Goal: Transaction & Acquisition: Purchase product/service

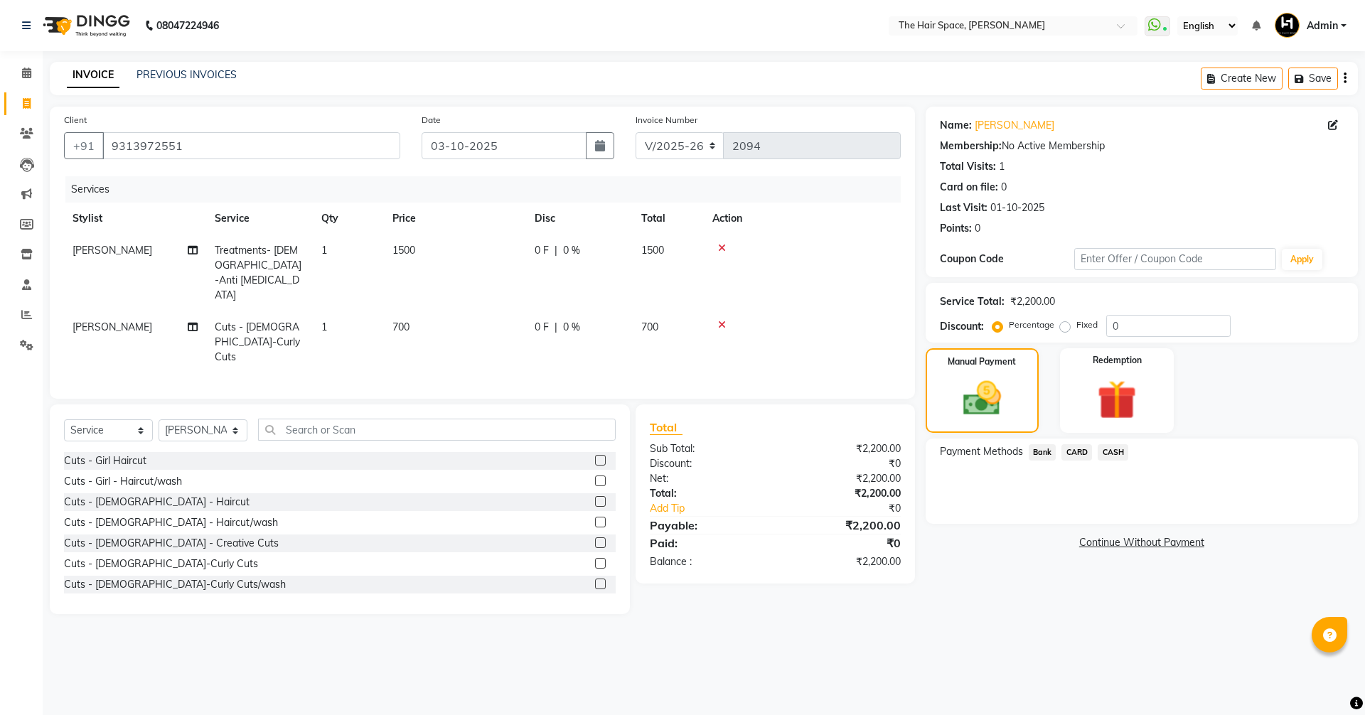
select select "6663"
select select "service"
select select "51967"
click at [164, 74] on link "PREVIOUS INVOICES" at bounding box center [186, 74] width 100 height 13
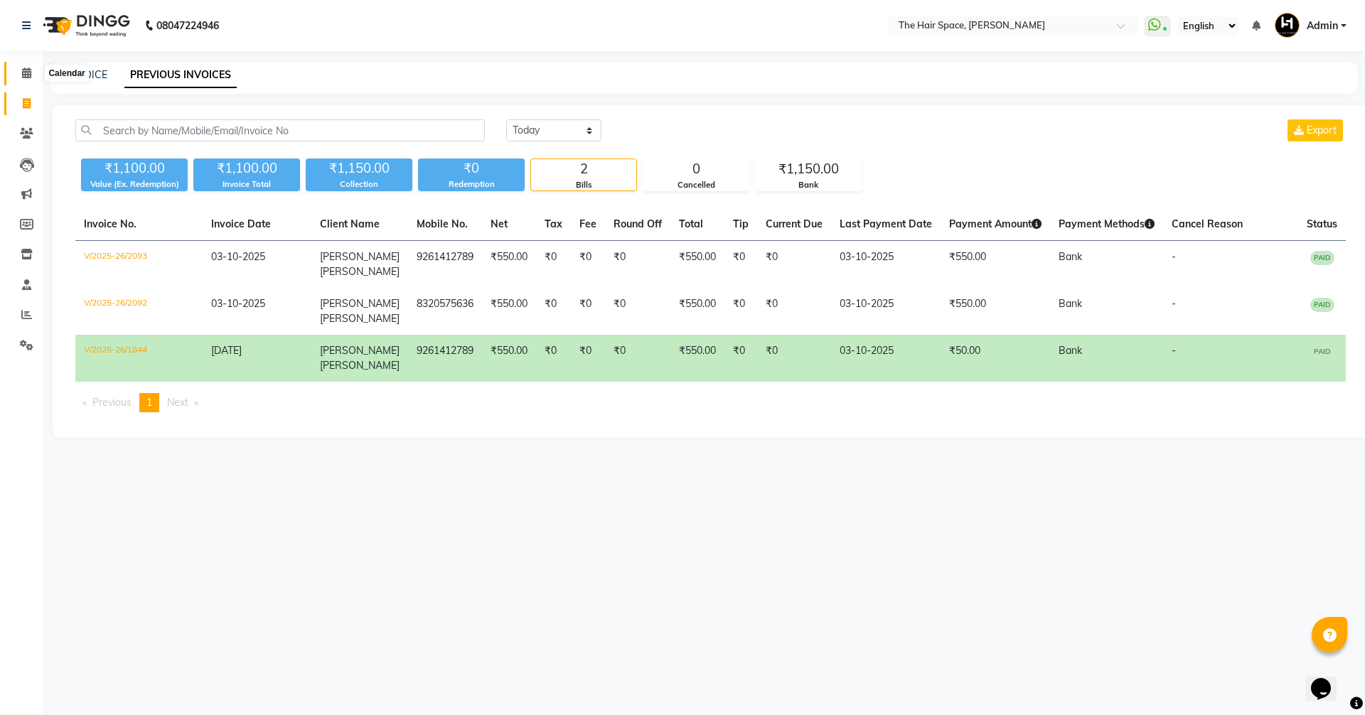
click at [28, 65] on span at bounding box center [26, 73] width 25 height 16
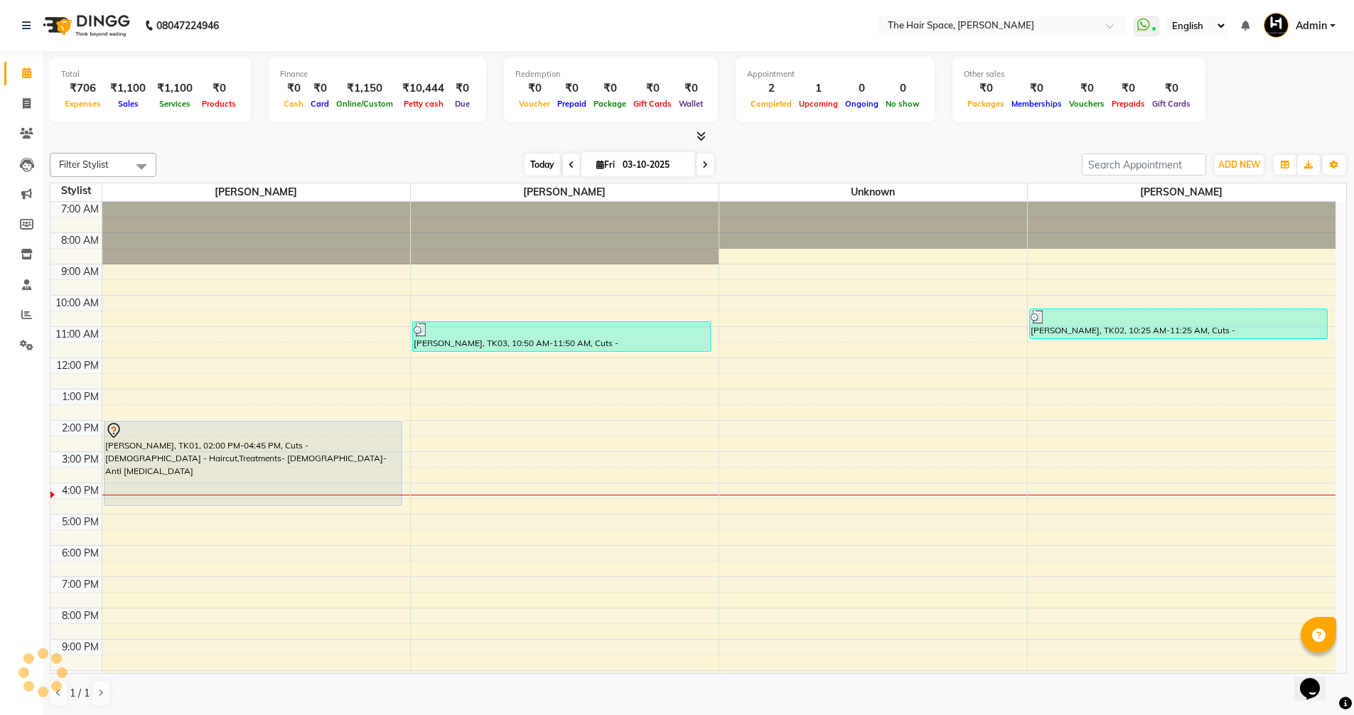
click at [537, 161] on span "Today" at bounding box center [543, 165] width 36 height 22
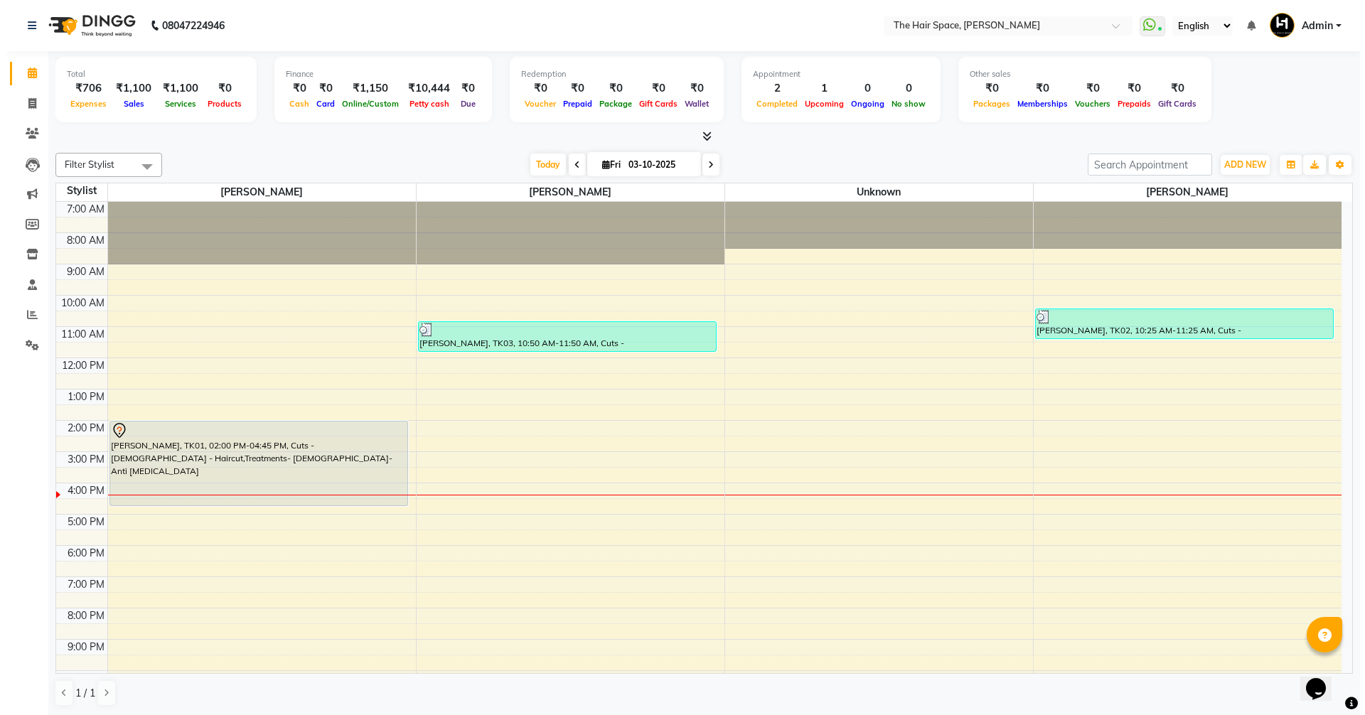
scroll to position [60, 0]
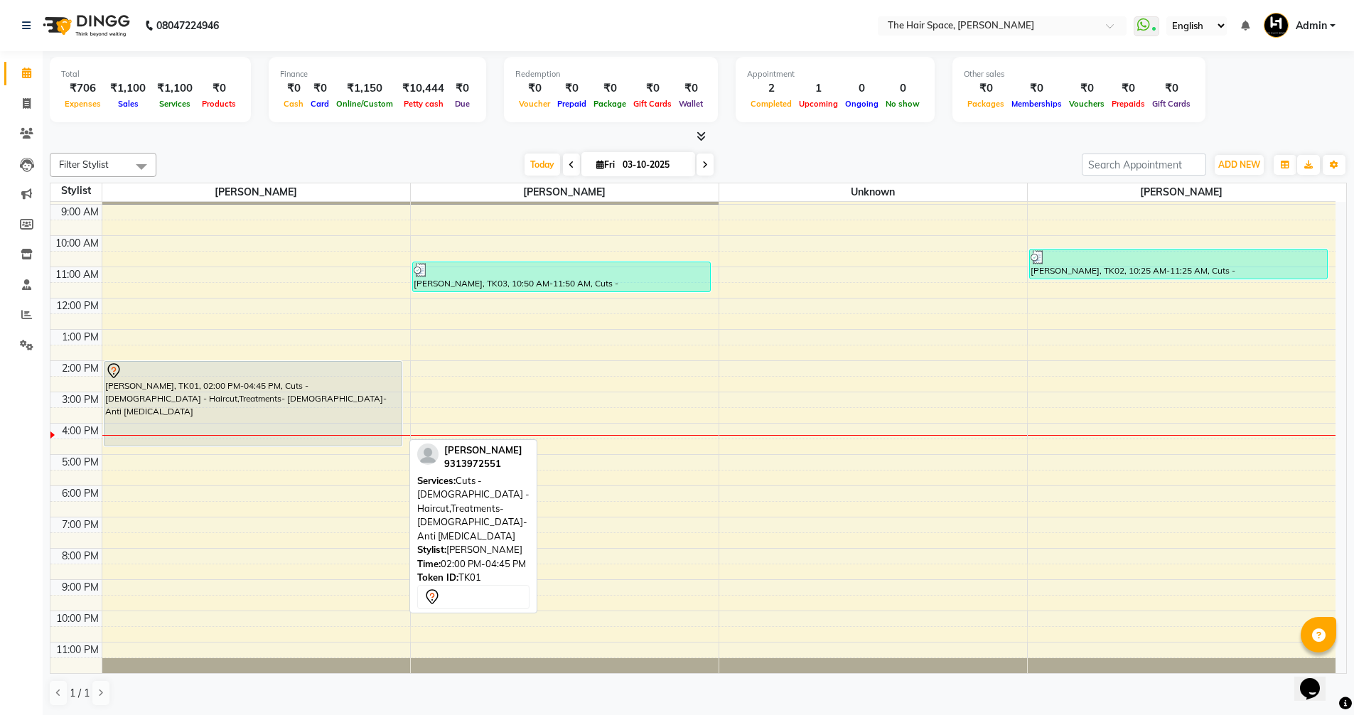
click at [205, 409] on div "[PERSON_NAME], TK01, 02:00 PM-04:45 PM, Cuts - [DEMOGRAPHIC_DATA] - Haircut,Tre…" at bounding box center [252, 404] width 297 height 84
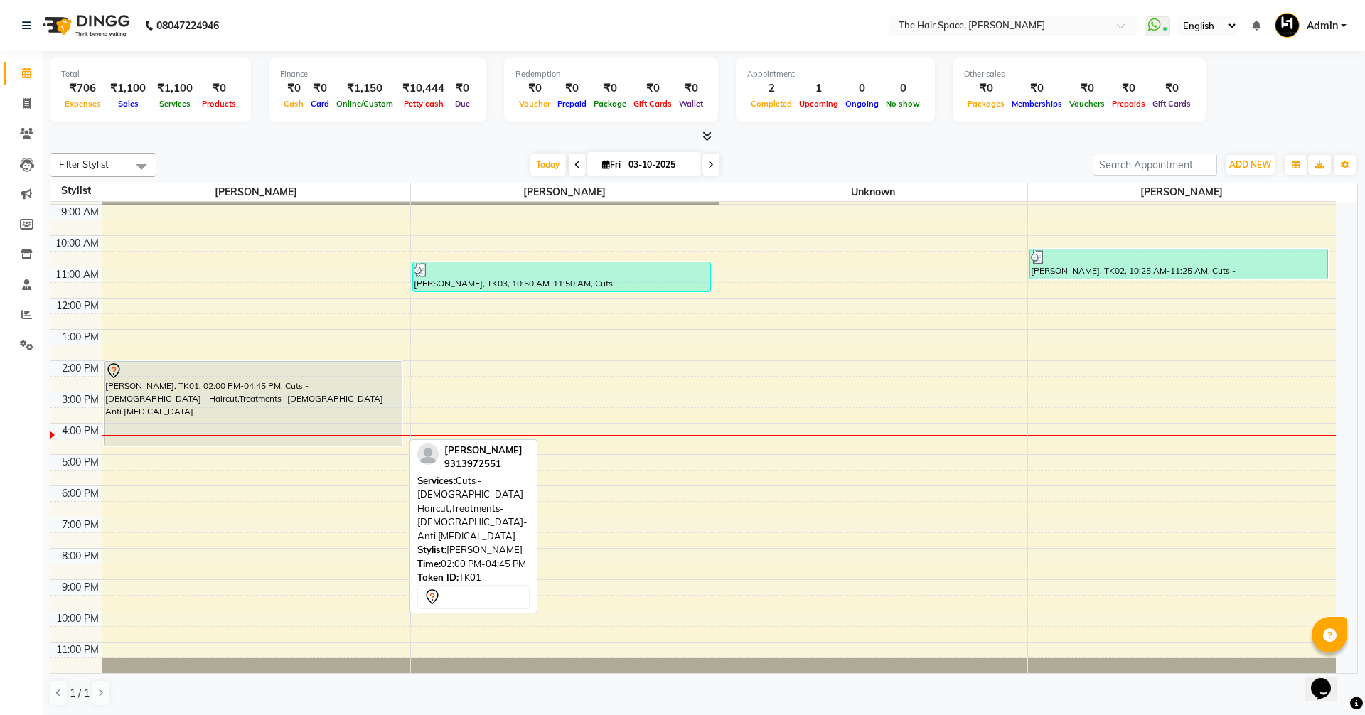
select select "7"
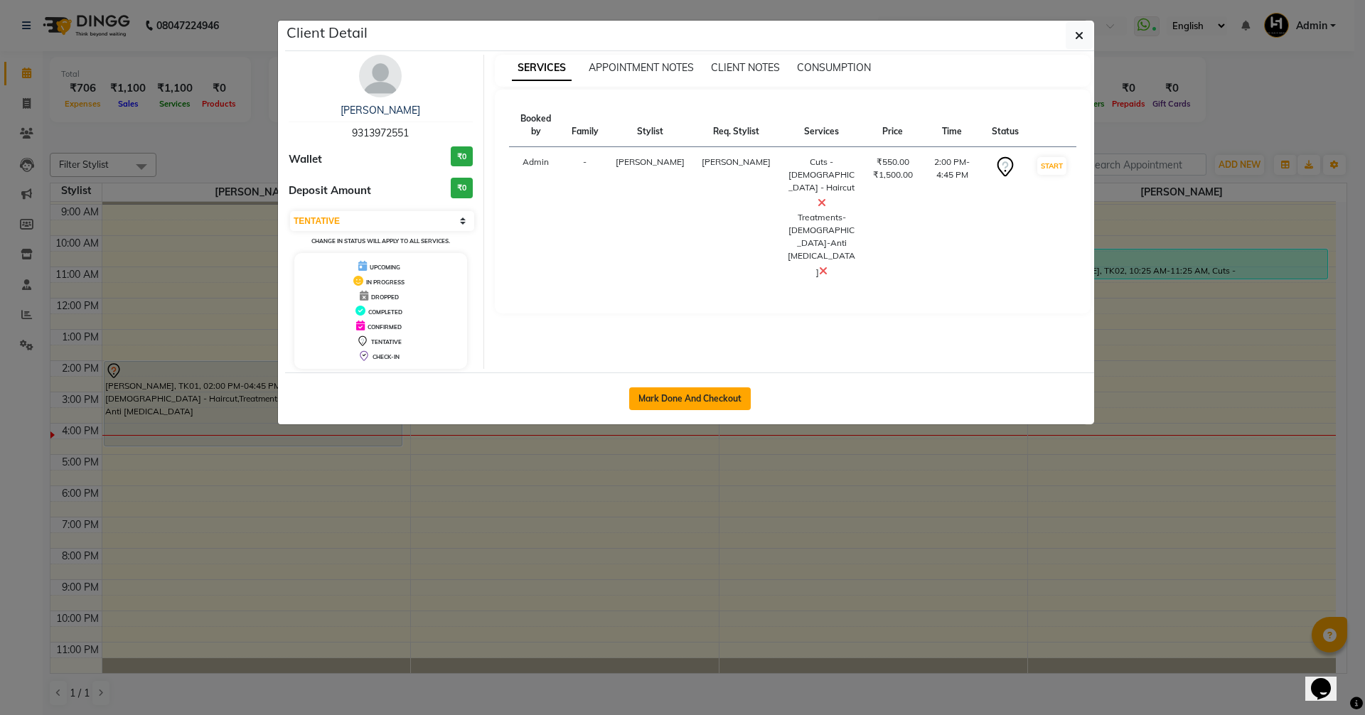
click at [679, 395] on button "Mark Done And Checkout" at bounding box center [690, 398] width 122 height 23
select select "6663"
select select "service"
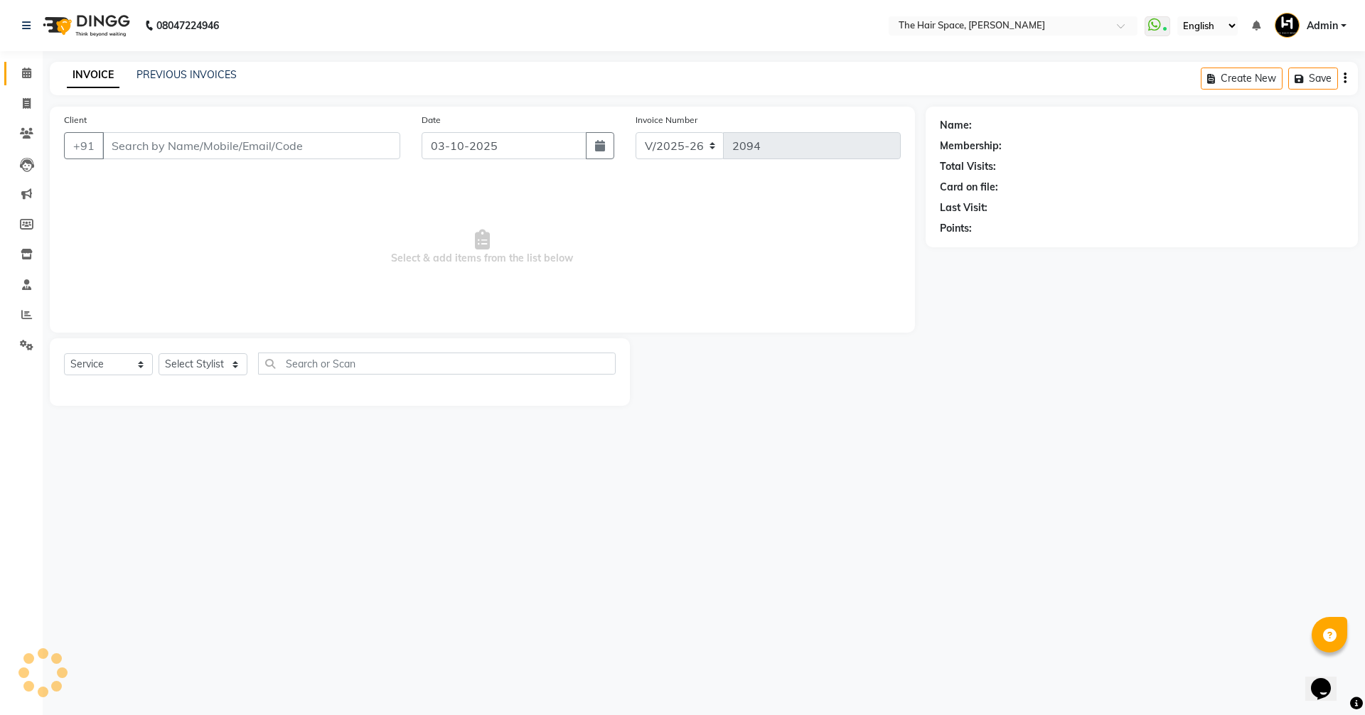
type input "9313972551"
select select "51967"
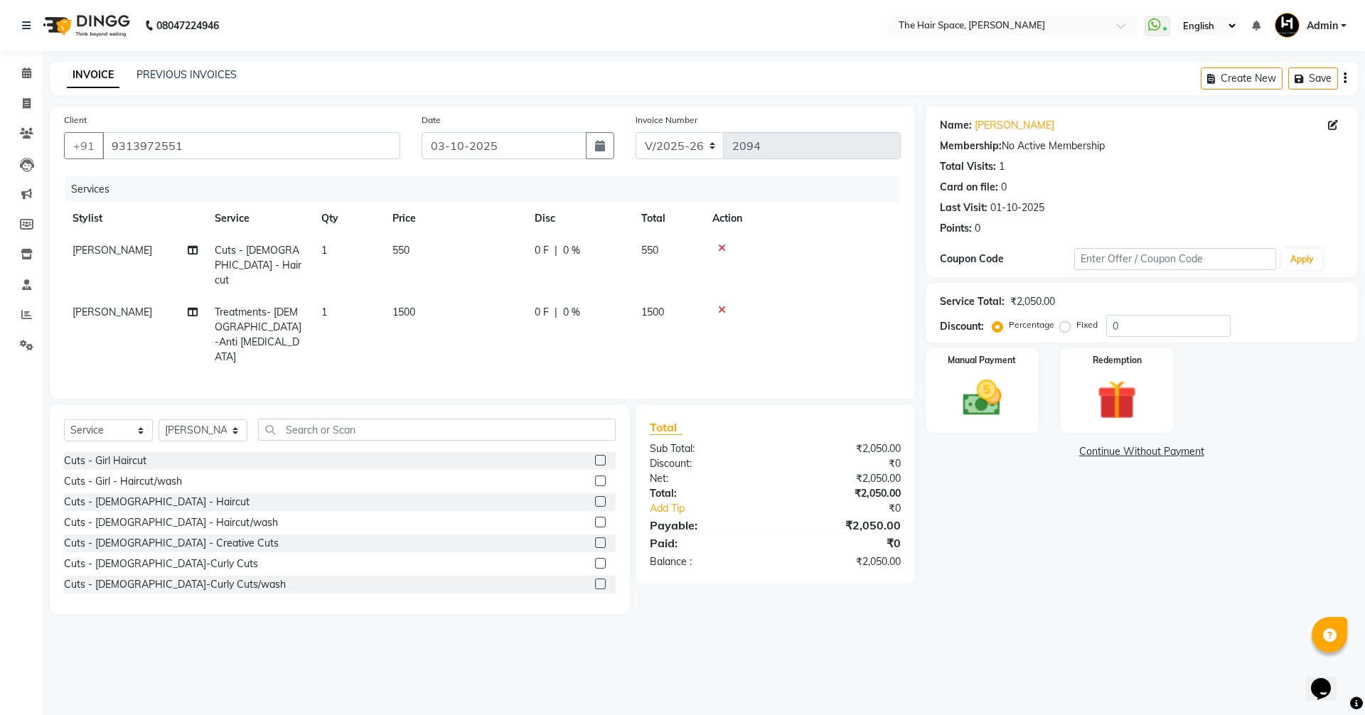
click at [728, 245] on div at bounding box center [802, 248] width 180 height 10
click at [719, 245] on icon at bounding box center [722, 248] width 8 height 10
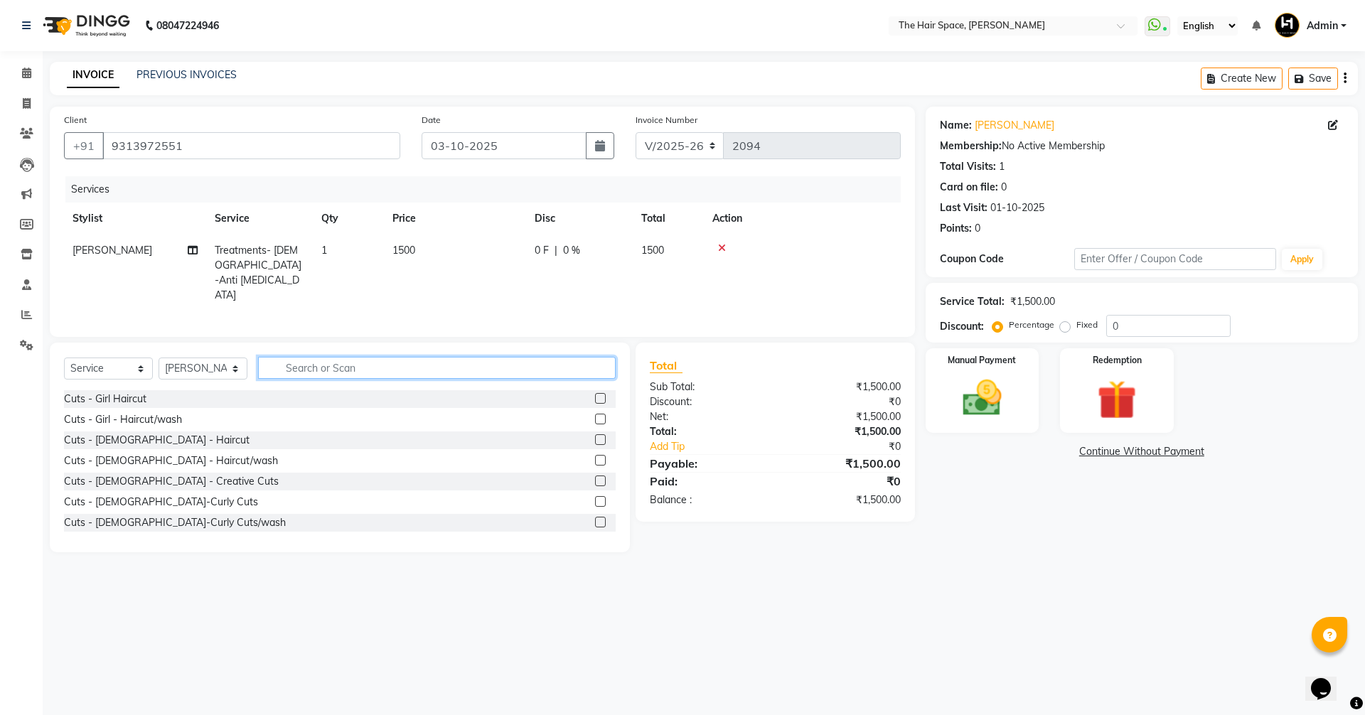
click at [357, 370] on input "text" at bounding box center [437, 368] width 358 height 22
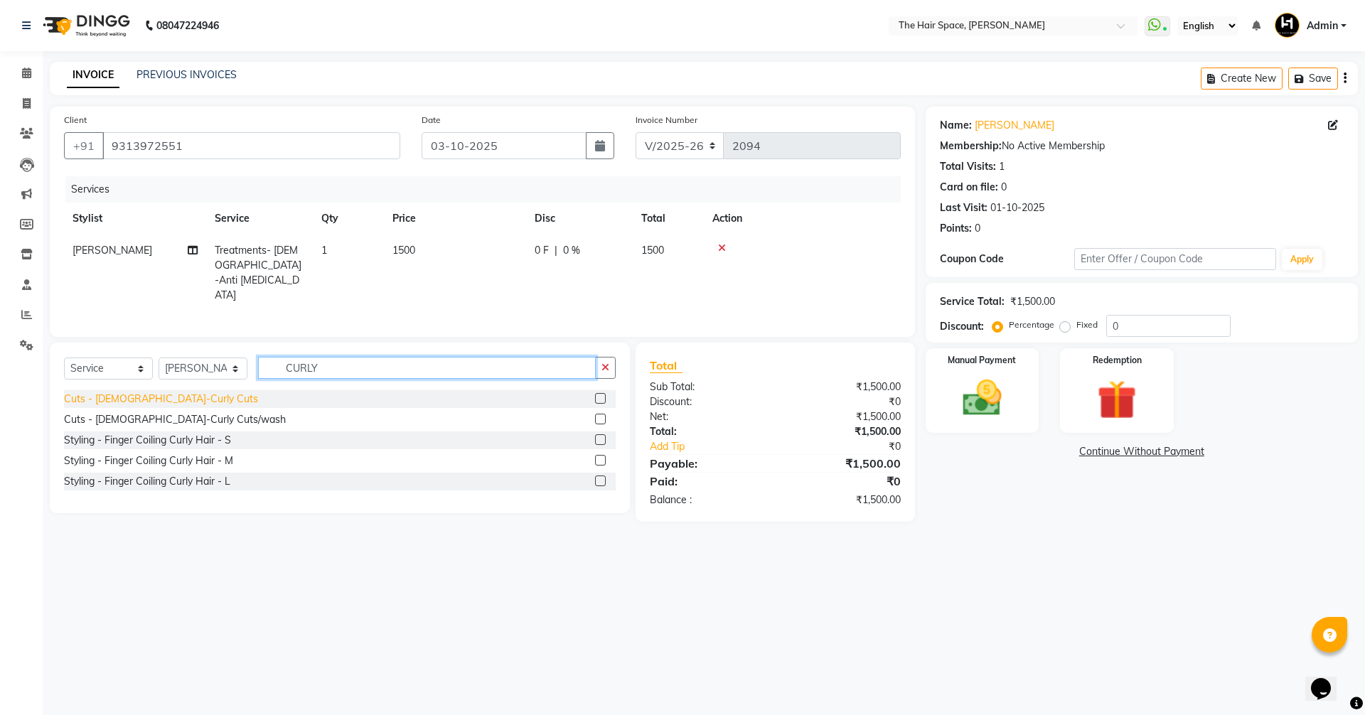
type input "CURLY"
click at [123, 392] on div "Cuts - [DEMOGRAPHIC_DATA]-Curly Cuts" at bounding box center [161, 399] width 194 height 15
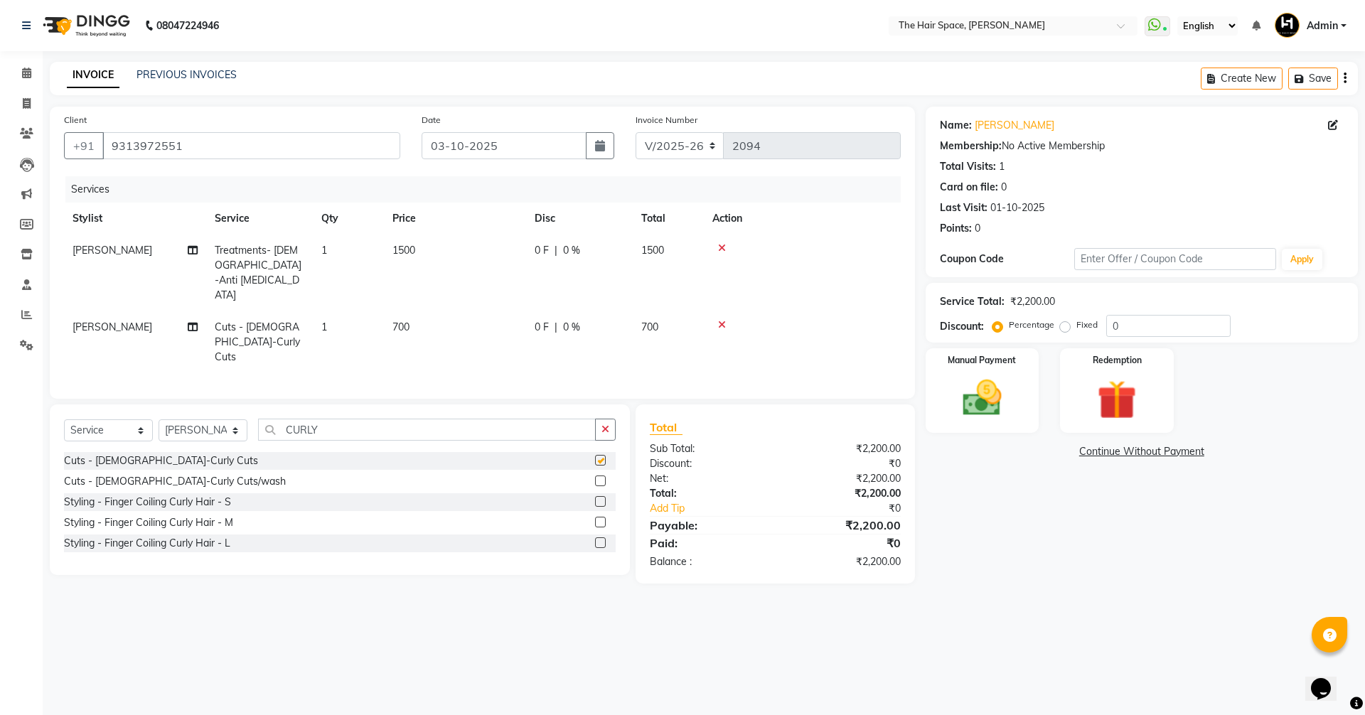
checkbox input "false"
click at [611, 419] on button "button" at bounding box center [605, 430] width 21 height 22
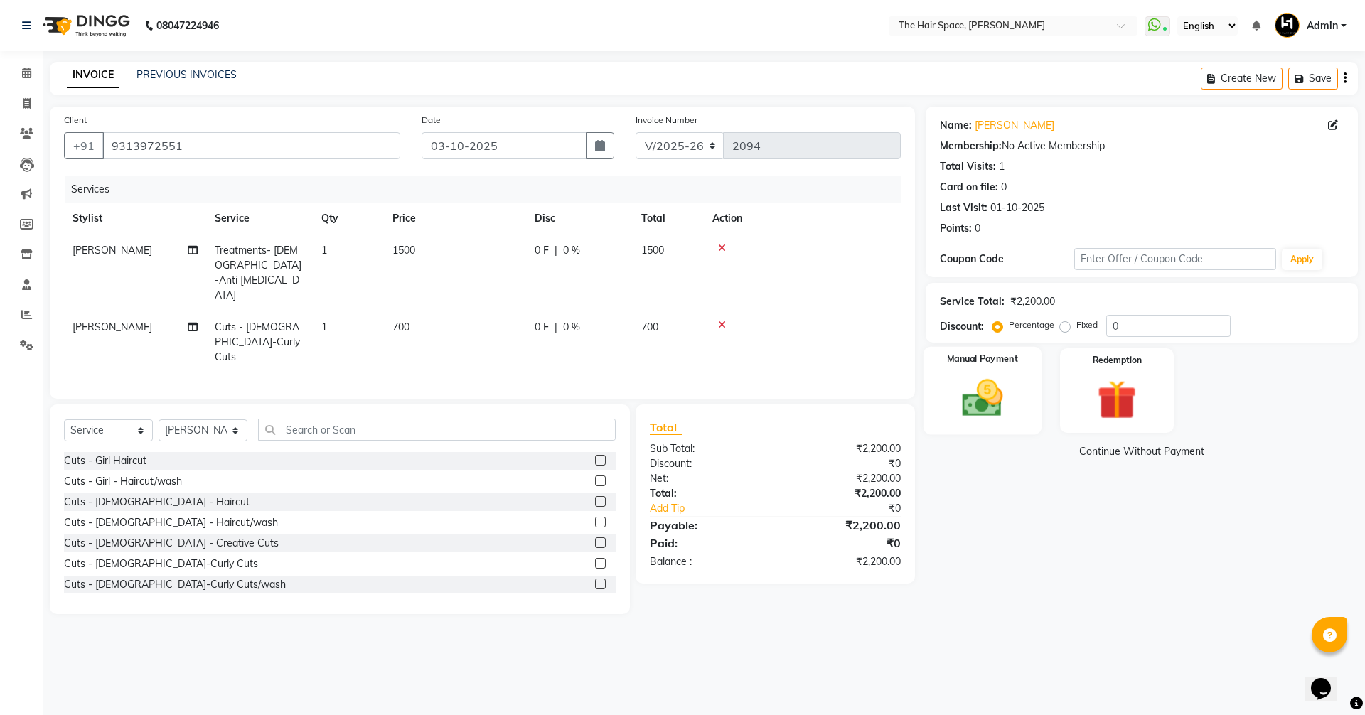
click at [994, 411] on img at bounding box center [982, 398] width 66 height 47
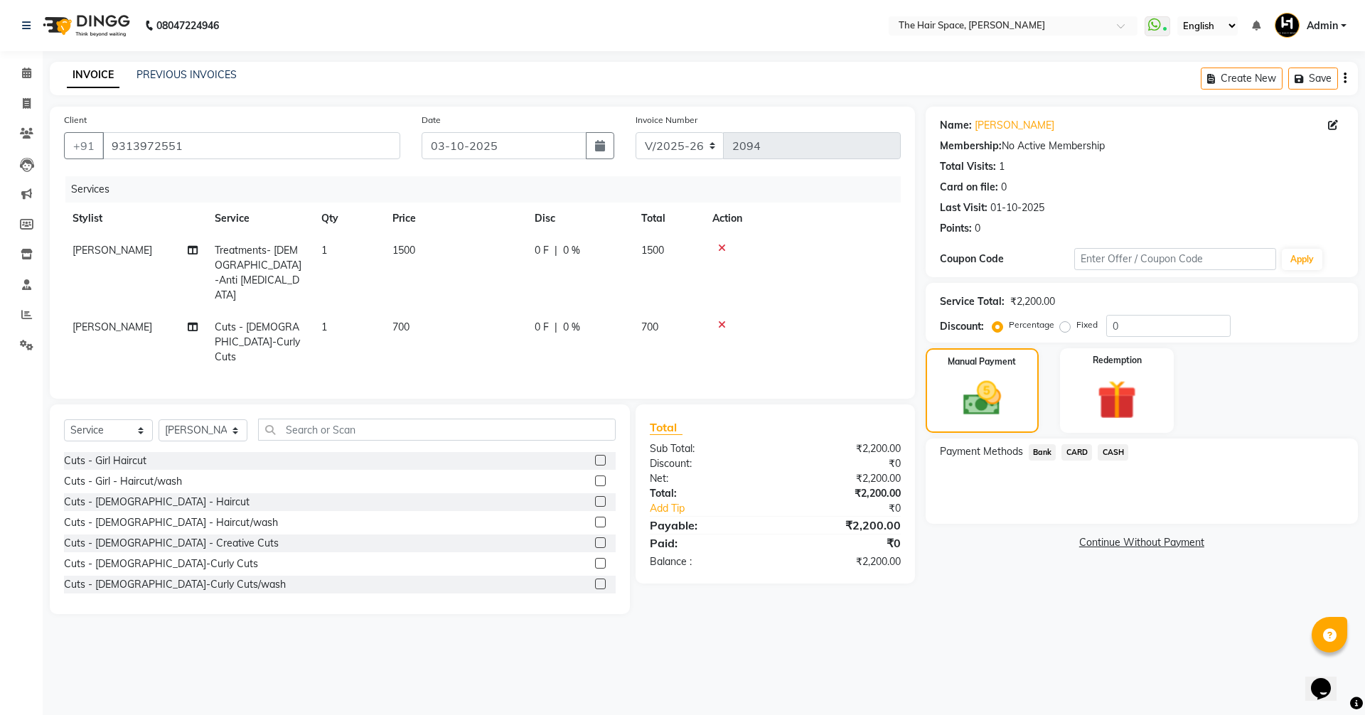
click at [1038, 447] on span "Bank" at bounding box center [1043, 452] width 28 height 16
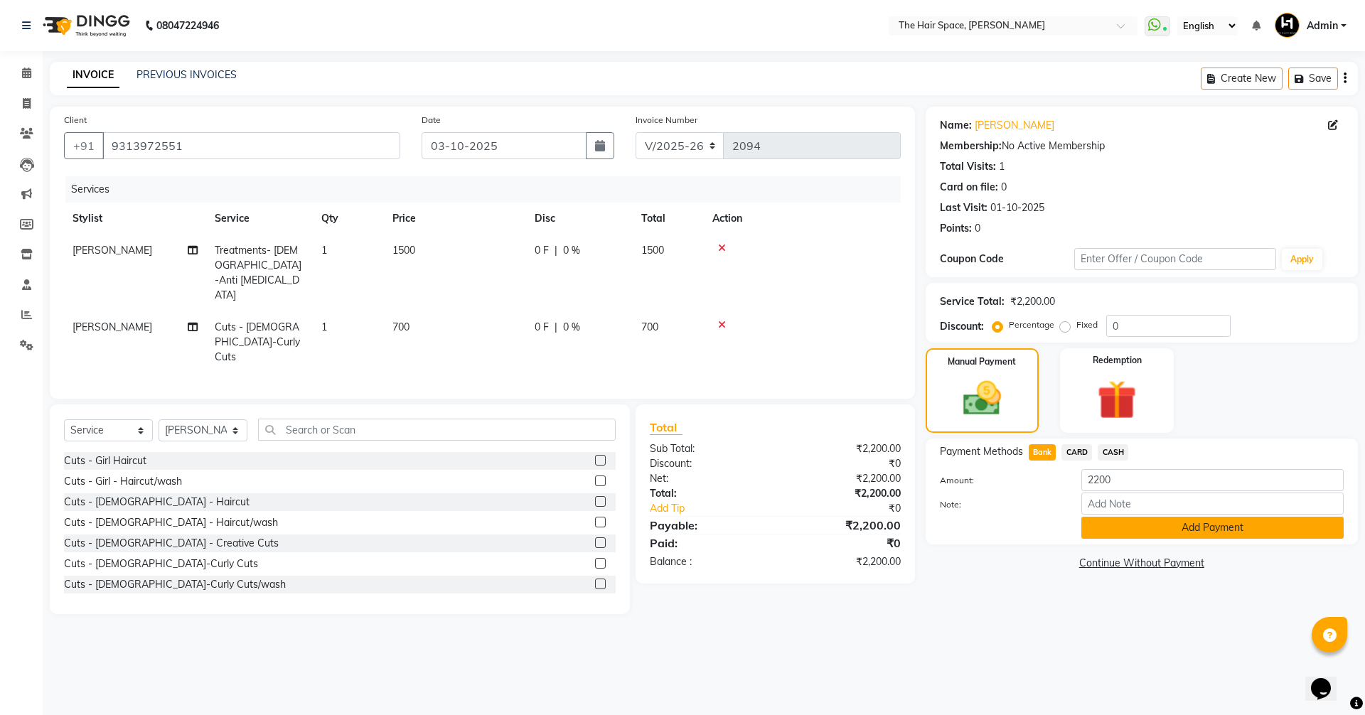
click at [1173, 531] on button "Add Payment" at bounding box center [1212, 528] width 262 height 22
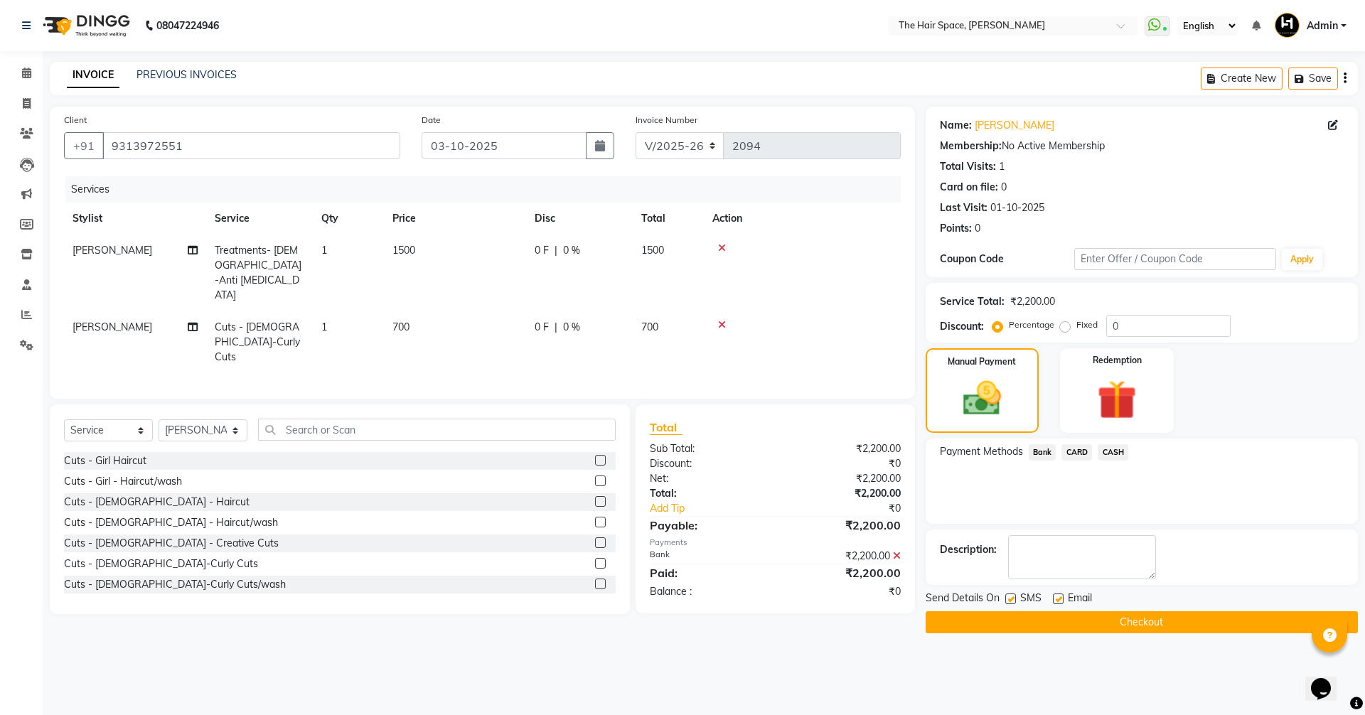
click at [1058, 596] on label at bounding box center [1058, 599] width 11 height 11
click at [1058, 596] on input "checkbox" at bounding box center [1057, 599] width 9 height 9
checkbox input "false"
click at [1037, 461] on div "Bank" at bounding box center [1039, 453] width 33 height 19
click at [894, 551] on icon at bounding box center [897, 556] width 8 height 10
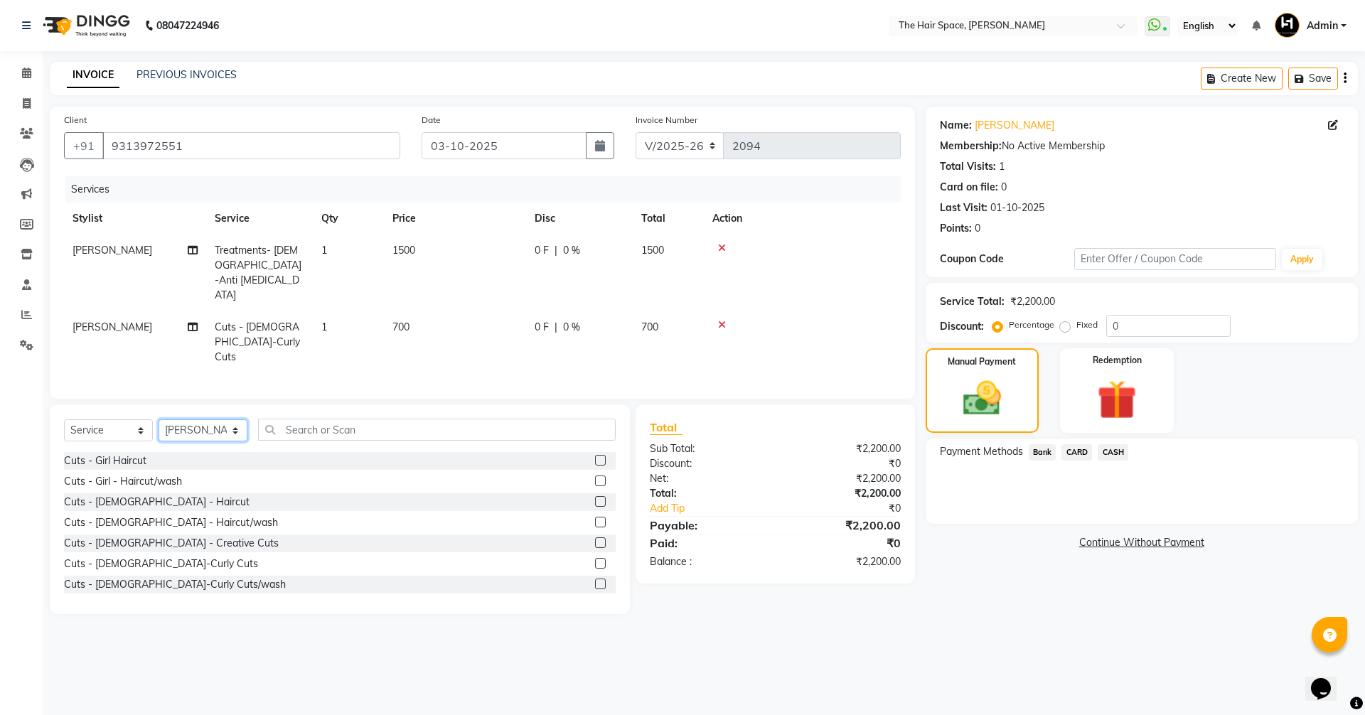
click at [193, 419] on select "Select Stylist [PERSON_NAME] Nai [PERSON_NAME] [PERSON_NAME] Unknown" at bounding box center [203, 430] width 89 height 22
click at [128, 419] on select "Select Service Product Membership Package Voucher Prepaid Gift Card" at bounding box center [108, 430] width 89 height 22
click at [129, 419] on select "Select Service Product Membership Package Voucher Prepaid Gift Card" at bounding box center [108, 430] width 89 height 22
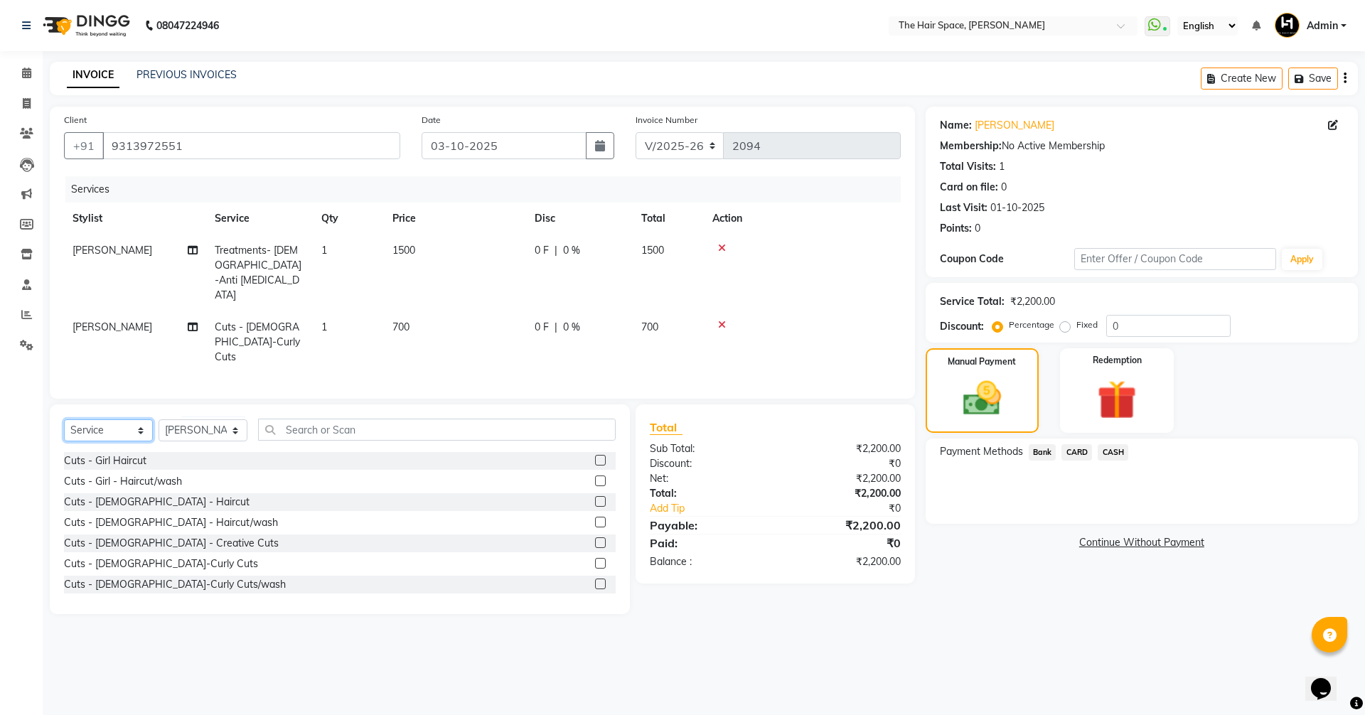
click at [129, 419] on select "Select Service Product Membership Package Voucher Prepaid Gift Card" at bounding box center [108, 430] width 89 height 22
click at [183, 419] on select "Select Stylist [PERSON_NAME] Nai [PERSON_NAME] [PERSON_NAME] Unknown" at bounding box center [203, 430] width 89 height 22
click at [140, 419] on select "Select Service Product Membership Package Voucher Prepaid Gift Card" at bounding box center [108, 430] width 89 height 22
click at [64, 419] on select "Select Service Product Membership Package Voucher Prepaid Gift Card" at bounding box center [108, 430] width 89 height 22
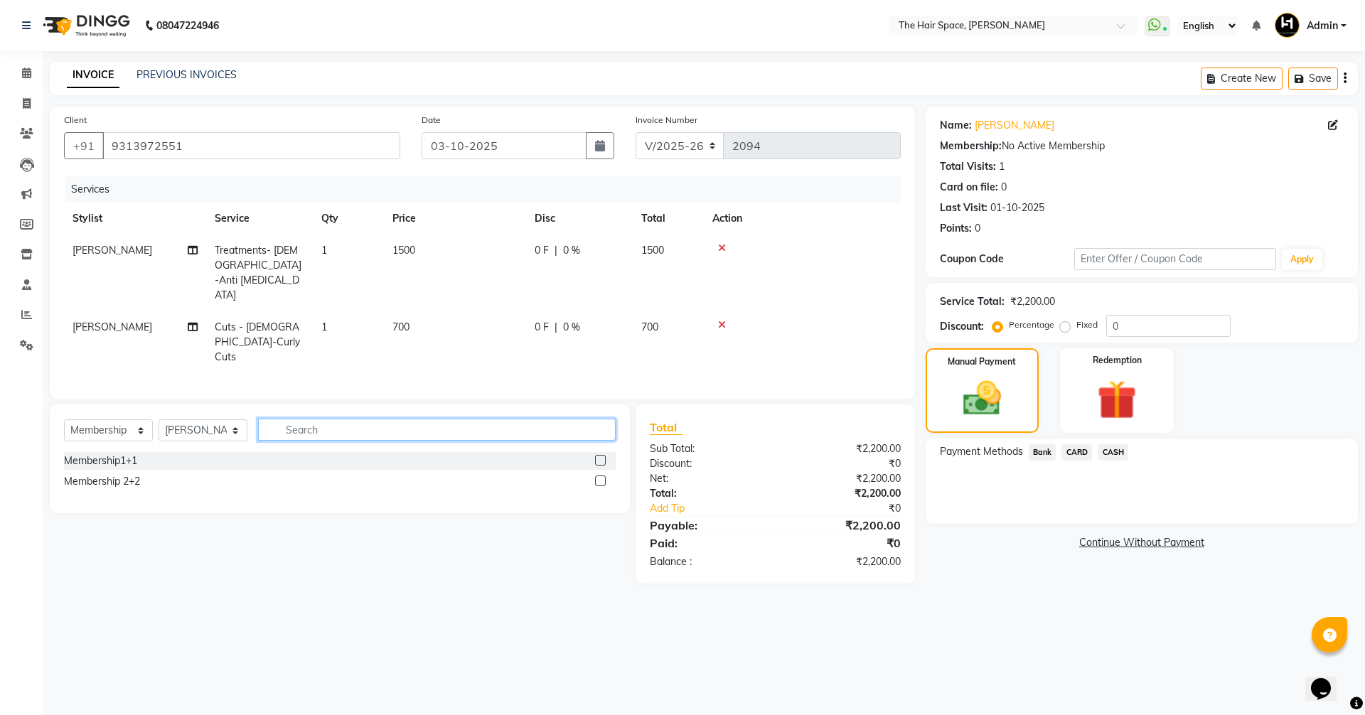
click at [305, 419] on input "text" at bounding box center [437, 430] width 358 height 22
click at [115, 453] on div "Membership1+1" at bounding box center [100, 460] width 73 height 15
select select "select"
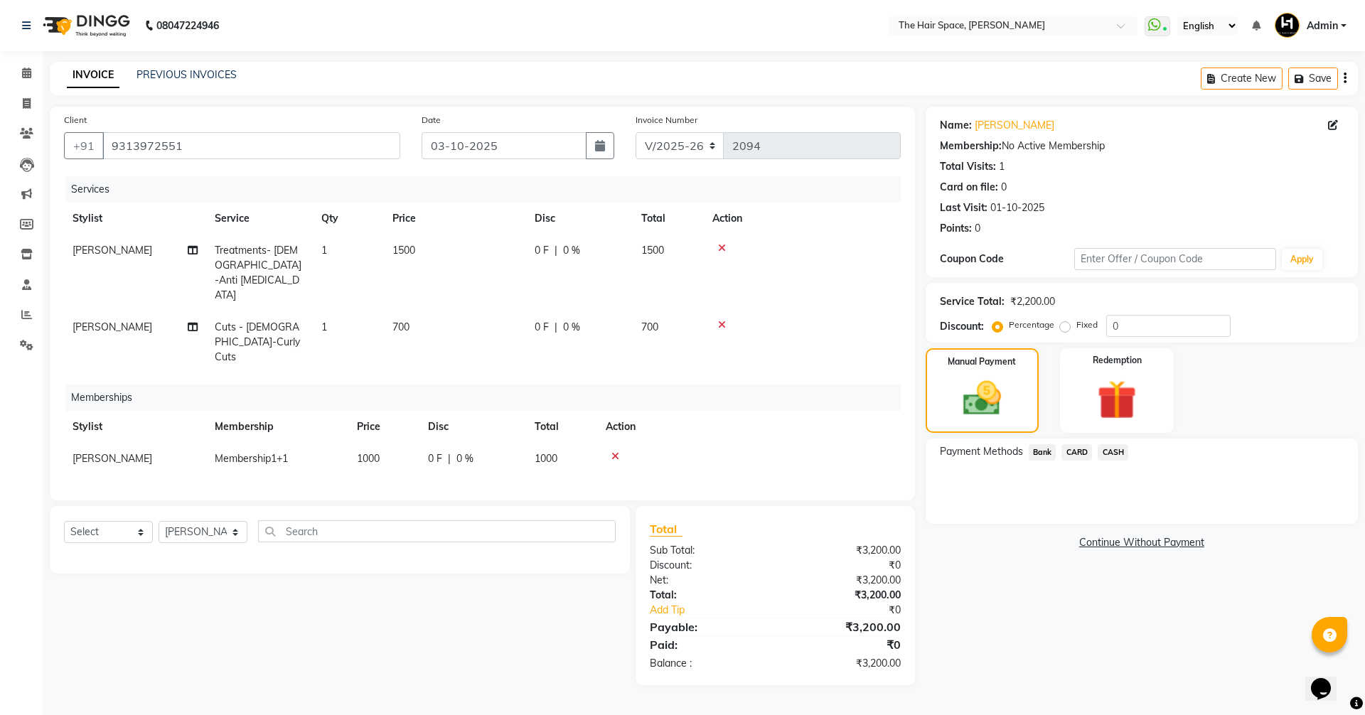
drag, startPoint x: 744, startPoint y: 335, endPoint x: 803, endPoint y: 356, distance: 62.7
click at [744, 335] on div "Services Stylist Service Qty Price Disc Total Action [PERSON_NAME] Treatments- …" at bounding box center [482, 331] width 837 height 310
click at [1049, 448] on span "Bank" at bounding box center [1043, 452] width 28 height 16
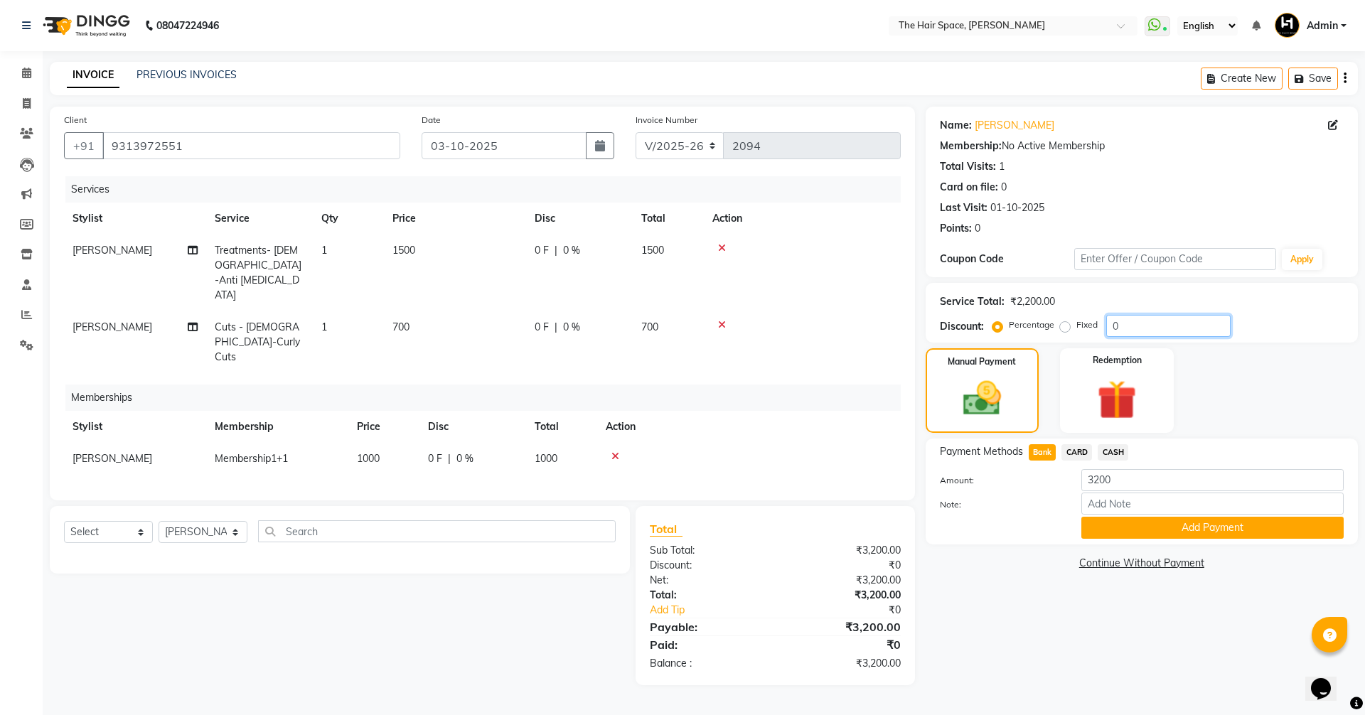
click at [1157, 326] on input "0" at bounding box center [1168, 326] width 124 height 22
type input "20"
click at [612, 451] on icon at bounding box center [615, 456] width 8 height 10
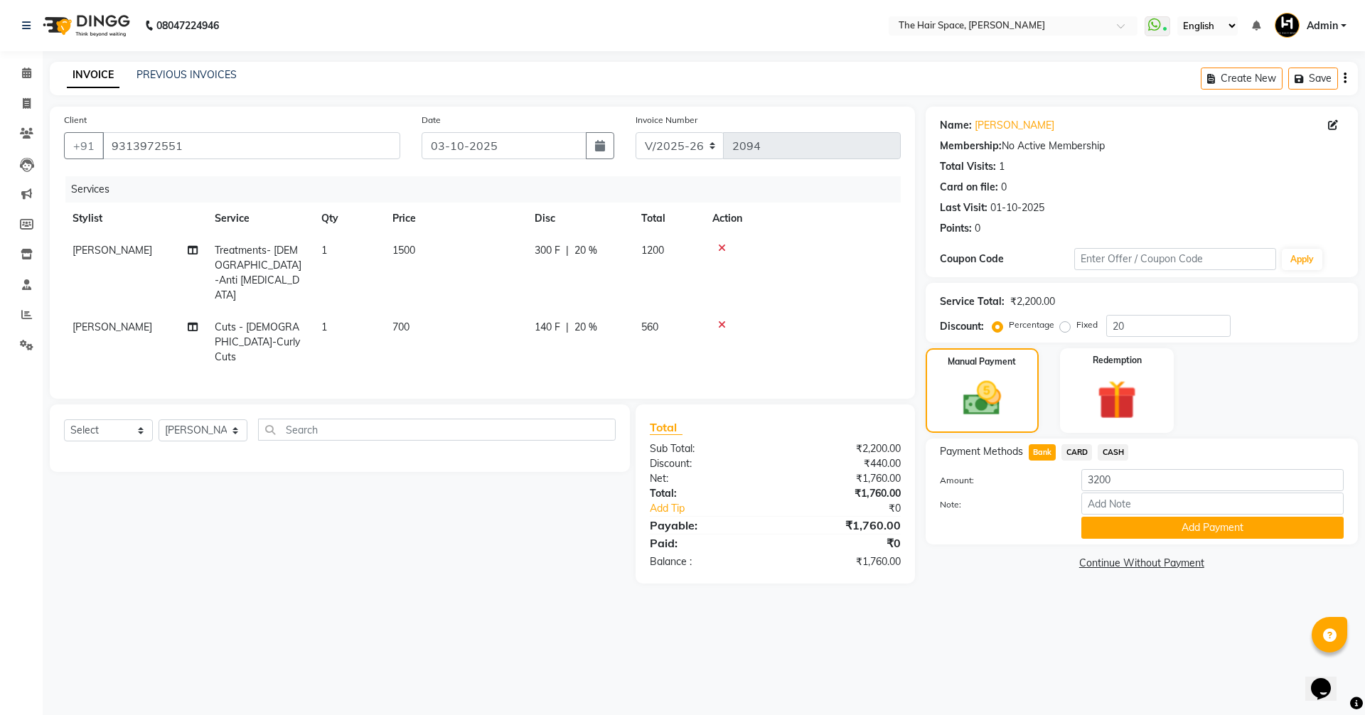
click at [1067, 453] on span "CARD" at bounding box center [1076, 452] width 31 height 16
type input "1760"
click at [1036, 451] on span "Bank" at bounding box center [1043, 452] width 28 height 16
drag, startPoint x: 1161, startPoint y: 317, endPoint x: 1056, endPoint y: 314, distance: 105.2
click at [1073, 316] on div "Percentage Fixed 20" at bounding box center [1112, 326] width 235 height 22
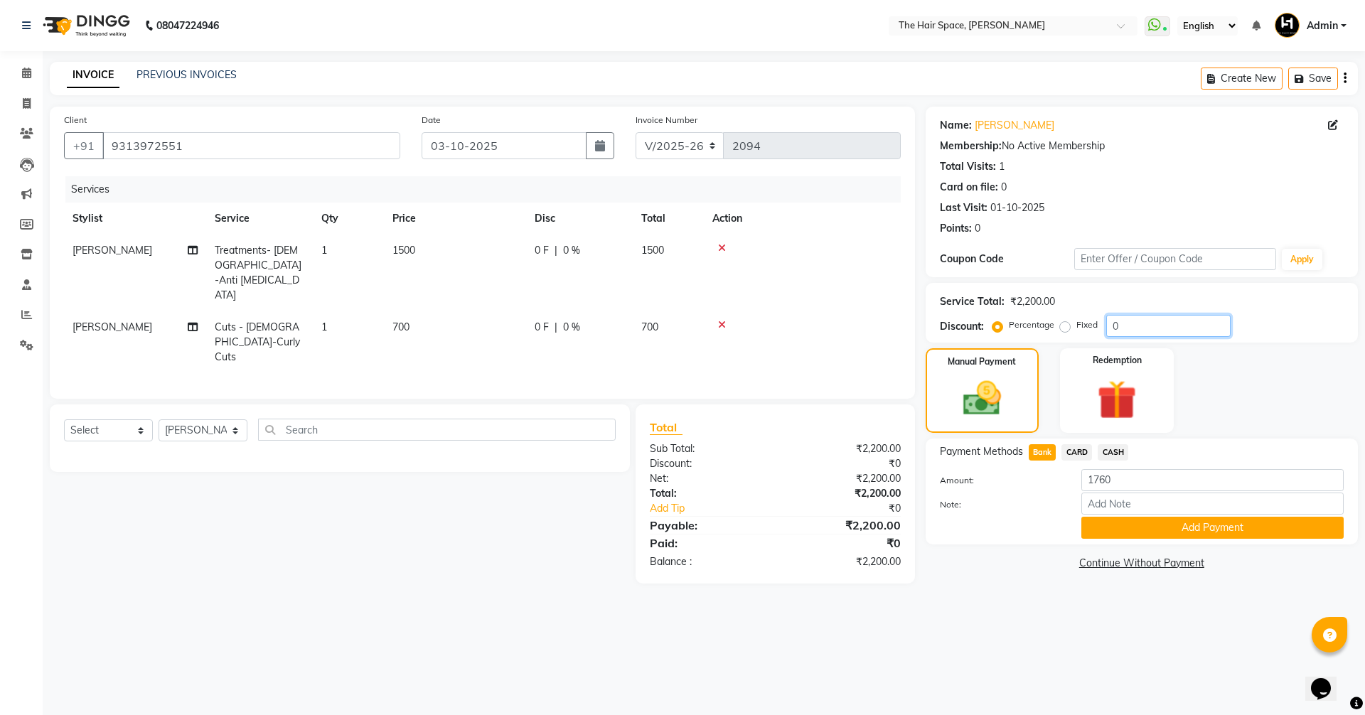
type input "0"
click at [1078, 457] on span "CARD" at bounding box center [1076, 452] width 31 height 16
type input "2200"
click at [1040, 451] on span "Bank" at bounding box center [1043, 452] width 28 height 16
click at [1112, 448] on span "CASH" at bounding box center [1112, 452] width 31 height 16
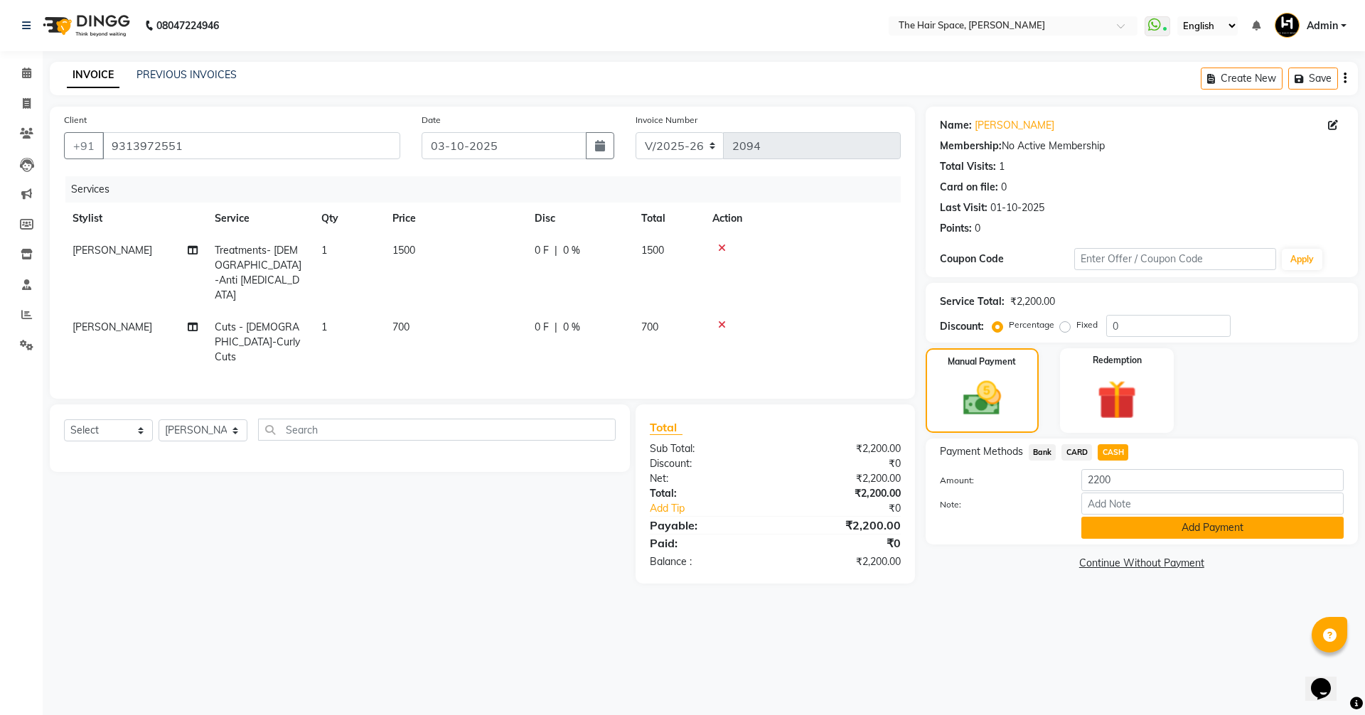
click at [1163, 520] on button "Add Payment" at bounding box center [1212, 528] width 262 height 22
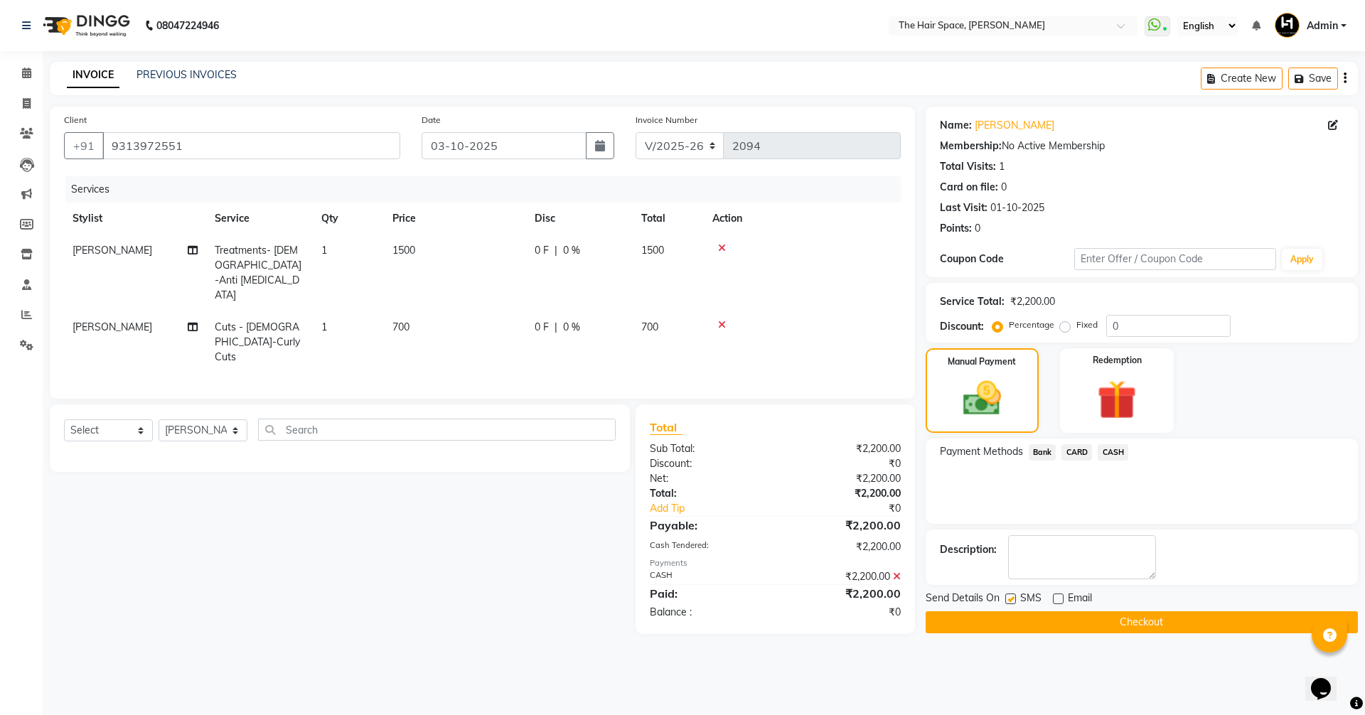
click at [1123, 623] on button "Checkout" at bounding box center [1141, 622] width 432 height 22
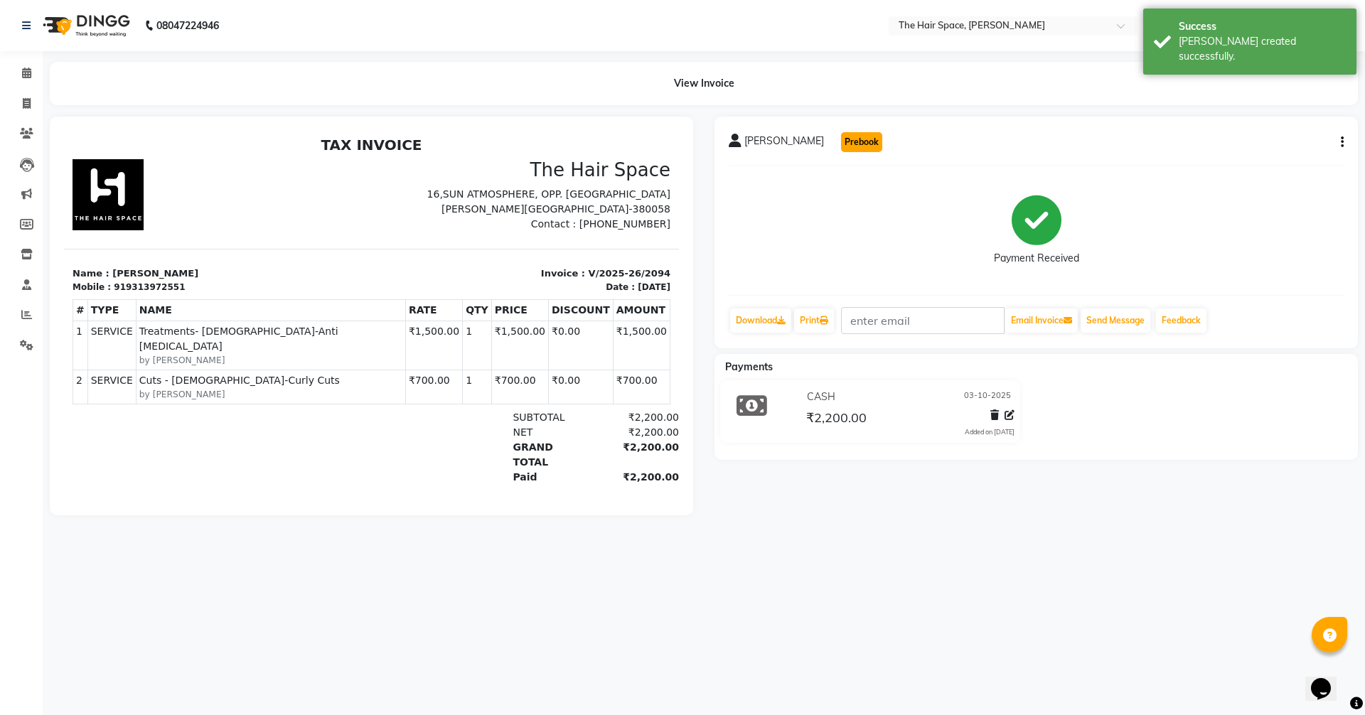
click at [852, 140] on button "Prebook" at bounding box center [861, 142] width 41 height 20
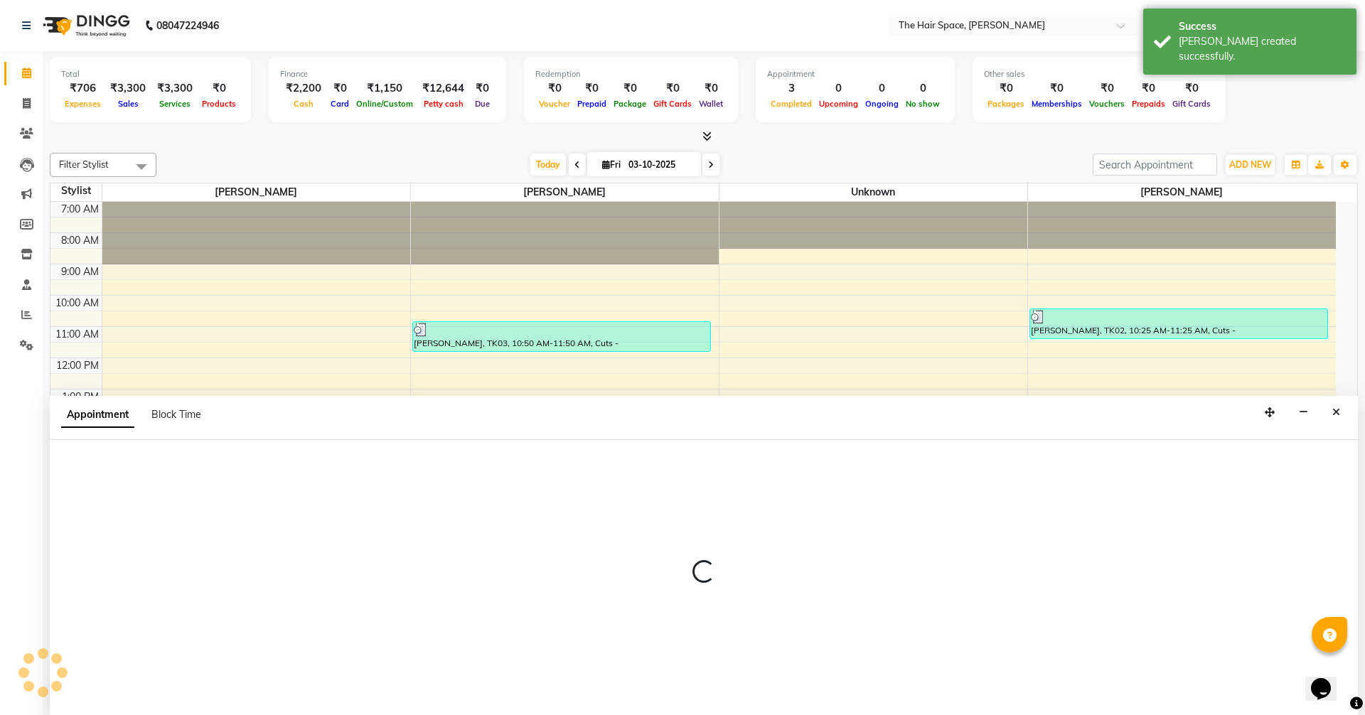
select select "51967"
select select "480"
select select "tentative"
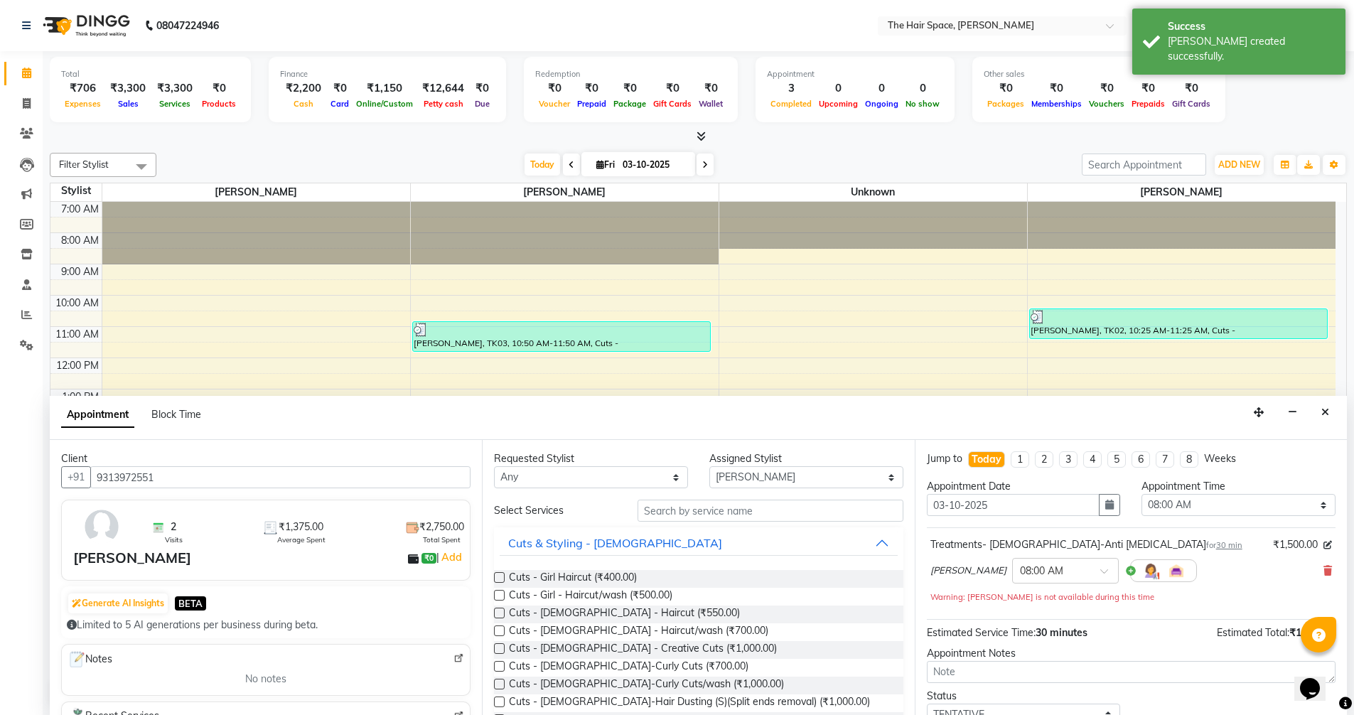
scroll to position [60, 0]
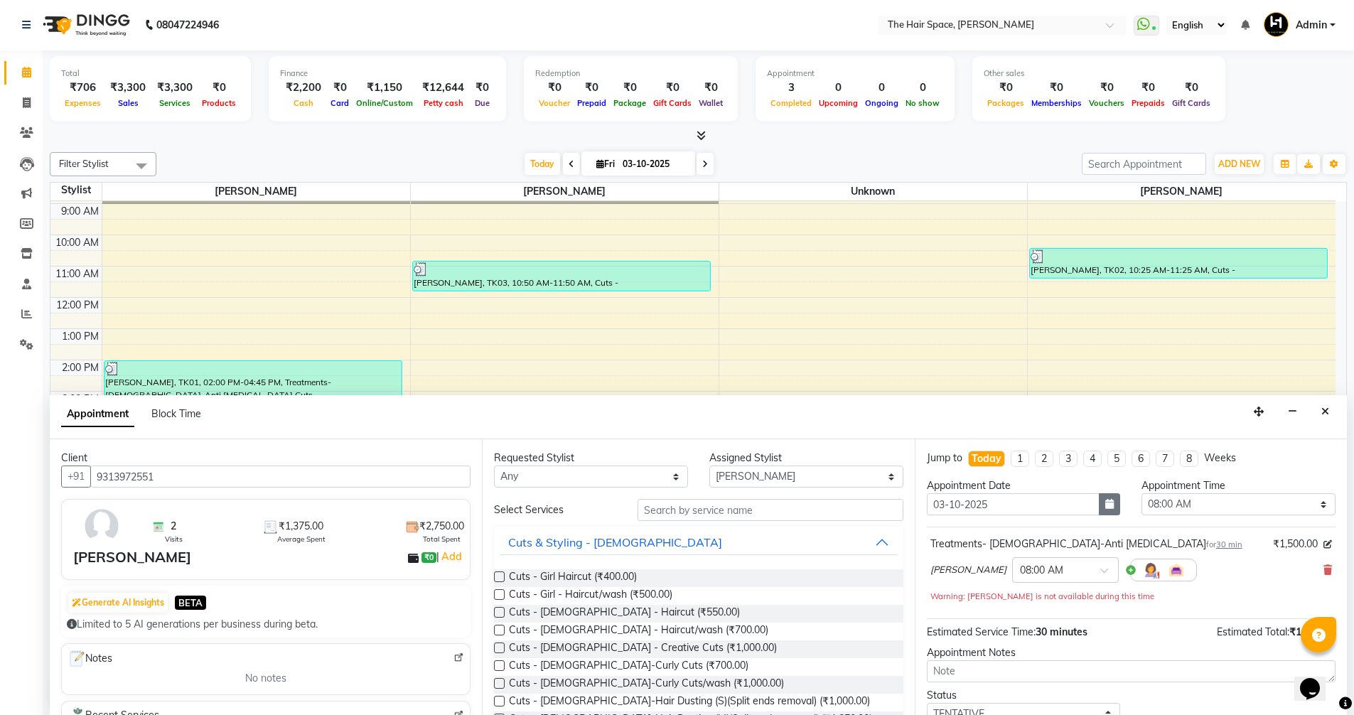
click at [1110, 506] on button "button" at bounding box center [1109, 504] width 21 height 22
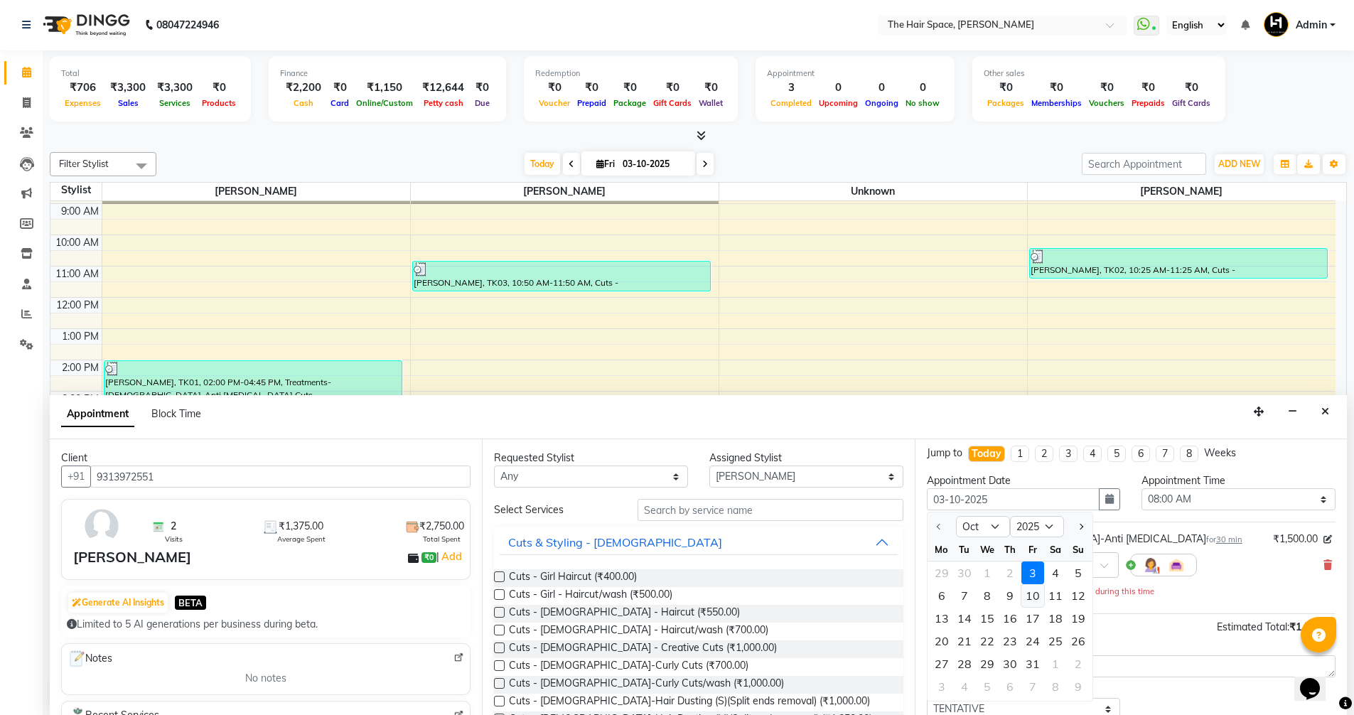
scroll to position [0, 0]
click at [1099, 513] on button "button" at bounding box center [1109, 504] width 21 height 22
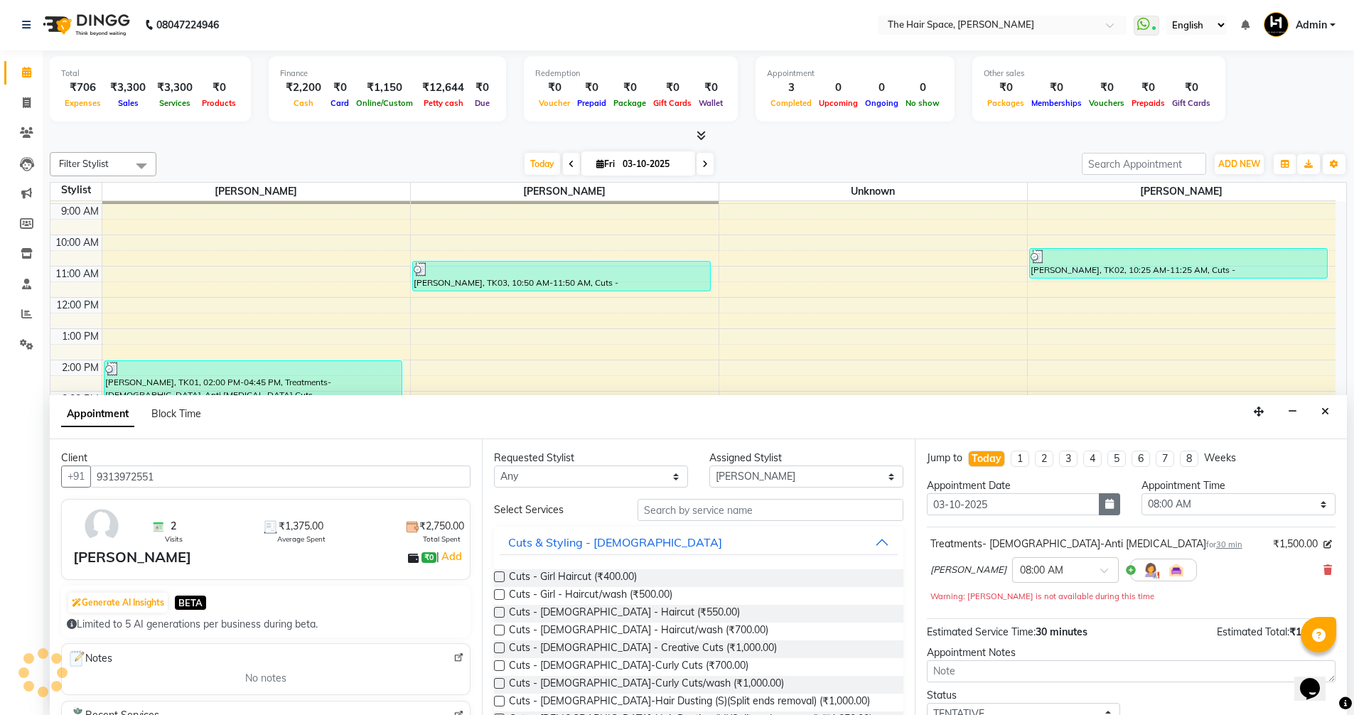
click at [1099, 513] on button "button" at bounding box center [1109, 504] width 21 height 22
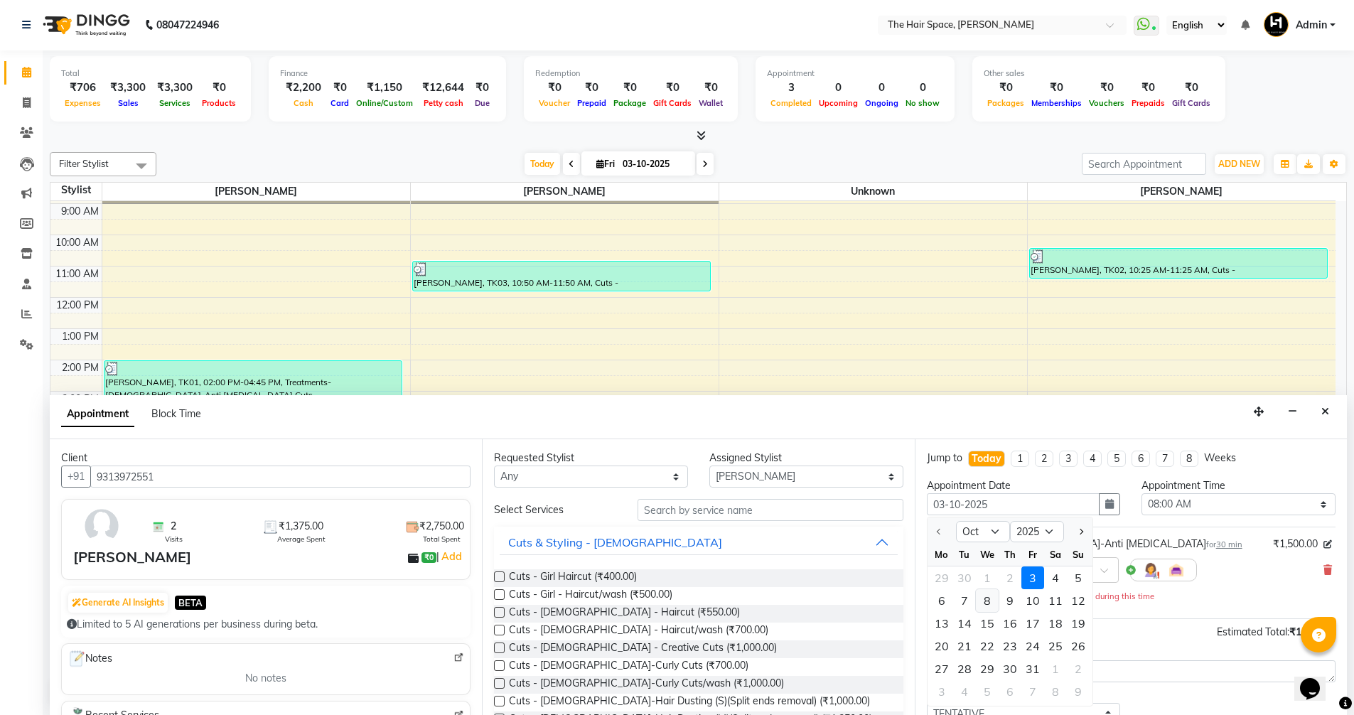
click at [984, 599] on div "8" at bounding box center [987, 600] width 23 height 23
type input "[DATE]"
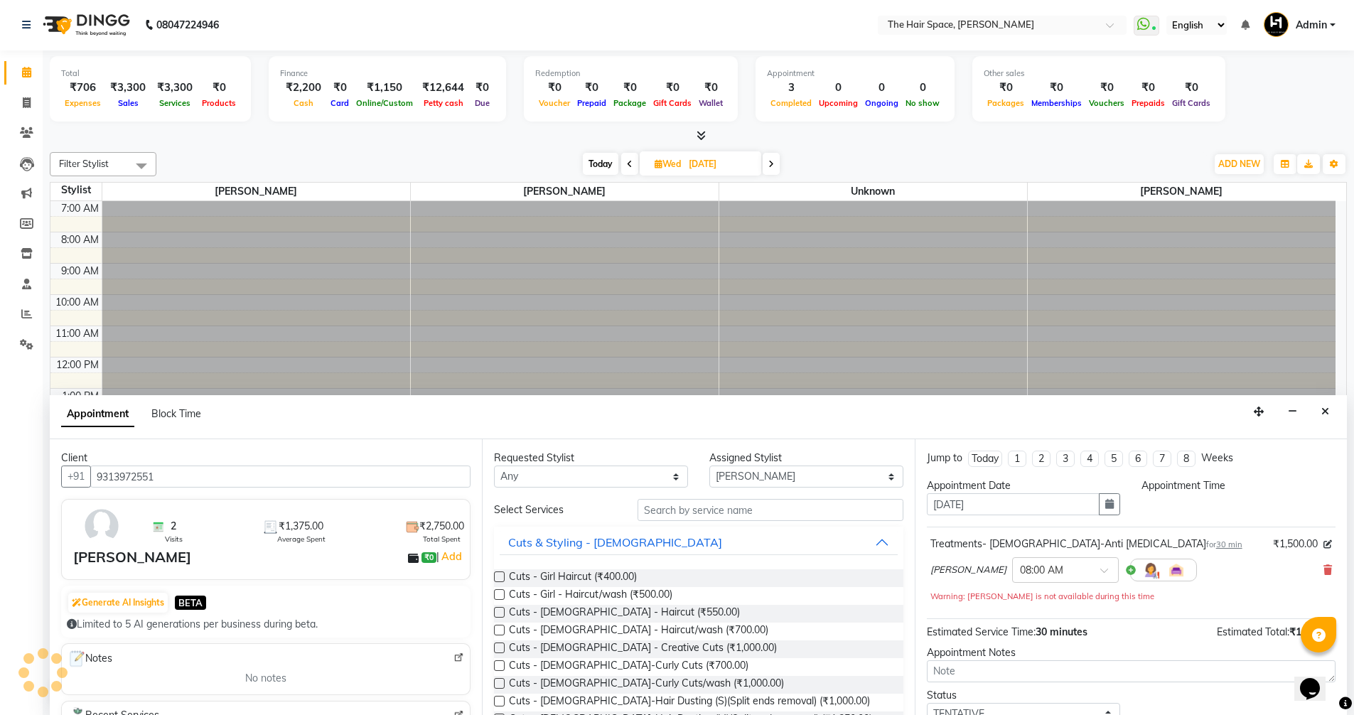
select select "480"
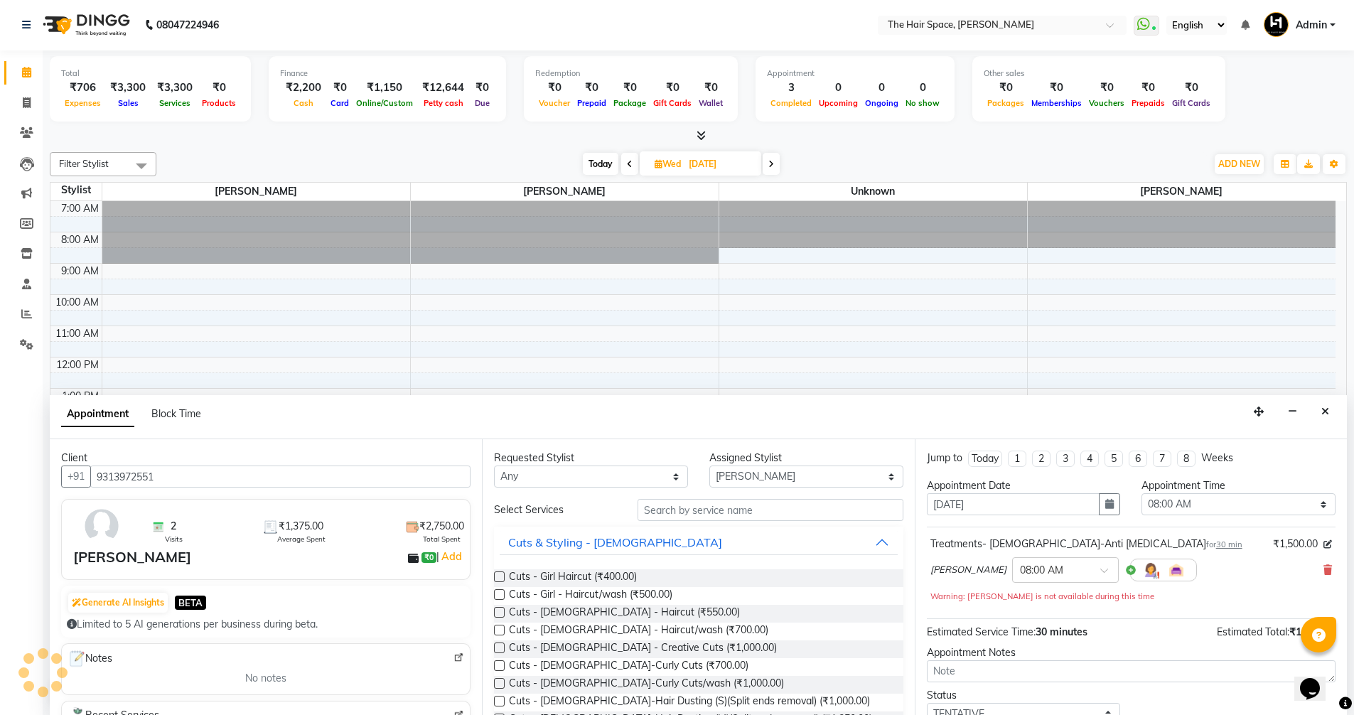
scroll to position [60, 0]
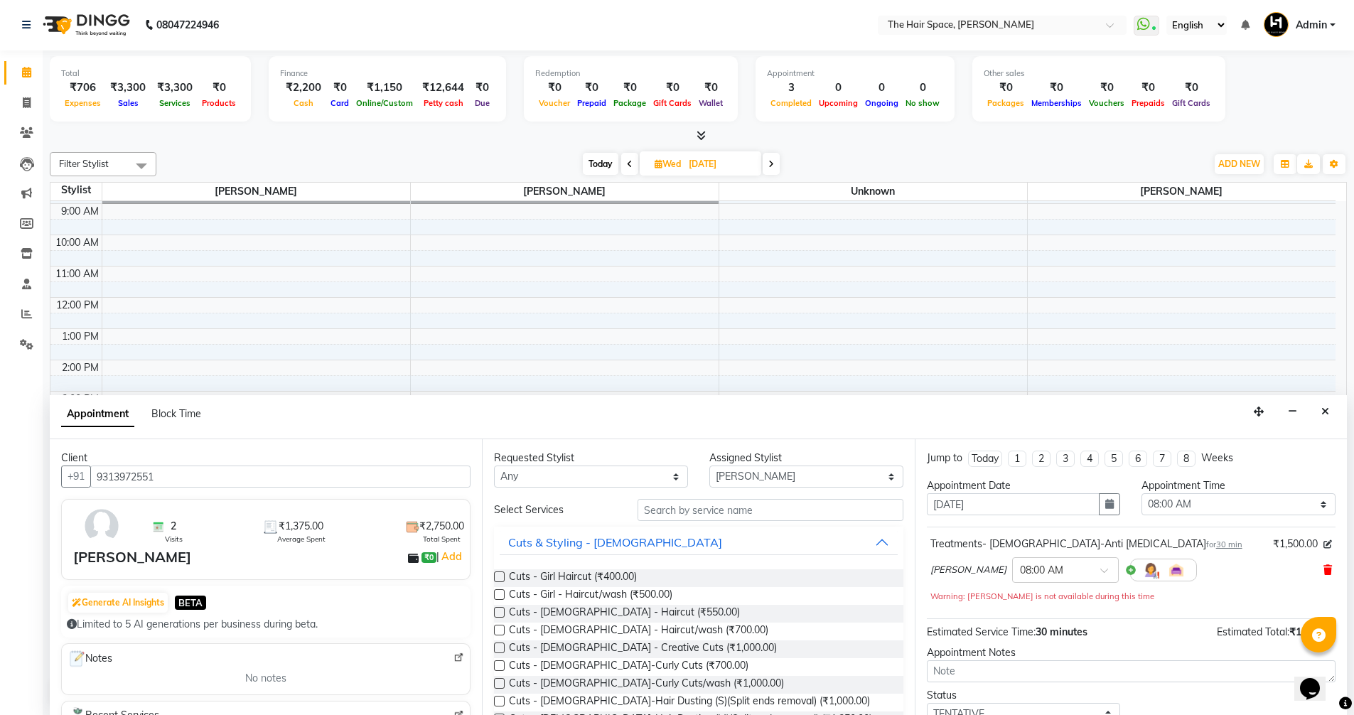
click at [1324, 569] on icon at bounding box center [1328, 570] width 9 height 10
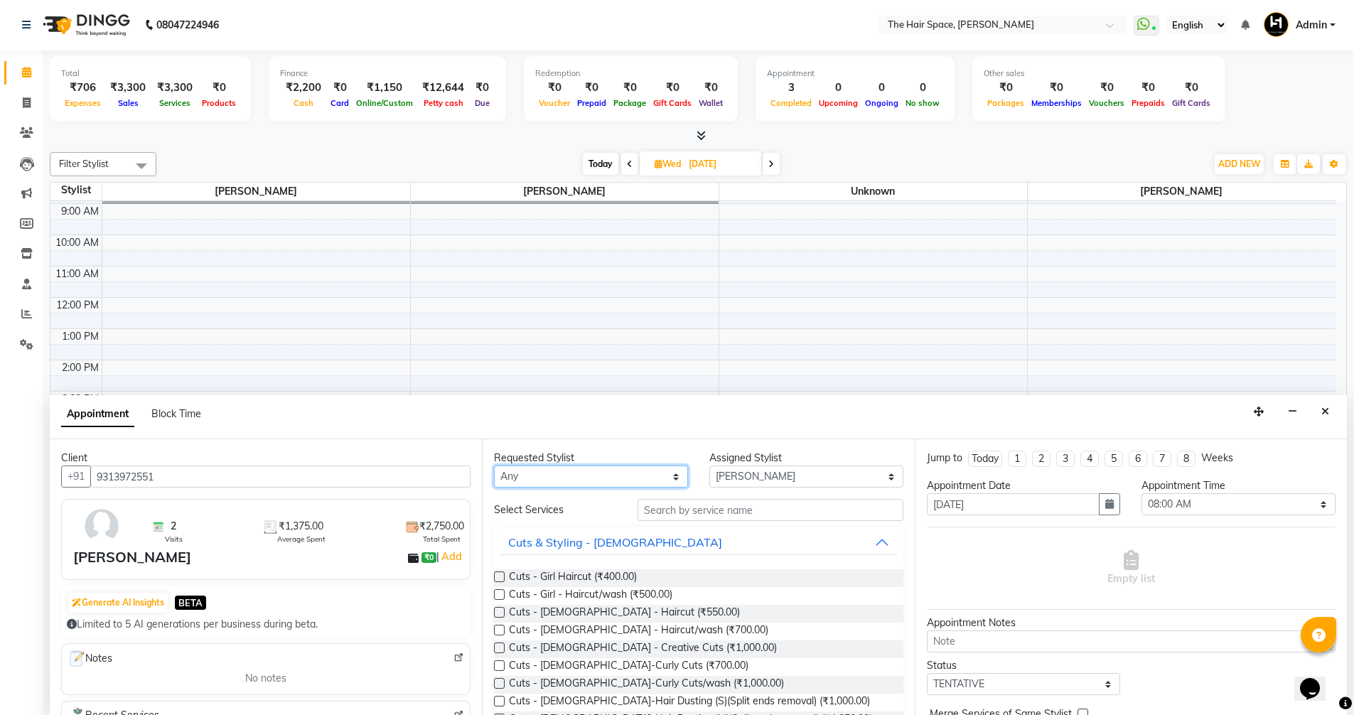
click at [525, 469] on select "Any [PERSON_NAME] Nai [PERSON_NAME] [PERSON_NAME] Unknown" at bounding box center [591, 477] width 194 height 22
select select "51967"
click at [494, 466] on select "Any [PERSON_NAME] Nai [PERSON_NAME] [PERSON_NAME] Unknown" at bounding box center [591, 477] width 194 height 22
click at [694, 516] on input "text" at bounding box center [771, 510] width 266 height 22
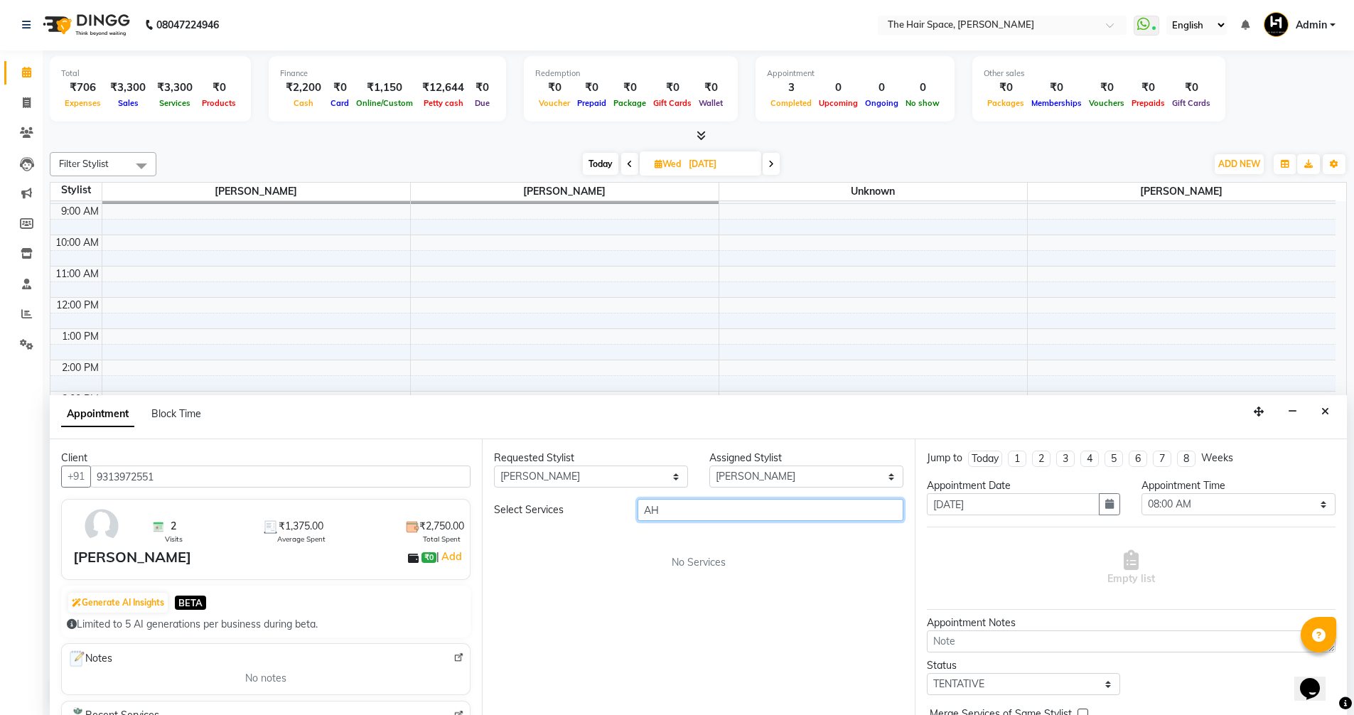
type input "A"
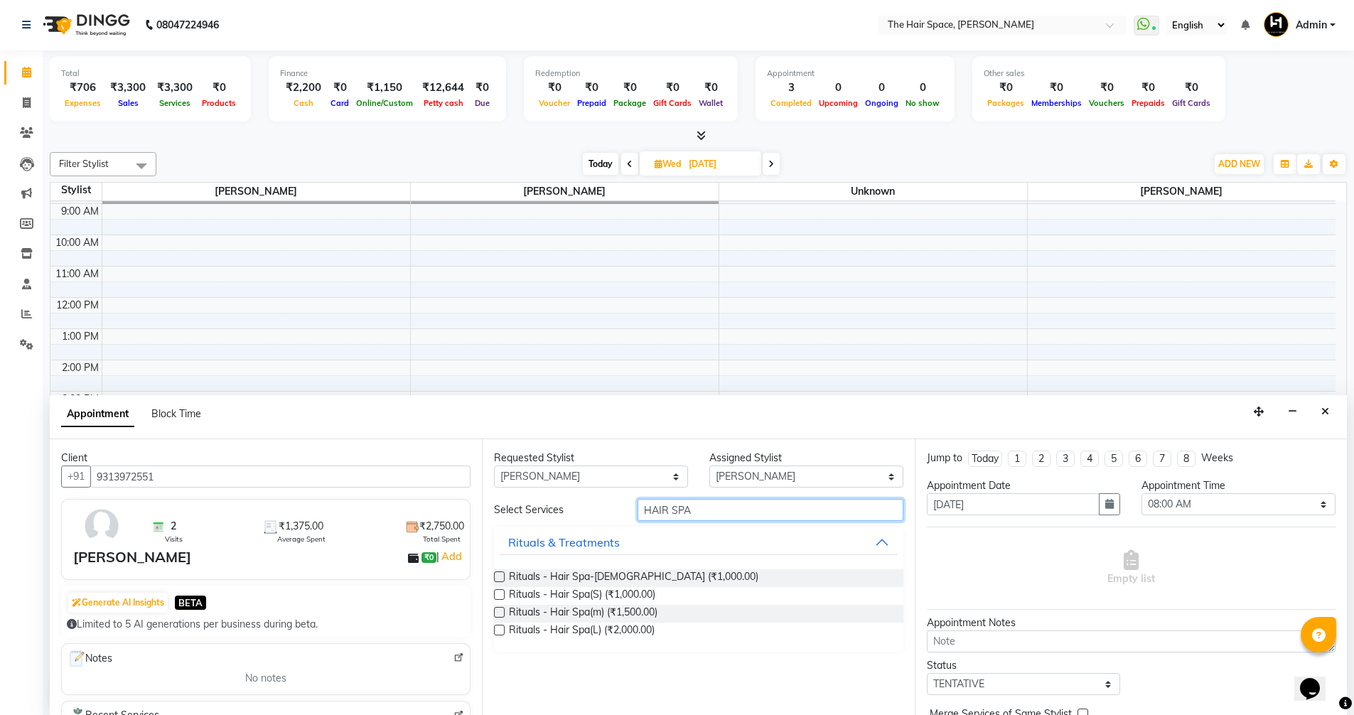
type input "HAIR SPA"
click at [498, 613] on label at bounding box center [499, 612] width 11 height 11
click at [498, 613] on input "checkbox" at bounding box center [498, 613] width 9 height 9
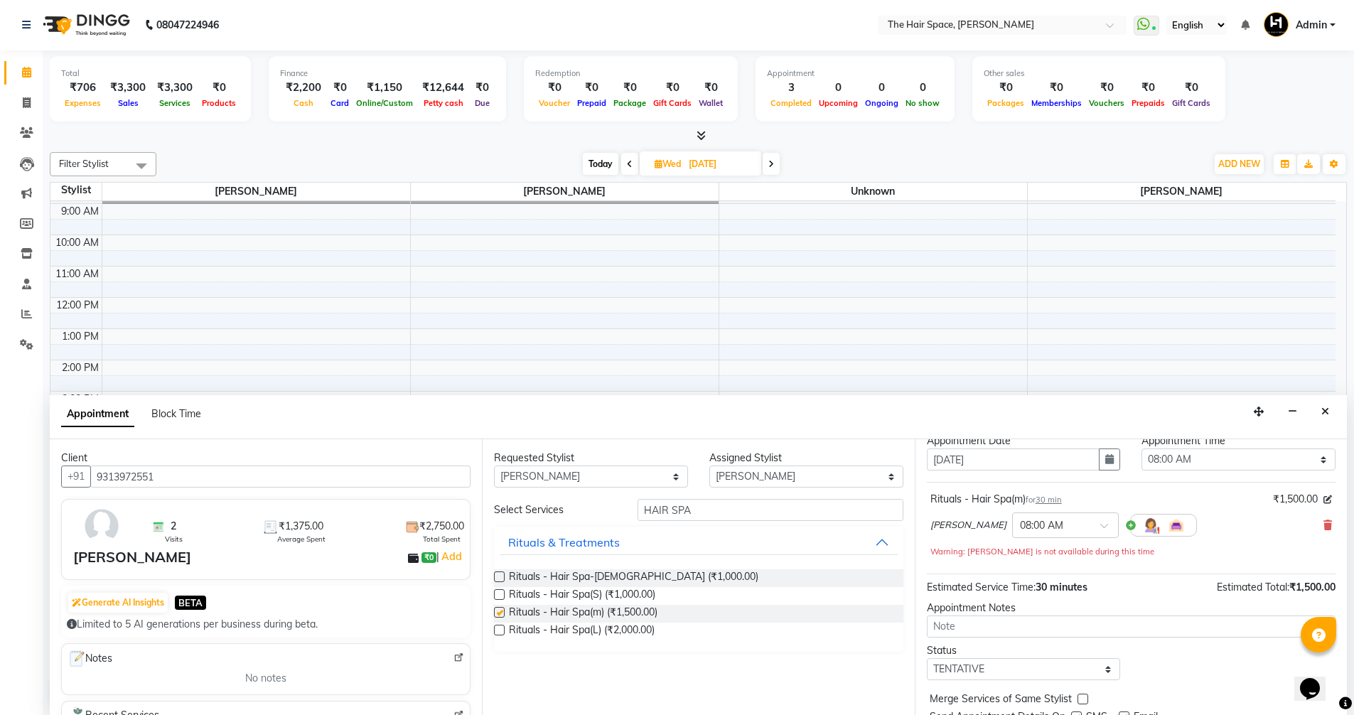
checkbox input "false"
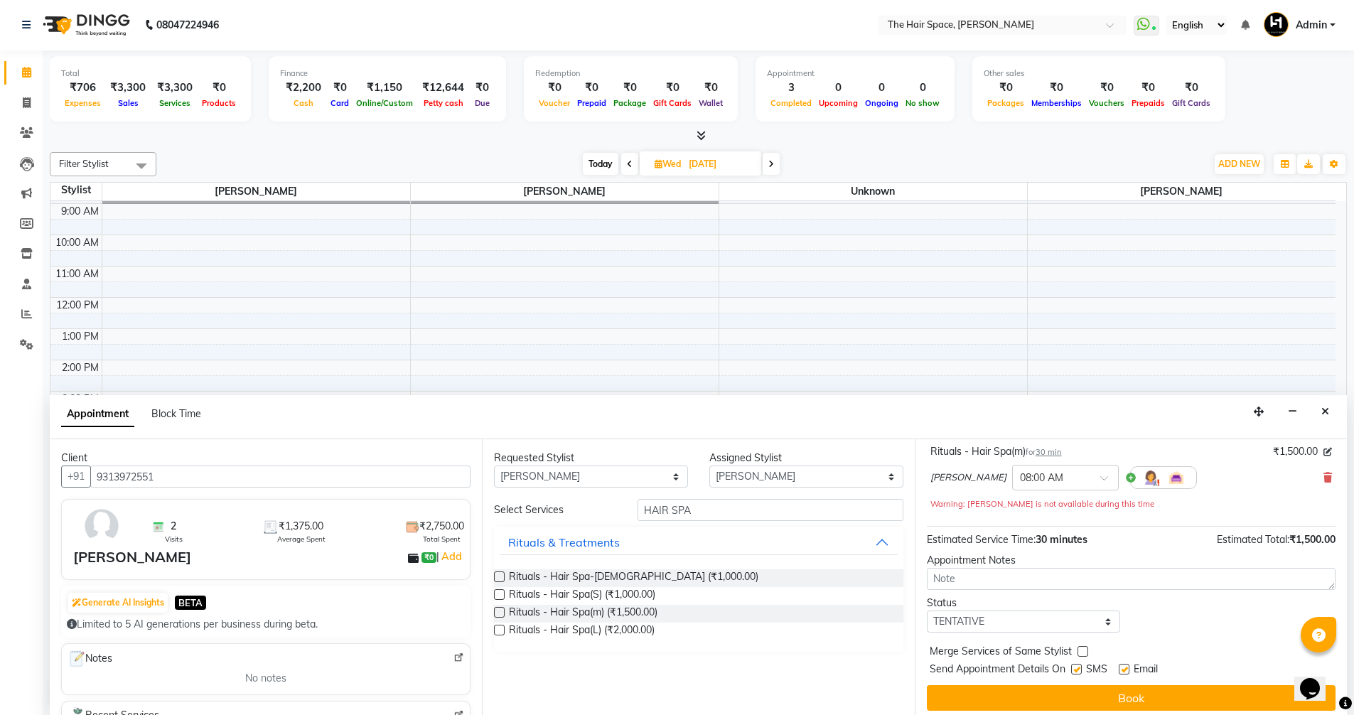
scroll to position [100, 0]
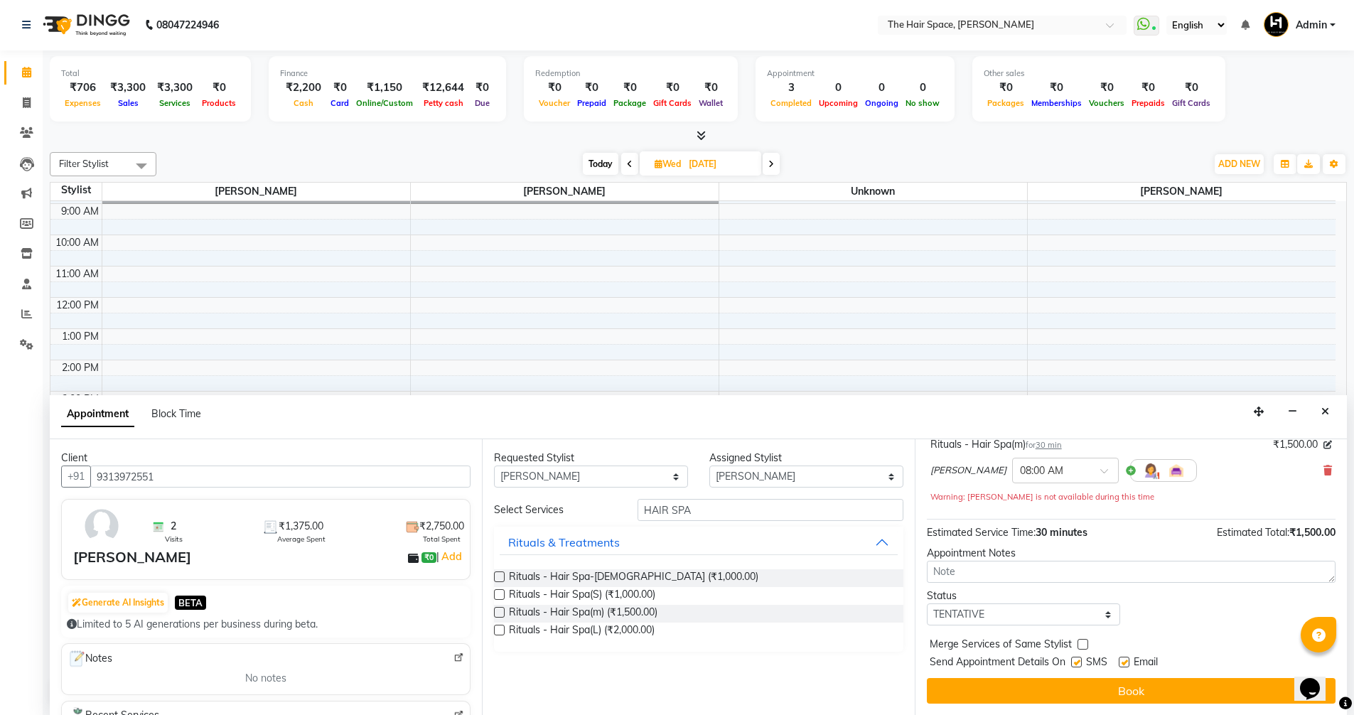
click at [1120, 660] on label at bounding box center [1124, 662] width 11 height 11
click at [1120, 660] on input "checkbox" at bounding box center [1123, 663] width 9 height 9
checkbox input "false"
click at [1038, 478] on div "× 08:00 AM" at bounding box center [1041, 471] width 43 height 15
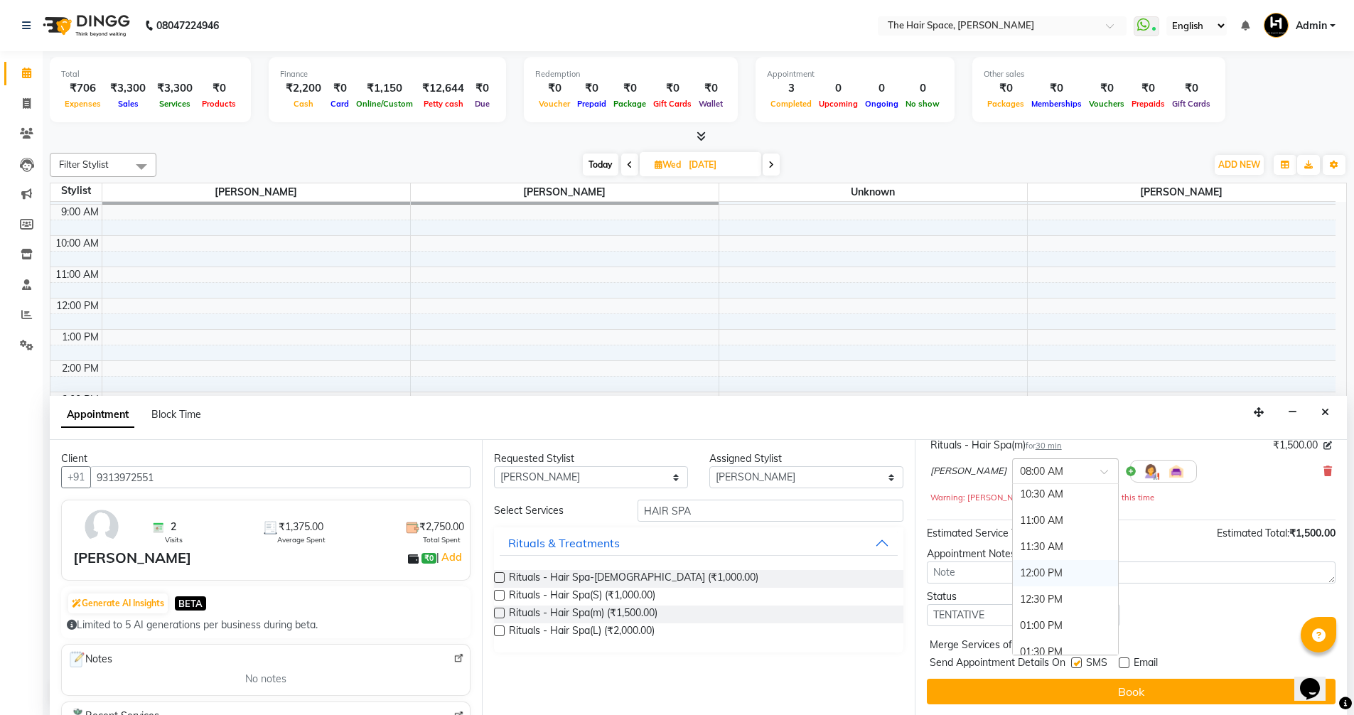
scroll to position [142, 0]
click at [1016, 509] on div "11:00 AM" at bounding box center [1065, 516] width 105 height 26
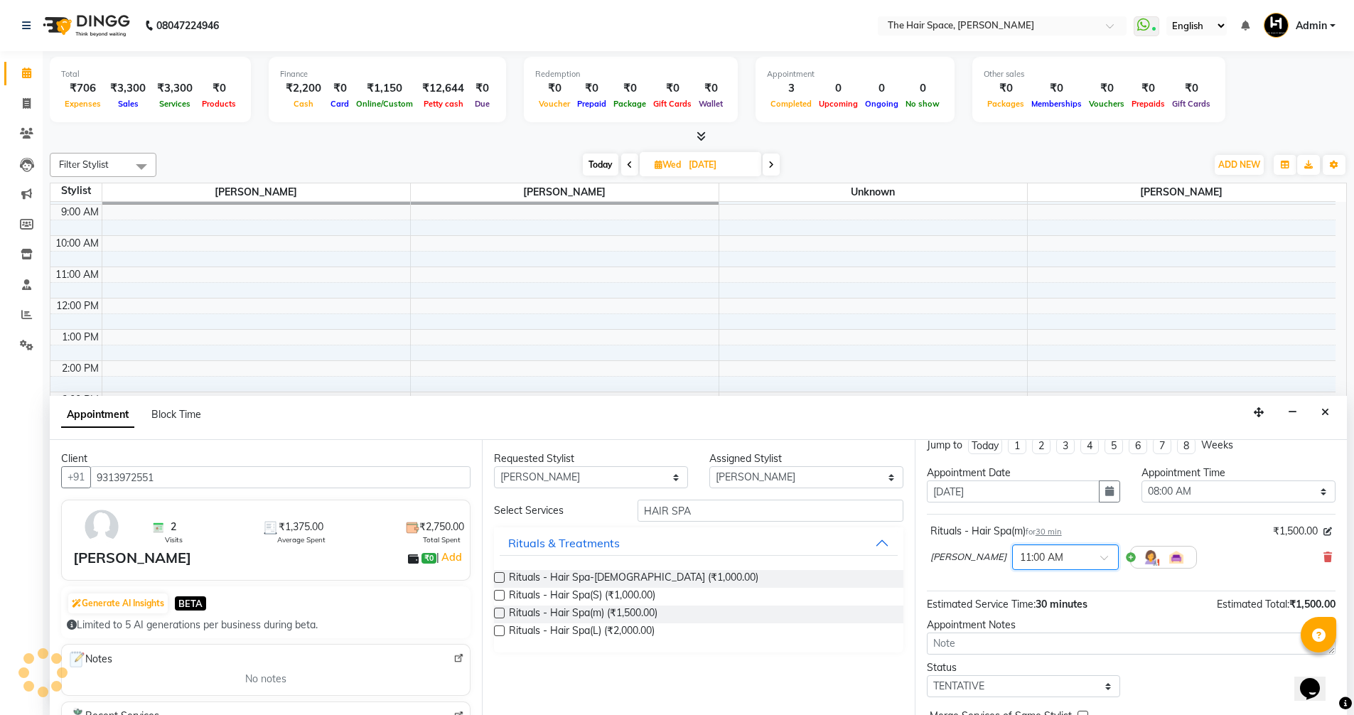
scroll to position [85, 0]
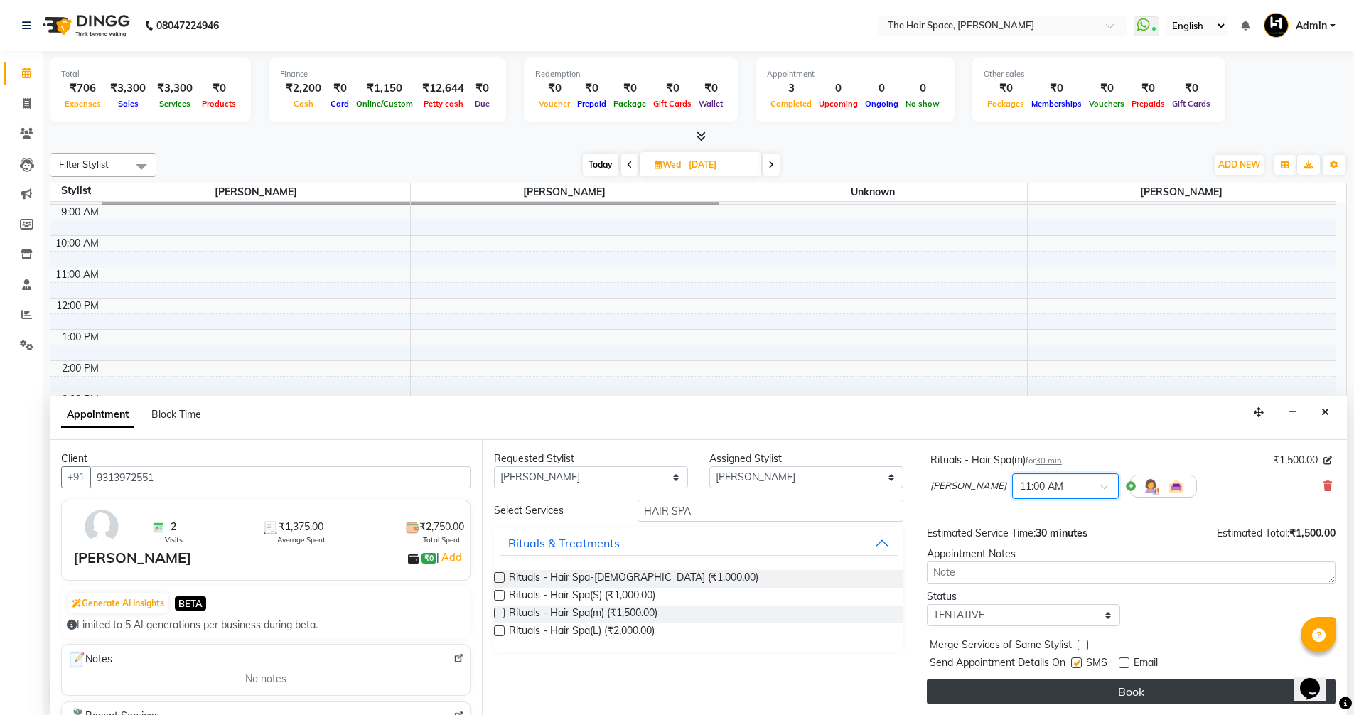
click at [1094, 694] on button "Book" at bounding box center [1131, 692] width 409 height 26
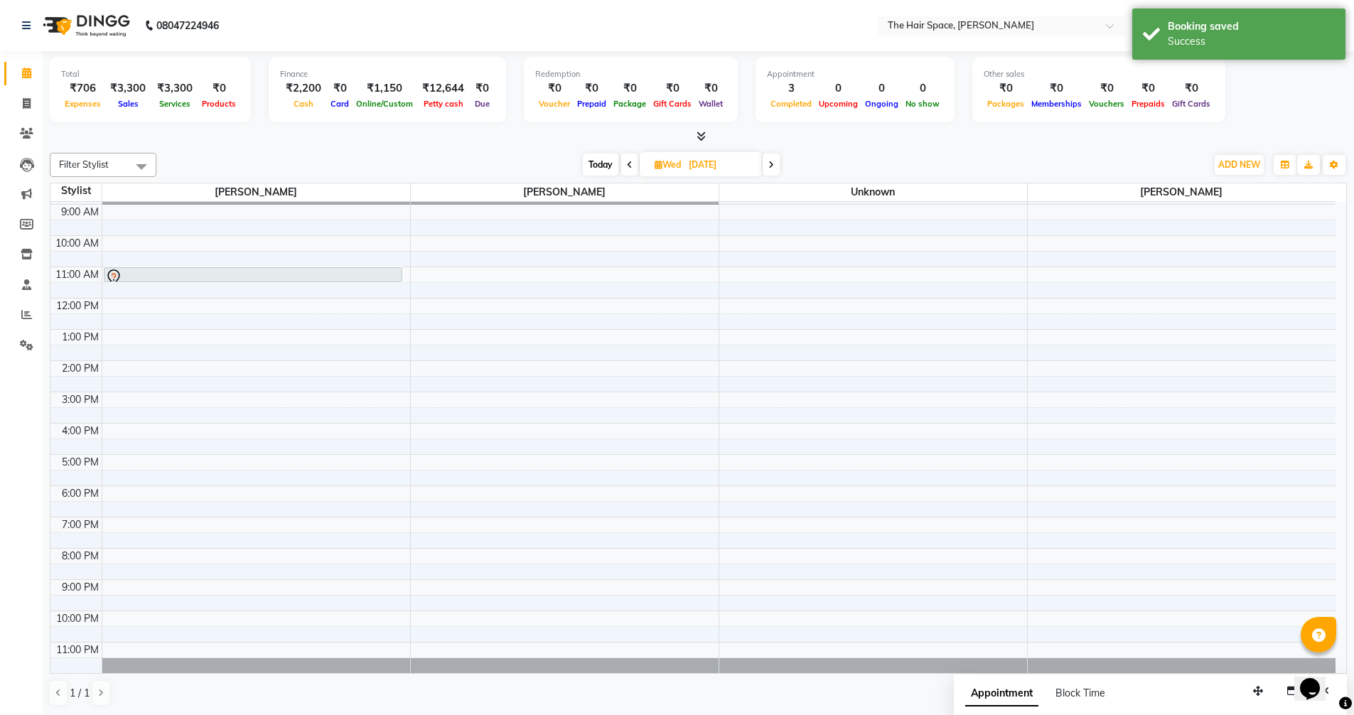
click at [602, 159] on span "Today" at bounding box center [601, 165] width 36 height 22
type input "03-10-2025"
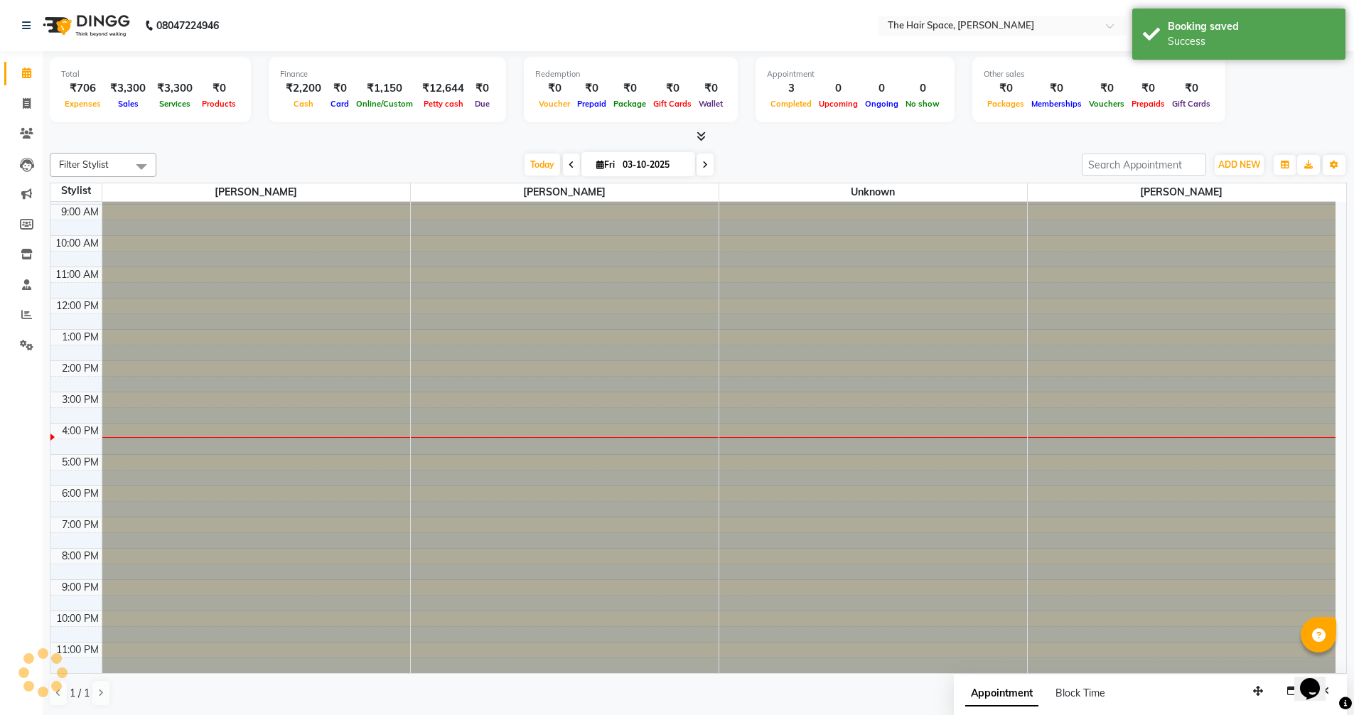
scroll to position [60, 0]
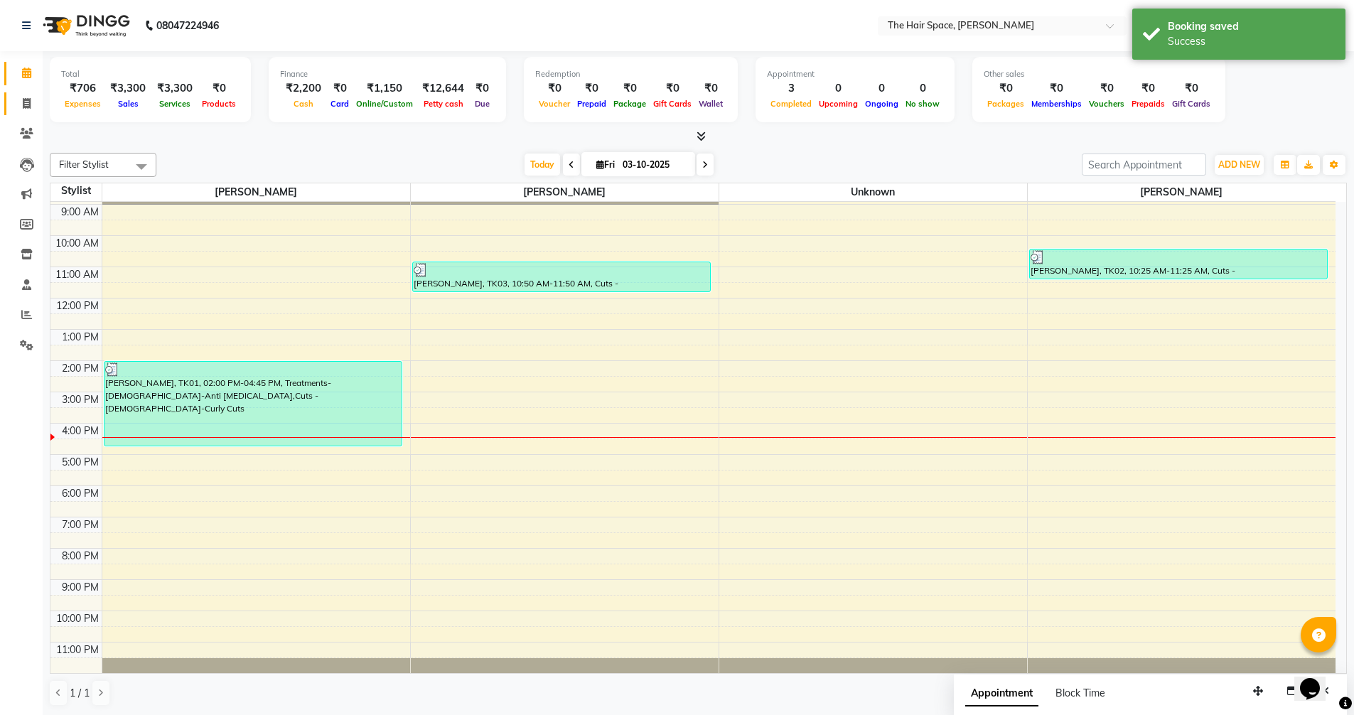
click at [22, 94] on link "Invoice" at bounding box center [21, 103] width 34 height 23
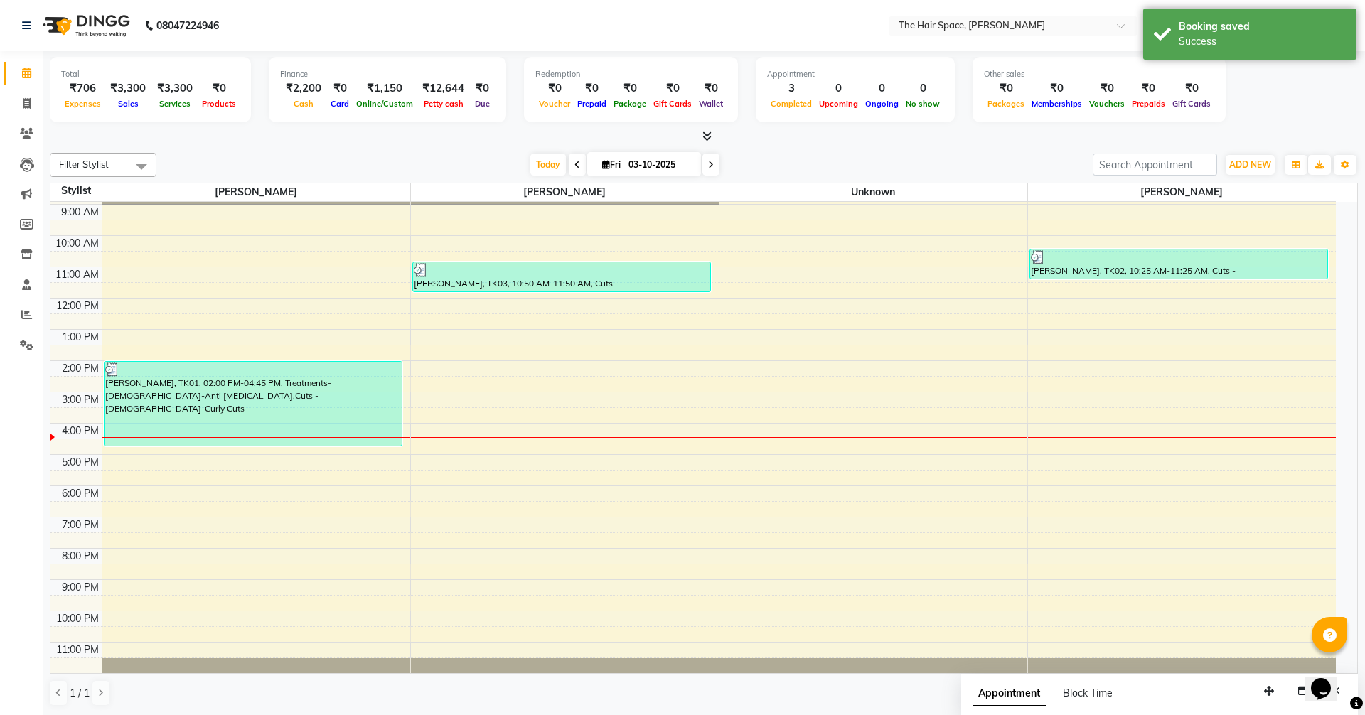
select select "service"
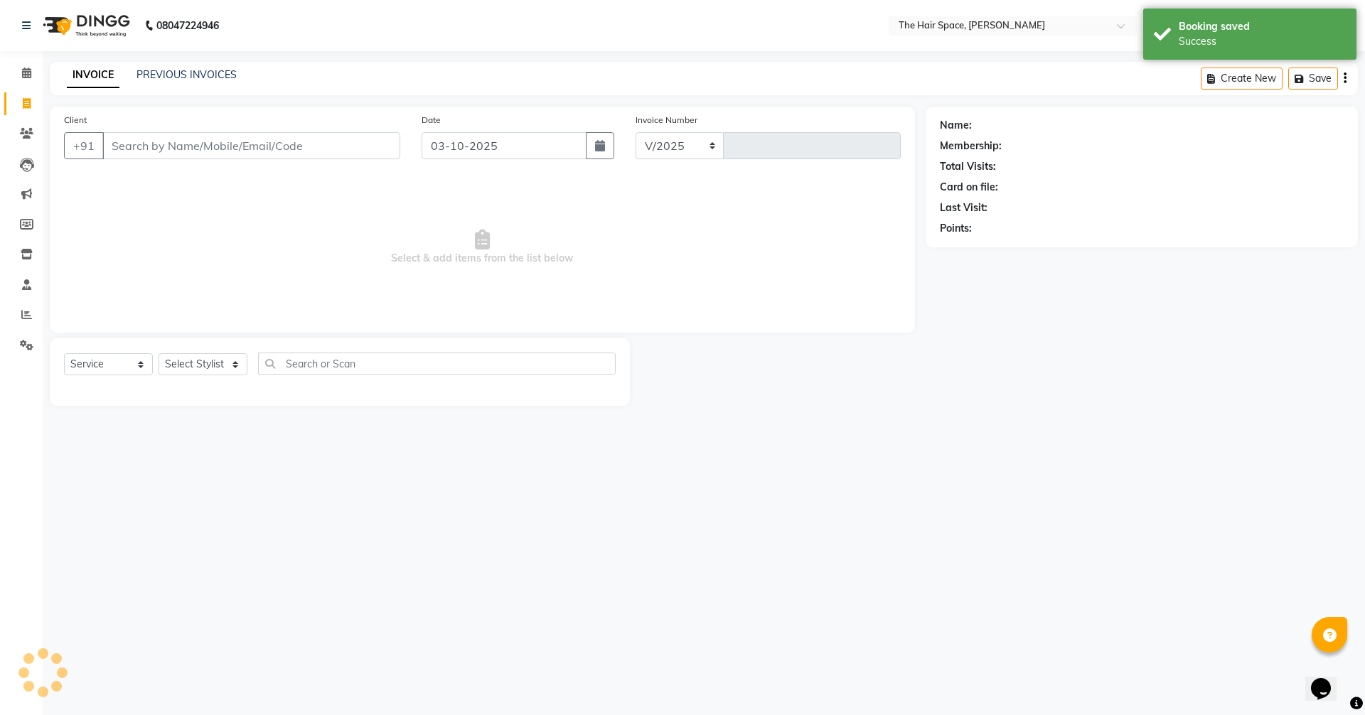
select select "6663"
type input "2095"
click at [173, 65] on div "INVOICE PREVIOUS INVOICES Create New Save" at bounding box center [704, 78] width 1308 height 33
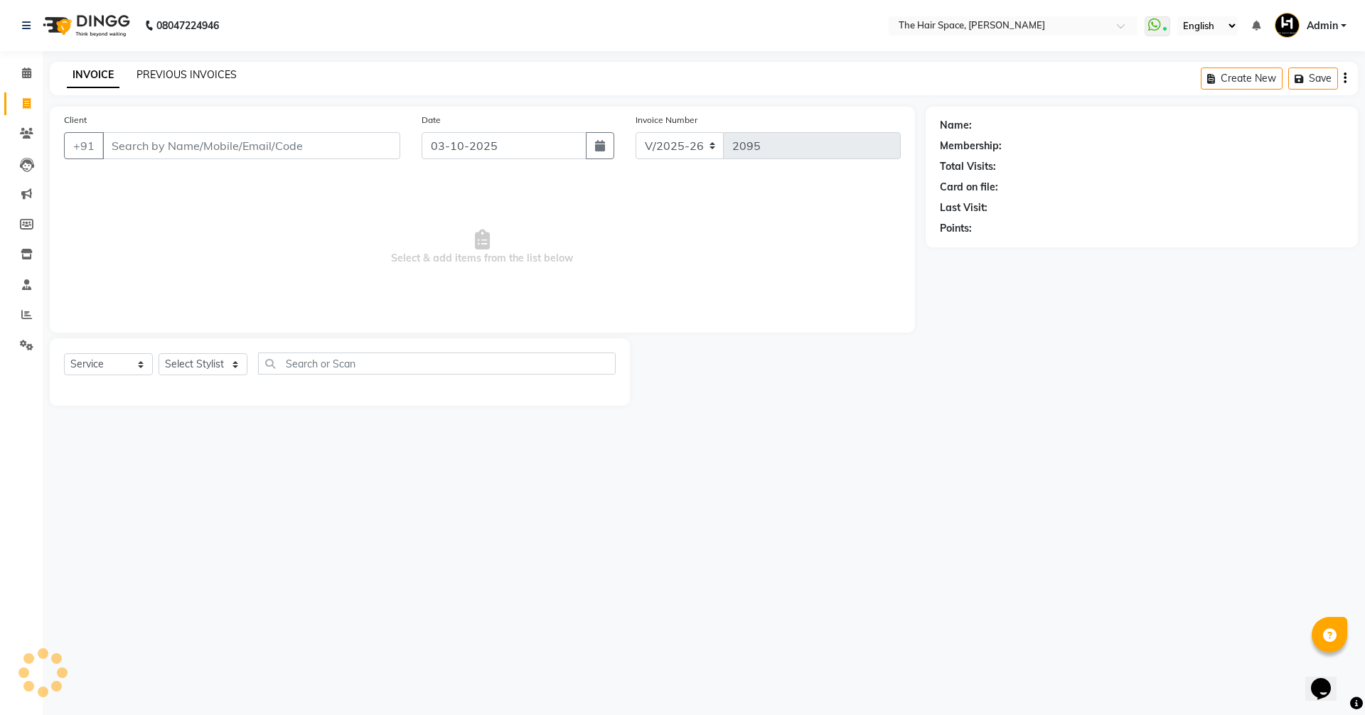
click at [176, 75] on link "PREVIOUS INVOICES" at bounding box center [186, 74] width 100 height 13
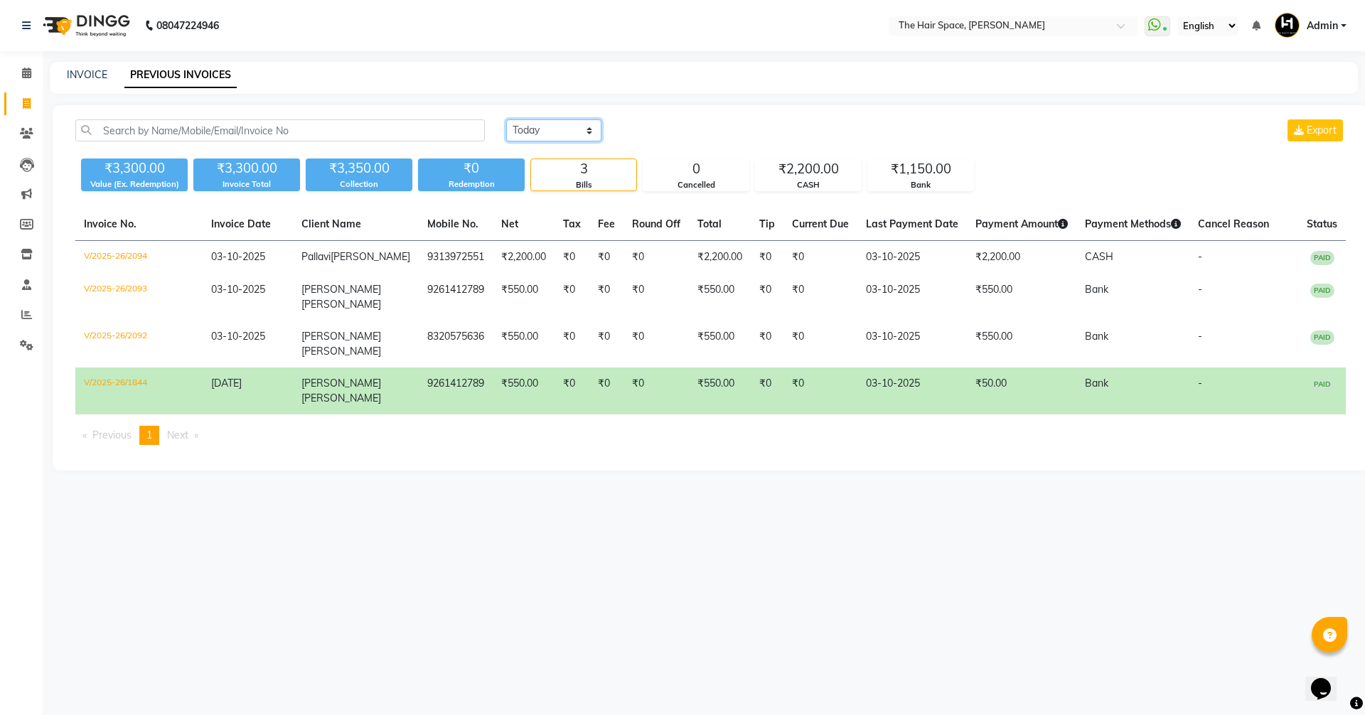
click at [530, 134] on select "[DATE] [DATE] Custom Range" at bounding box center [553, 130] width 95 height 22
click at [506, 119] on select "[DATE] [DATE] Custom Range" at bounding box center [553, 130] width 95 height 22
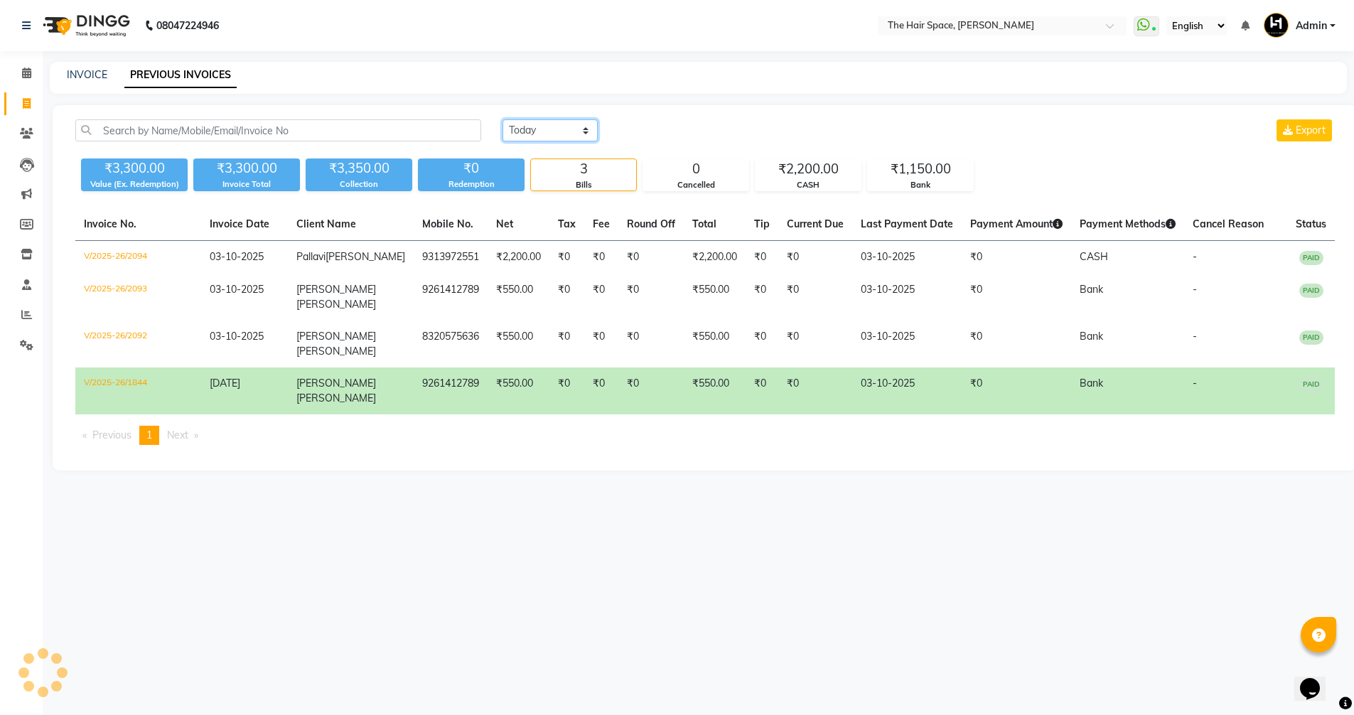
click at [530, 122] on select "[DATE] [DATE] Custom Range" at bounding box center [550, 130] width 95 height 22
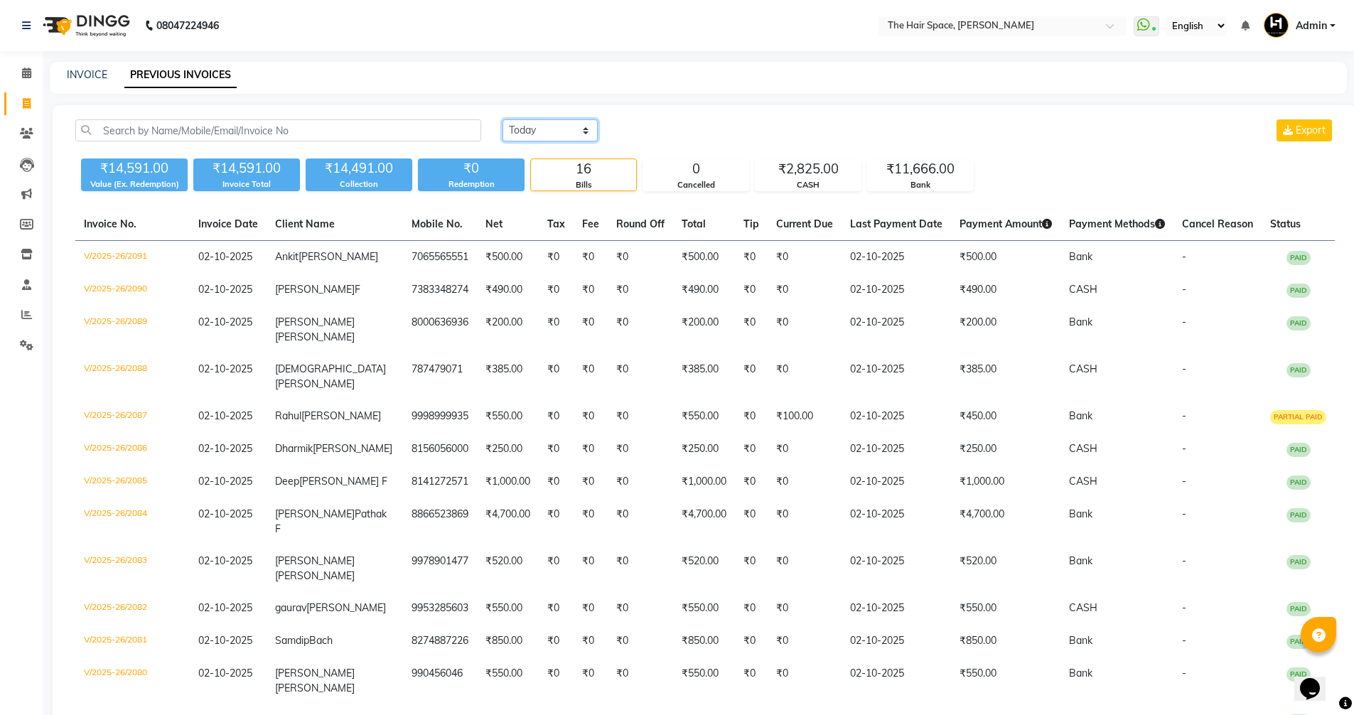
select select "[DATE]"
click at [503, 119] on select "[DATE] [DATE] Custom Range" at bounding box center [550, 130] width 95 height 22
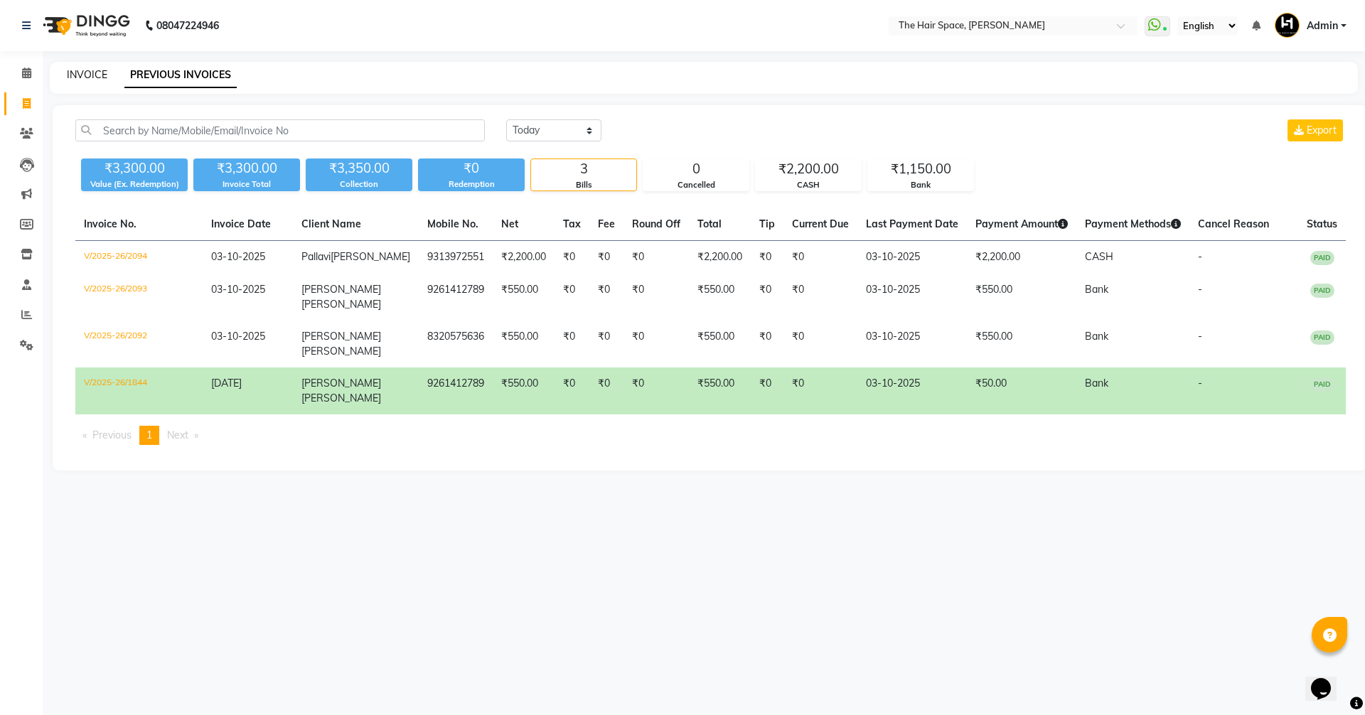
click at [85, 72] on link "INVOICE" at bounding box center [87, 74] width 41 height 13
select select "service"
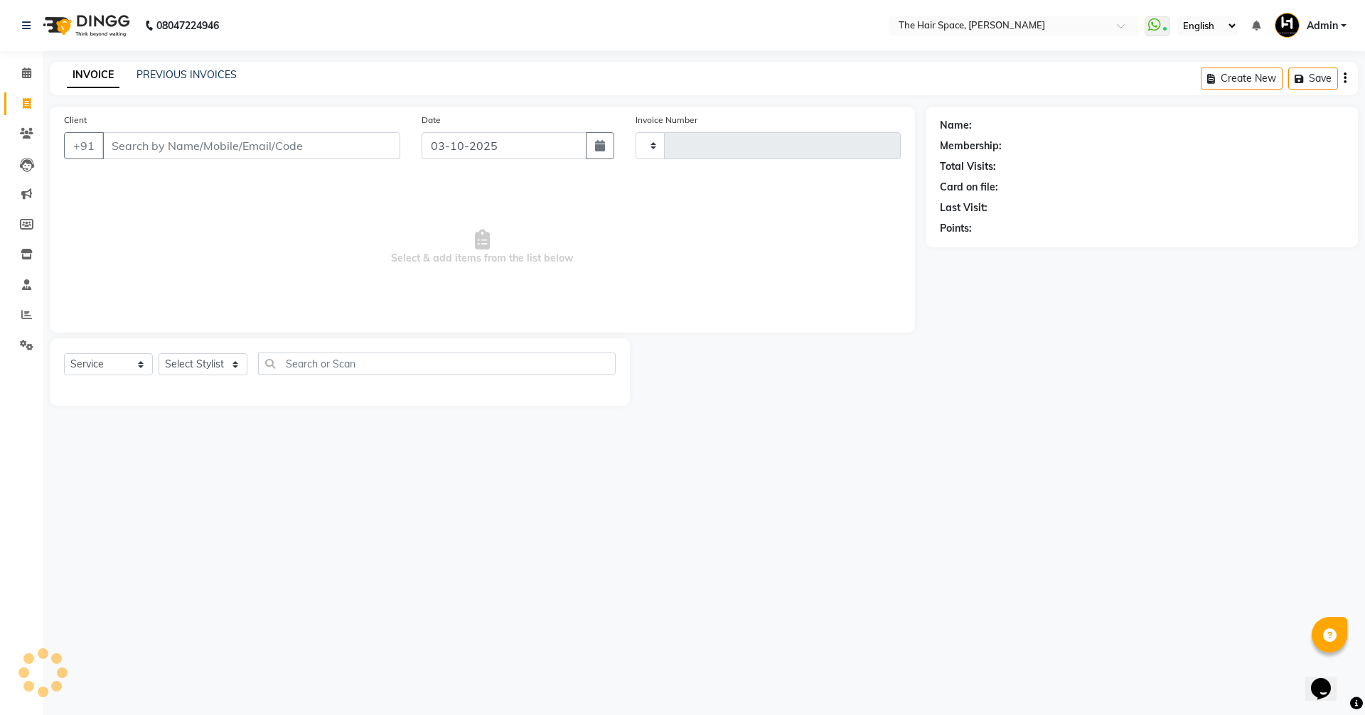
type input "2095"
select select "6663"
click at [171, 75] on link "PREVIOUS INVOICES" at bounding box center [186, 74] width 100 height 13
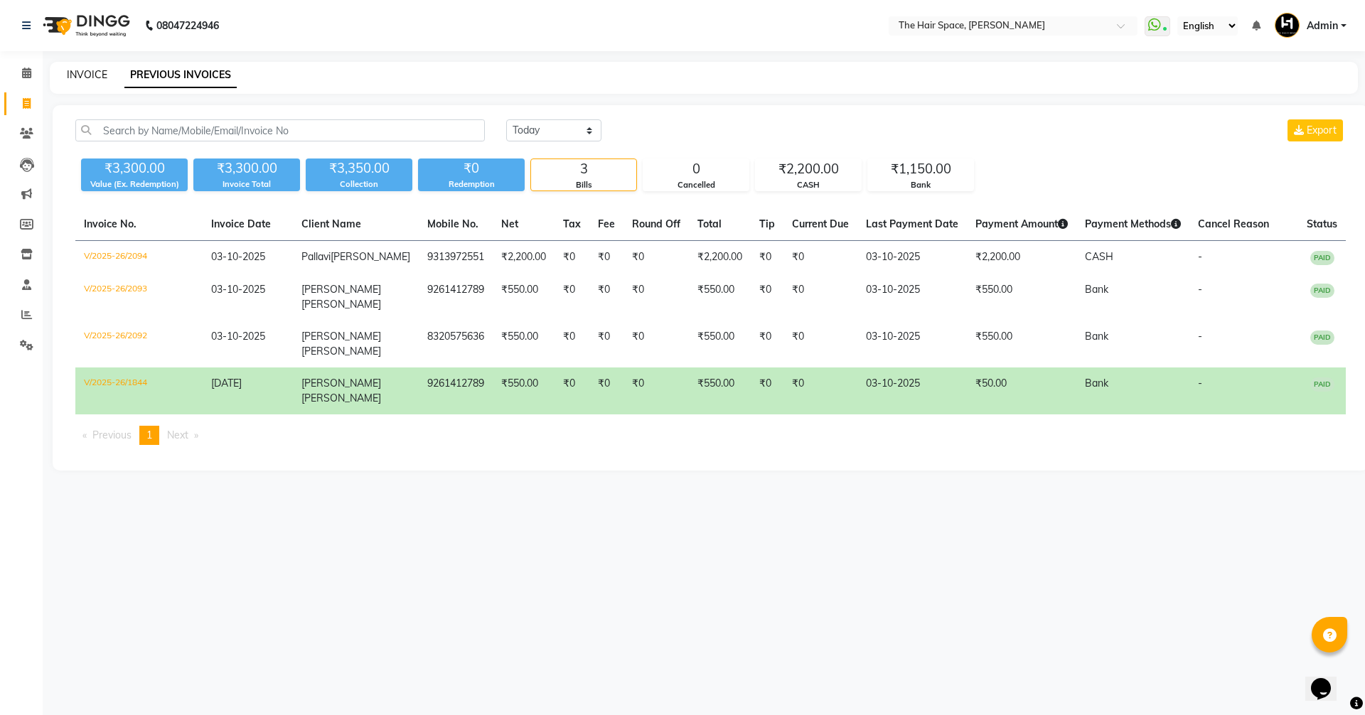
click at [96, 71] on link "INVOICE" at bounding box center [87, 74] width 41 height 13
select select "service"
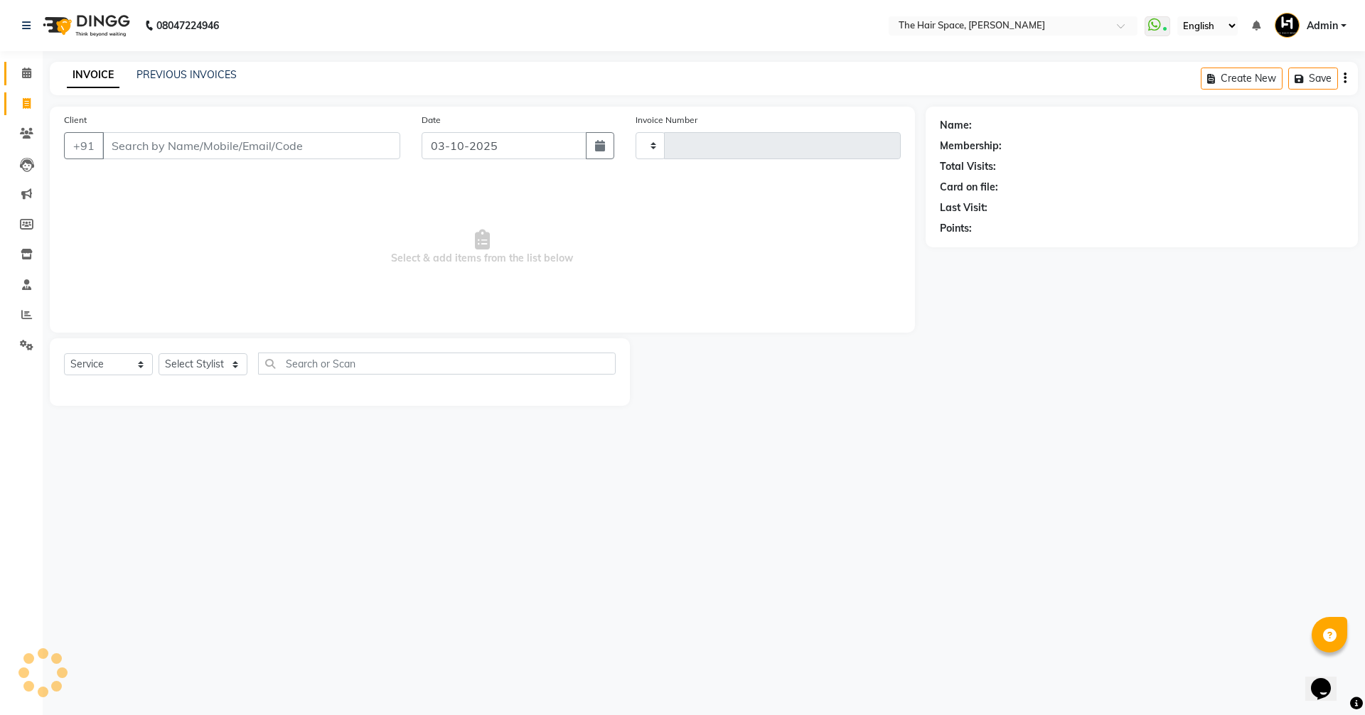
type input "2095"
select select "6663"
click at [19, 69] on span at bounding box center [26, 73] width 25 height 16
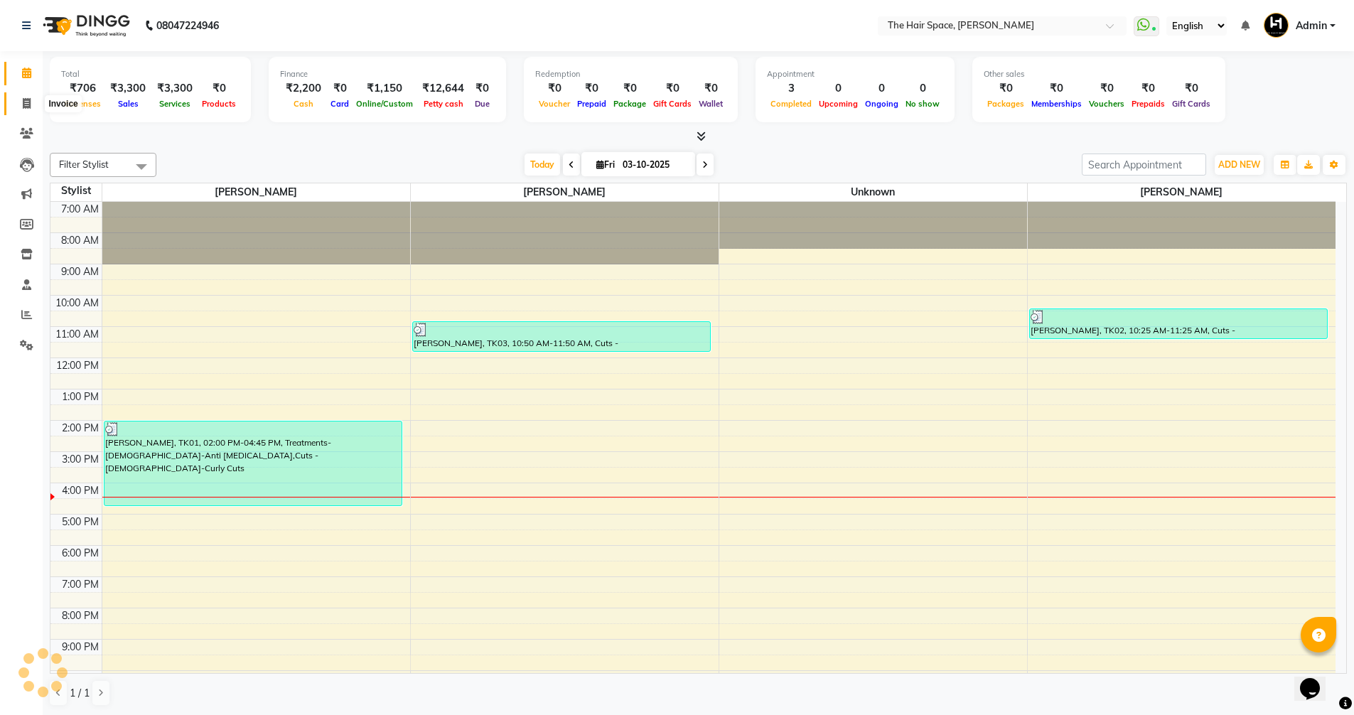
click at [23, 106] on icon at bounding box center [27, 103] width 8 height 11
select select "service"
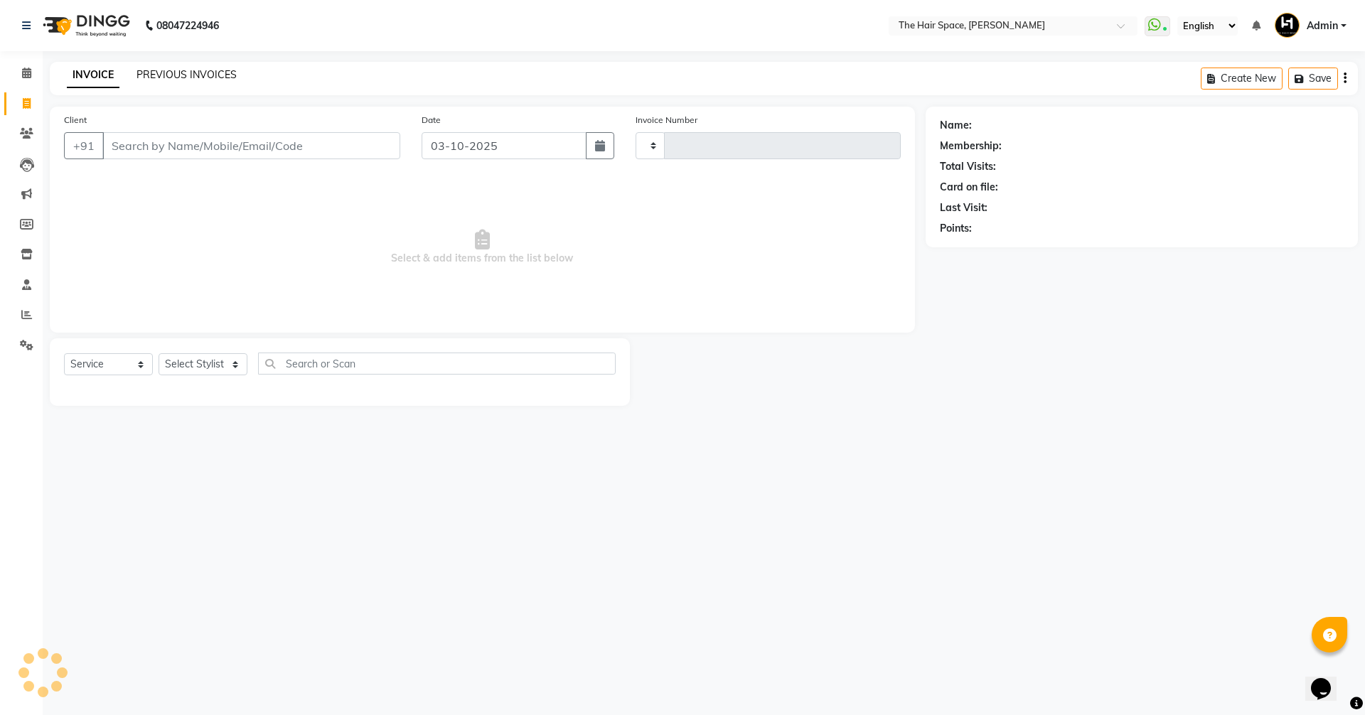
type input "2095"
select select "6663"
click at [188, 70] on link "PREVIOUS INVOICES" at bounding box center [186, 74] width 100 height 13
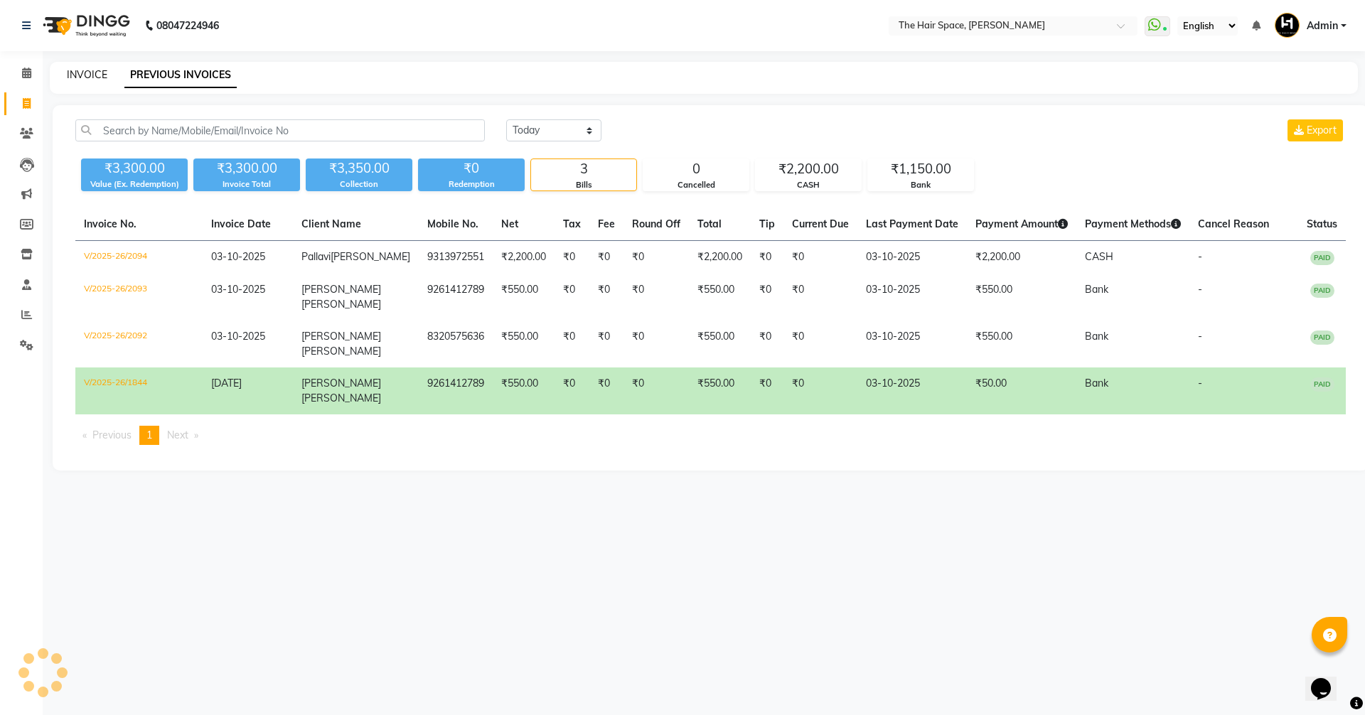
click at [79, 73] on link "INVOICE" at bounding box center [87, 74] width 41 height 13
select select "6663"
select select "service"
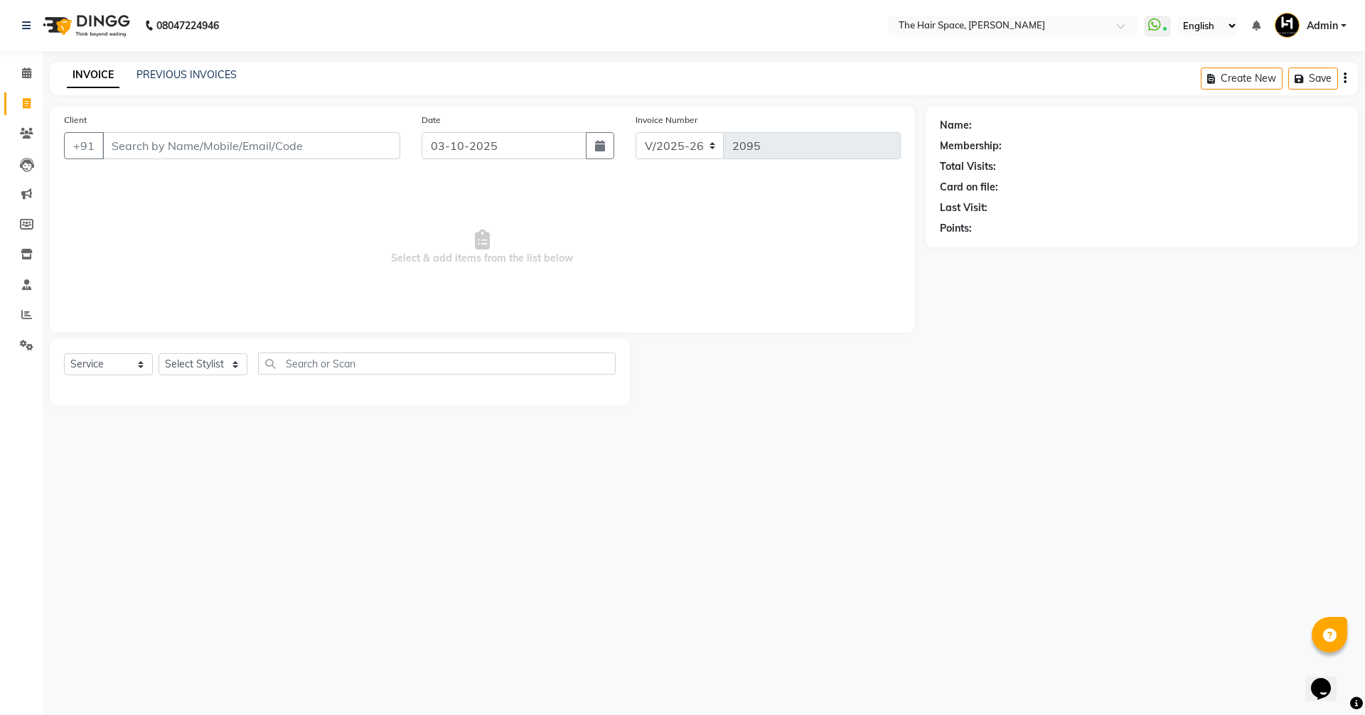
click at [183, 63] on div "INVOICE PREVIOUS INVOICES Create New Save" at bounding box center [704, 78] width 1308 height 33
click at [178, 73] on link "PREVIOUS INVOICES" at bounding box center [186, 74] width 100 height 13
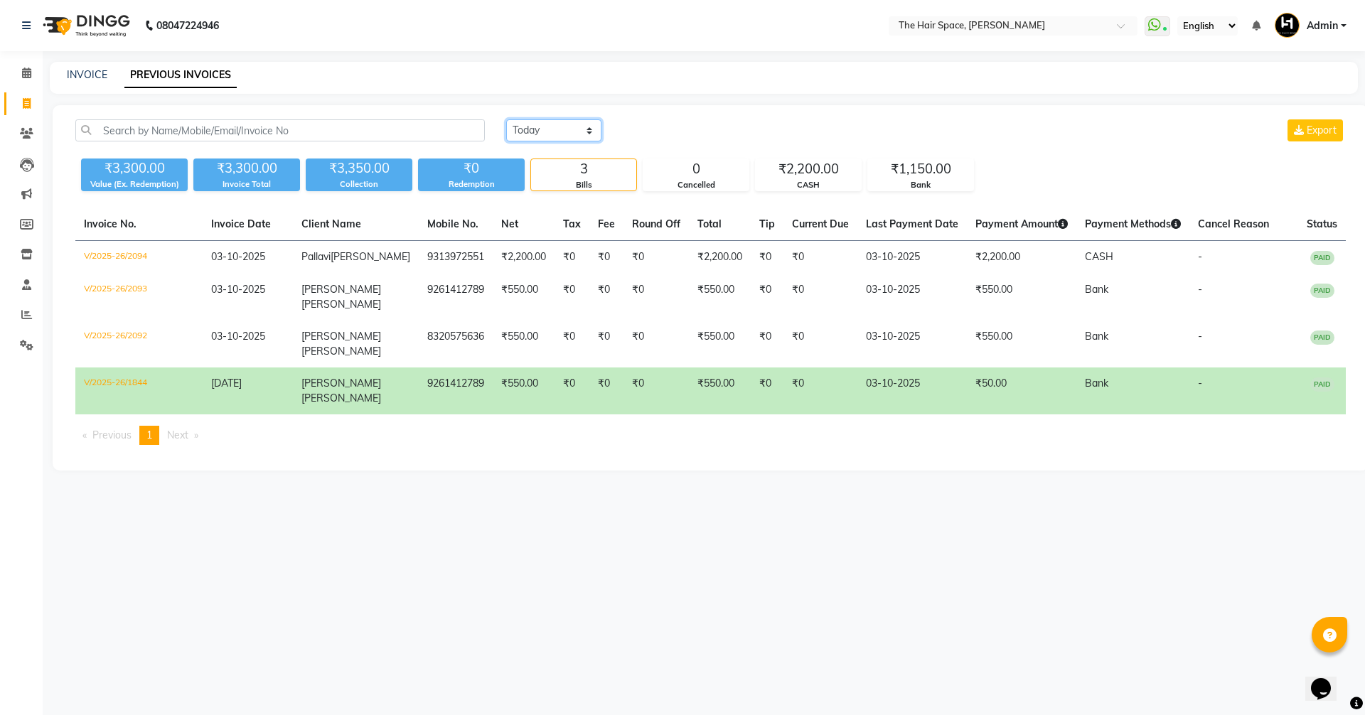
click at [544, 140] on select "[DATE] [DATE] Custom Range" at bounding box center [553, 130] width 95 height 22
click at [506, 119] on select "[DATE] [DATE] Custom Range" at bounding box center [553, 130] width 95 height 22
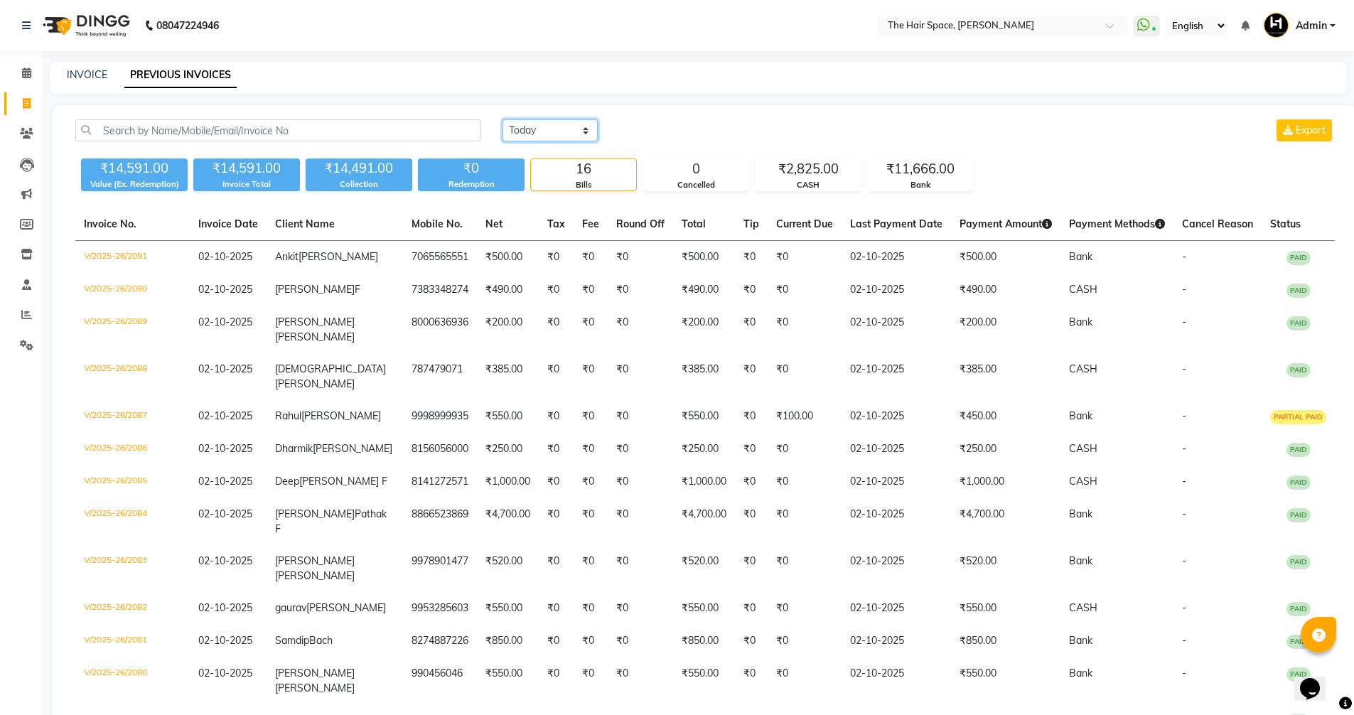
click at [534, 132] on select "[DATE] [DATE] Custom Range" at bounding box center [550, 130] width 95 height 22
select select "[DATE]"
click at [503, 119] on select "[DATE] [DATE] Custom Range" at bounding box center [550, 130] width 95 height 22
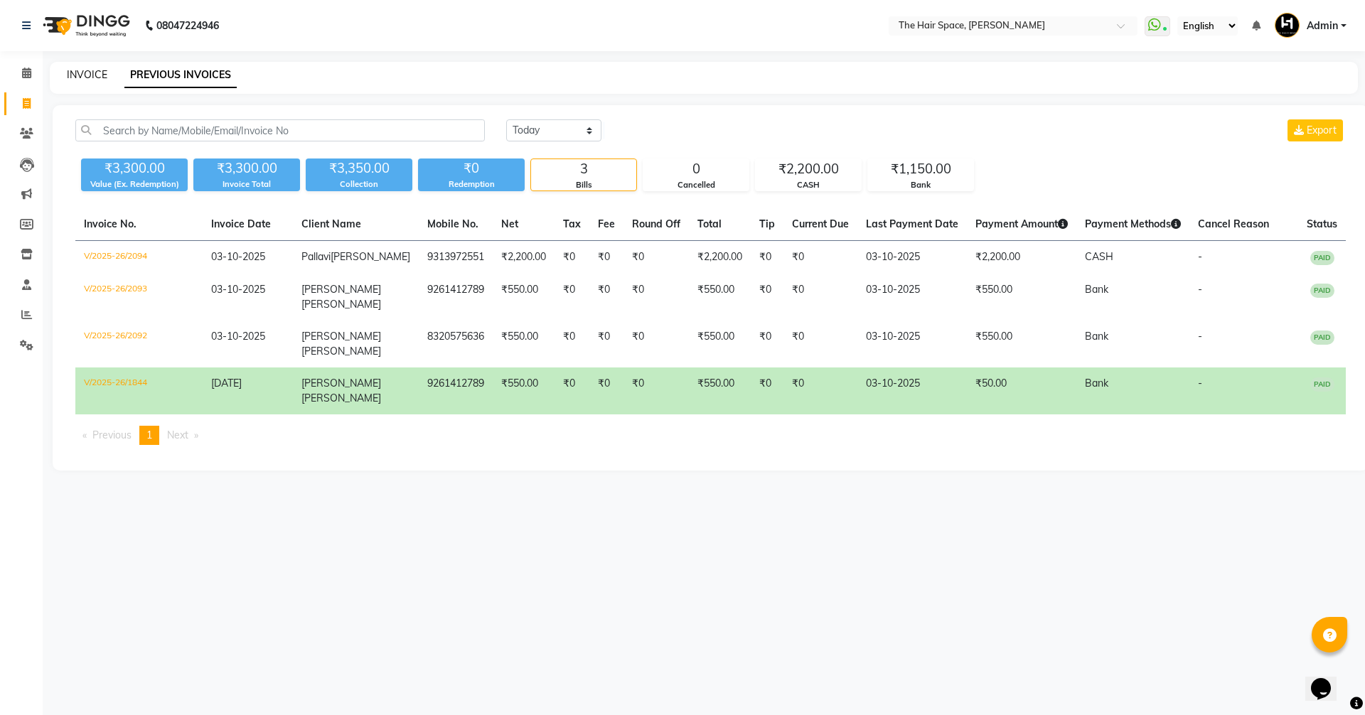
click at [90, 71] on link "INVOICE" at bounding box center [87, 74] width 41 height 13
select select "service"
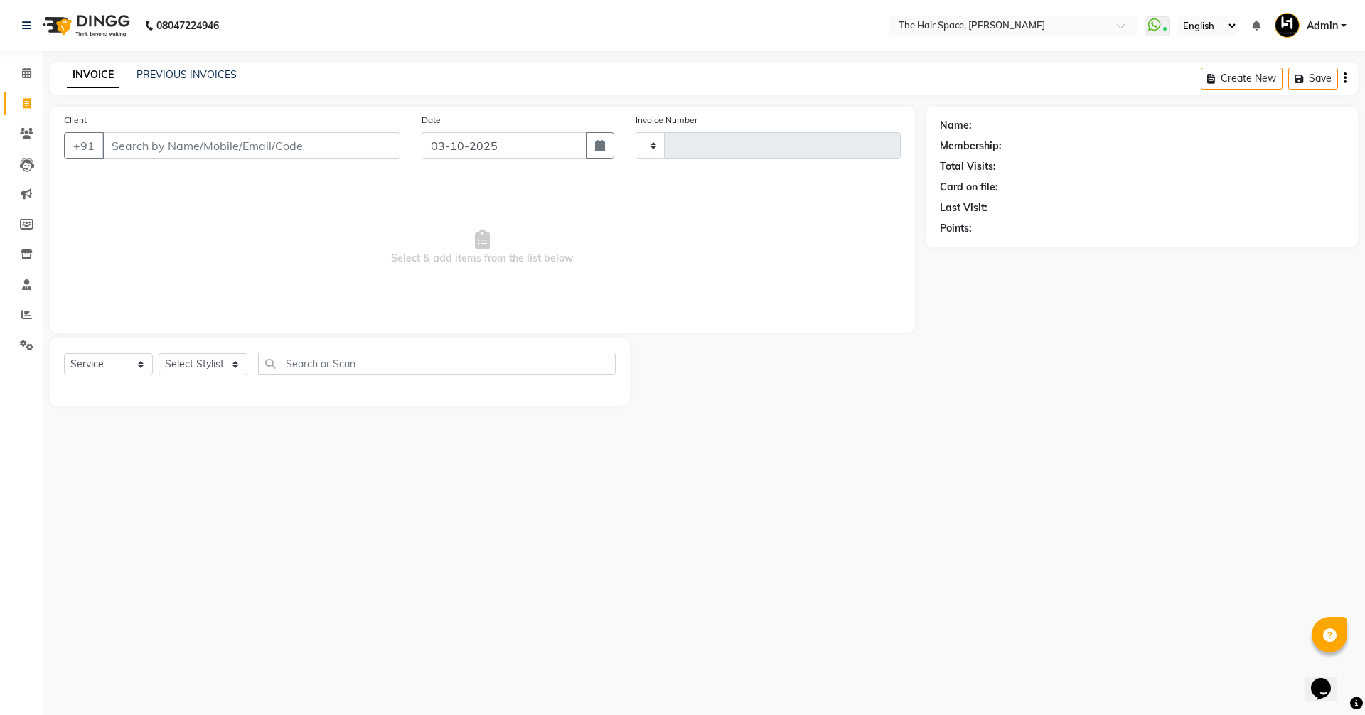
click at [3, 85] on li "Calendar" at bounding box center [21, 73] width 43 height 31
type input "2095"
select select "6663"
click at [20, 72] on span at bounding box center [26, 73] width 25 height 16
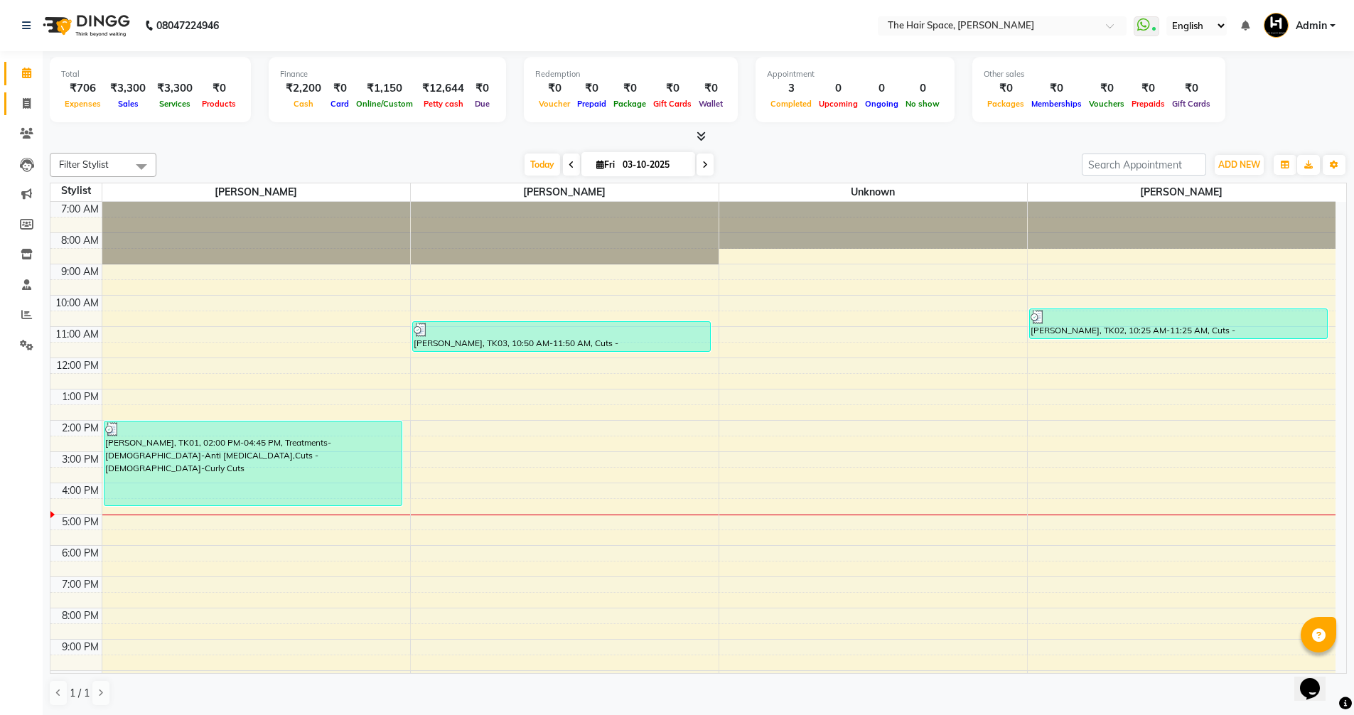
click at [27, 106] on icon at bounding box center [27, 103] width 8 height 11
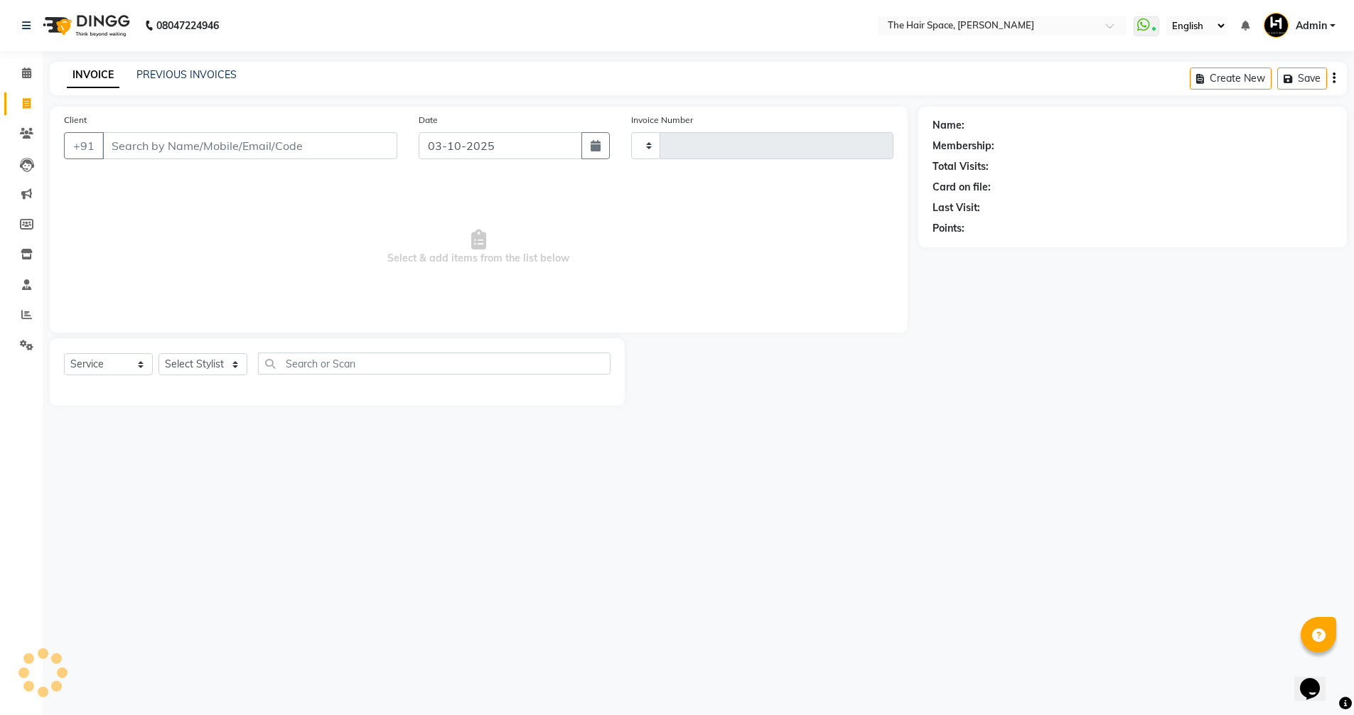
click at [31, 103] on span at bounding box center [26, 104] width 25 height 16
select select "service"
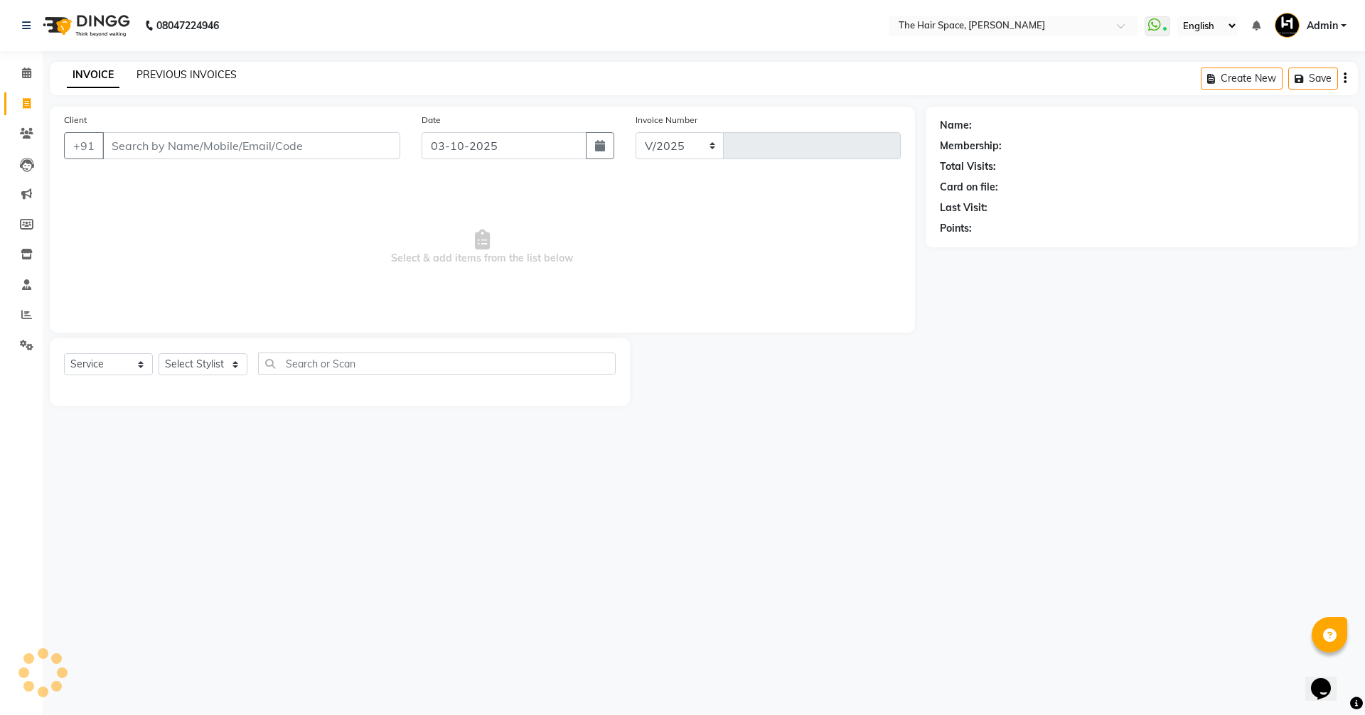
select select "6663"
type input "2095"
click at [163, 73] on link "PREVIOUS INVOICES" at bounding box center [186, 74] width 100 height 13
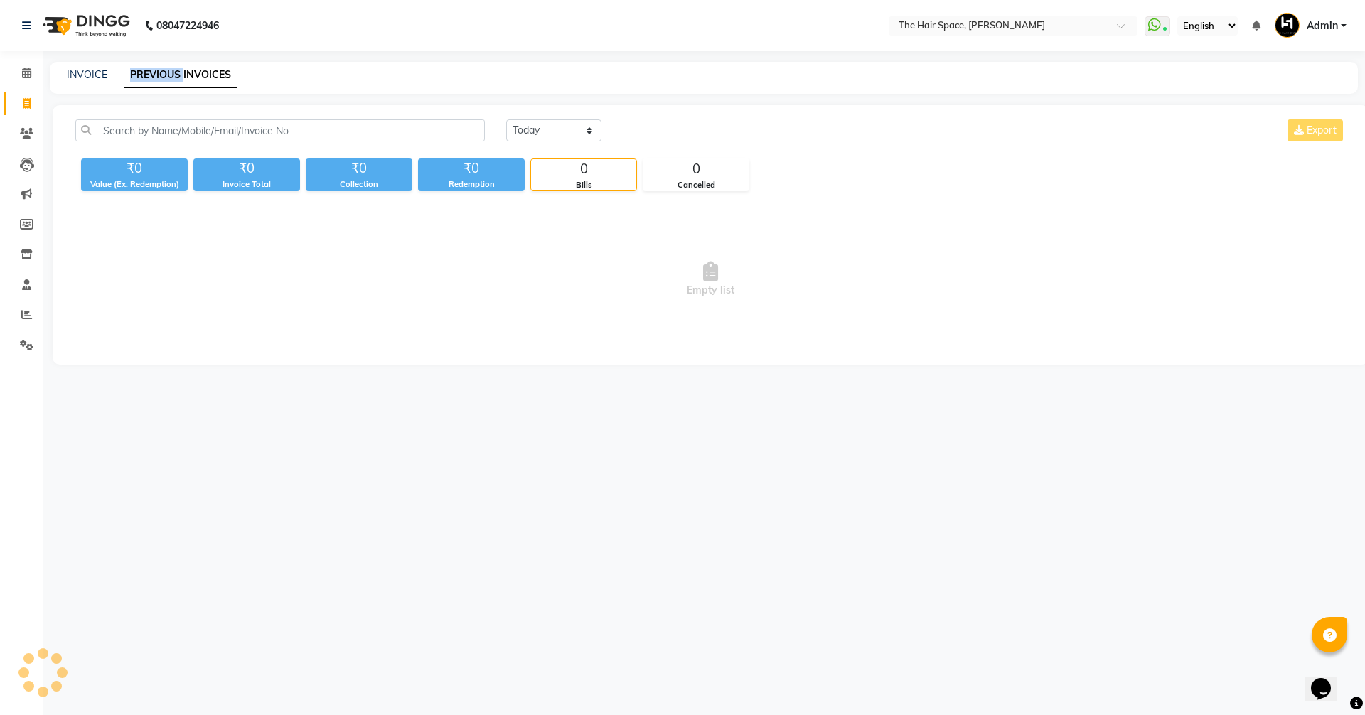
click at [163, 73] on link "PREVIOUS INVOICES" at bounding box center [180, 76] width 112 height 26
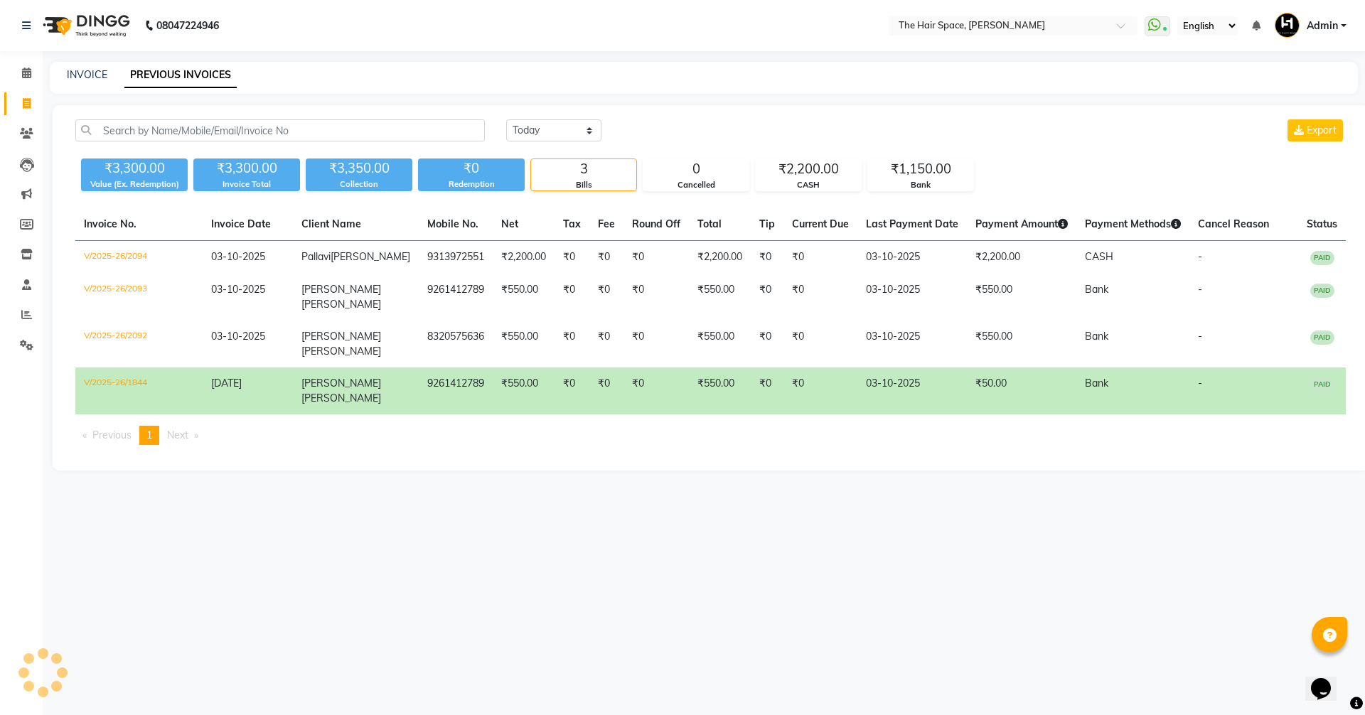
drag, startPoint x: 463, startPoint y: 112, endPoint x: 471, endPoint y: 113, distance: 7.9
click at [470, 113] on div "[DATE] [DATE] Custom Range Export ₹3,300.00 Value (Ex. Redemption) ₹3,300.00 In…" at bounding box center [711, 287] width 1316 height 365
click at [572, 131] on select "[DATE] [DATE] Custom Range" at bounding box center [553, 130] width 95 height 22
select select "[DATE]"
click at [506, 119] on select "[DATE] [DATE] Custom Range" at bounding box center [553, 130] width 95 height 22
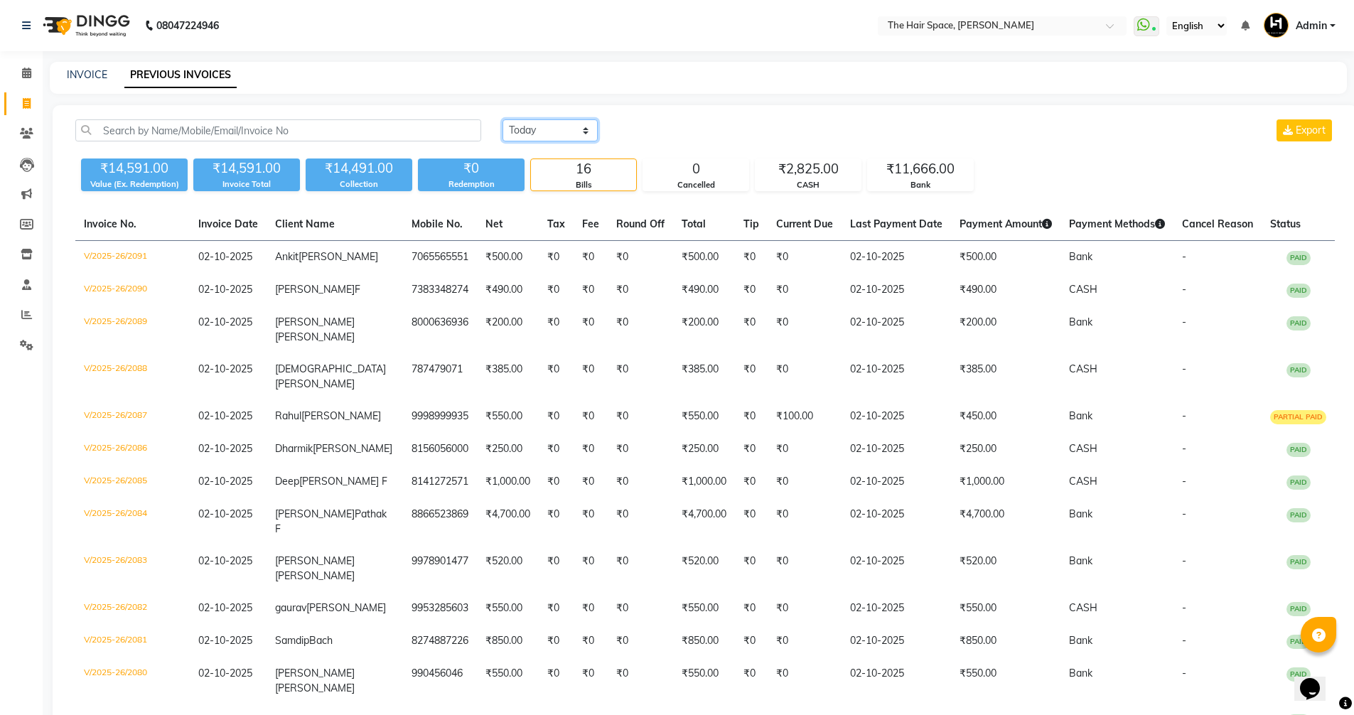
click at [543, 132] on select "[DATE] [DATE] Custom Range" at bounding box center [550, 130] width 95 height 22
click at [95, 70] on link "INVOICE" at bounding box center [87, 74] width 41 height 13
select select "service"
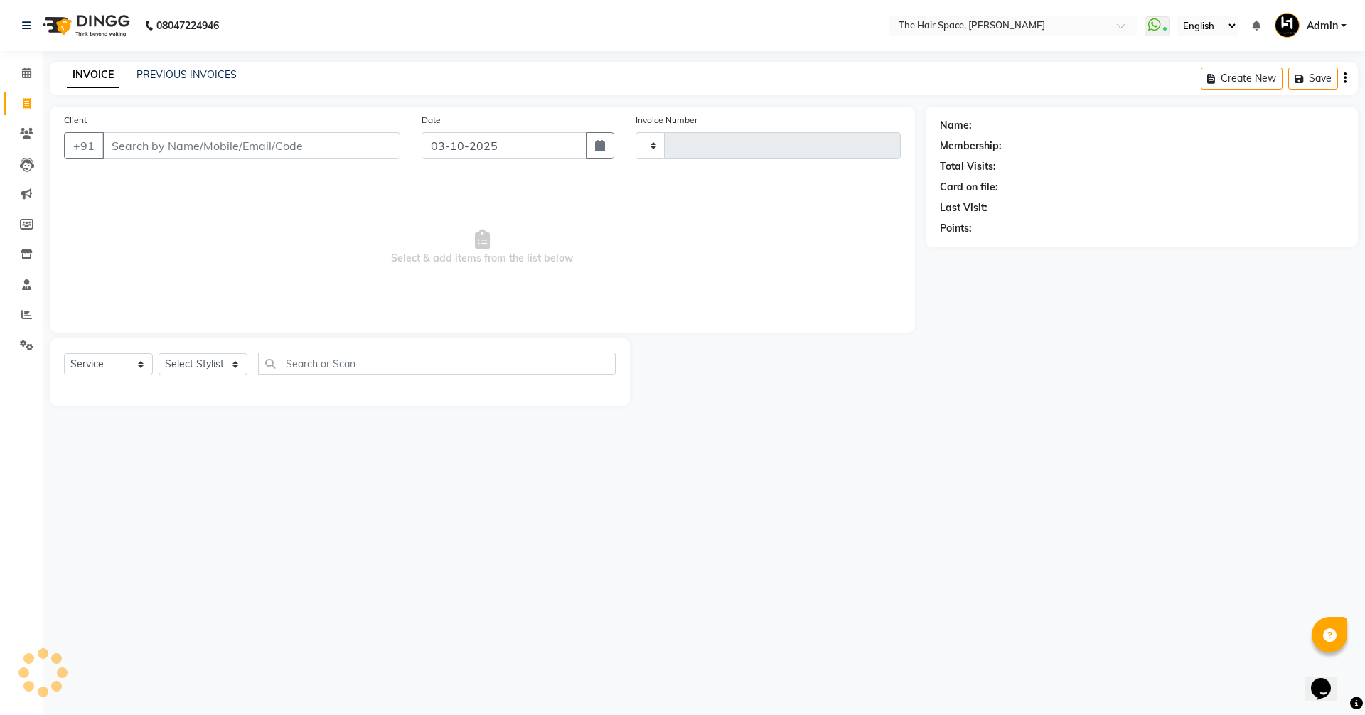
type input "2095"
select select "6663"
click at [22, 76] on icon at bounding box center [26, 73] width 9 height 11
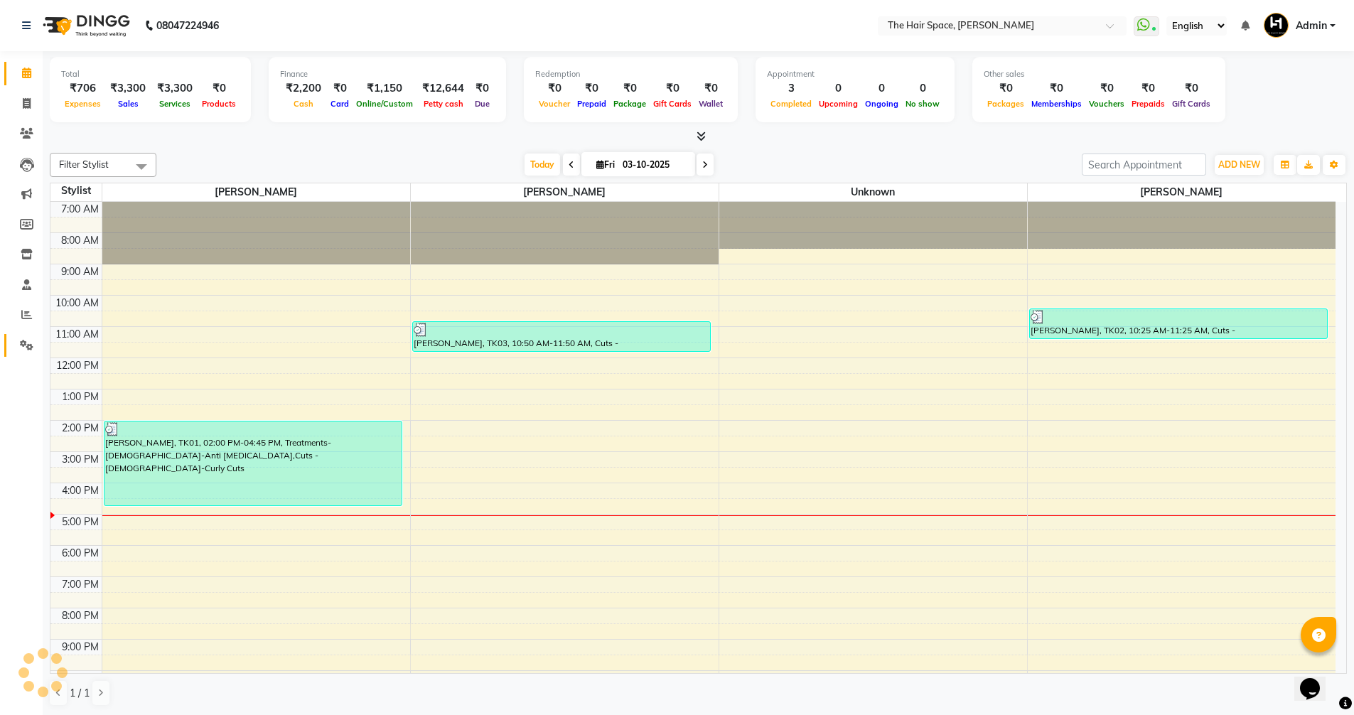
scroll to position [33, 0]
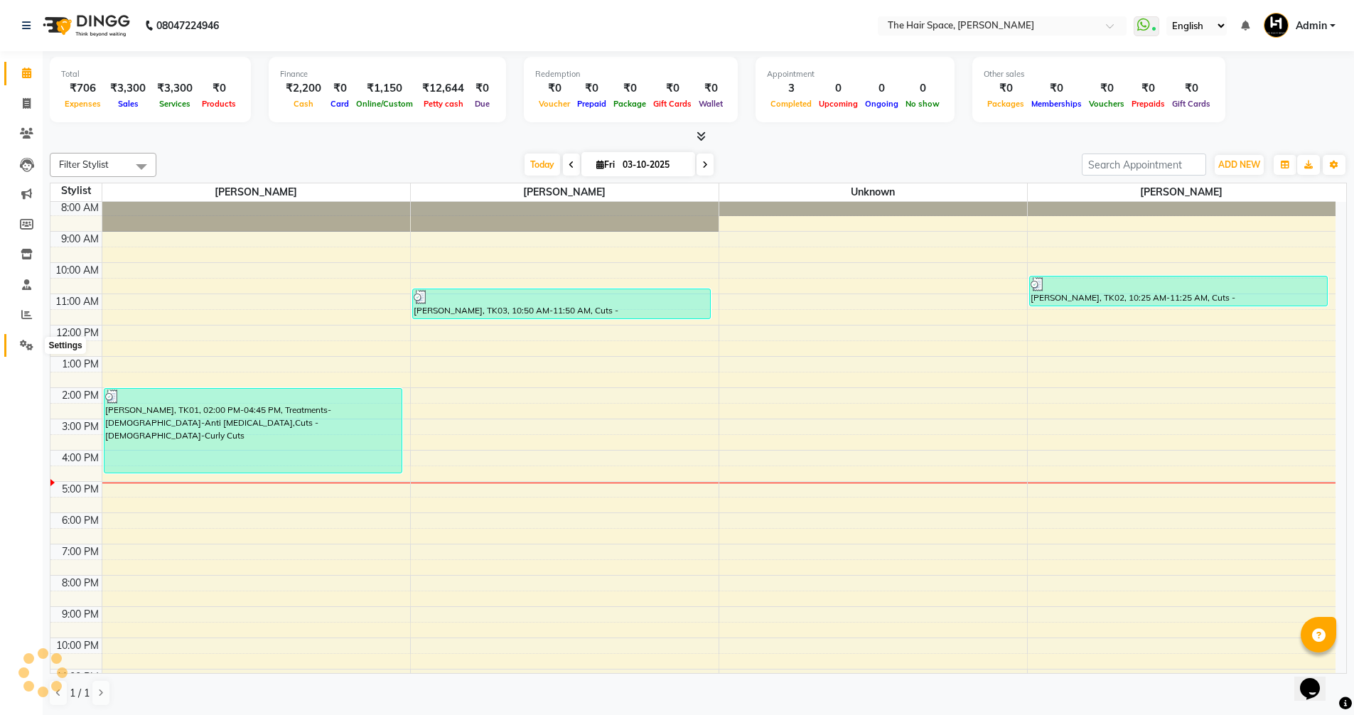
drag, startPoint x: 21, startPoint y: 344, endPoint x: 54, endPoint y: 338, distance: 34.0
click at [21, 344] on icon at bounding box center [27, 345] width 14 height 11
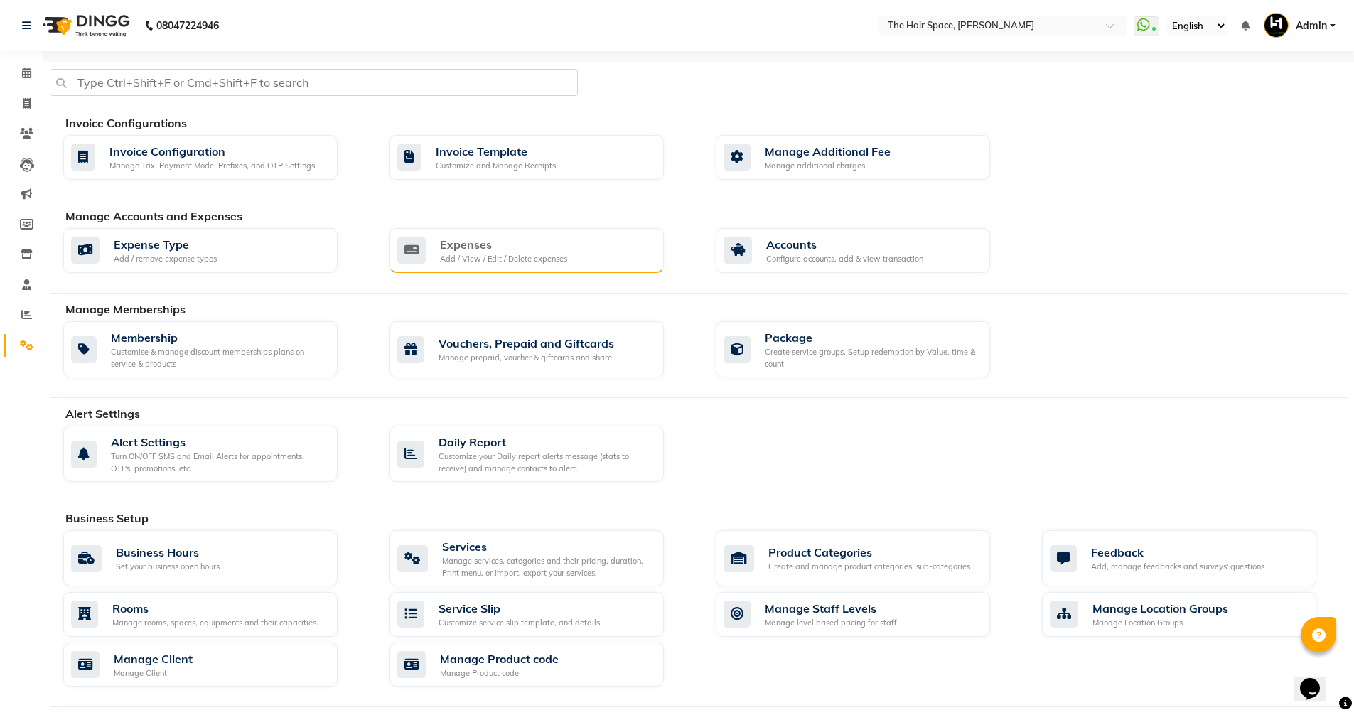
click at [521, 259] on div "Add / View / Edit / Delete expenses" at bounding box center [503, 259] width 127 height 12
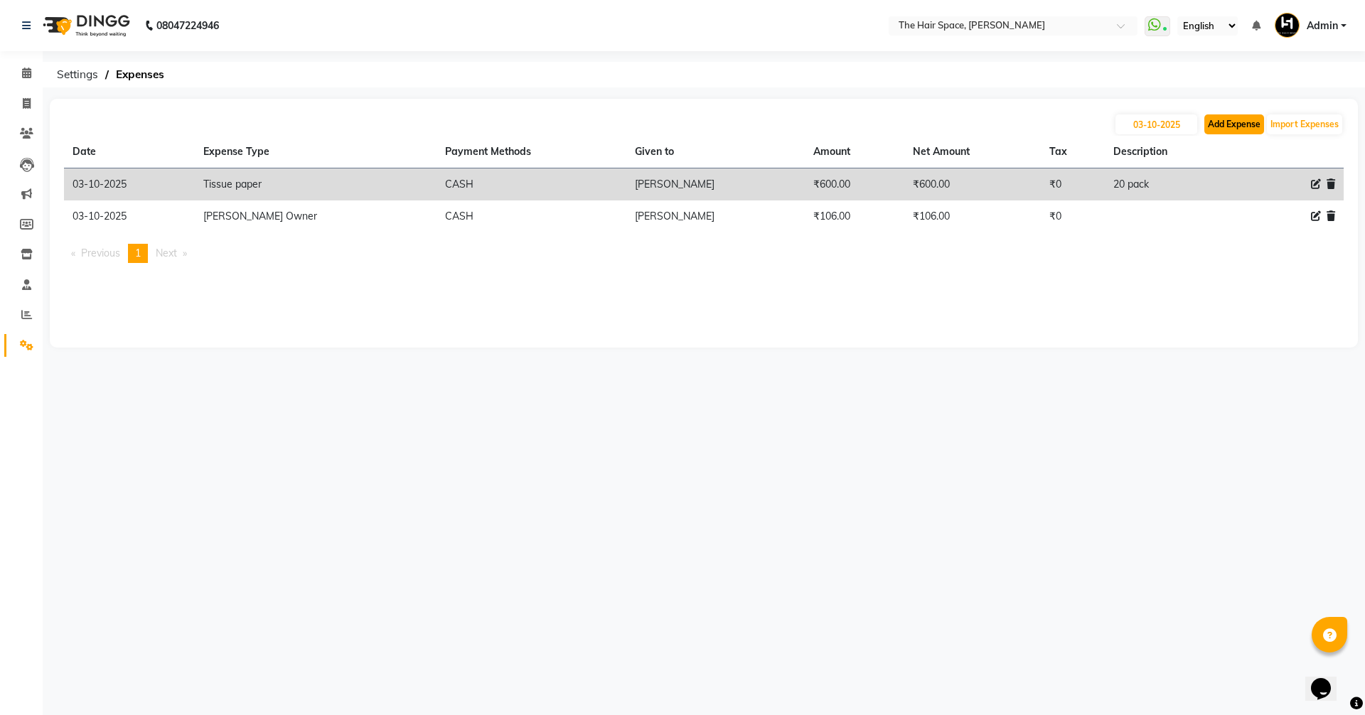
click at [1235, 126] on button "Add Expense" at bounding box center [1234, 124] width 60 height 20
select select "1"
select select "5699"
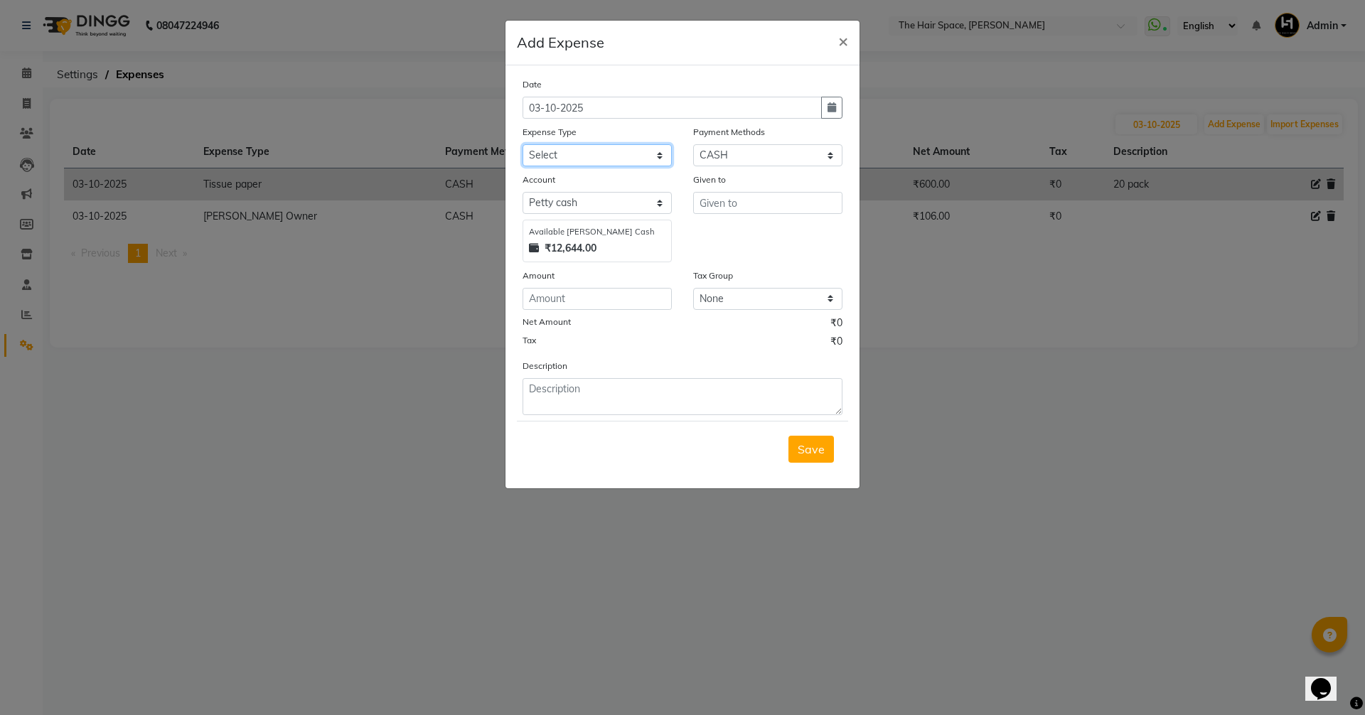
click at [618, 149] on select "Select Advance Salary Cash transfer to bank Client Snacks Clinical charges Cutt…" at bounding box center [596, 155] width 149 height 22
select select "17909"
click at [522, 144] on select "Select Advance Salary Cash transfer to bank Client Snacks Clinical charges Cutt…" at bounding box center [596, 155] width 149 height 22
type input "RAHUL"
type input "285"
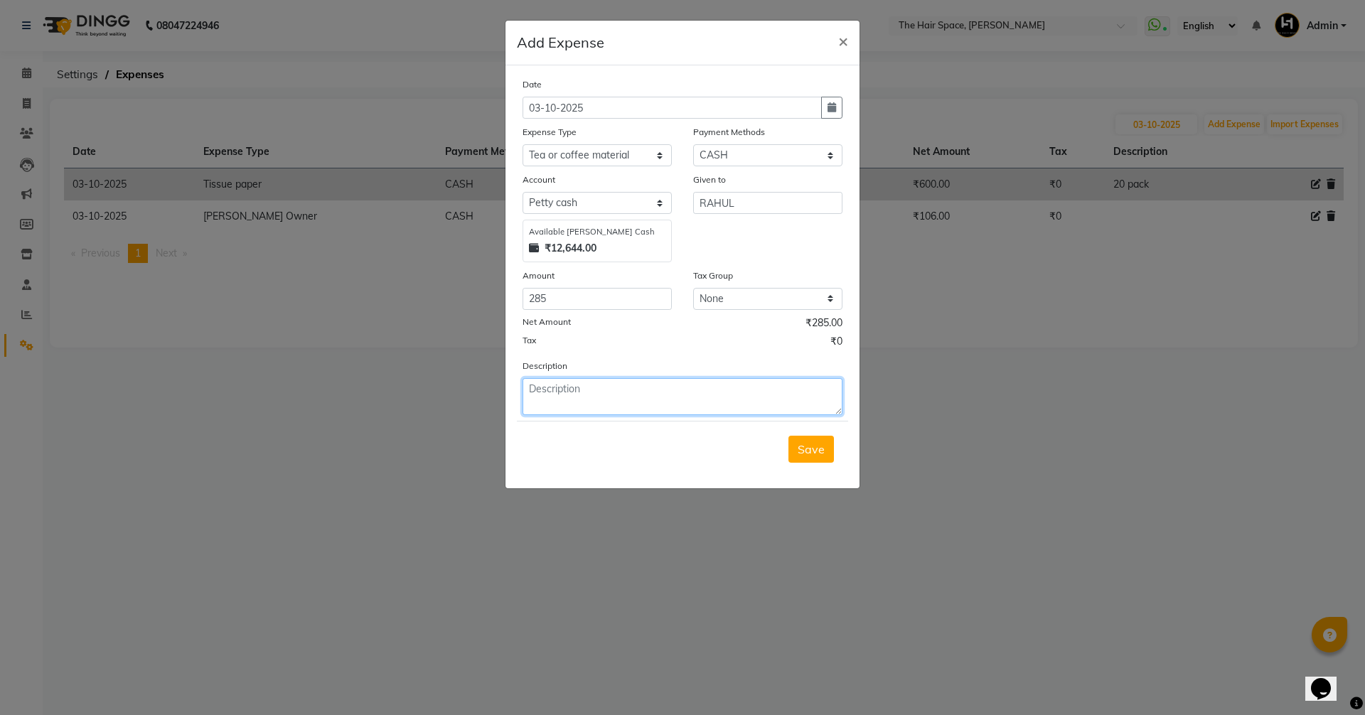
click at [564, 383] on textarea at bounding box center [682, 396] width 320 height 37
type textarea "[PERSON_NAME]"
click at [817, 443] on span "Save" at bounding box center [811, 449] width 27 height 14
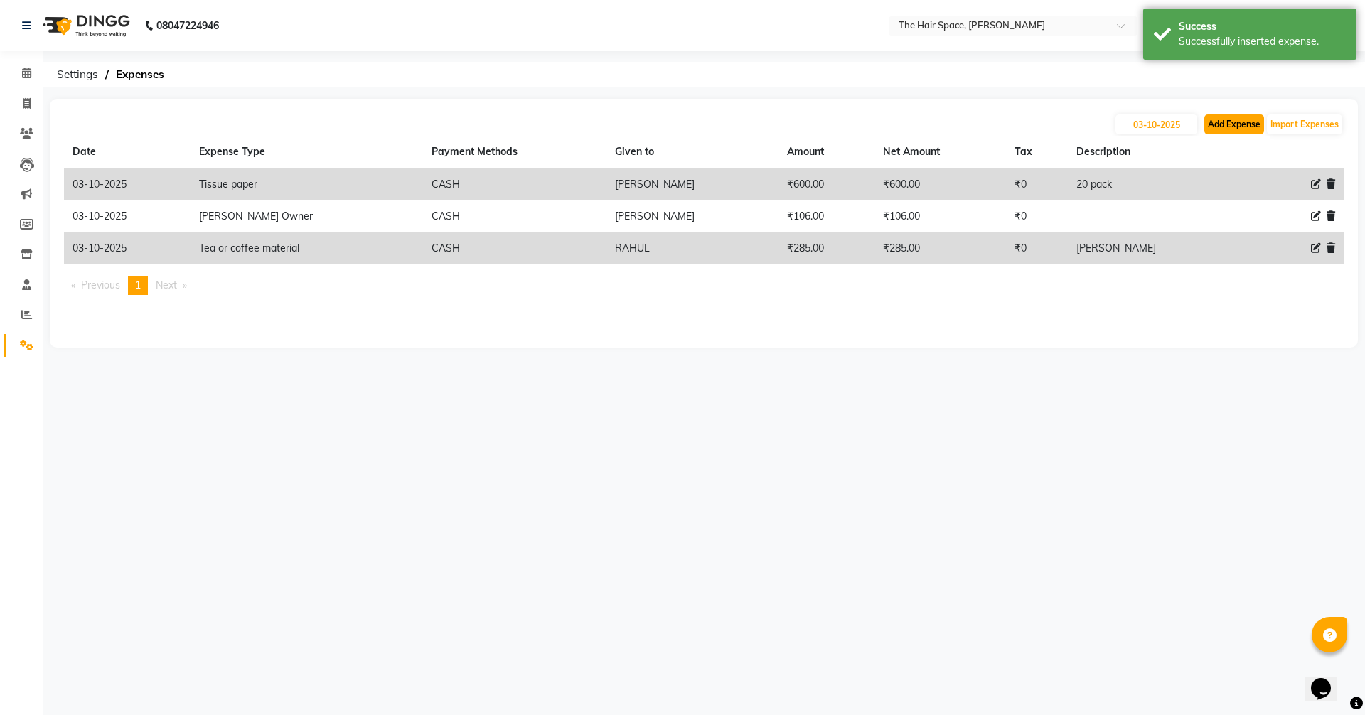
click at [1227, 126] on button "Add Expense" at bounding box center [1234, 124] width 60 height 20
select select "1"
select select "5699"
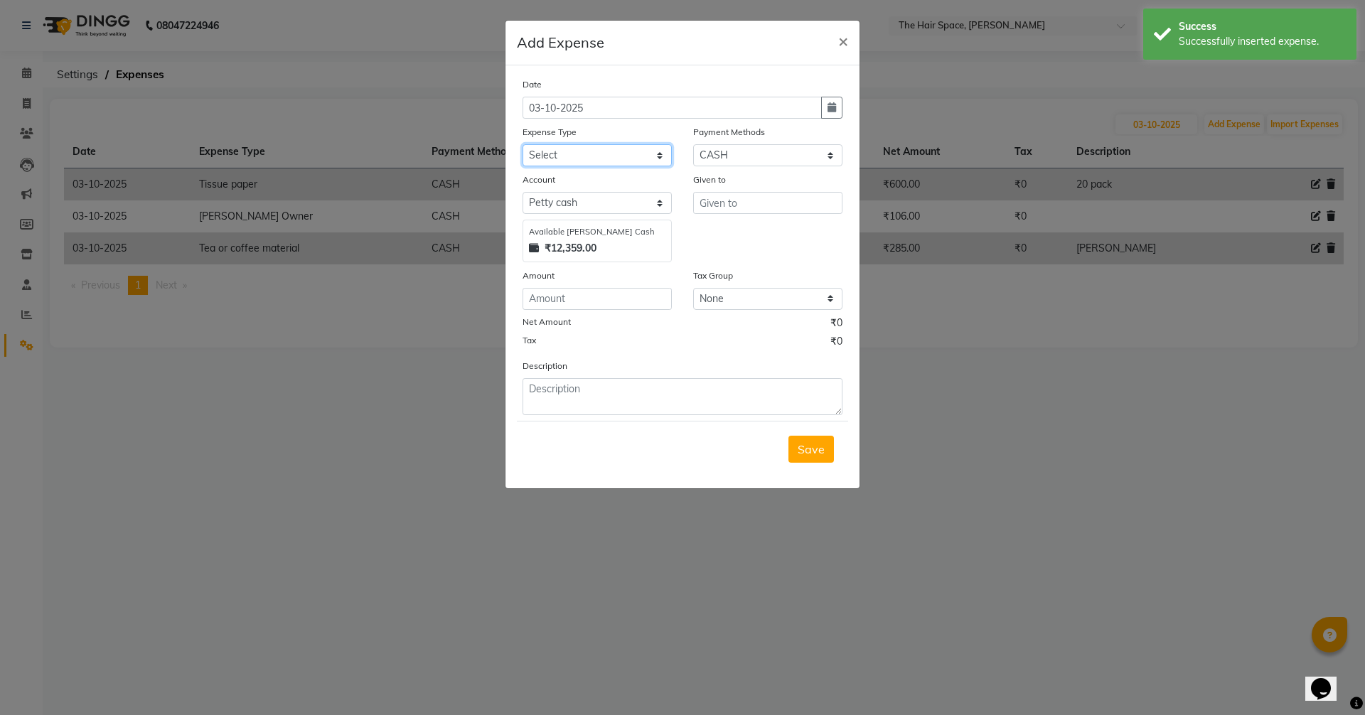
click at [605, 157] on select "Select Advance Salary Cash transfer to bank Client Snacks Clinical charges Cutt…" at bounding box center [596, 155] width 149 height 22
select select "17310"
click at [522, 144] on select "Select Advance Salary Cash transfer to bank Client Snacks Clinical charges Cutt…" at bounding box center [596, 155] width 149 height 22
type input "RAHUL"
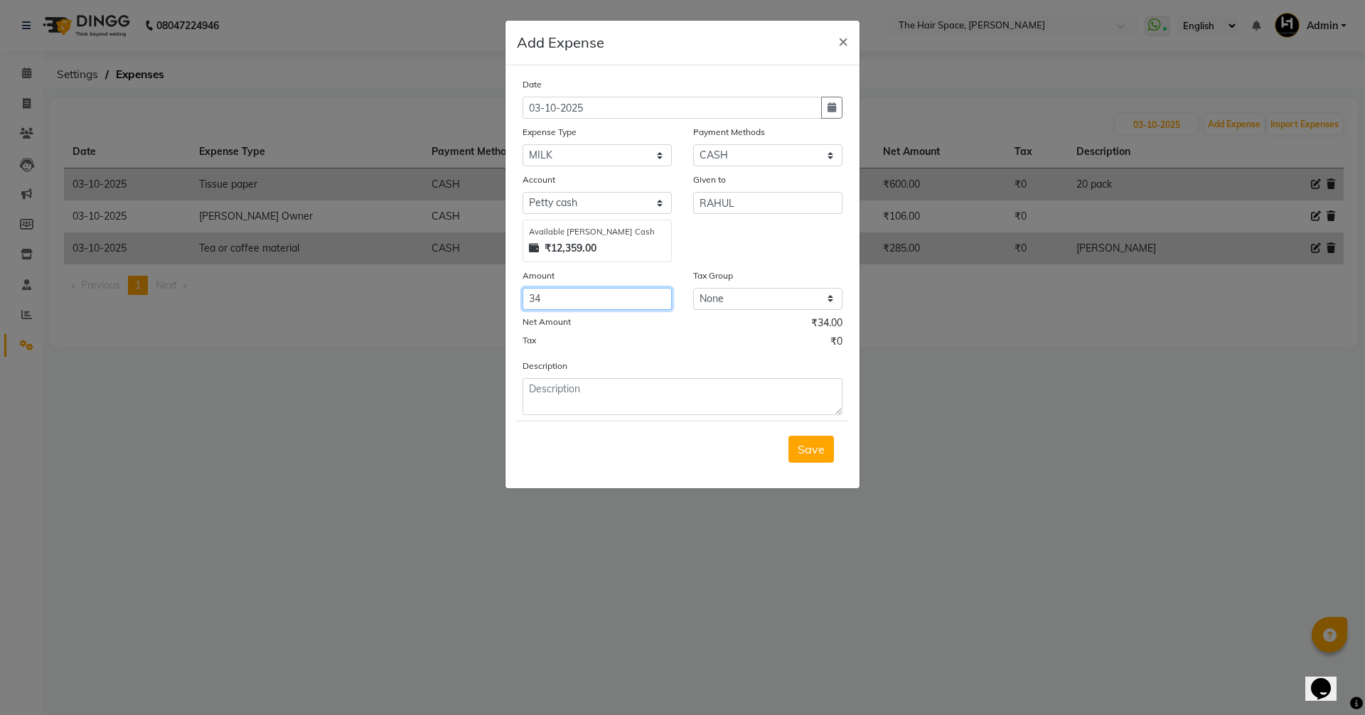
type input "34"
click at [828, 440] on button "Save" at bounding box center [810, 449] width 45 height 27
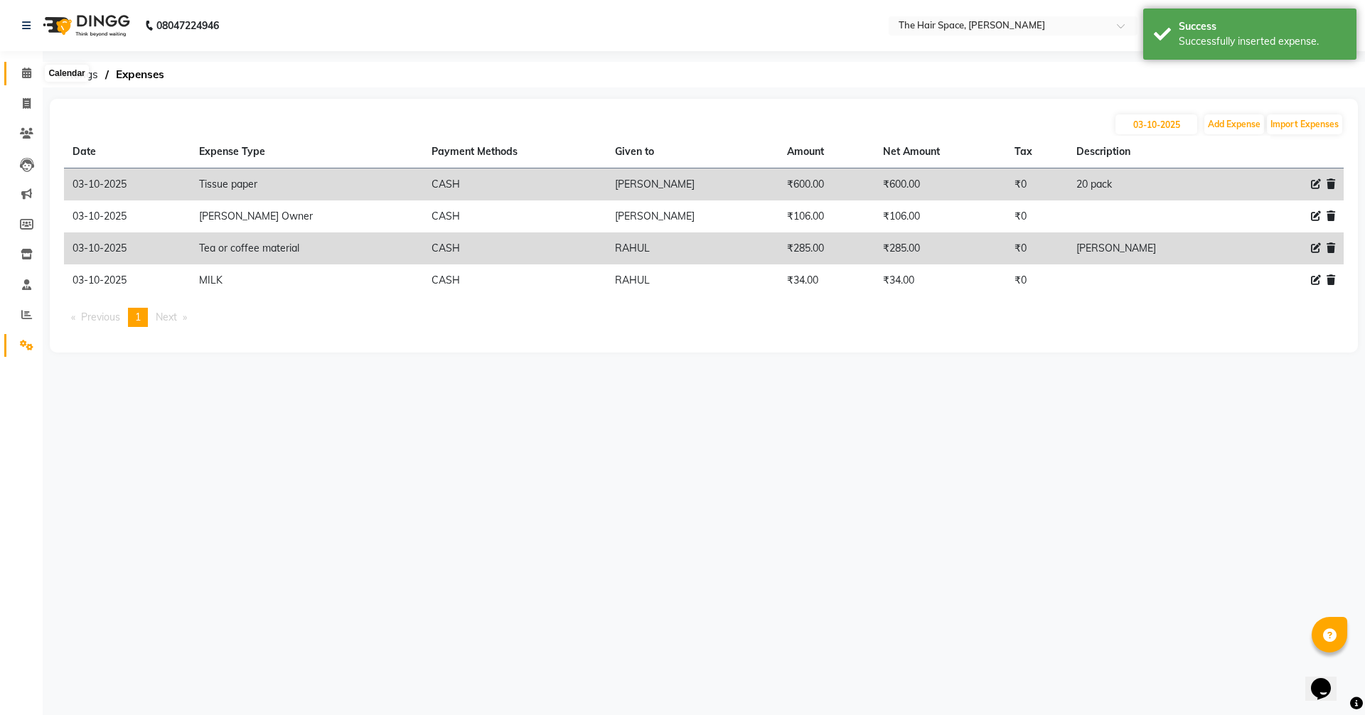
click at [25, 68] on icon at bounding box center [26, 73] width 9 height 11
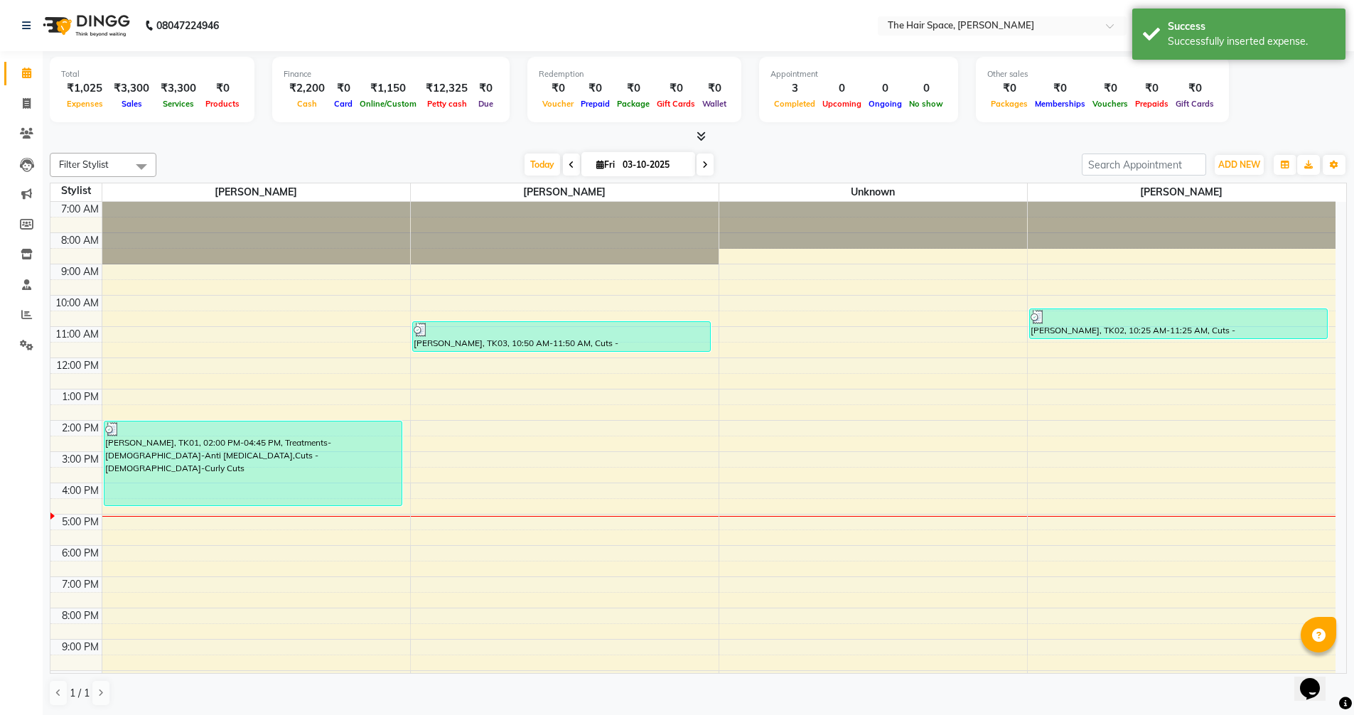
click at [703, 134] on icon at bounding box center [701, 136] width 9 height 11
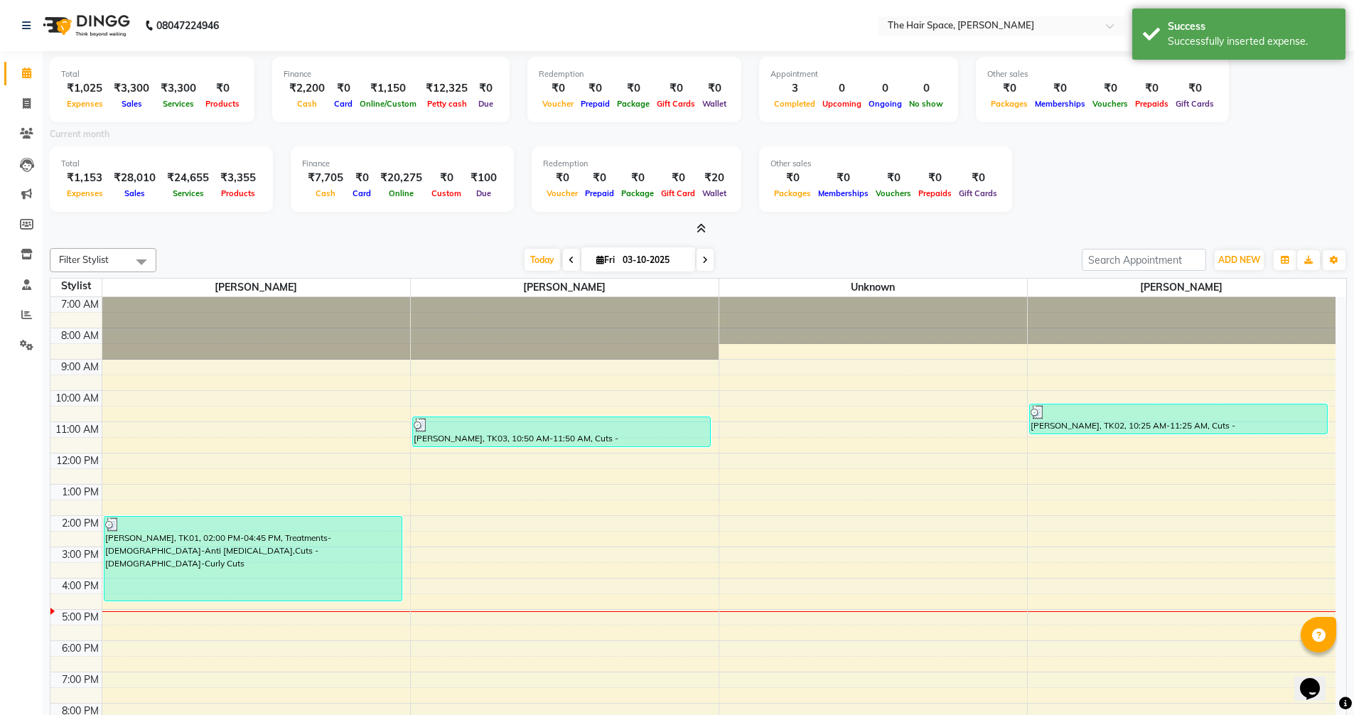
click at [699, 229] on icon at bounding box center [701, 228] width 9 height 11
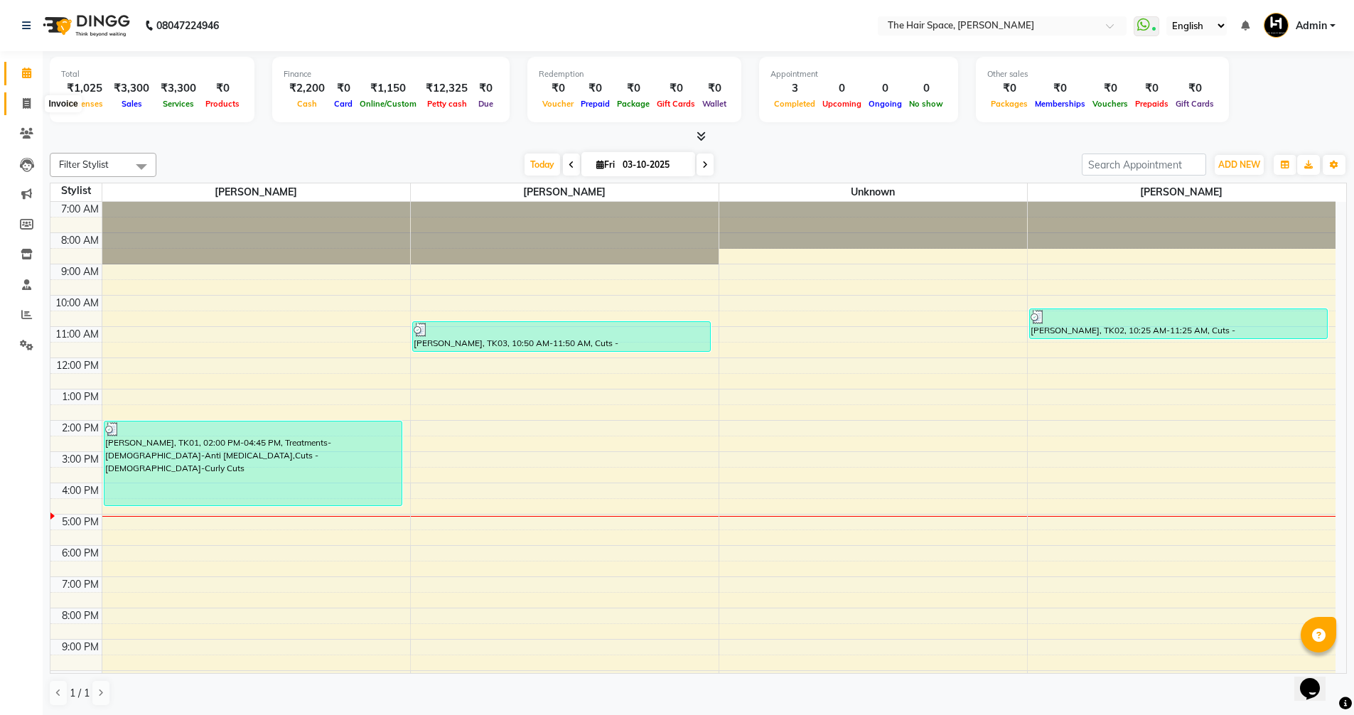
click at [26, 101] on icon at bounding box center [27, 103] width 8 height 11
select select "service"
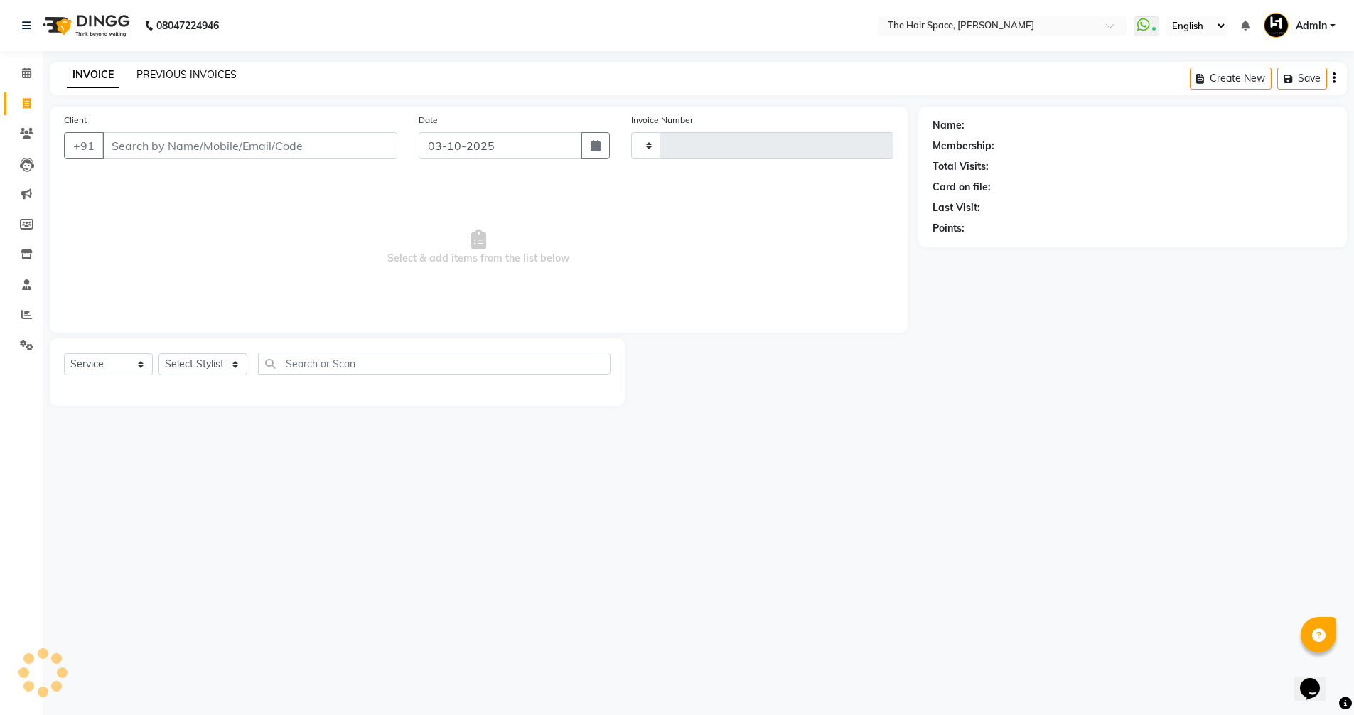
type input "2095"
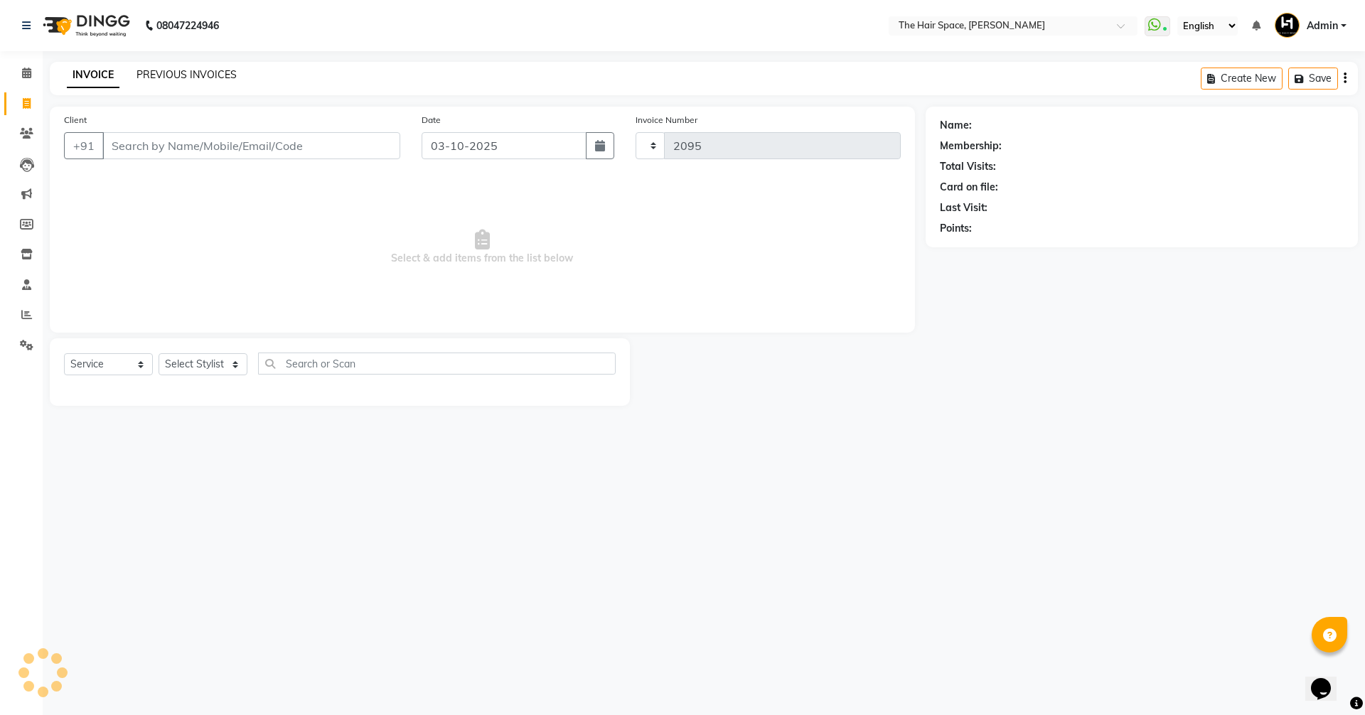
select select "6663"
click at [193, 70] on link "PREVIOUS INVOICES" at bounding box center [186, 74] width 100 height 13
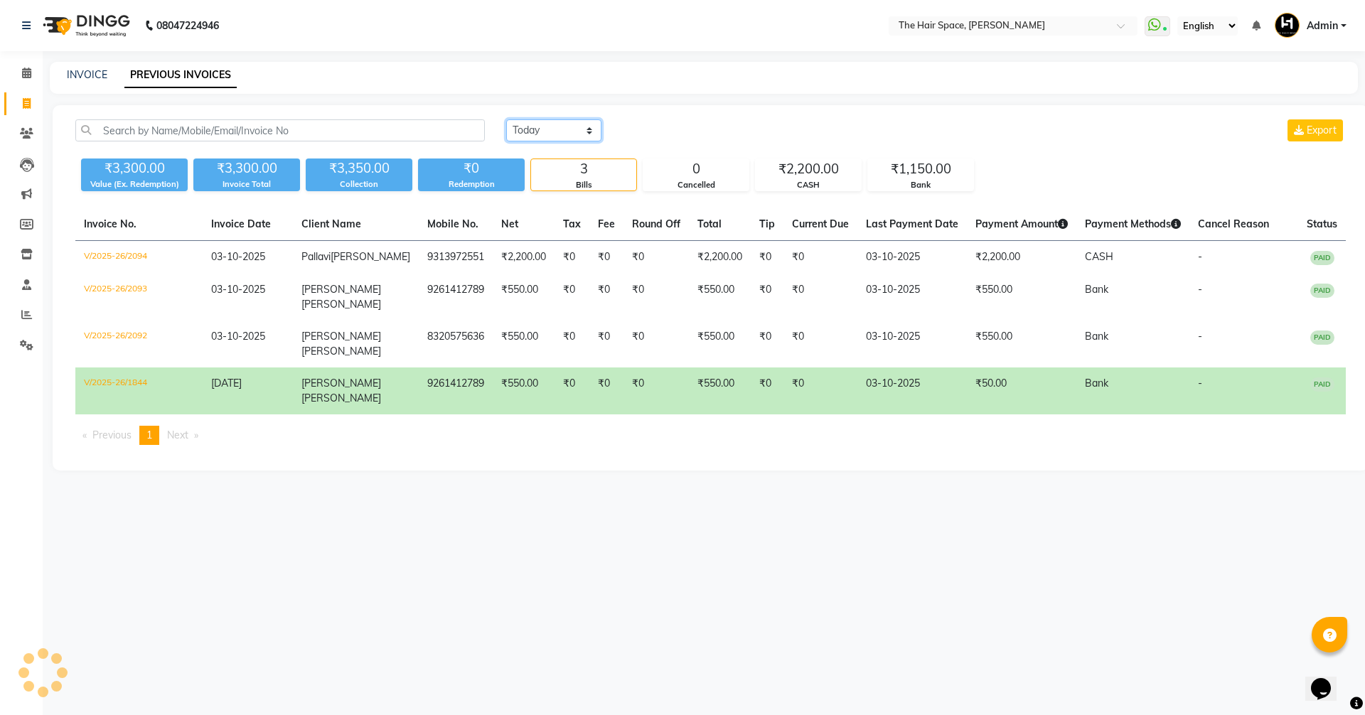
click at [545, 133] on select "[DATE] [DATE] Custom Range" at bounding box center [553, 130] width 95 height 22
click at [506, 119] on select "[DATE] [DATE] Custom Range" at bounding box center [553, 130] width 95 height 22
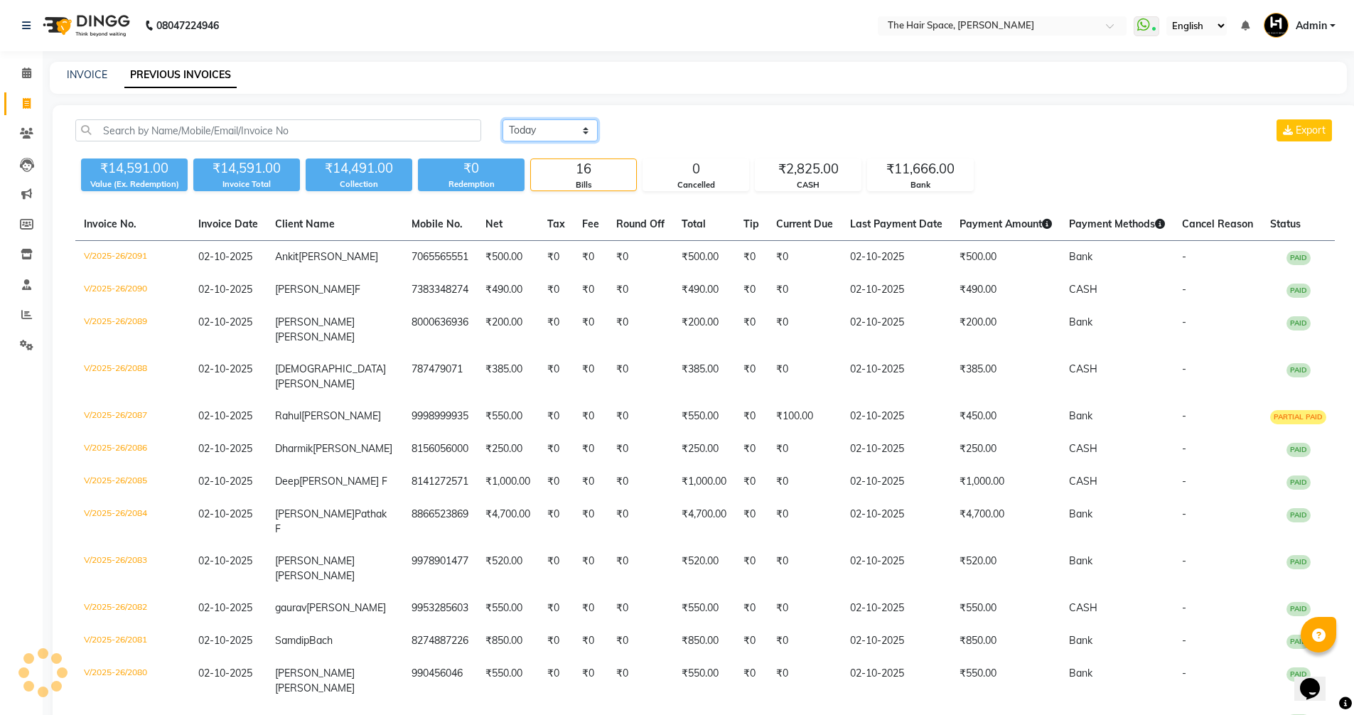
click at [527, 129] on select "[DATE] [DATE] Custom Range" at bounding box center [550, 130] width 95 height 22
select select "[DATE]"
click at [503, 119] on select "[DATE] [DATE] Custom Range" at bounding box center [550, 130] width 95 height 22
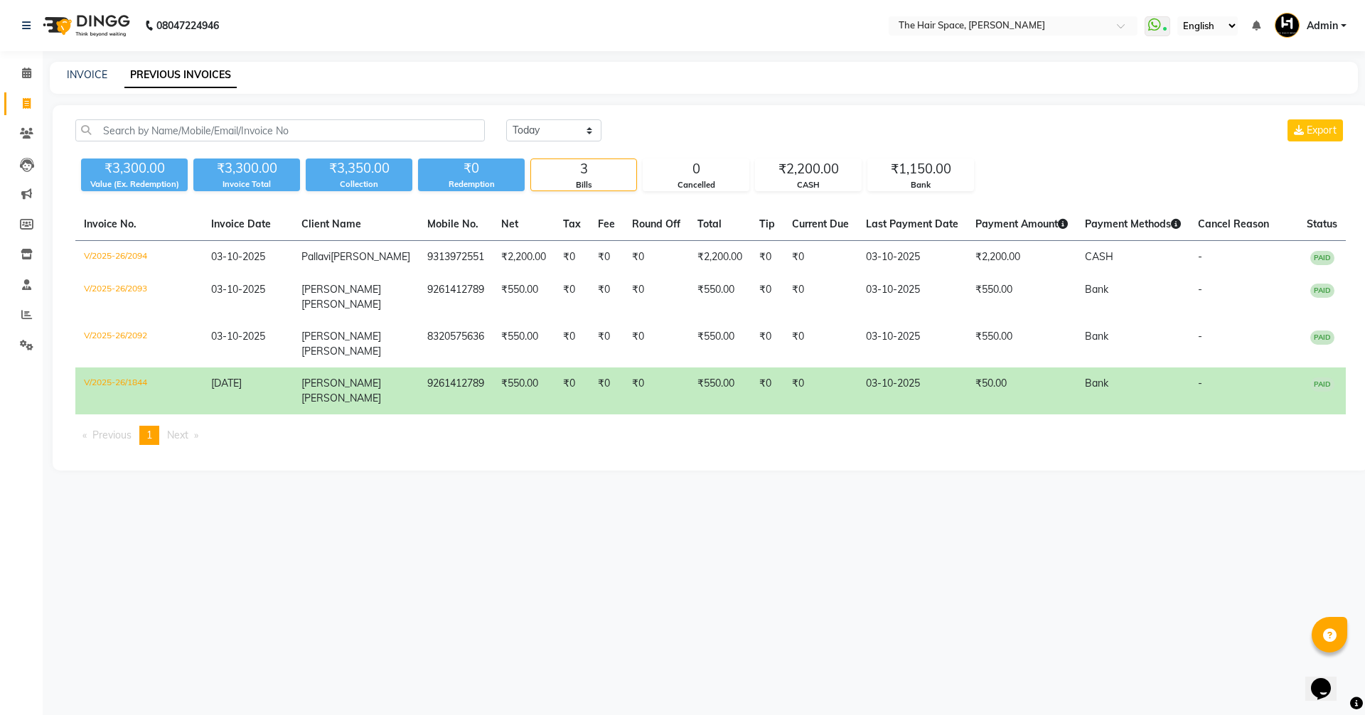
drag, startPoint x: 44, startPoint y: 80, endPoint x: 63, endPoint y: 86, distance: 19.6
click at [51, 83] on main "INVOICE PREVIOUS INVOICES [DATE] [DATE] Custom Range Export ₹3,300.00 Value (Ex…" at bounding box center [704, 277] width 1322 height 430
click at [97, 73] on link "INVOICE" at bounding box center [87, 74] width 41 height 13
select select "6663"
select select "service"
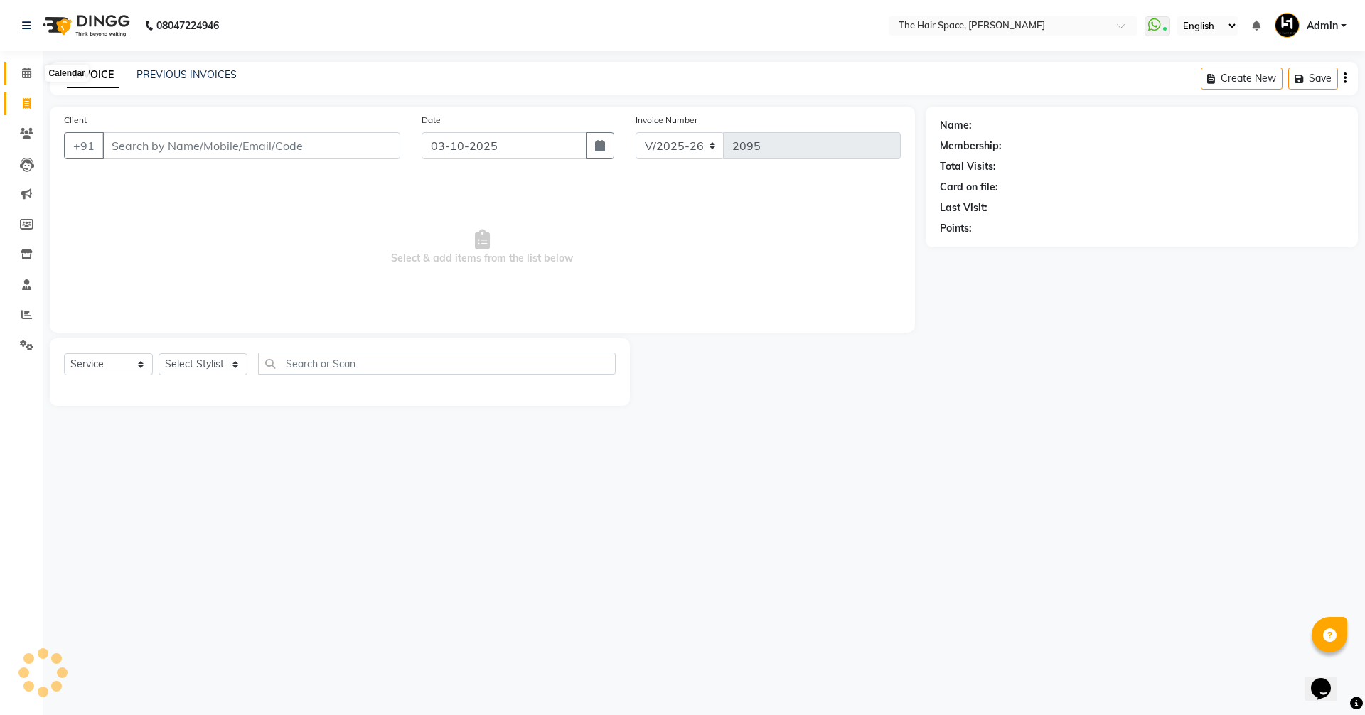
click at [33, 75] on span at bounding box center [26, 73] width 25 height 16
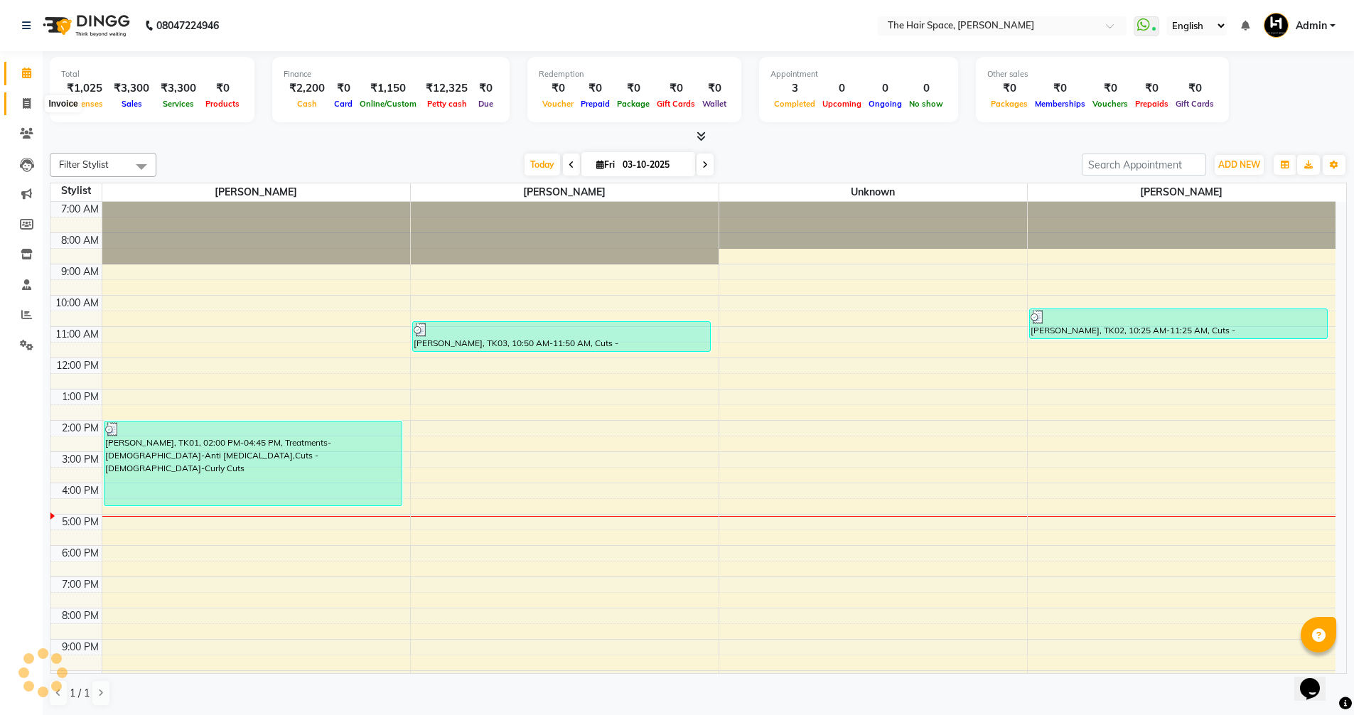
click at [24, 103] on icon at bounding box center [27, 103] width 8 height 11
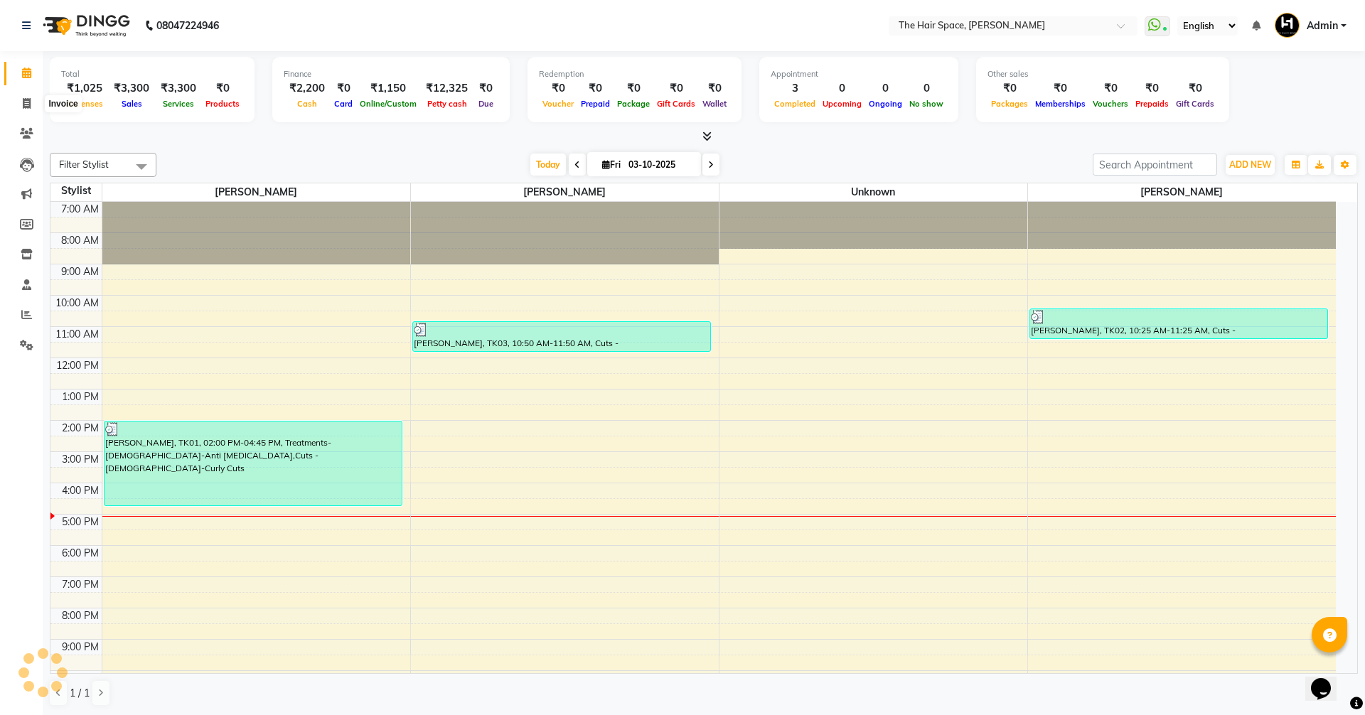
select select "6663"
select select "service"
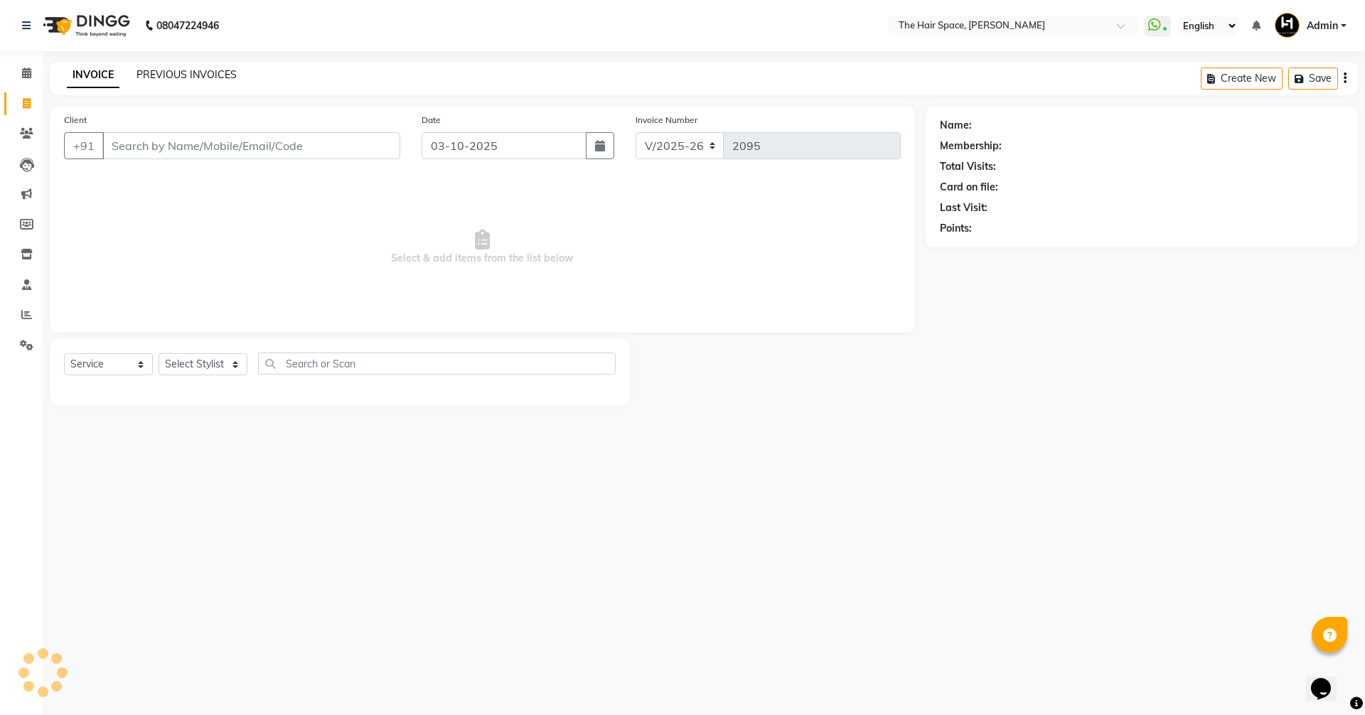
click at [171, 75] on link "PREVIOUS INVOICES" at bounding box center [186, 74] width 100 height 13
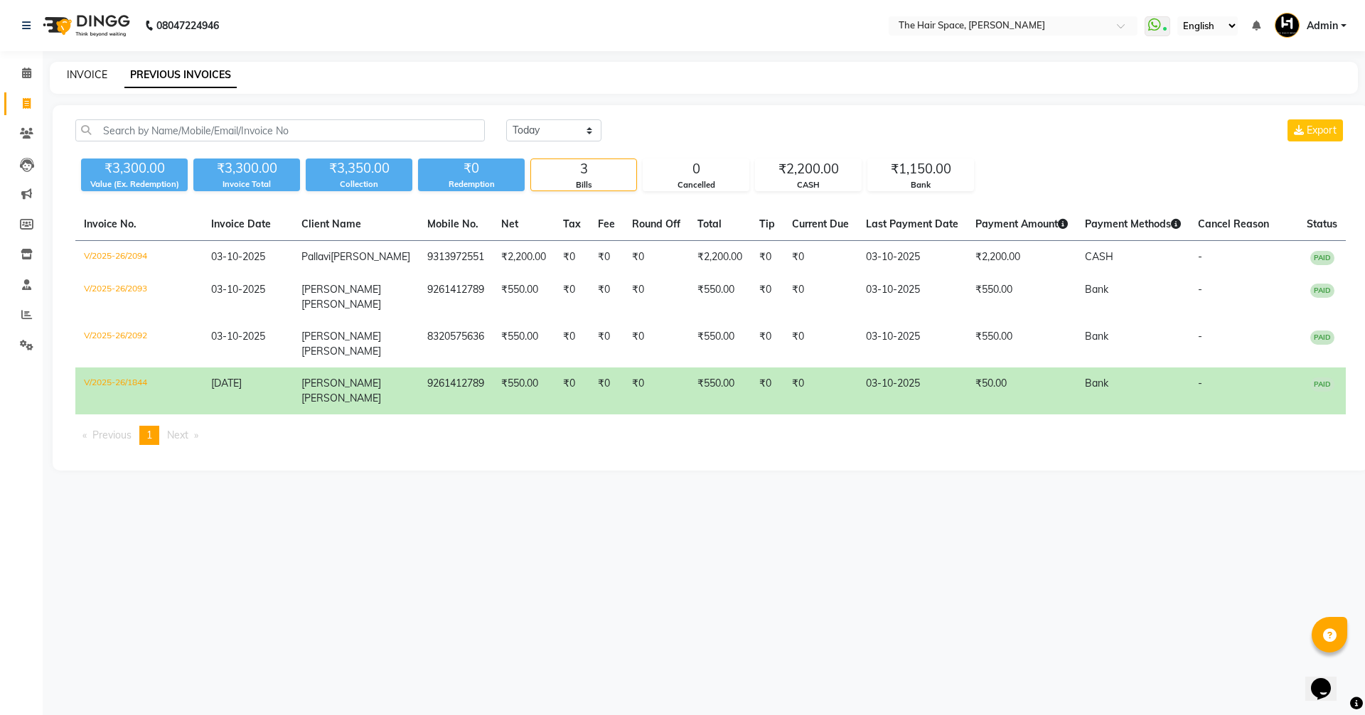
click at [100, 74] on link "INVOICE" at bounding box center [87, 74] width 41 height 13
select select "service"
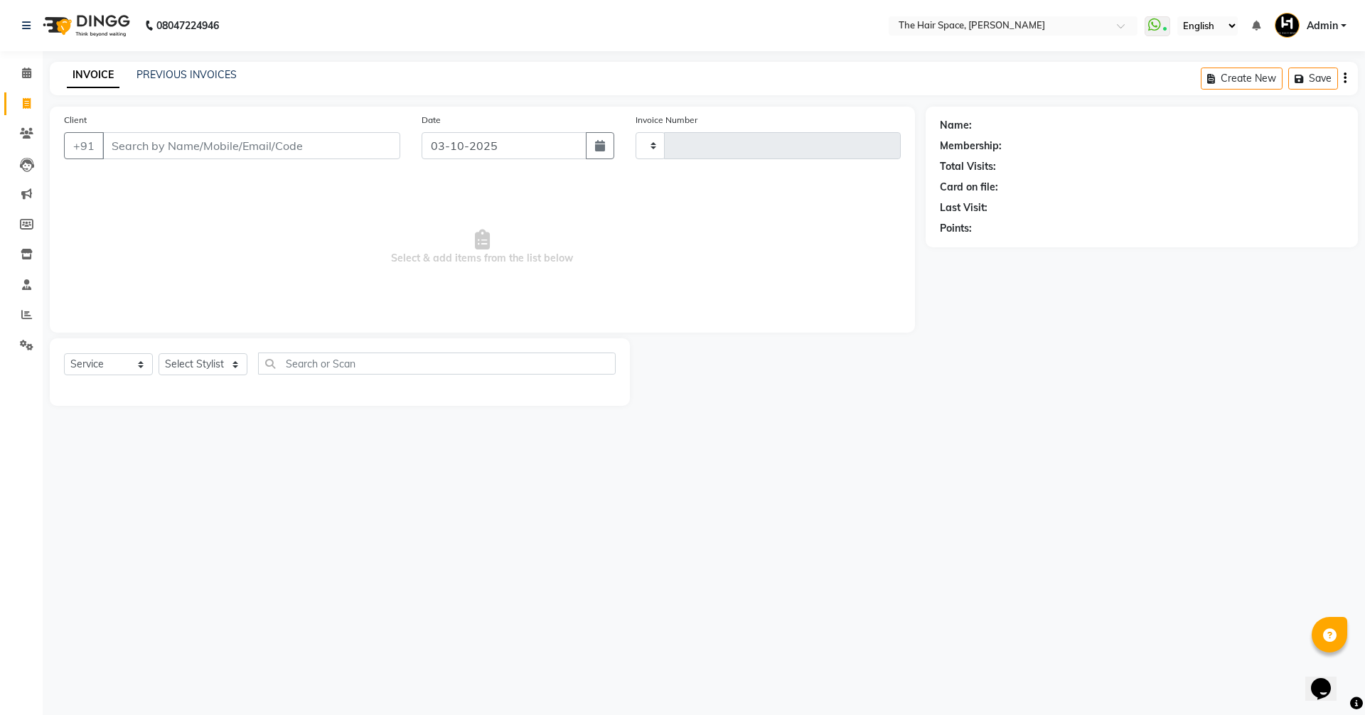
type input "2095"
select select "6663"
click at [28, 71] on icon at bounding box center [26, 73] width 9 height 11
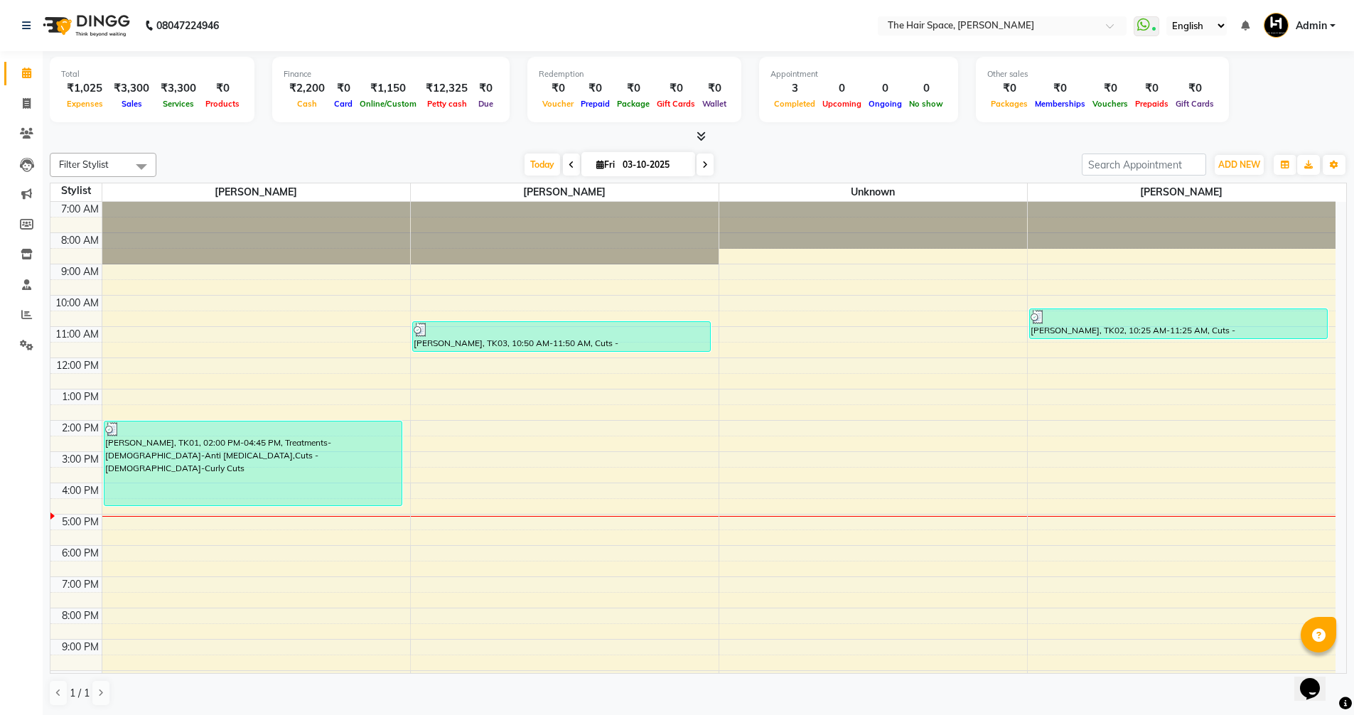
click at [699, 134] on icon at bounding box center [701, 136] width 9 height 11
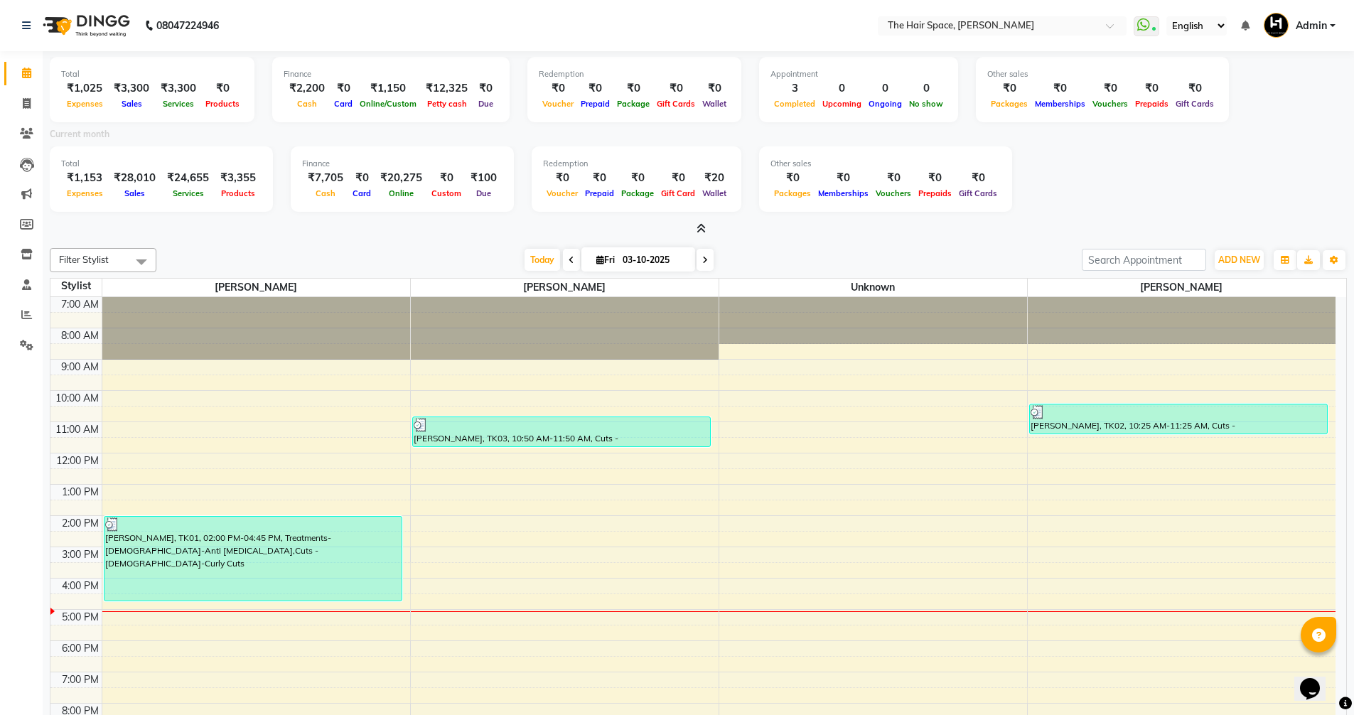
click at [700, 228] on icon at bounding box center [701, 228] width 9 height 11
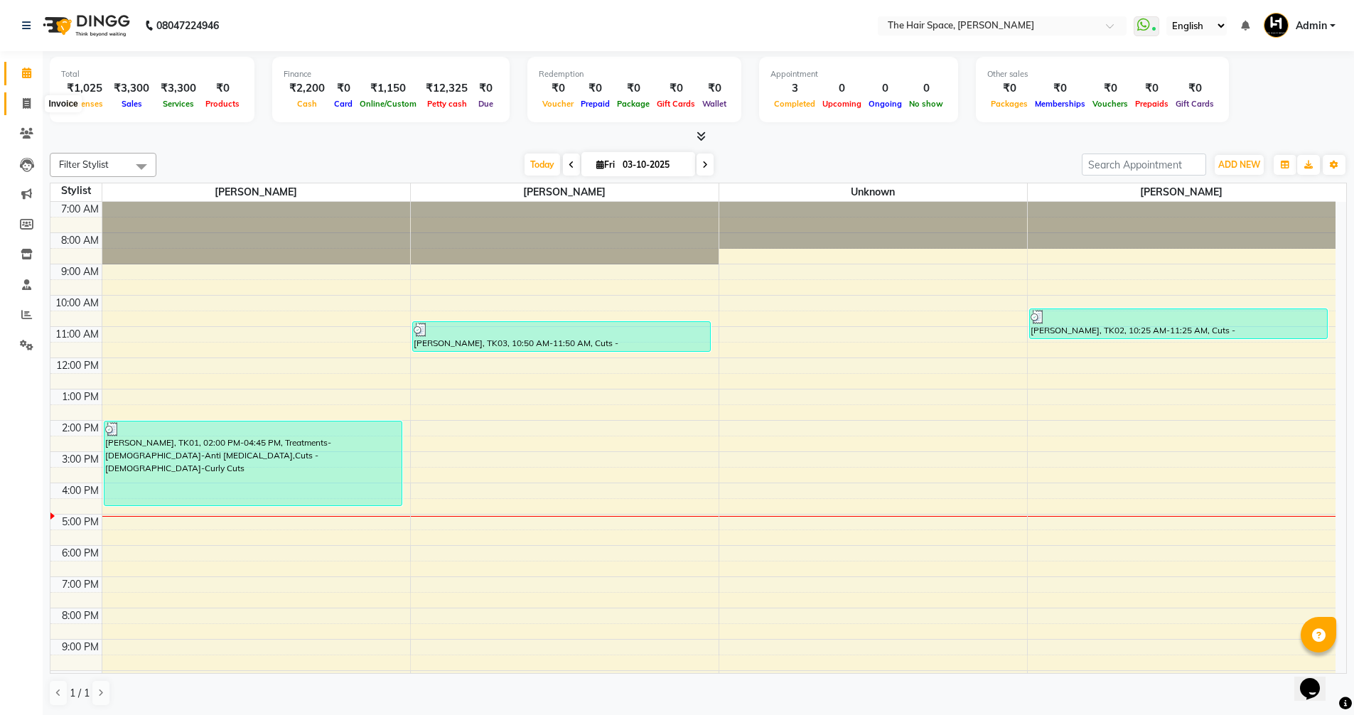
click at [24, 103] on icon at bounding box center [27, 103] width 8 height 11
select select "service"
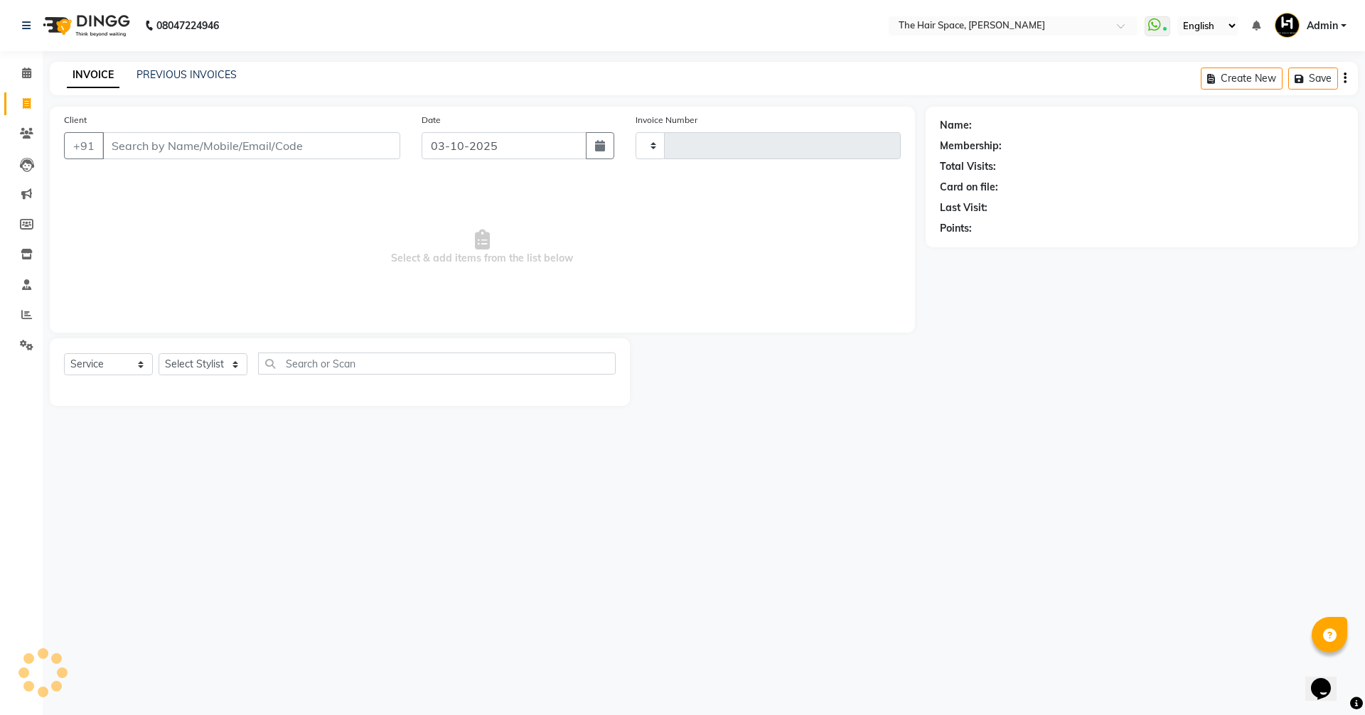
type input "2095"
select select "6663"
click at [200, 75] on link "PREVIOUS INVOICES" at bounding box center [186, 74] width 100 height 13
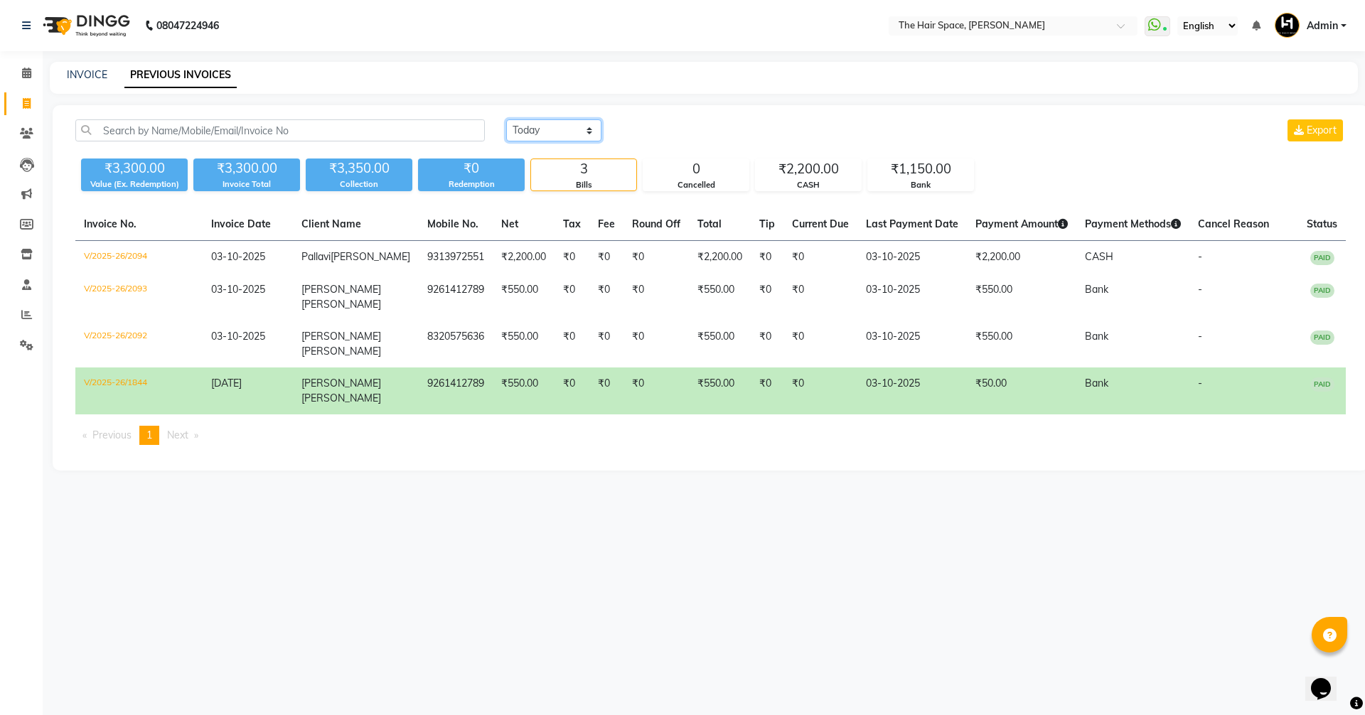
click at [553, 130] on select "[DATE] [DATE] Custom Range" at bounding box center [553, 130] width 95 height 22
click at [506, 119] on select "[DATE] [DATE] Custom Range" at bounding box center [553, 130] width 95 height 22
click at [539, 122] on select "[DATE] [DATE] Custom Range" at bounding box center [553, 130] width 95 height 22
click at [506, 119] on select "[DATE] [DATE] Custom Range" at bounding box center [553, 130] width 95 height 22
click at [535, 129] on select "[DATE] [DATE] Custom Range" at bounding box center [553, 130] width 95 height 22
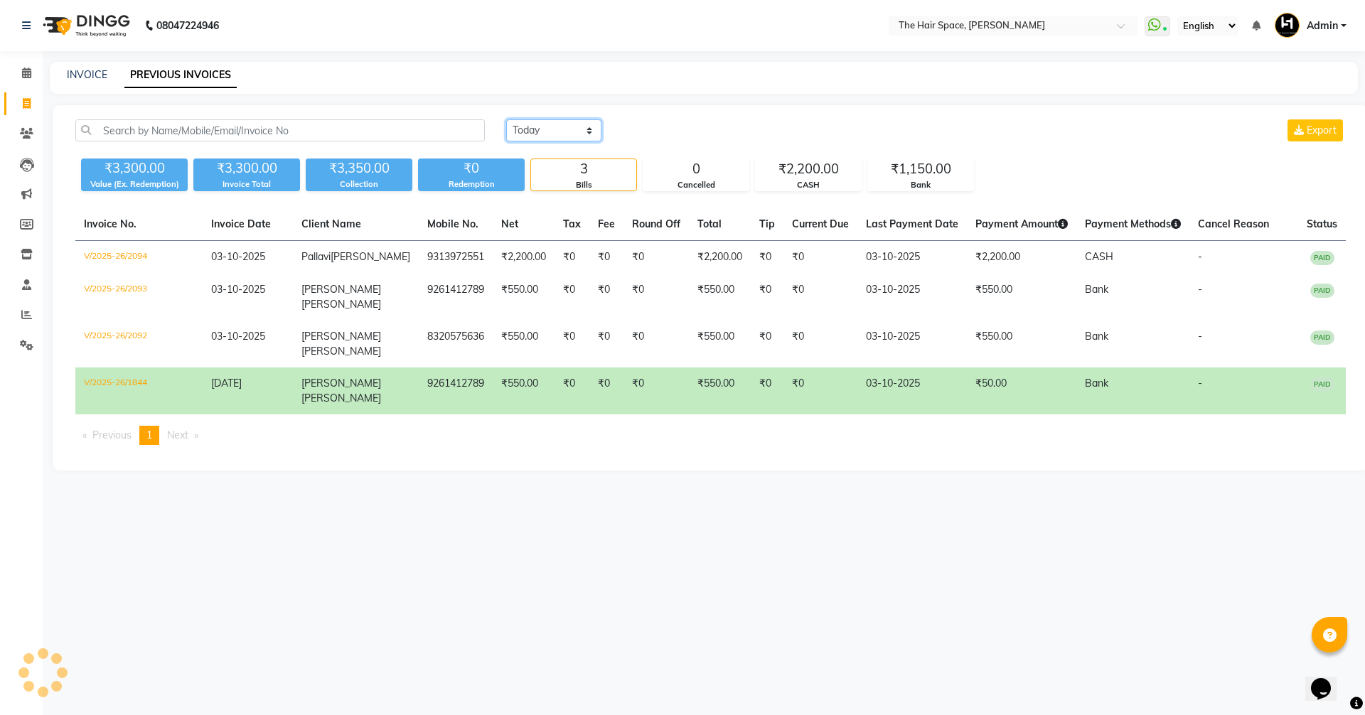
click at [542, 136] on select "[DATE] [DATE] Custom Range" at bounding box center [553, 130] width 95 height 22
click at [537, 134] on select "[DATE] [DATE] Custom Range" at bounding box center [553, 130] width 95 height 22
click at [506, 119] on select "[DATE] [DATE] Custom Range" at bounding box center [553, 130] width 95 height 22
click at [527, 132] on select "[DATE] [DATE] Custom Range" at bounding box center [553, 130] width 95 height 22
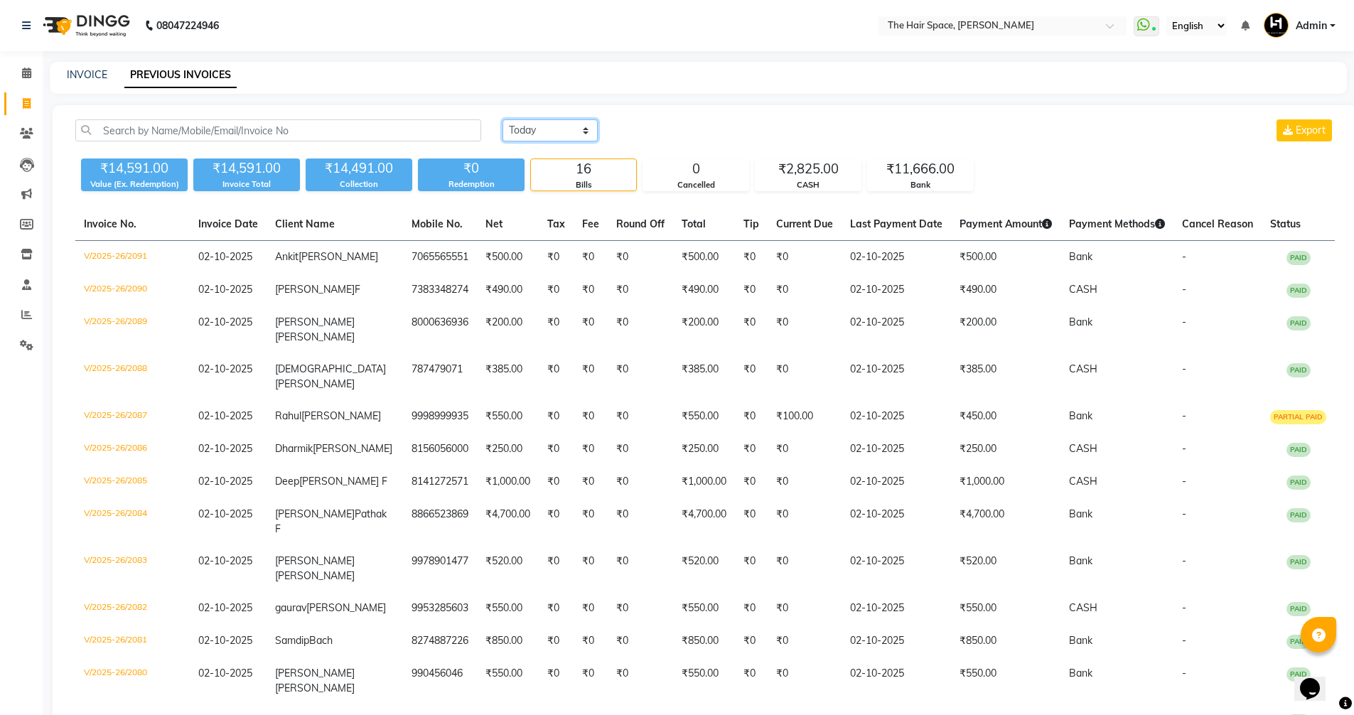
select select "[DATE]"
click at [503, 119] on select "[DATE] [DATE] Custom Range" at bounding box center [550, 130] width 95 height 22
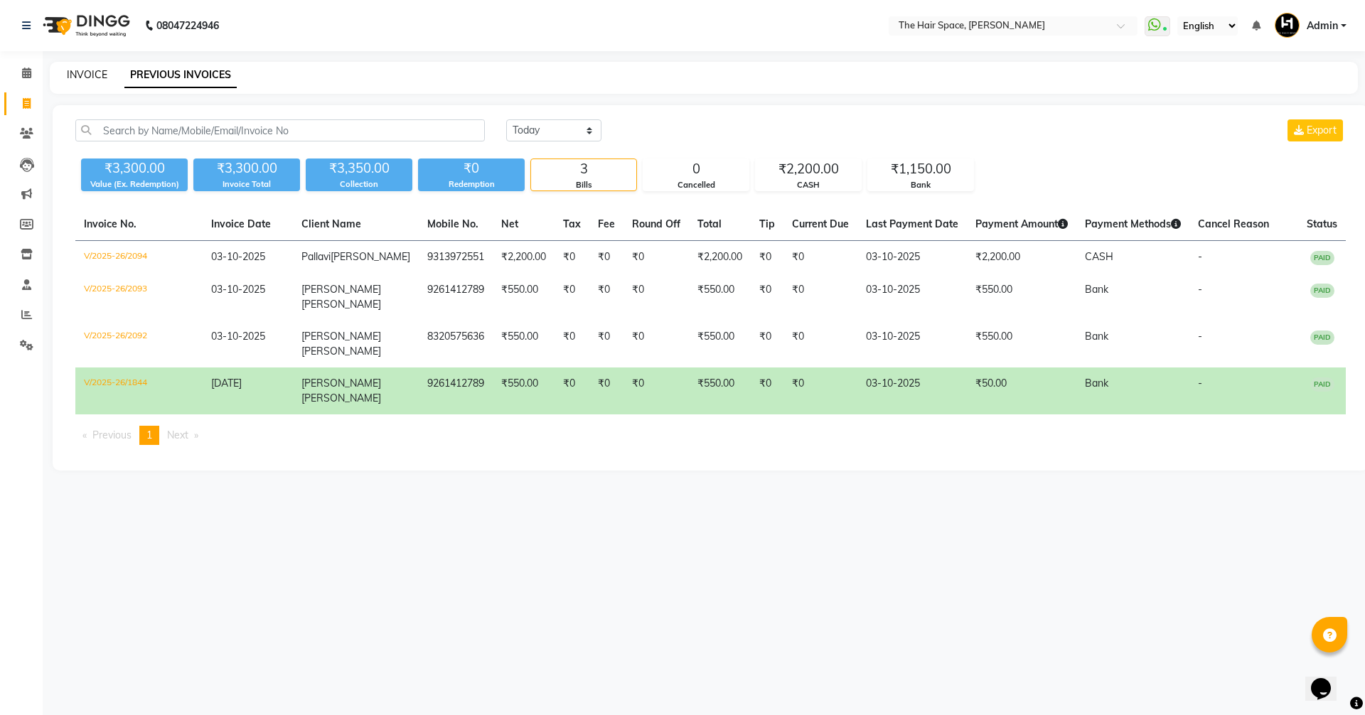
click at [95, 70] on link "INVOICE" at bounding box center [87, 74] width 41 height 13
select select "service"
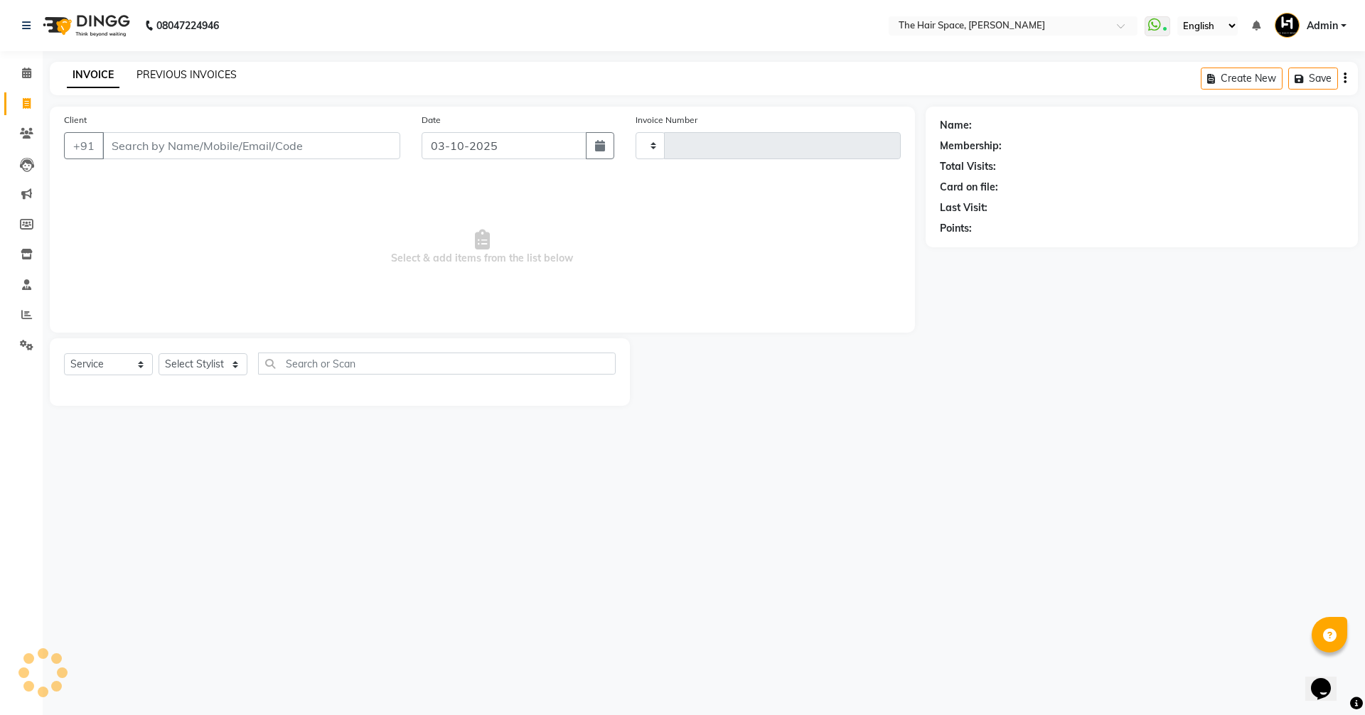
type input "2095"
select select "6663"
click at [181, 77] on link "PREVIOUS INVOICES" at bounding box center [186, 74] width 100 height 13
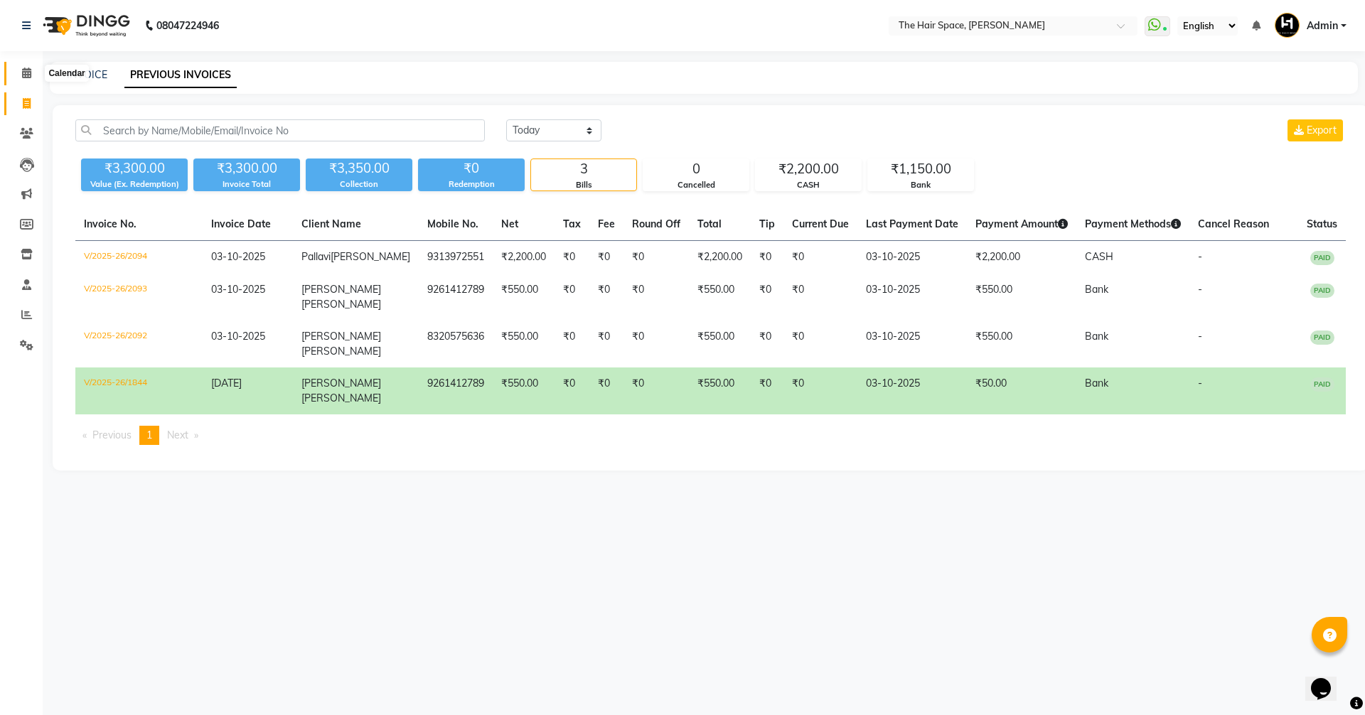
click at [23, 68] on icon at bounding box center [26, 73] width 9 height 11
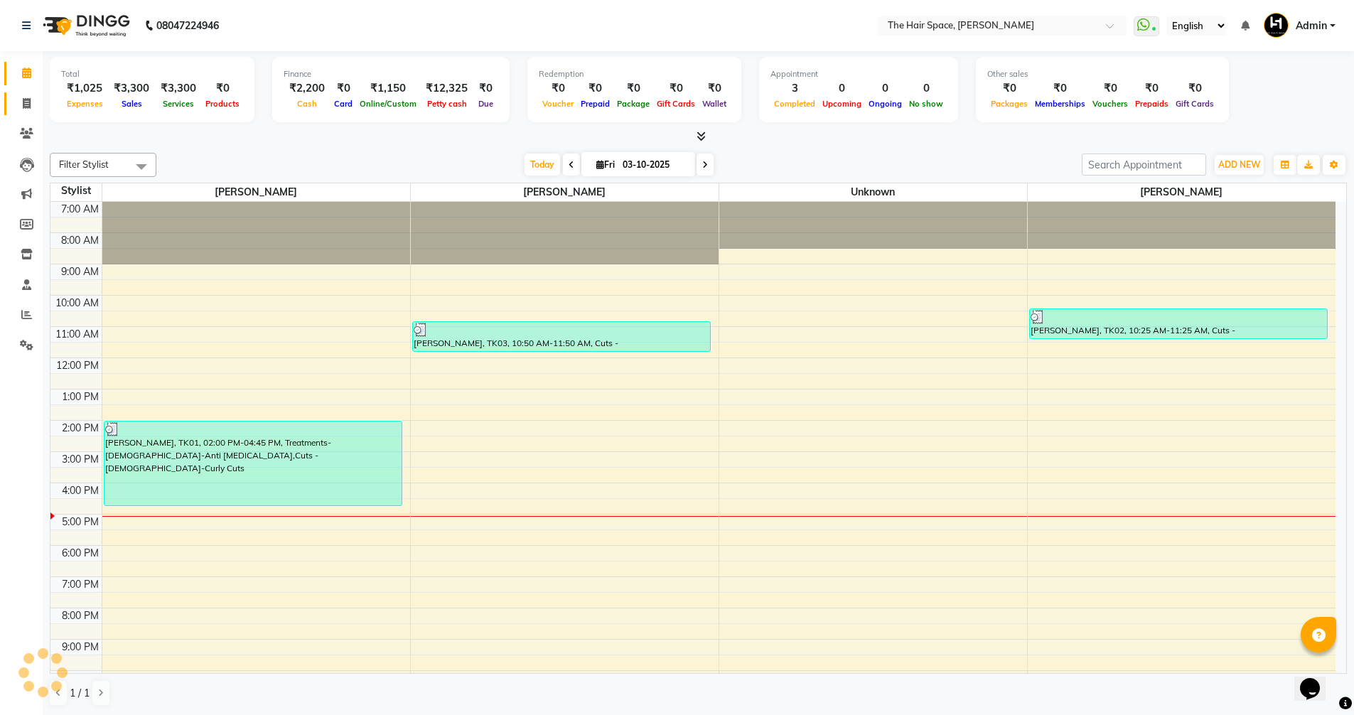
click at [25, 114] on link "Invoice" at bounding box center [21, 103] width 34 height 23
select select "6663"
select select "service"
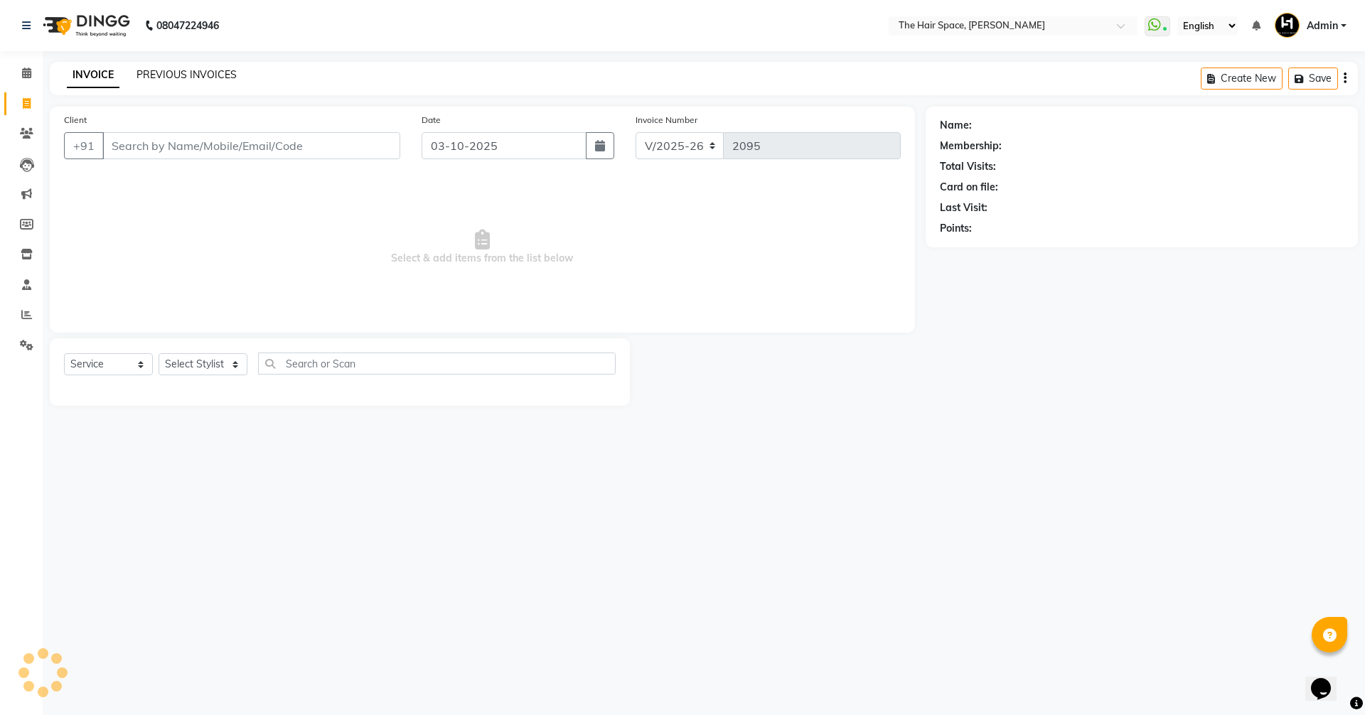
click at [174, 75] on link "PREVIOUS INVOICES" at bounding box center [186, 74] width 100 height 13
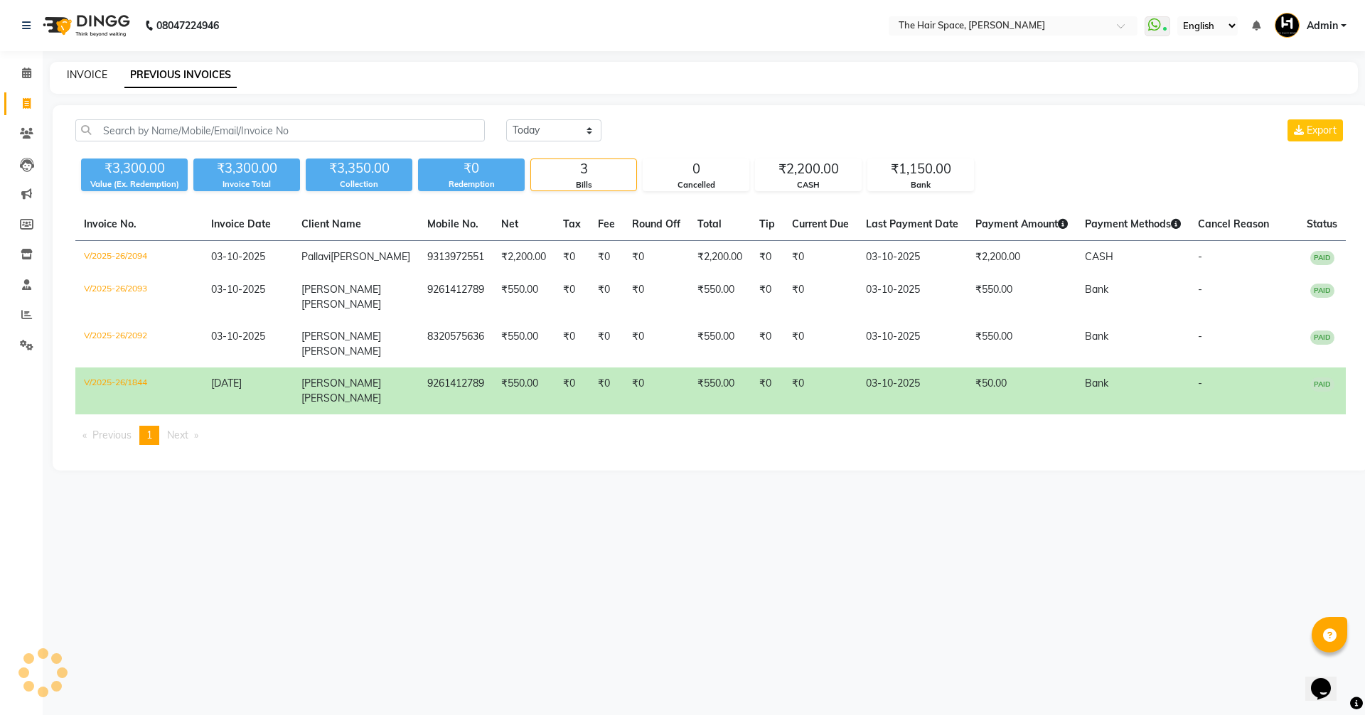
click at [78, 70] on link "INVOICE" at bounding box center [87, 74] width 41 height 13
select select "service"
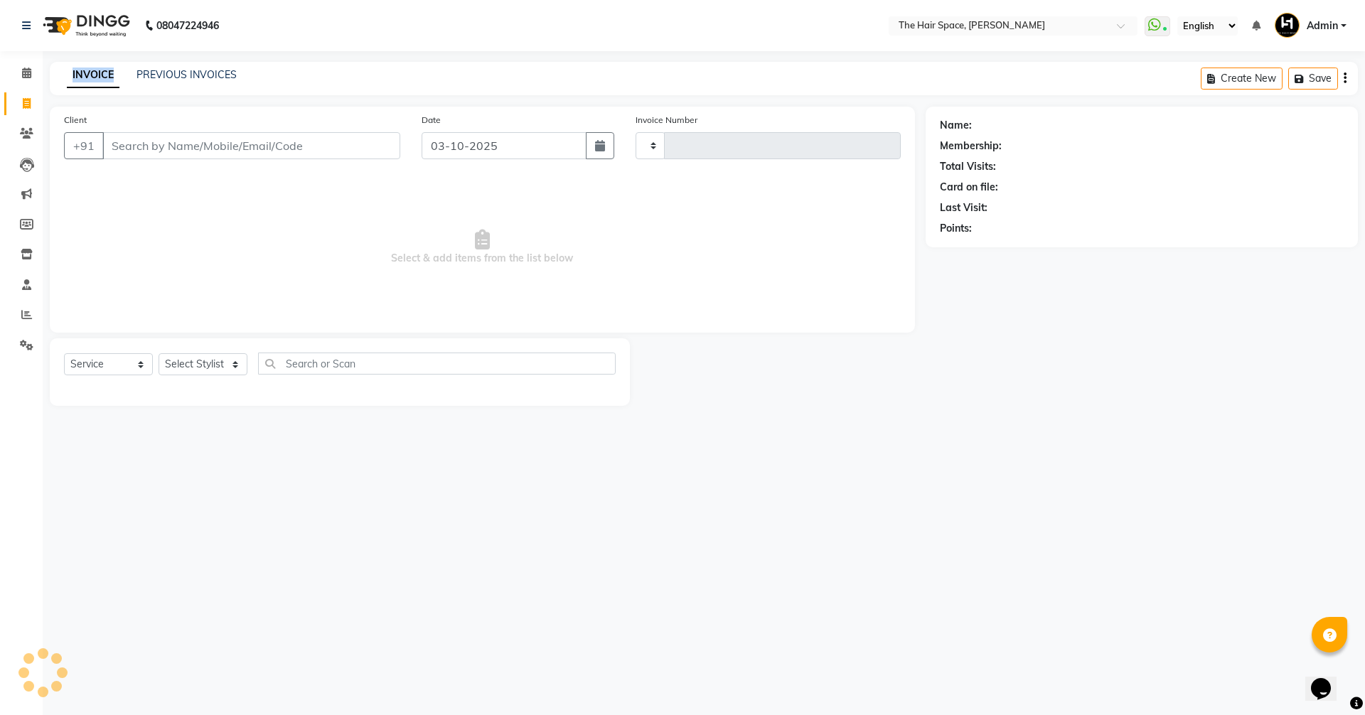
click at [79, 70] on link "INVOICE" at bounding box center [93, 76] width 53 height 26
type input "2095"
select select "6663"
click at [31, 68] on icon at bounding box center [26, 73] width 9 height 11
click at [30, 70] on icon at bounding box center [26, 73] width 9 height 11
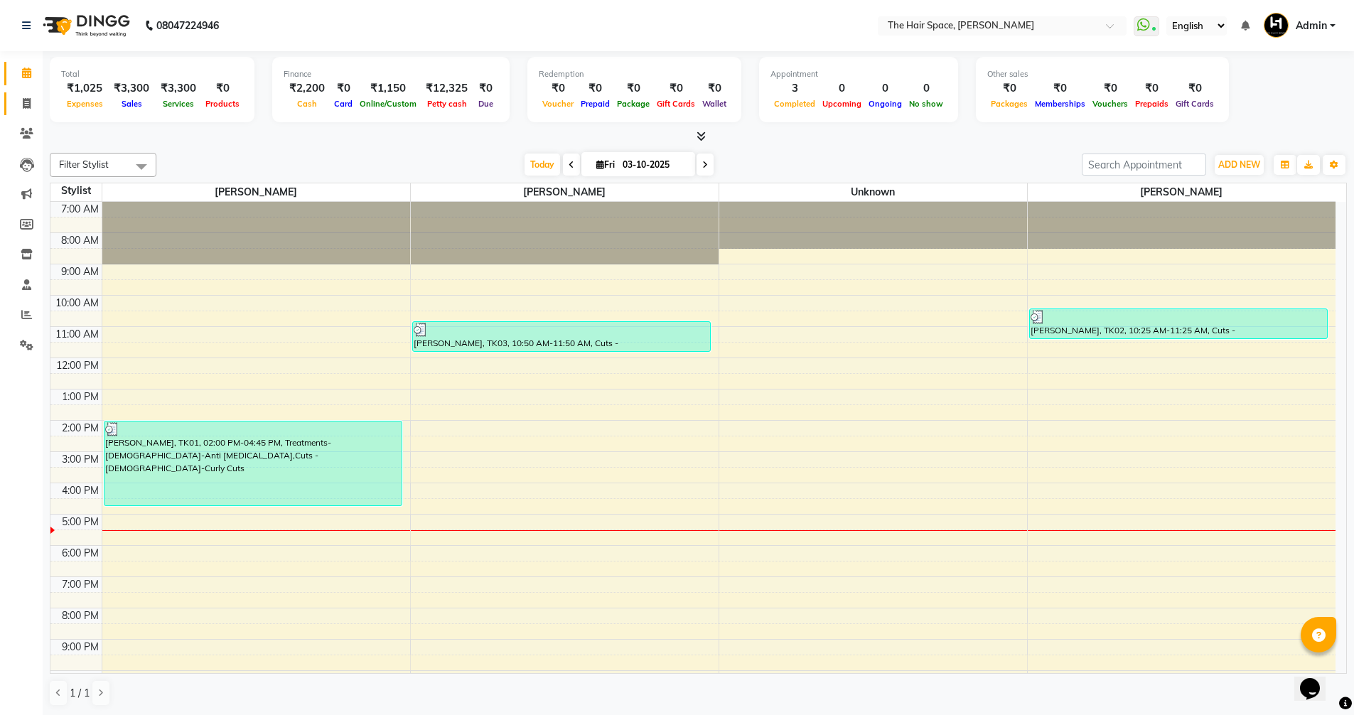
click at [28, 99] on icon at bounding box center [27, 103] width 8 height 11
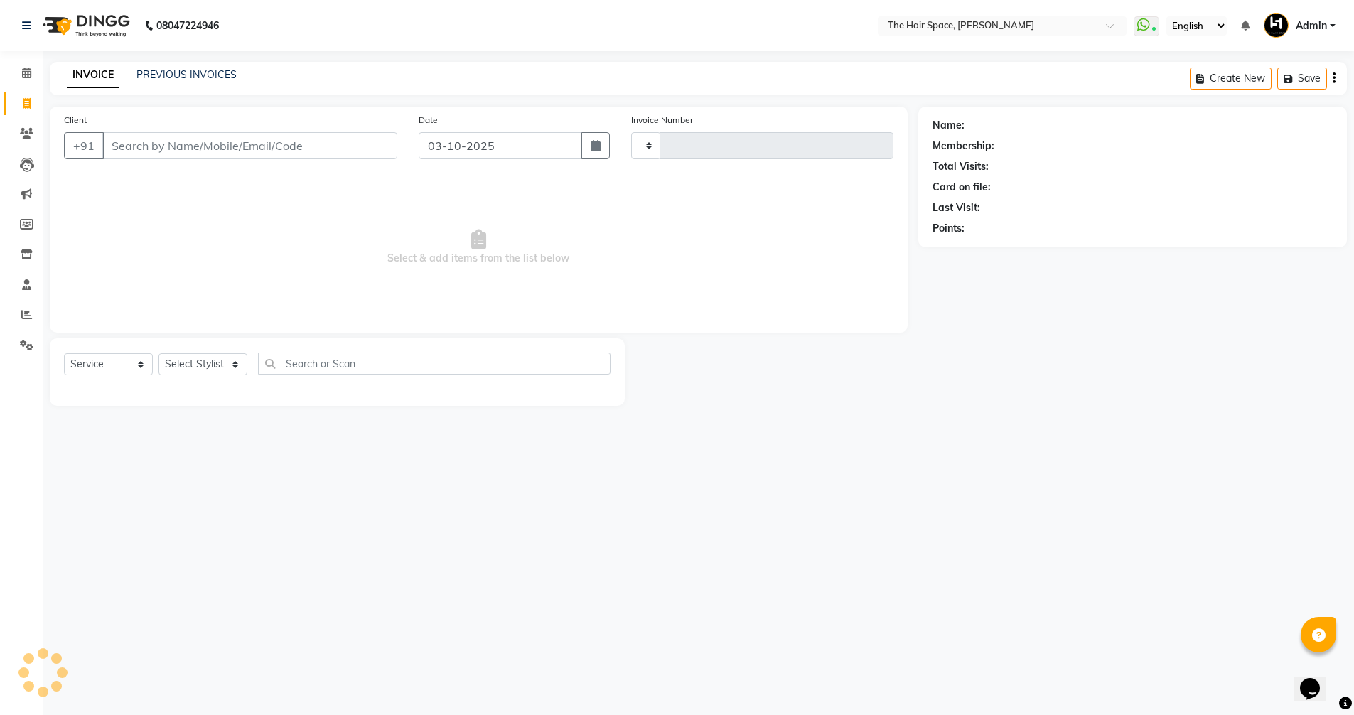
click at [28, 99] on icon at bounding box center [27, 103] width 8 height 11
click at [21, 100] on span at bounding box center [26, 104] width 25 height 16
select select "service"
type input "2095"
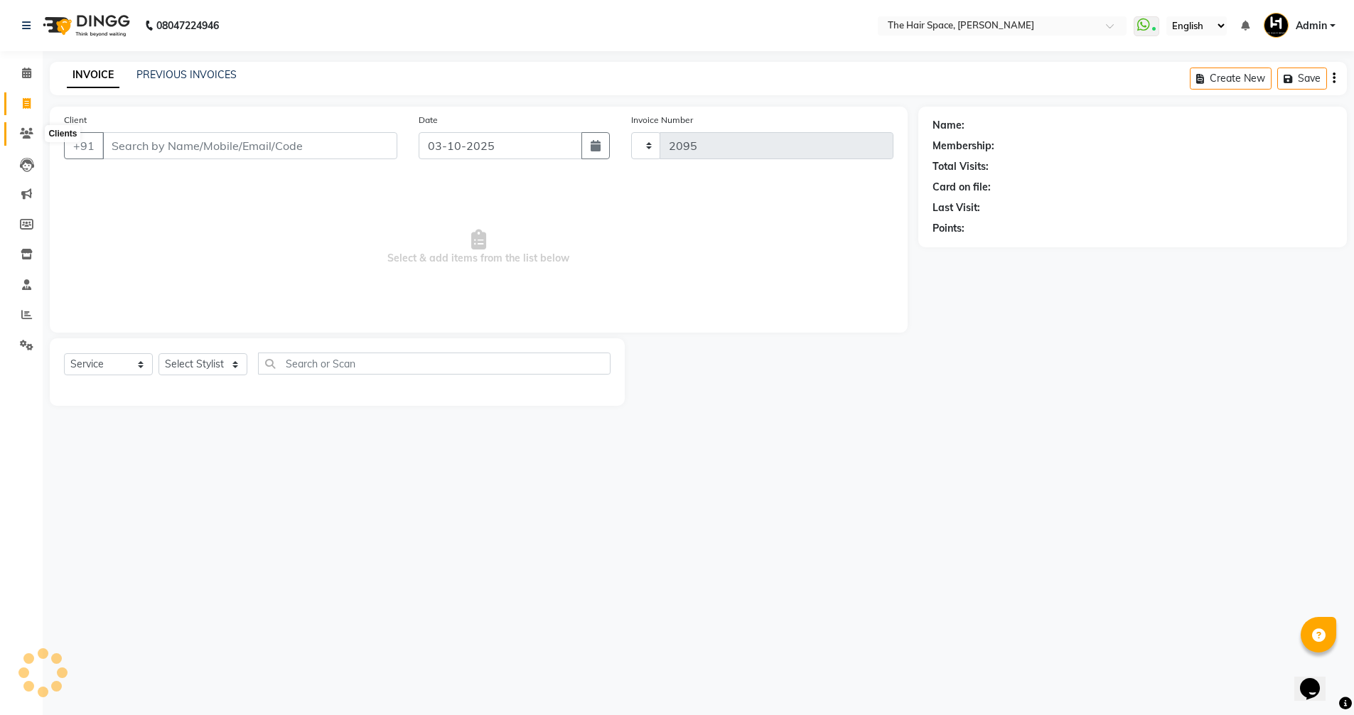
select select "6663"
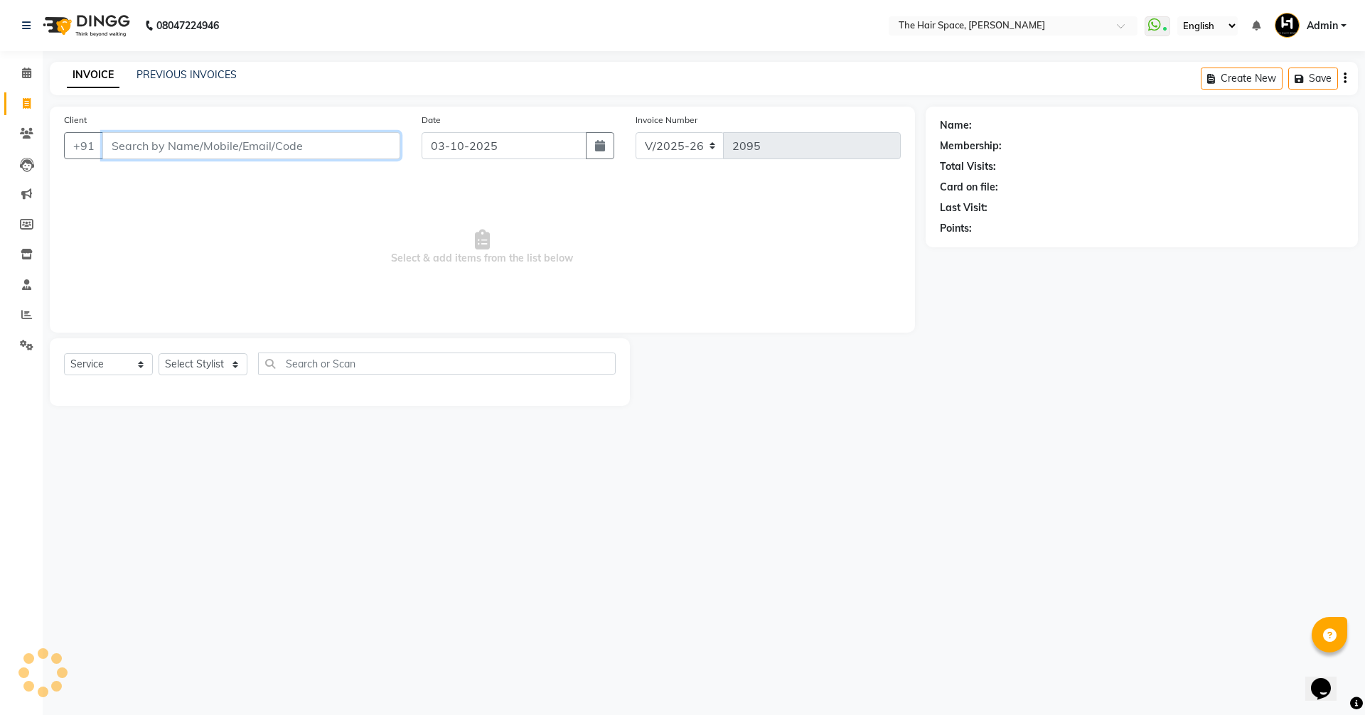
click at [142, 141] on input "Client" at bounding box center [251, 145] width 298 height 27
click at [144, 144] on input "Client" at bounding box center [251, 145] width 298 height 27
type input "9773233289"
click at [370, 144] on span "Add Client" at bounding box center [364, 146] width 56 height 14
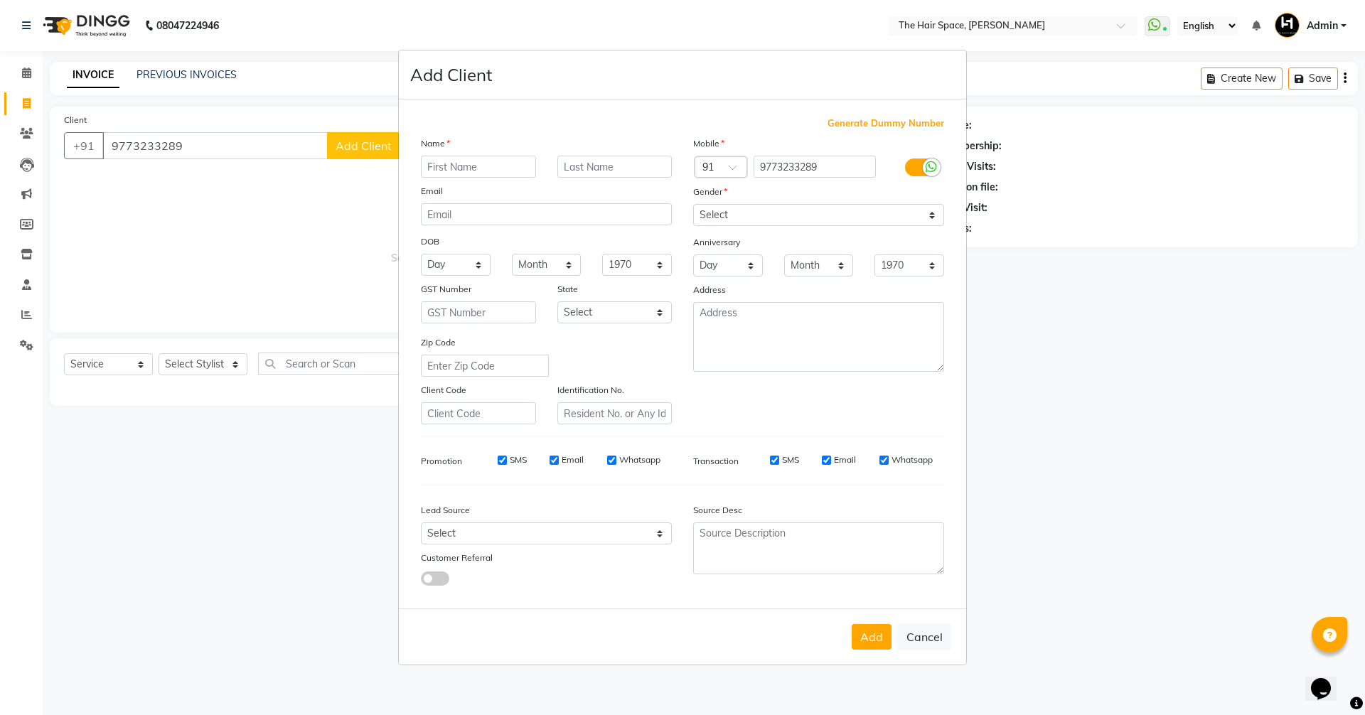
click at [464, 157] on input "text" at bounding box center [478, 167] width 115 height 22
type input "v"
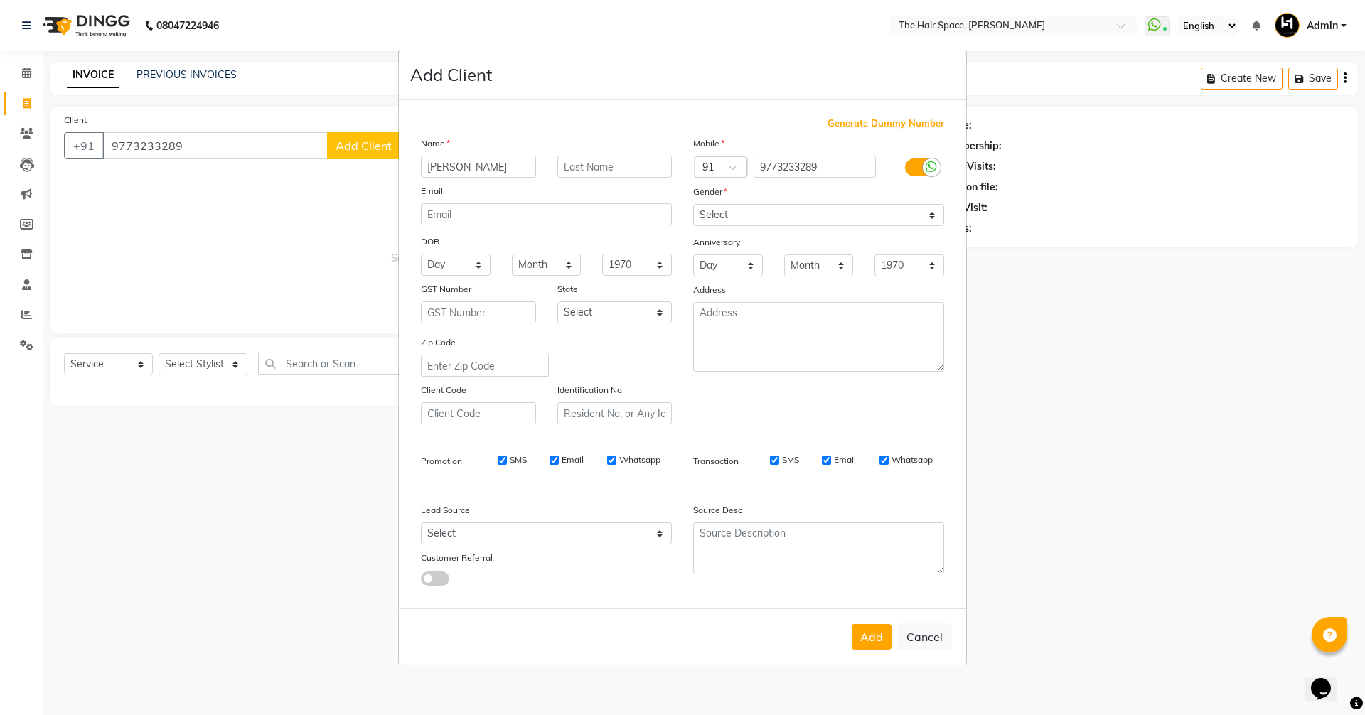
type input "[PERSON_NAME]"
type input "B"
type input "g"
type input "[PERSON_NAME]"
drag, startPoint x: 721, startPoint y: 213, endPoint x: 717, endPoint y: 225, distance: 12.8
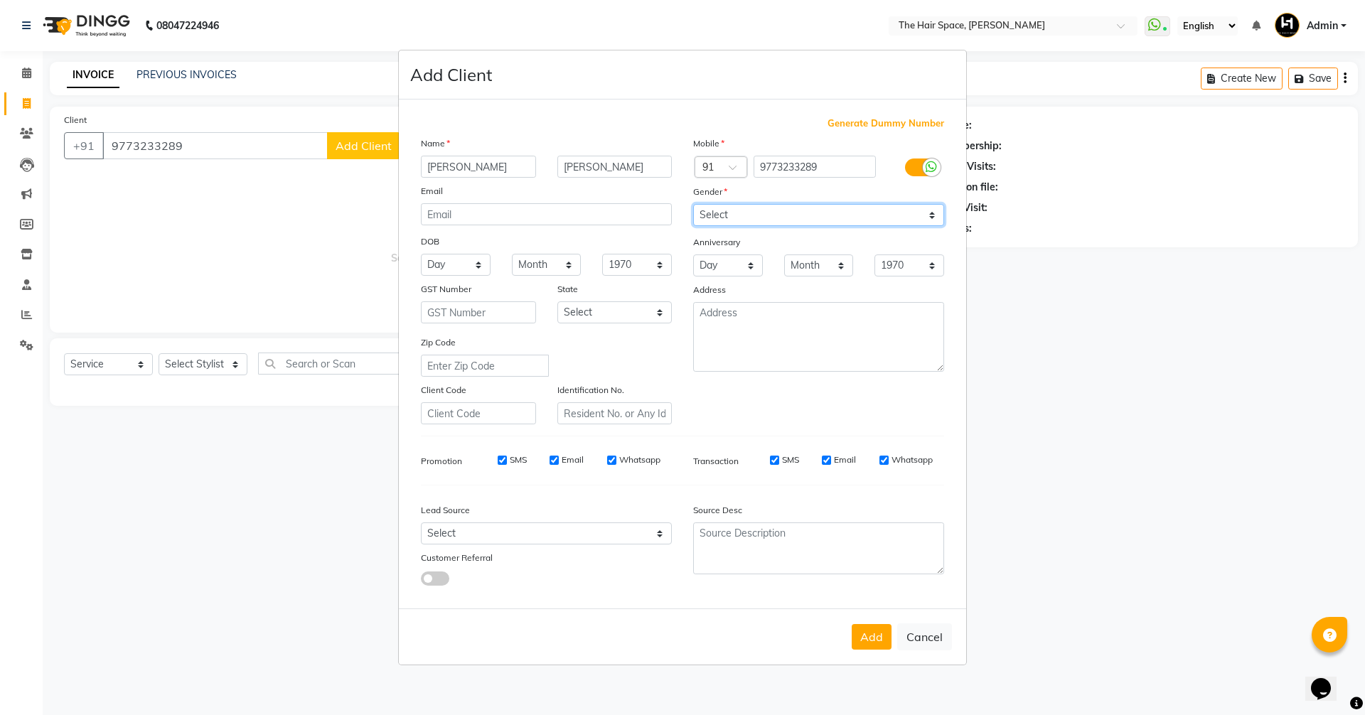
click at [721, 213] on select "Select [DEMOGRAPHIC_DATA] [DEMOGRAPHIC_DATA] Other Prefer Not To Say" at bounding box center [818, 215] width 251 height 22
select select "[DEMOGRAPHIC_DATA]"
click at [693, 204] on select "Select [DEMOGRAPHIC_DATA] [DEMOGRAPHIC_DATA] Other Prefer Not To Say" at bounding box center [818, 215] width 251 height 22
click at [543, 531] on select "Select Walk-in Referral Internet Friend Word of Mouth Advertisement Facebook Ju…" at bounding box center [546, 533] width 251 height 22
select select "47092"
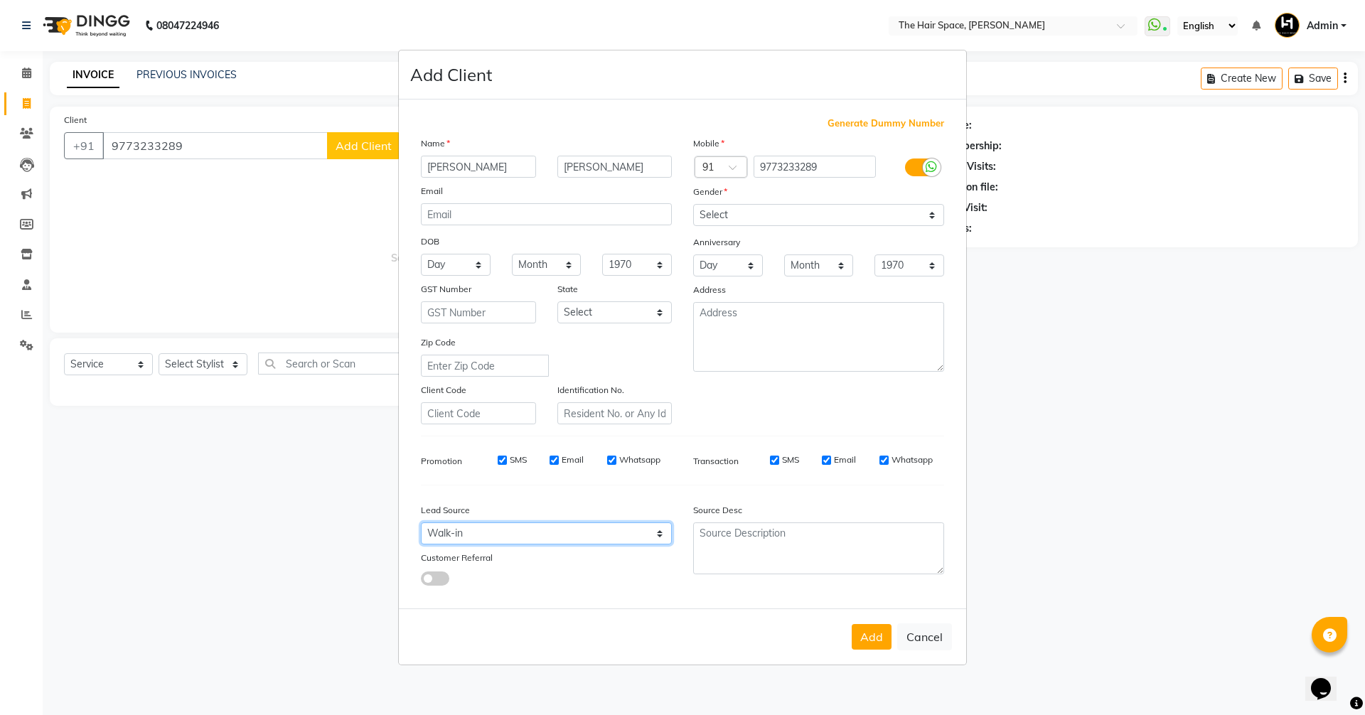
click at [421, 522] on select "Select Walk-in Referral Internet Friend Word of Mouth Advertisement Facebook Ju…" at bounding box center [546, 533] width 251 height 22
click at [876, 646] on button "Add" at bounding box center [872, 637] width 40 height 26
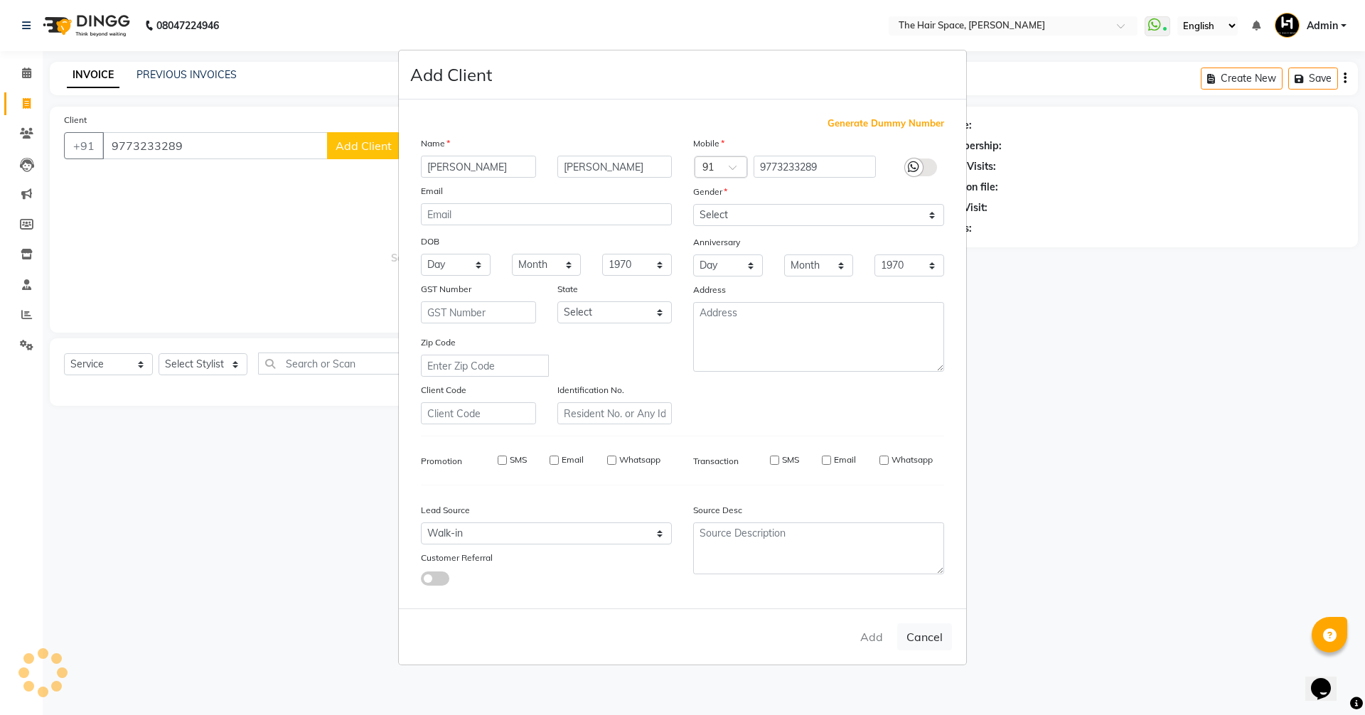
select select
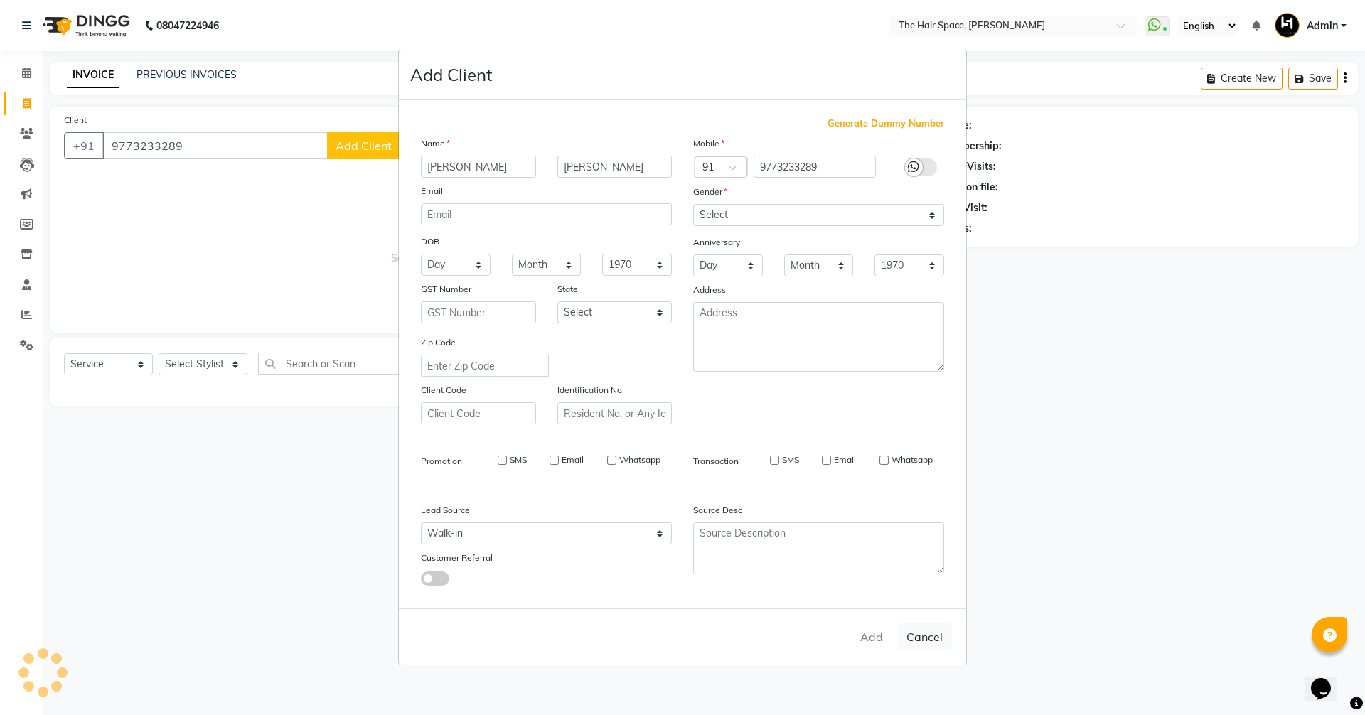
select select
checkbox input "false"
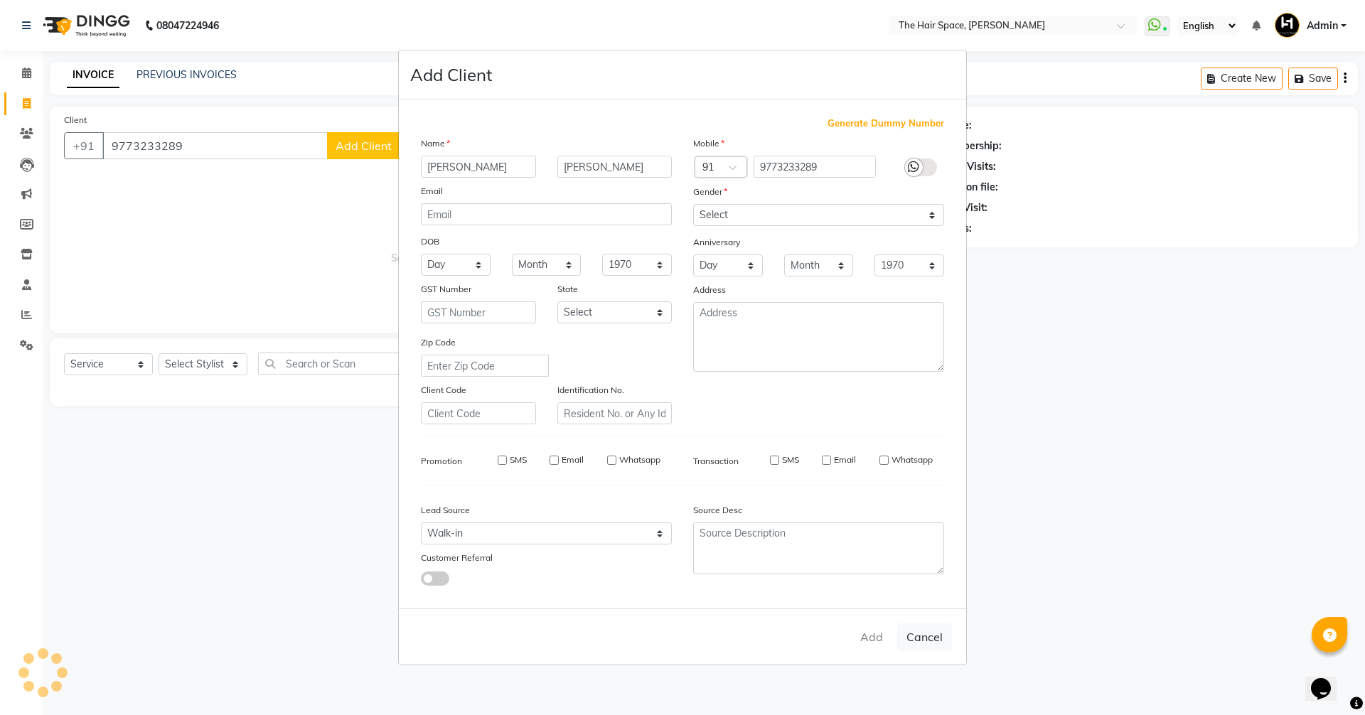
checkbox input "false"
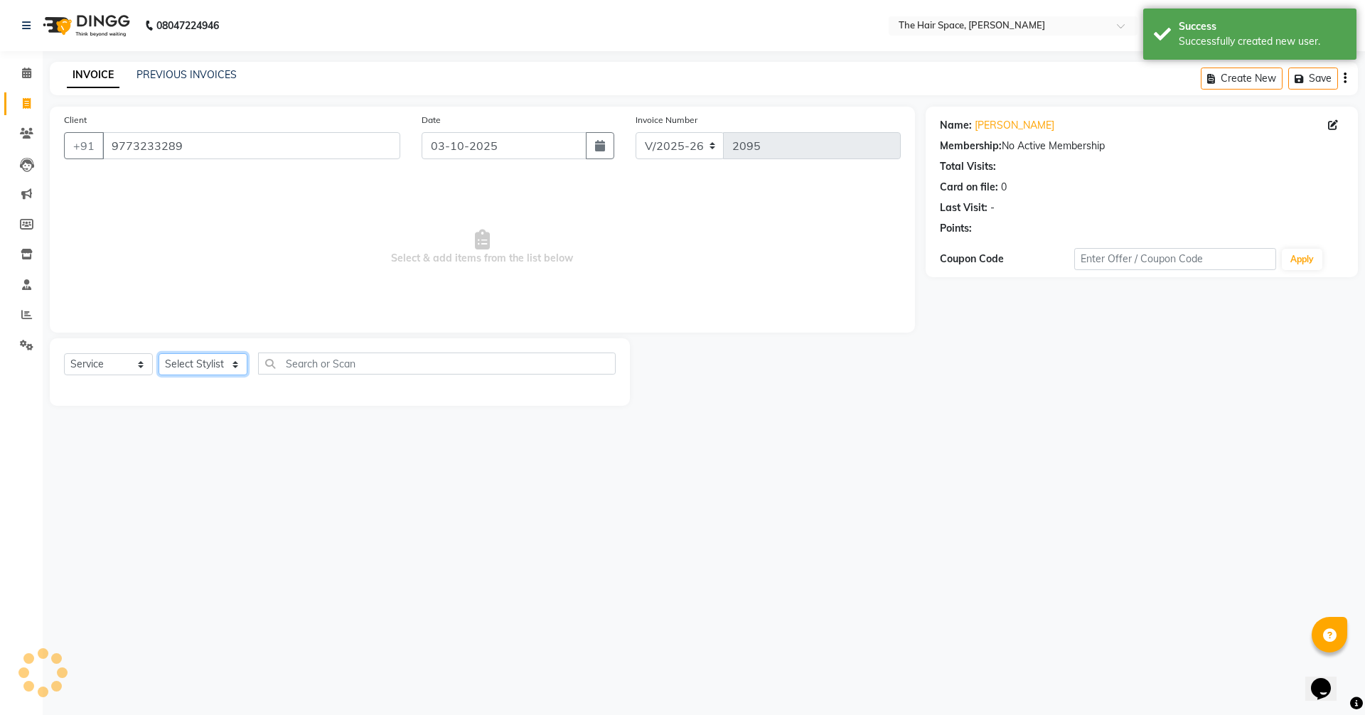
click at [189, 359] on select "Select Stylist [PERSON_NAME] Nai [PERSON_NAME] [PERSON_NAME] Unknown" at bounding box center [203, 364] width 89 height 22
click at [159, 353] on select "Select Stylist [PERSON_NAME] Nai [PERSON_NAME] [PERSON_NAME] Unknown" at bounding box center [203, 364] width 89 height 22
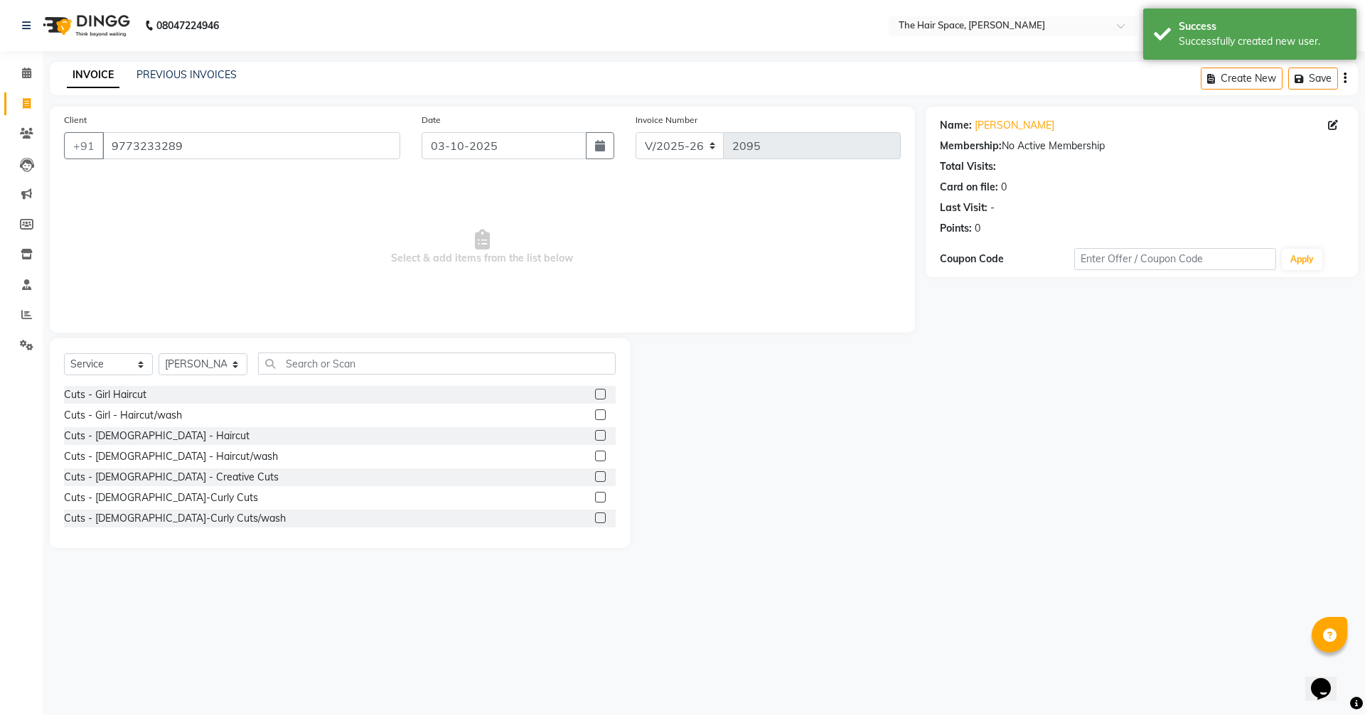
drag, startPoint x: 210, startPoint y: 344, endPoint x: 204, endPoint y: 355, distance: 13.0
click at [209, 345] on div "Select Service Product Membership Package Voucher Prepaid Gift Card Select Styl…" at bounding box center [340, 443] width 580 height 210
drag, startPoint x: 204, startPoint y: 355, endPoint x: 204, endPoint y: 371, distance: 15.6
click at [204, 355] on select "Select Stylist [PERSON_NAME] Nai [PERSON_NAME] [PERSON_NAME] Unknown" at bounding box center [203, 364] width 89 height 22
select select "82347"
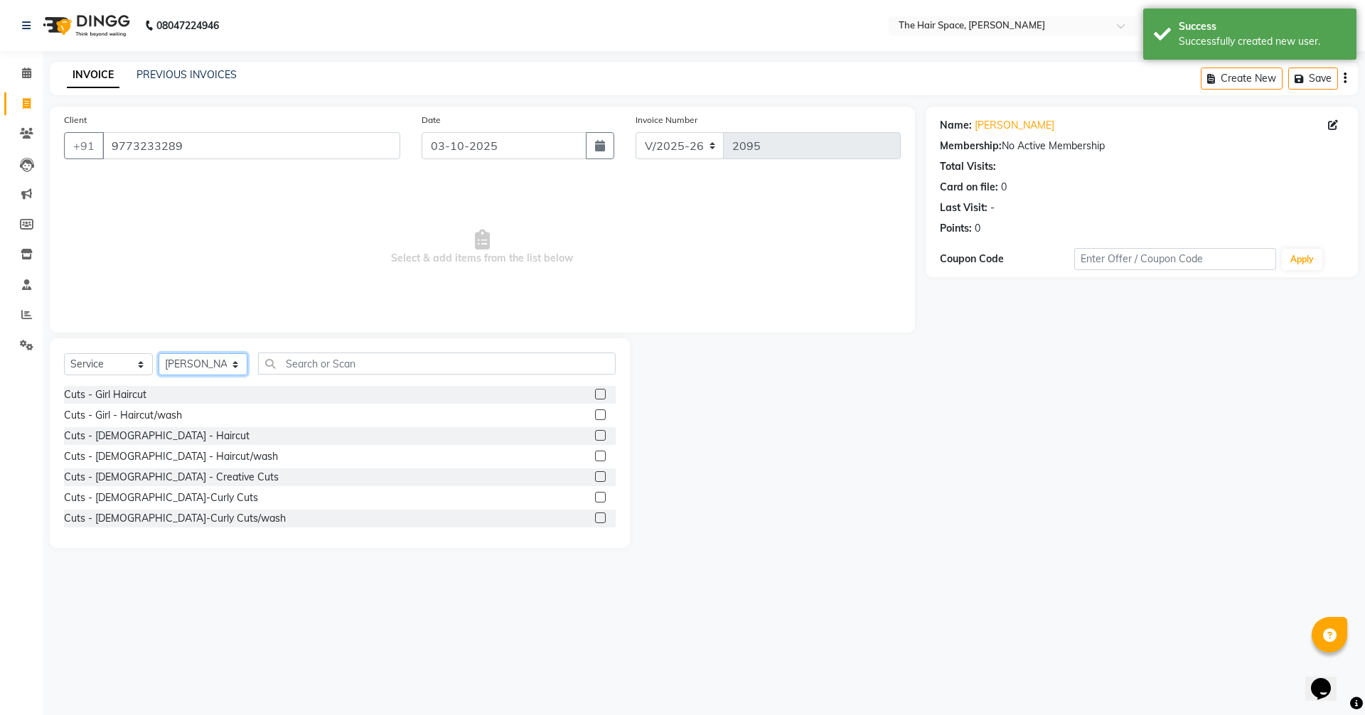
click at [159, 353] on select "Select Stylist [PERSON_NAME] Nai [PERSON_NAME] [PERSON_NAME] Unknown" at bounding box center [203, 364] width 89 height 22
click at [332, 371] on input "text" at bounding box center [437, 364] width 358 height 22
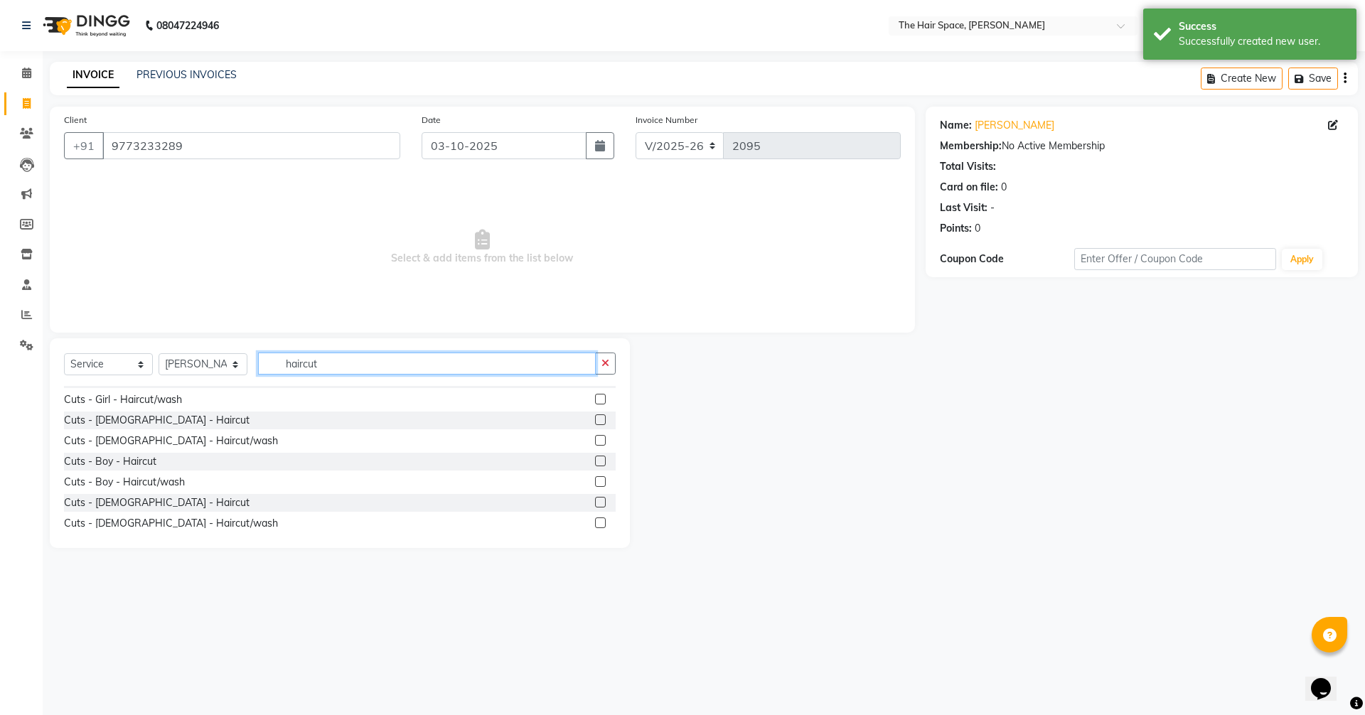
scroll to position [23, 0]
type input "haircut"
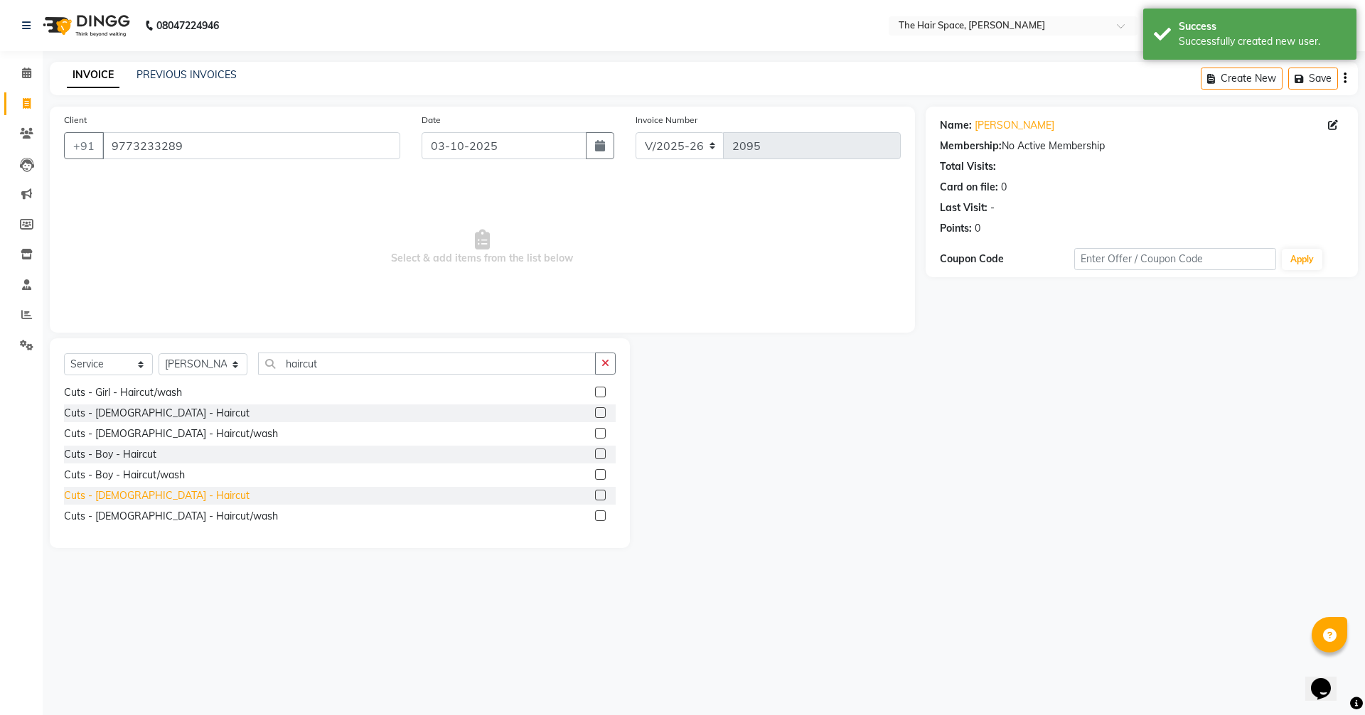
click at [124, 498] on div "Cuts - [DEMOGRAPHIC_DATA] - Haircut" at bounding box center [157, 495] width 186 height 15
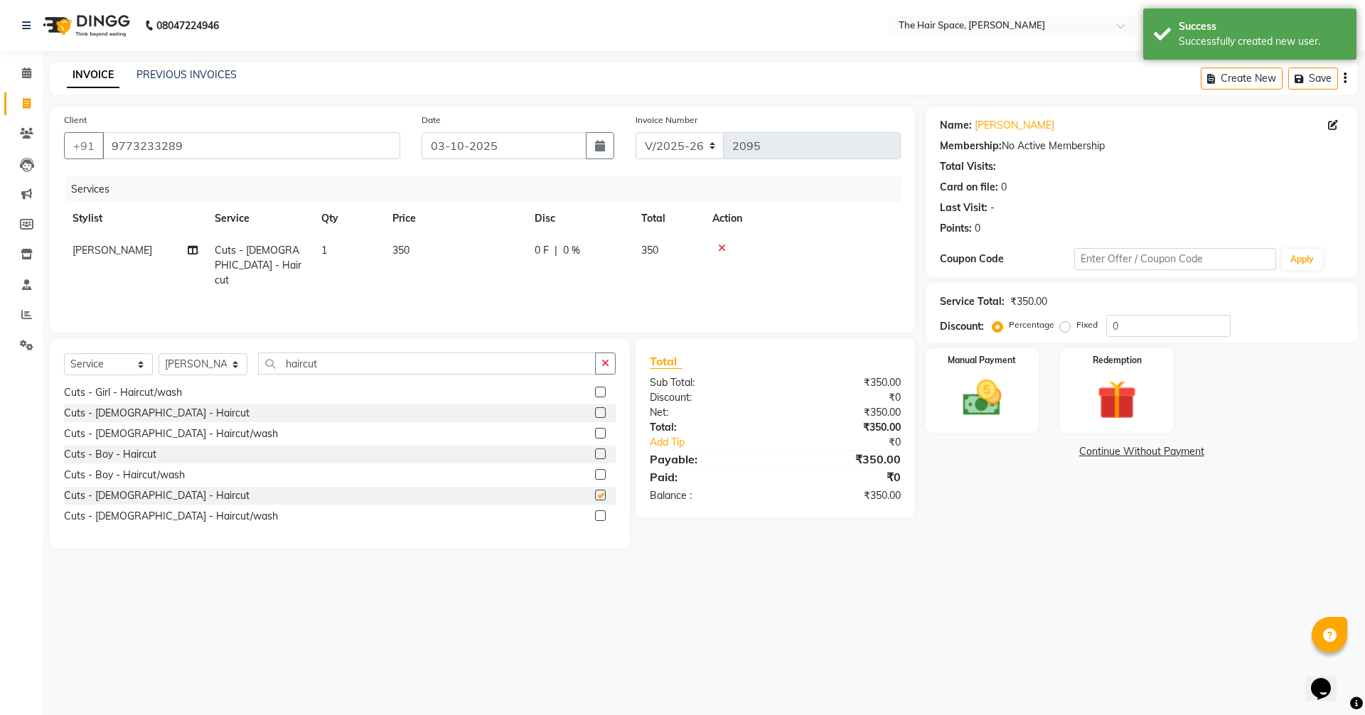
checkbox input "false"
click at [603, 358] on icon "button" at bounding box center [605, 363] width 8 height 10
click at [970, 382] on img at bounding box center [982, 398] width 66 height 47
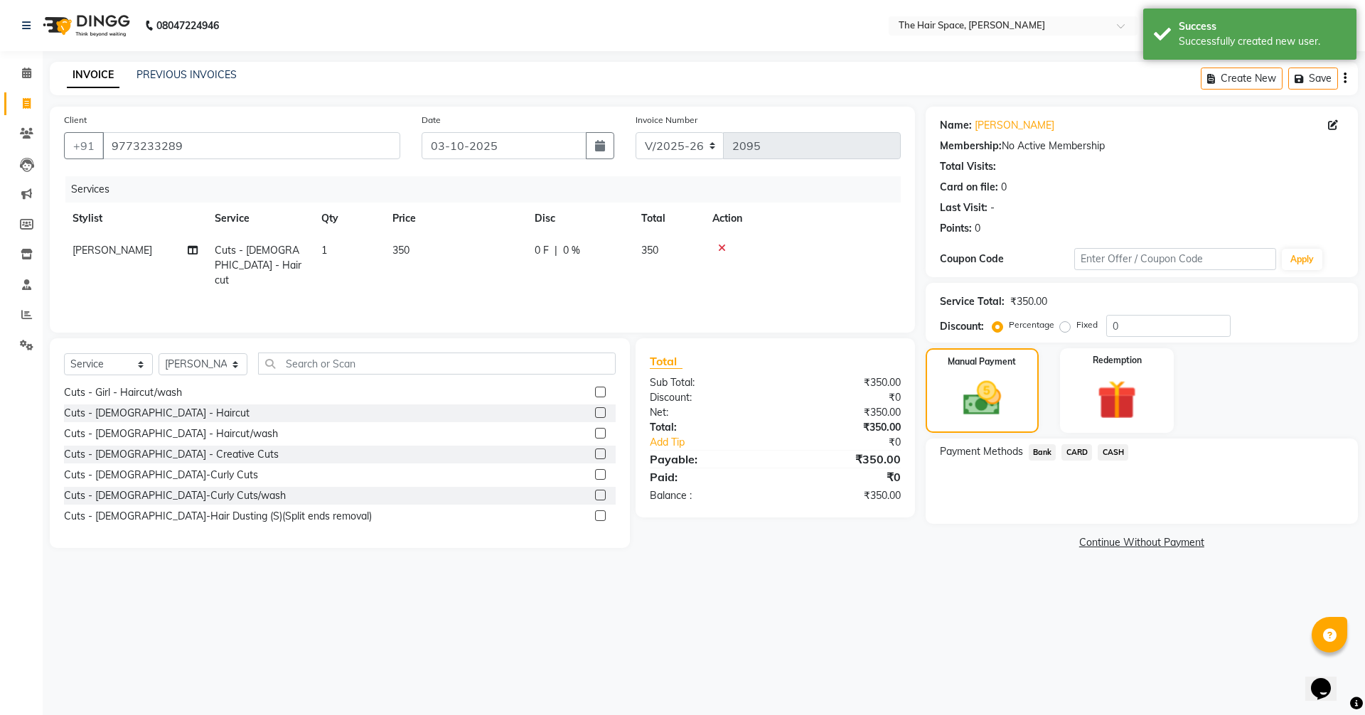
click at [1040, 451] on span "Bank" at bounding box center [1043, 452] width 28 height 16
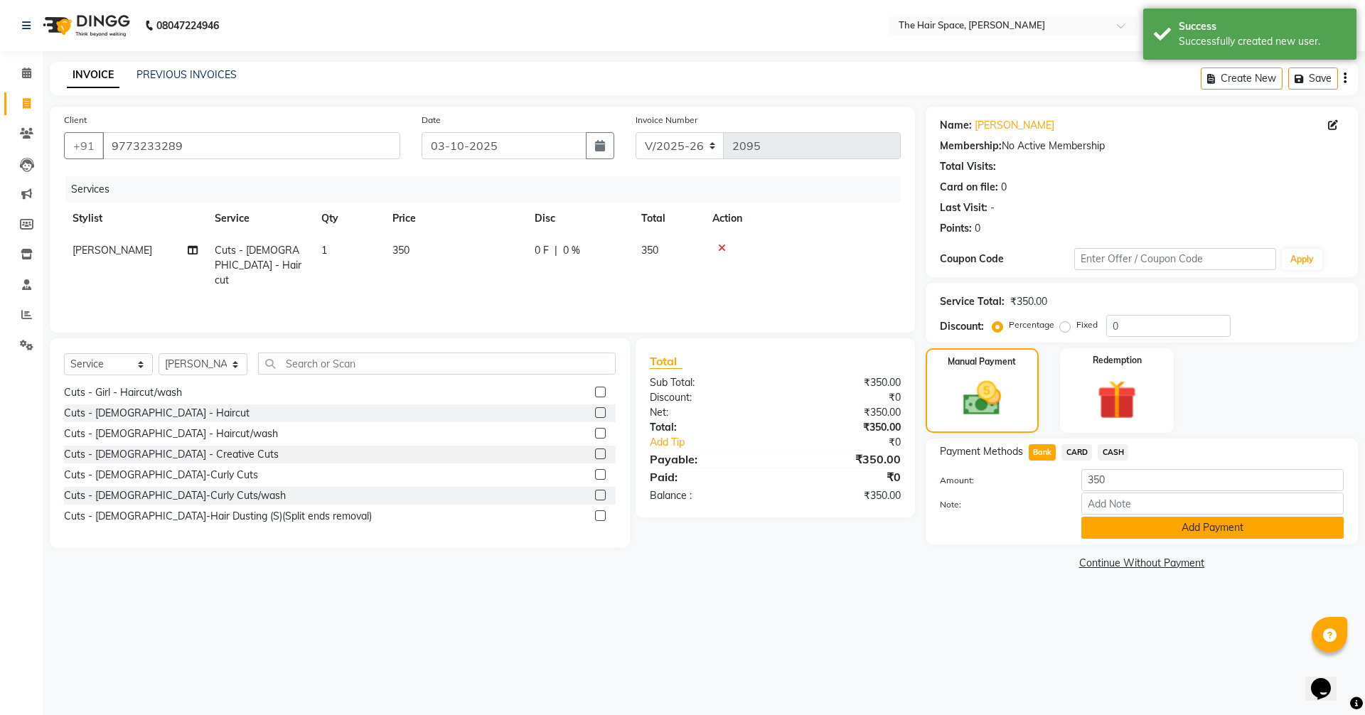
click at [1155, 529] on button "Add Payment" at bounding box center [1212, 528] width 262 height 22
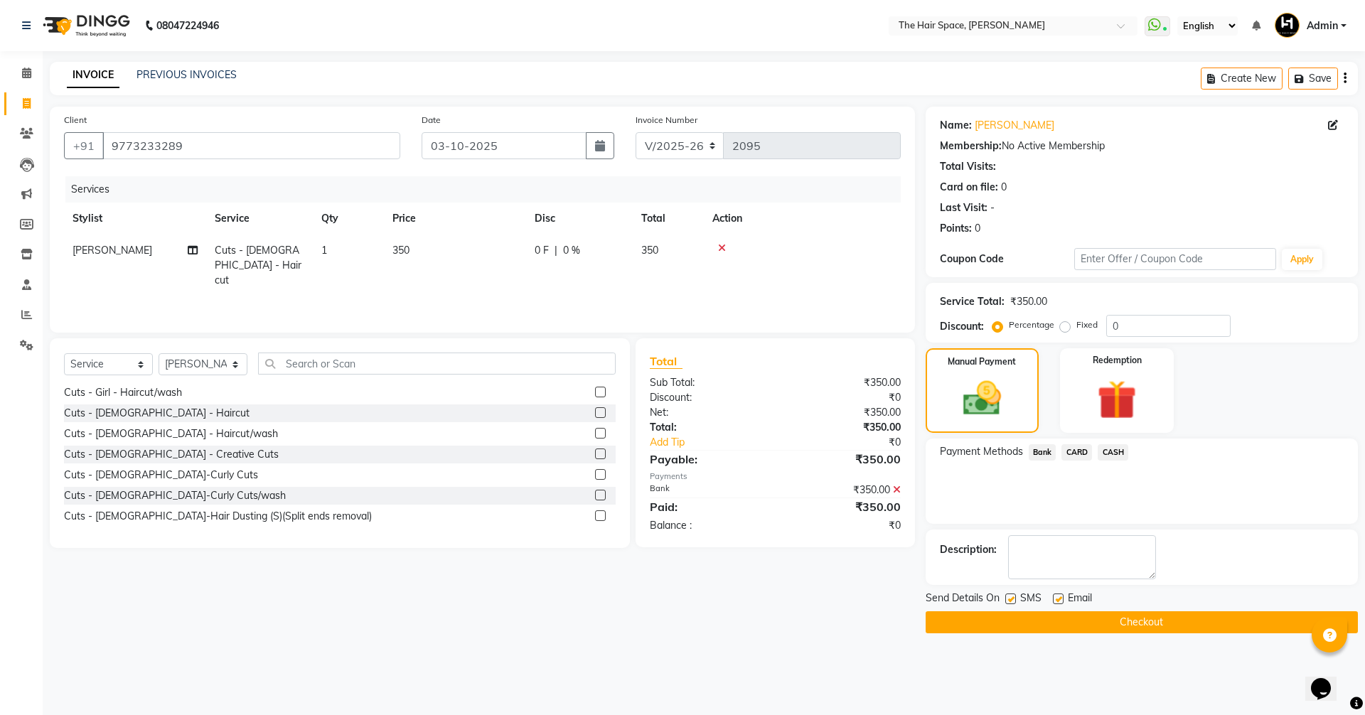
click at [1047, 624] on button "Checkout" at bounding box center [1141, 622] width 432 height 22
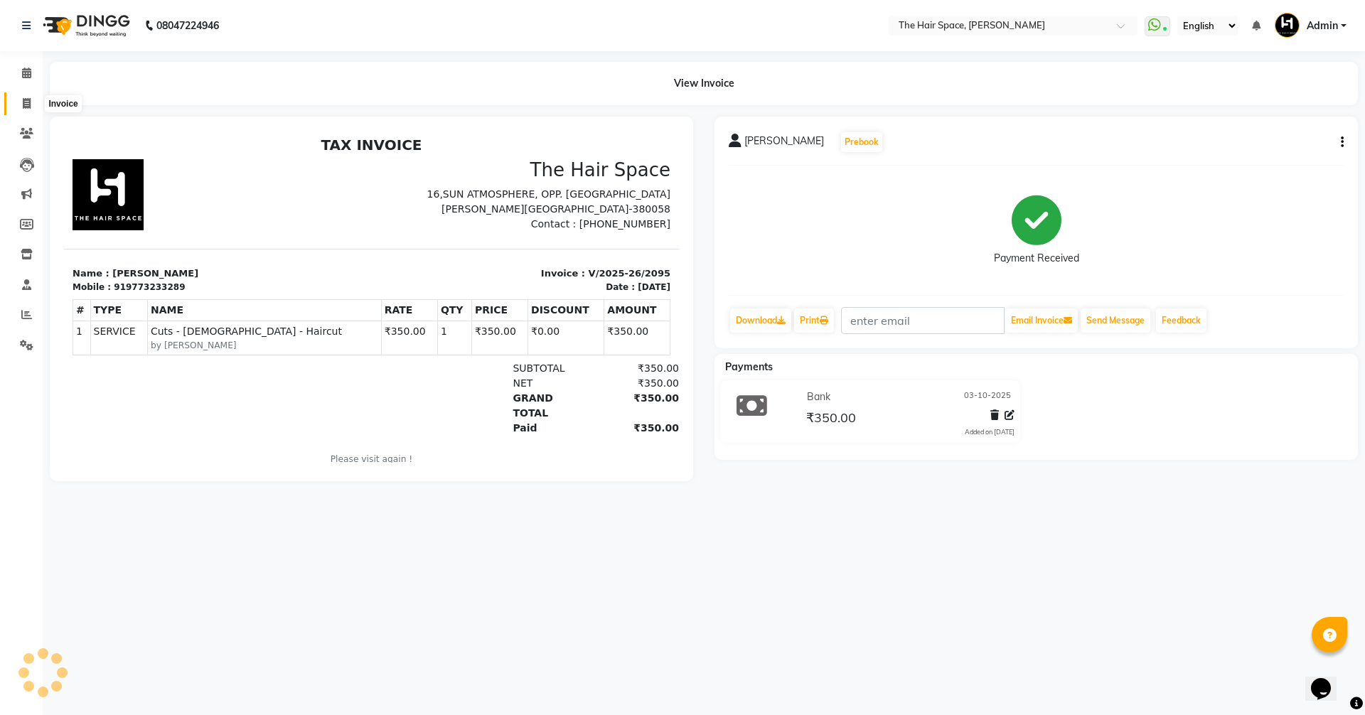
click at [19, 99] on span at bounding box center [26, 104] width 25 height 16
select select "service"
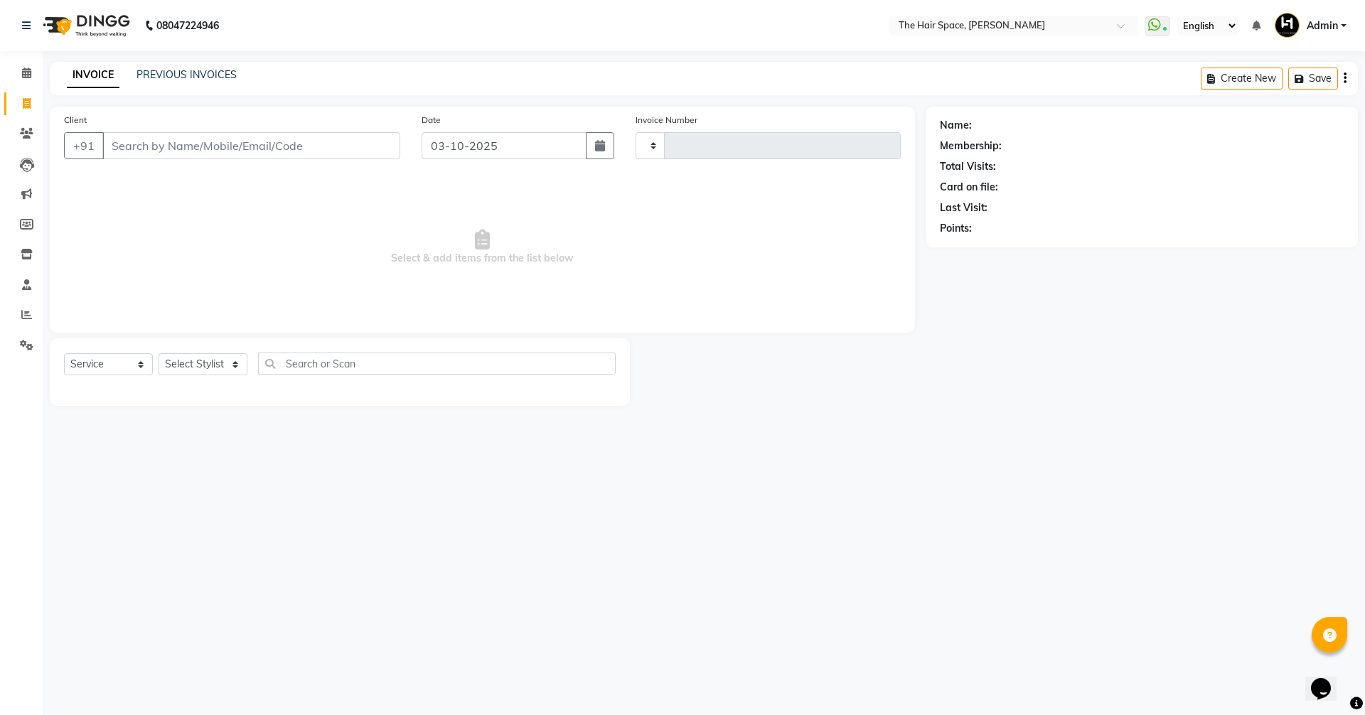
type input "2096"
select select "6663"
drag, startPoint x: 188, startPoint y: 64, endPoint x: 185, endPoint y: 75, distance: 11.9
click at [188, 65] on div "INVOICE PREVIOUS INVOICES Create New Save" at bounding box center [704, 78] width 1308 height 33
click at [183, 76] on link "PREVIOUS INVOICES" at bounding box center [186, 74] width 100 height 13
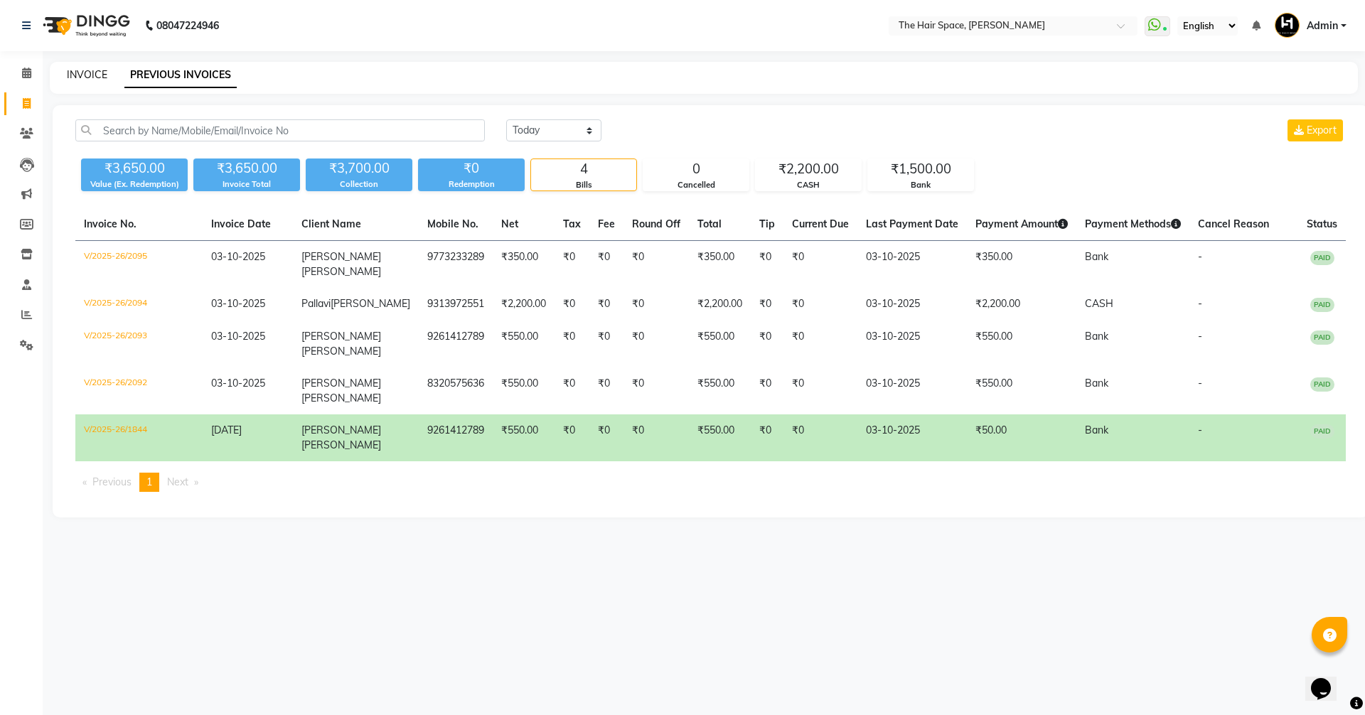
click at [90, 75] on link "INVOICE" at bounding box center [87, 74] width 41 height 13
select select "service"
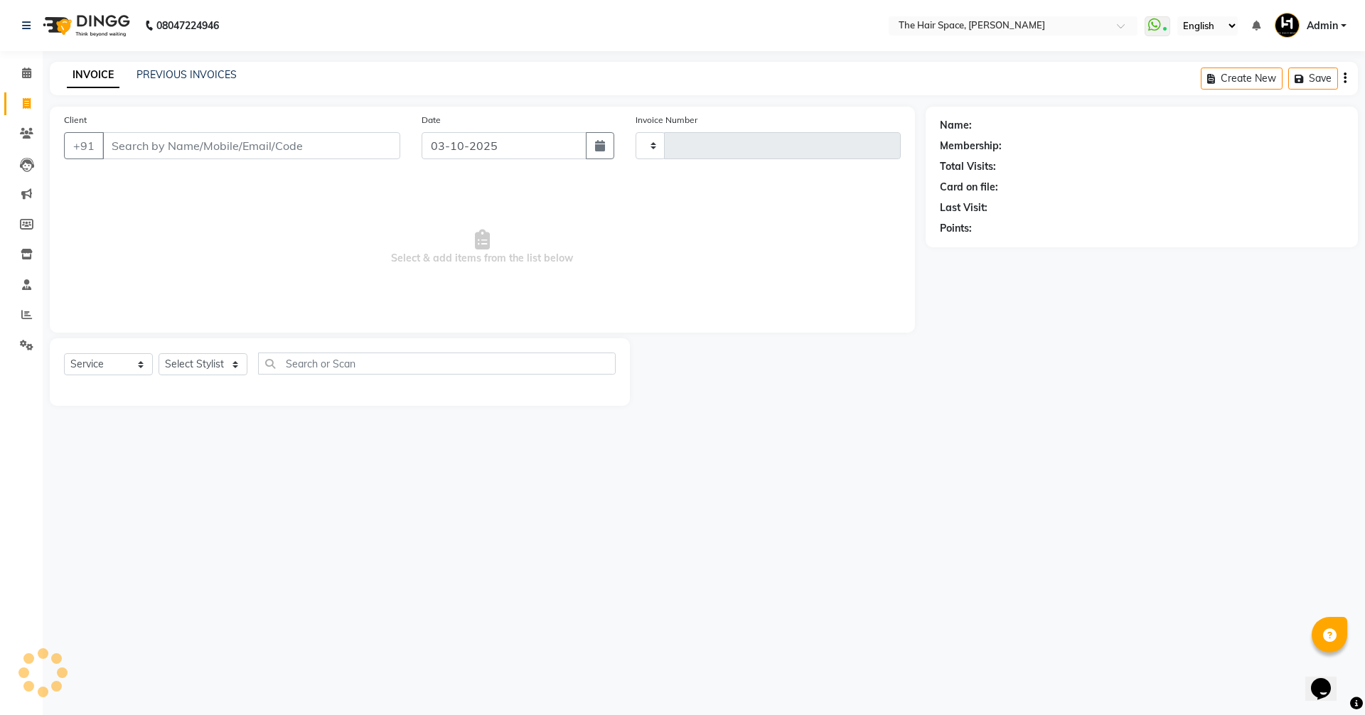
type input "2096"
select select "6663"
click at [176, 70] on link "PREVIOUS INVOICES" at bounding box center [186, 74] width 100 height 13
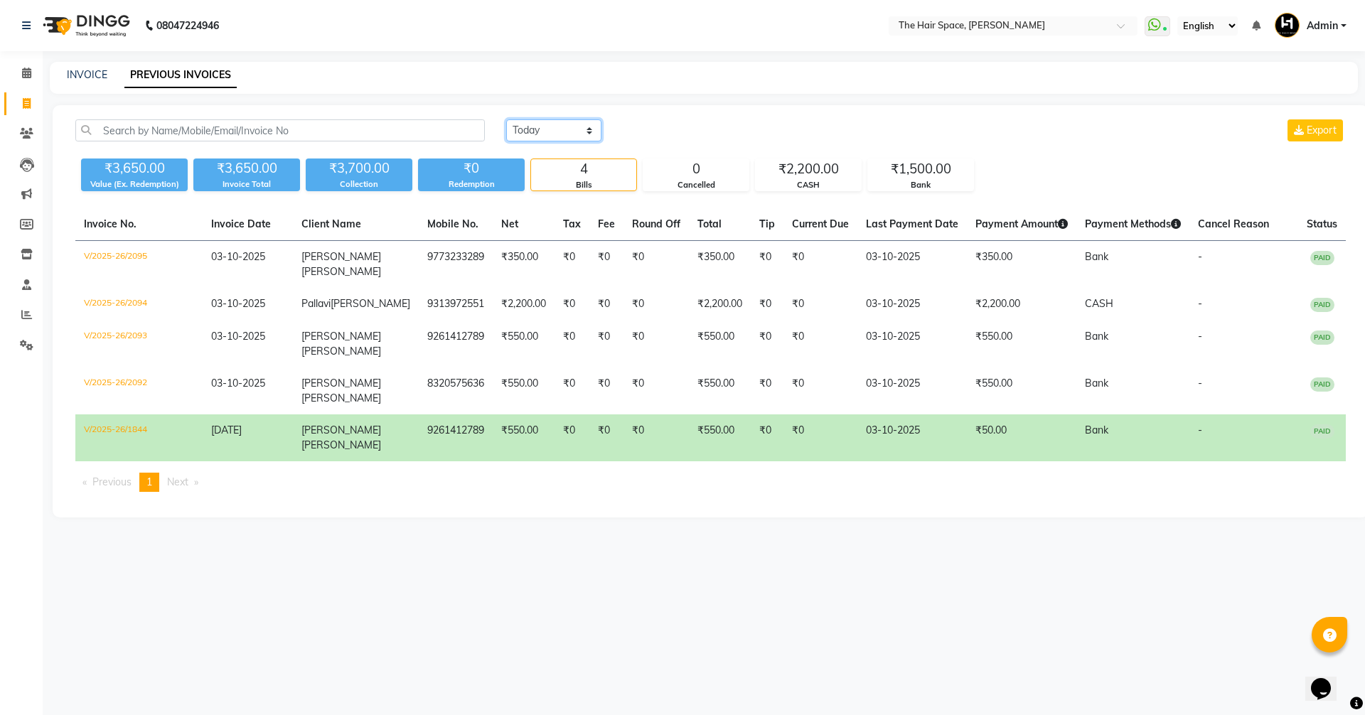
click at [554, 140] on select "[DATE] [DATE] Custom Range" at bounding box center [553, 130] width 95 height 22
select select "[DATE]"
click at [506, 119] on select "[DATE] [DATE] Custom Range" at bounding box center [553, 130] width 95 height 22
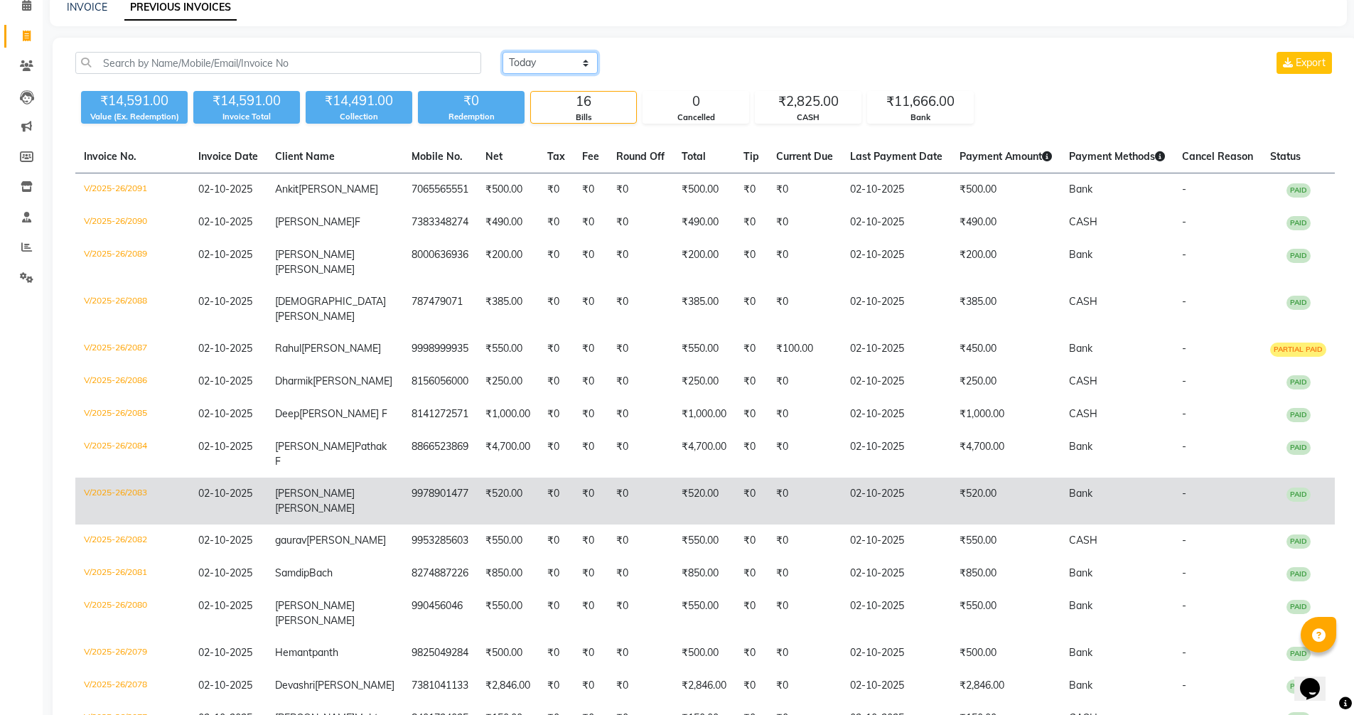
scroll to position [71, 0]
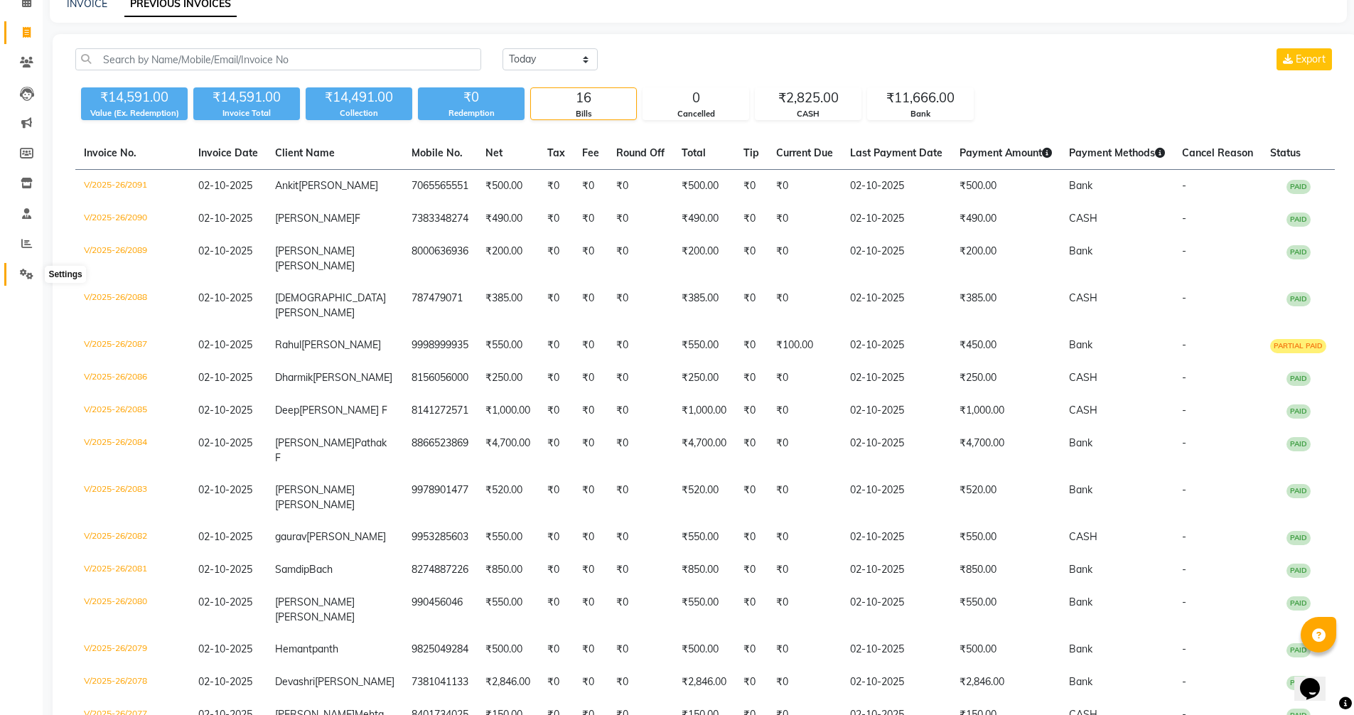
click at [28, 271] on icon at bounding box center [27, 274] width 14 height 11
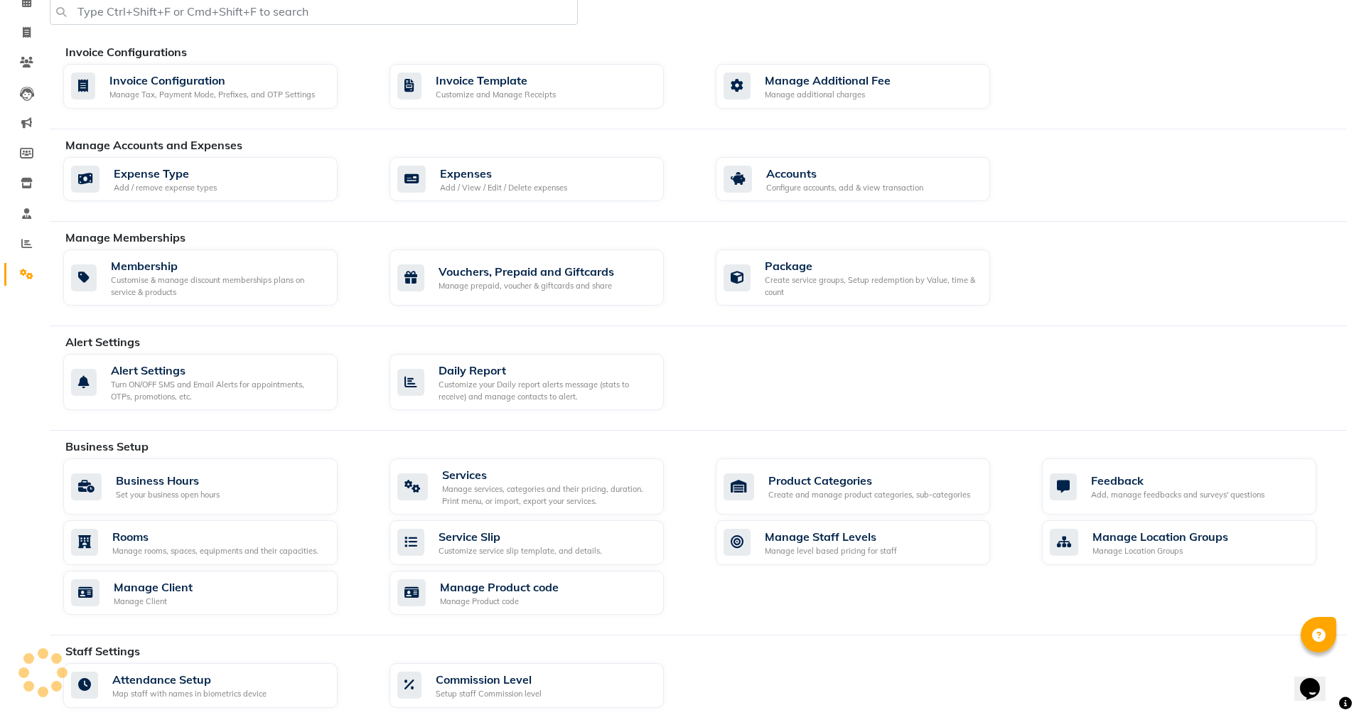
click at [28, 271] on icon at bounding box center [27, 274] width 14 height 11
click at [503, 185] on div "Add / View / Edit / Delete expenses" at bounding box center [503, 188] width 127 height 12
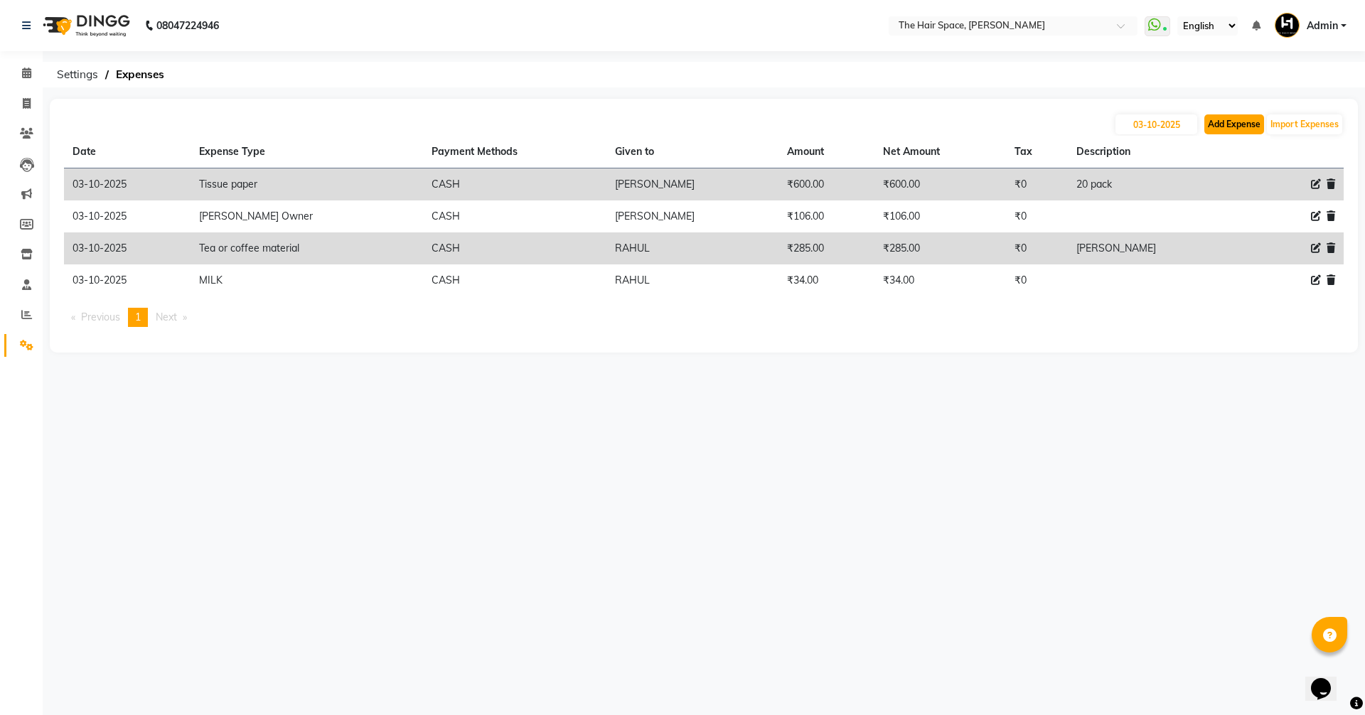
click at [1237, 122] on button "Add Expense" at bounding box center [1234, 124] width 60 height 20
select select "1"
select select "5699"
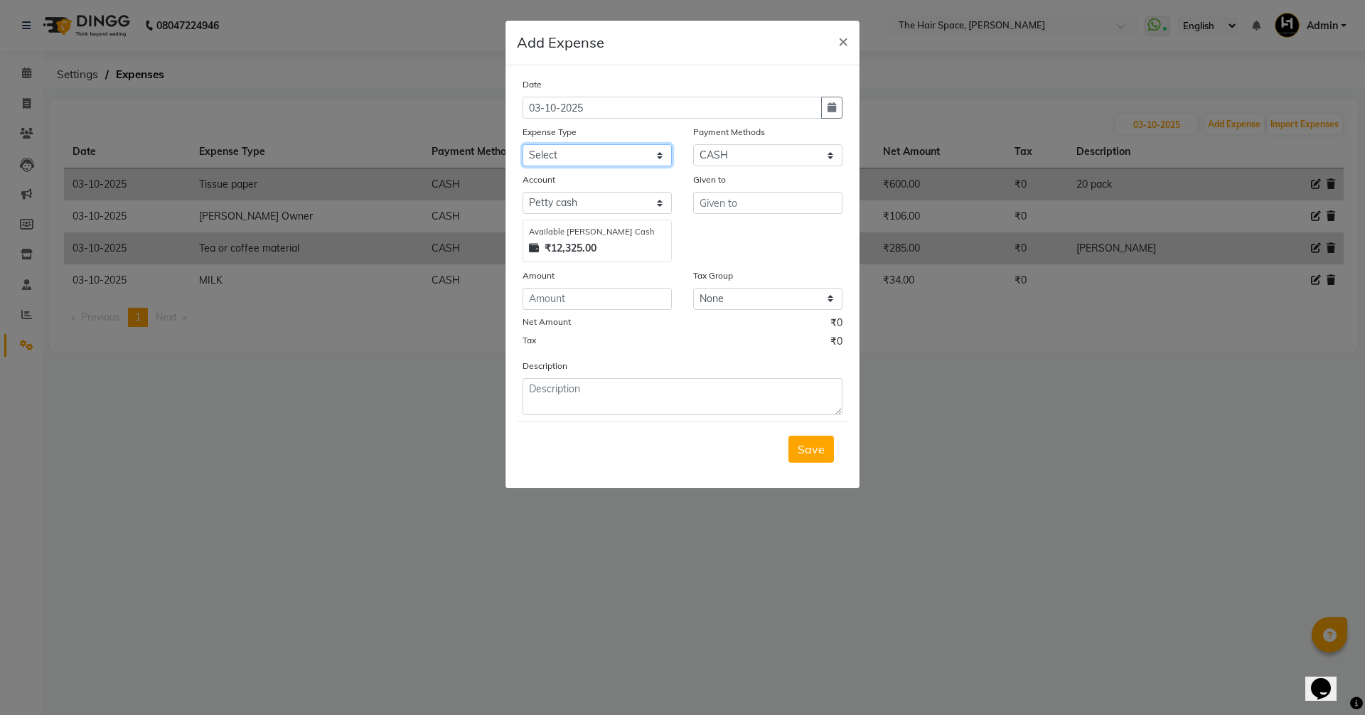
click at [620, 151] on select "Select Advance Salary Cash transfer to bank Client Snacks Clinical charges Cutt…" at bounding box center [596, 155] width 149 height 22
select select "16882"
click at [522, 144] on select "Select Advance Salary Cash transfer to bank Client Snacks Clinical charges Cutt…" at bounding box center [596, 155] width 149 height 22
type input "[PERSON_NAME]"
type input "1140"
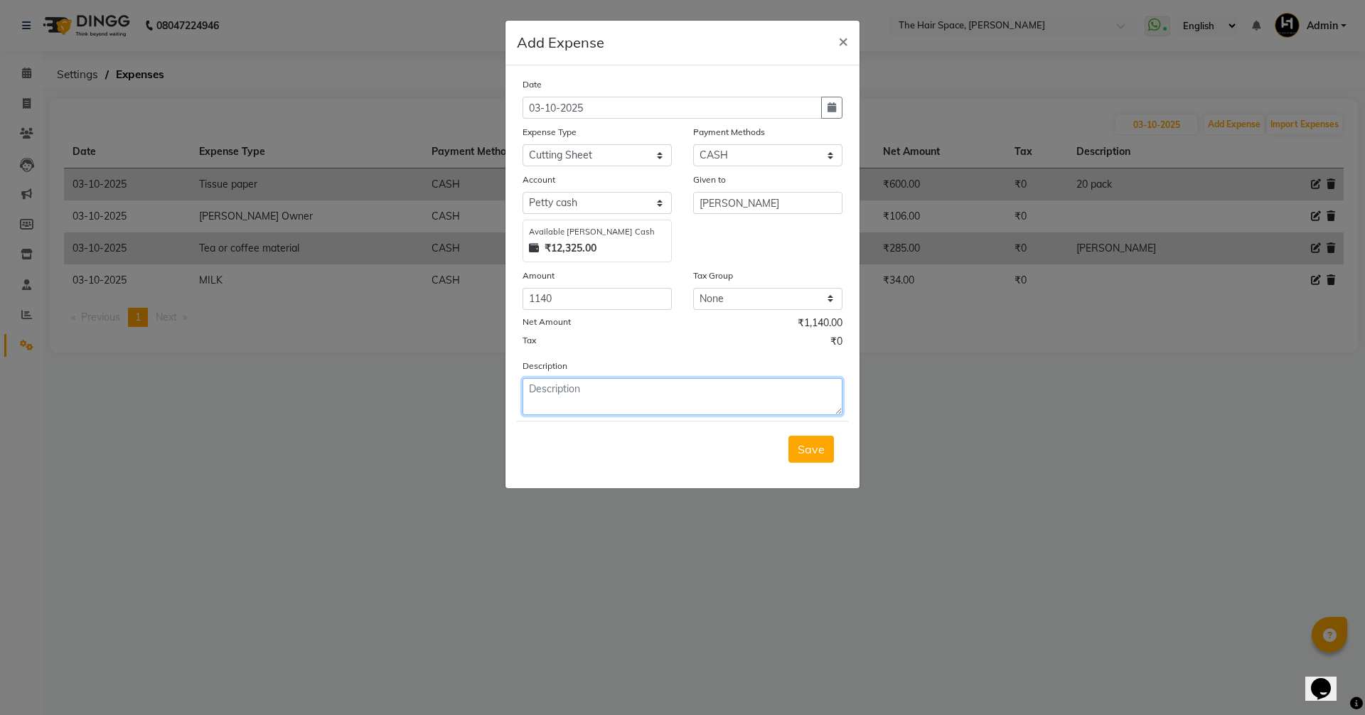
click at [542, 393] on textarea at bounding box center [682, 396] width 320 height 37
type textarea "cutting sheet and gloves"
click at [818, 449] on span "Save" at bounding box center [811, 449] width 27 height 14
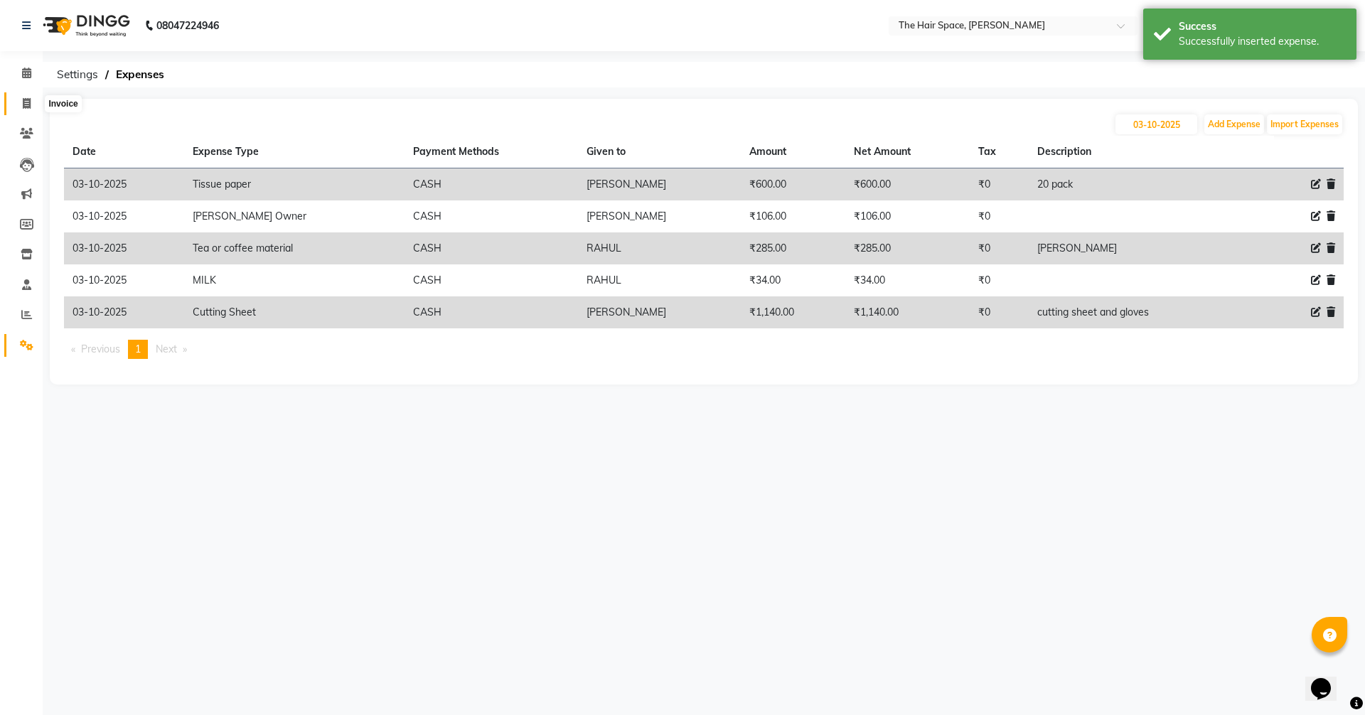
click at [24, 98] on icon at bounding box center [27, 103] width 8 height 11
select select "6663"
select select "service"
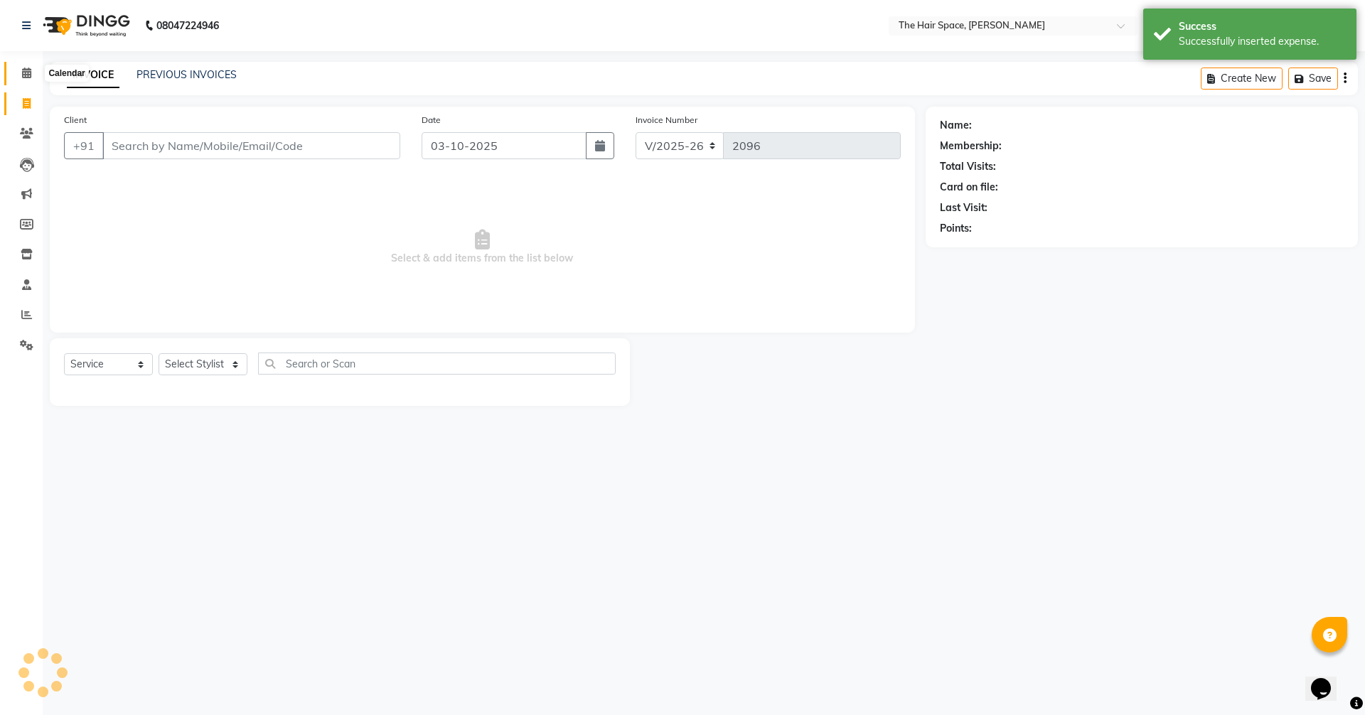
click at [31, 72] on icon at bounding box center [26, 73] width 9 height 11
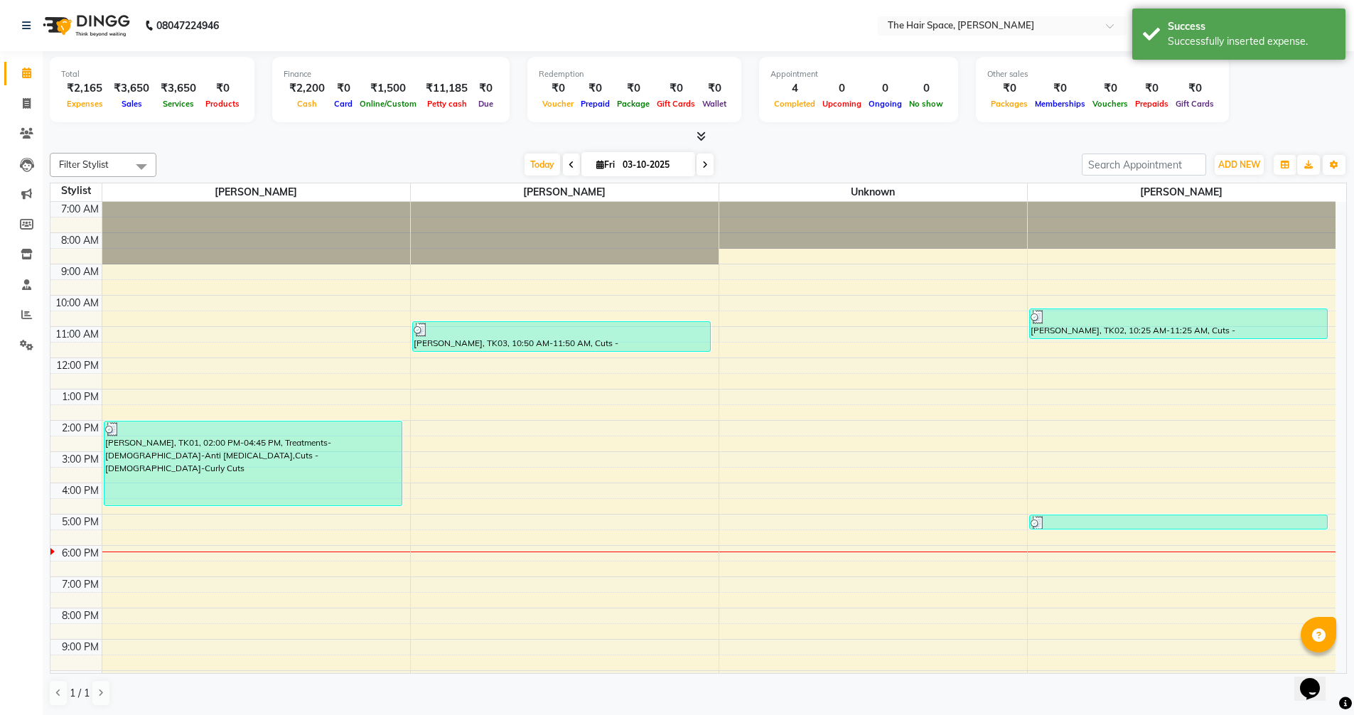
click at [702, 131] on icon at bounding box center [701, 136] width 9 height 11
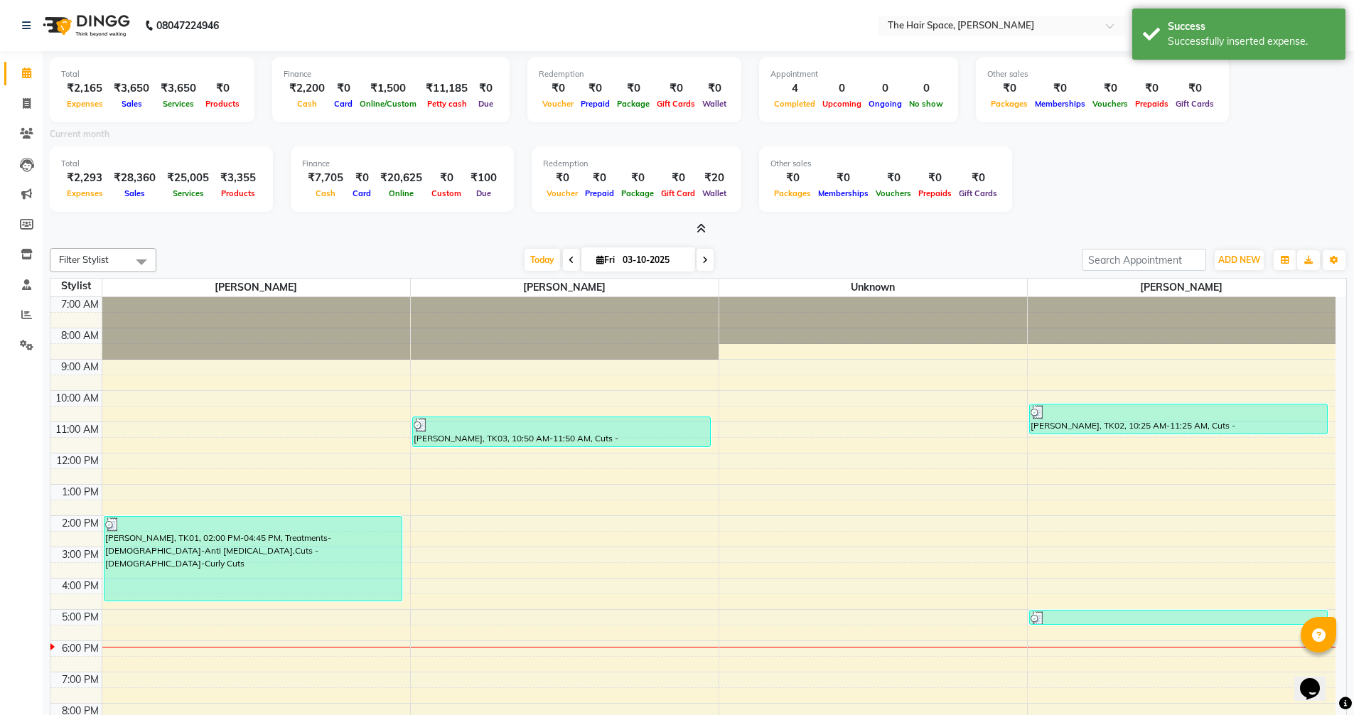
click at [704, 227] on icon at bounding box center [701, 228] width 9 height 11
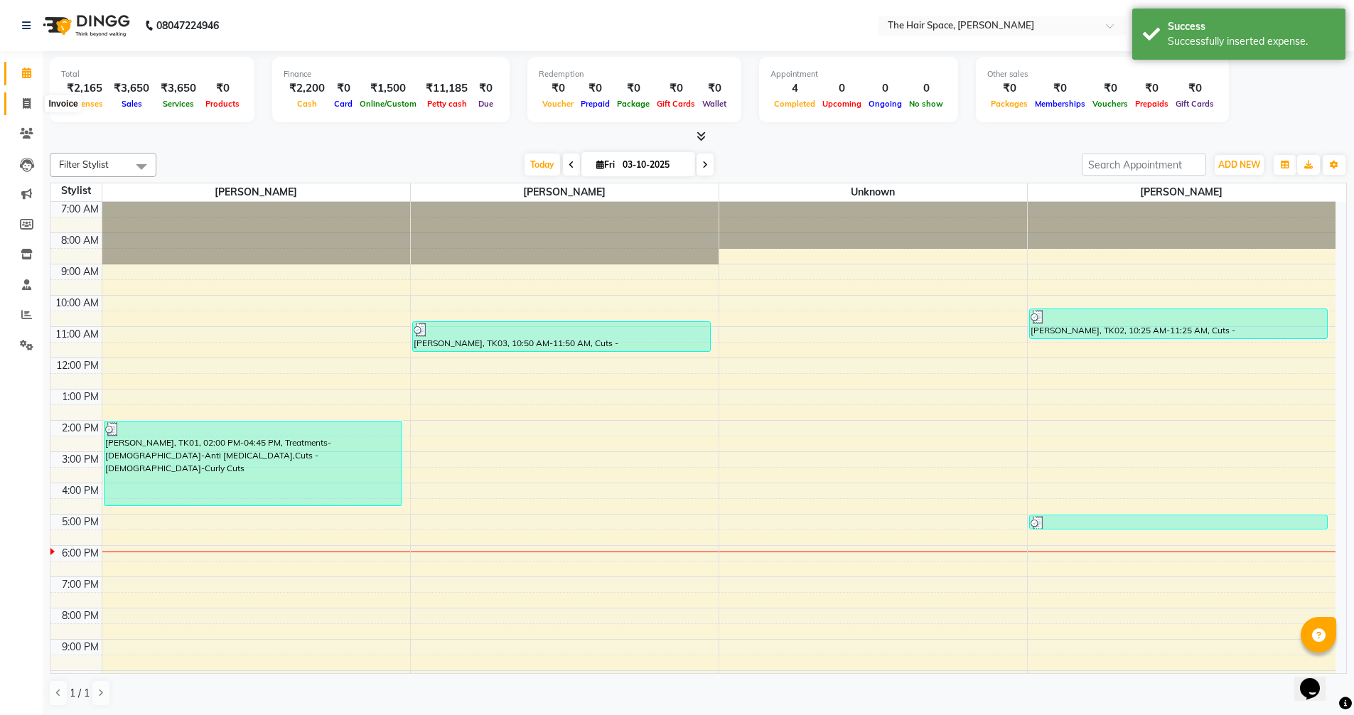
click at [23, 104] on icon at bounding box center [27, 103] width 8 height 11
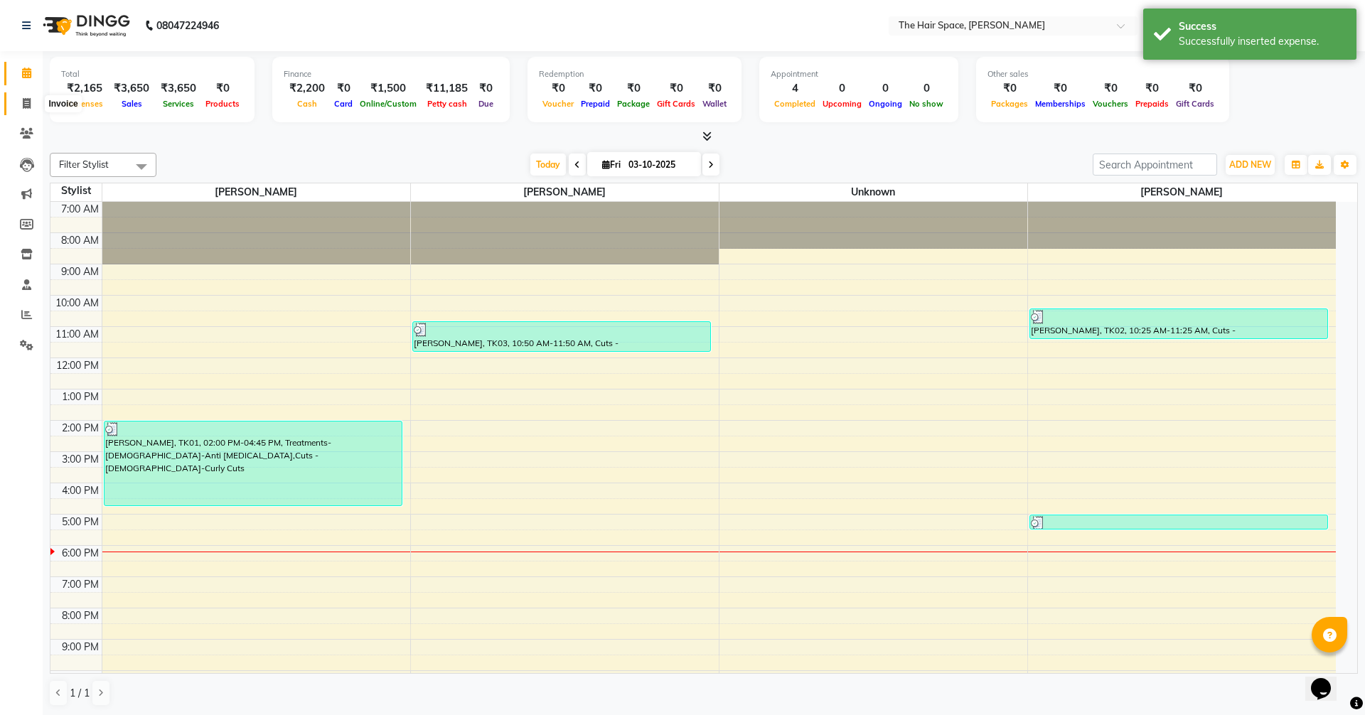
select select "6663"
select select "service"
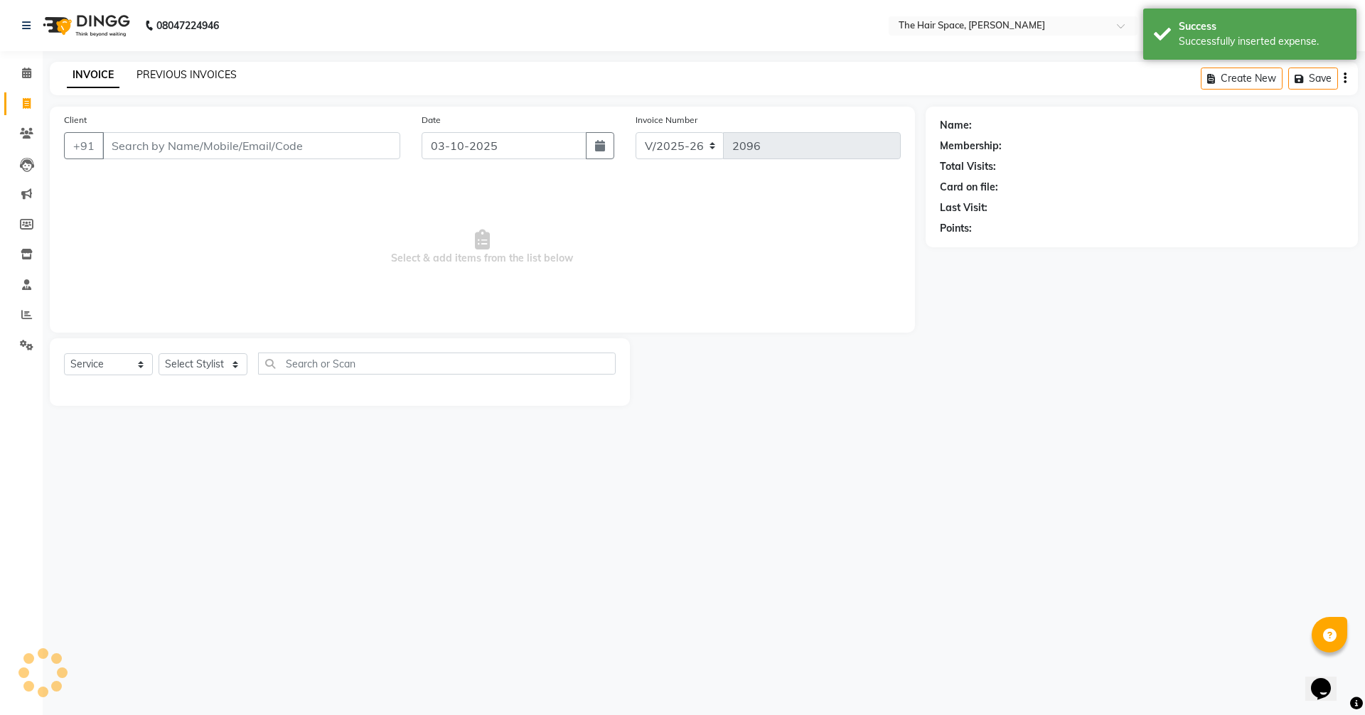
click at [185, 77] on link "PREVIOUS INVOICES" at bounding box center [186, 74] width 100 height 13
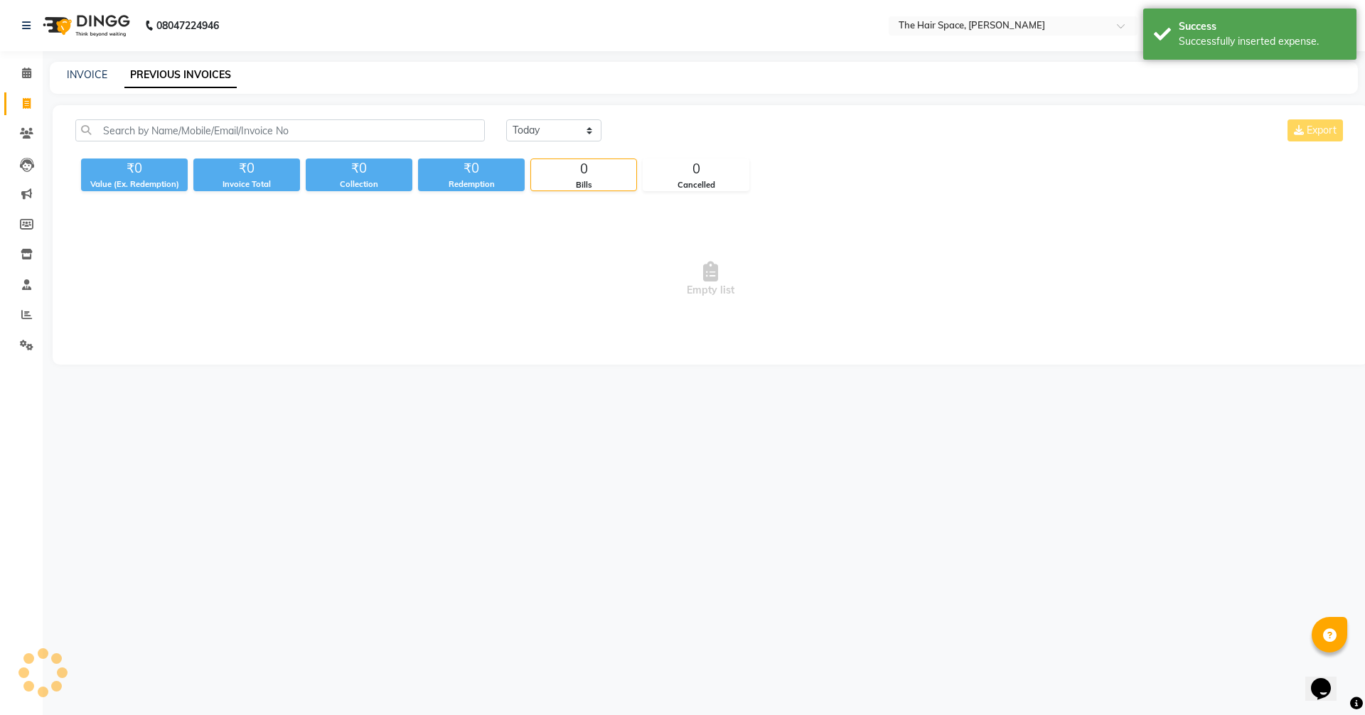
click at [187, 71] on link "PREVIOUS INVOICES" at bounding box center [180, 76] width 112 height 26
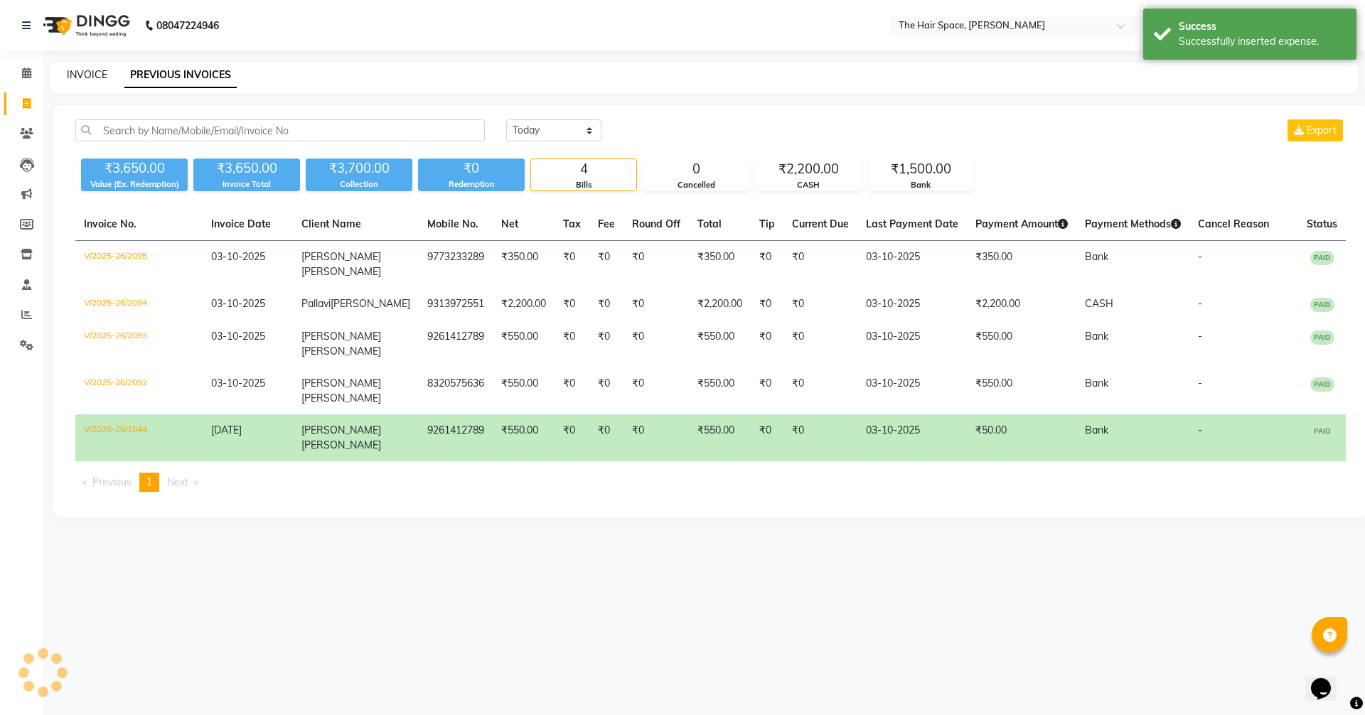
click at [91, 73] on link "INVOICE" at bounding box center [87, 74] width 41 height 13
select select "service"
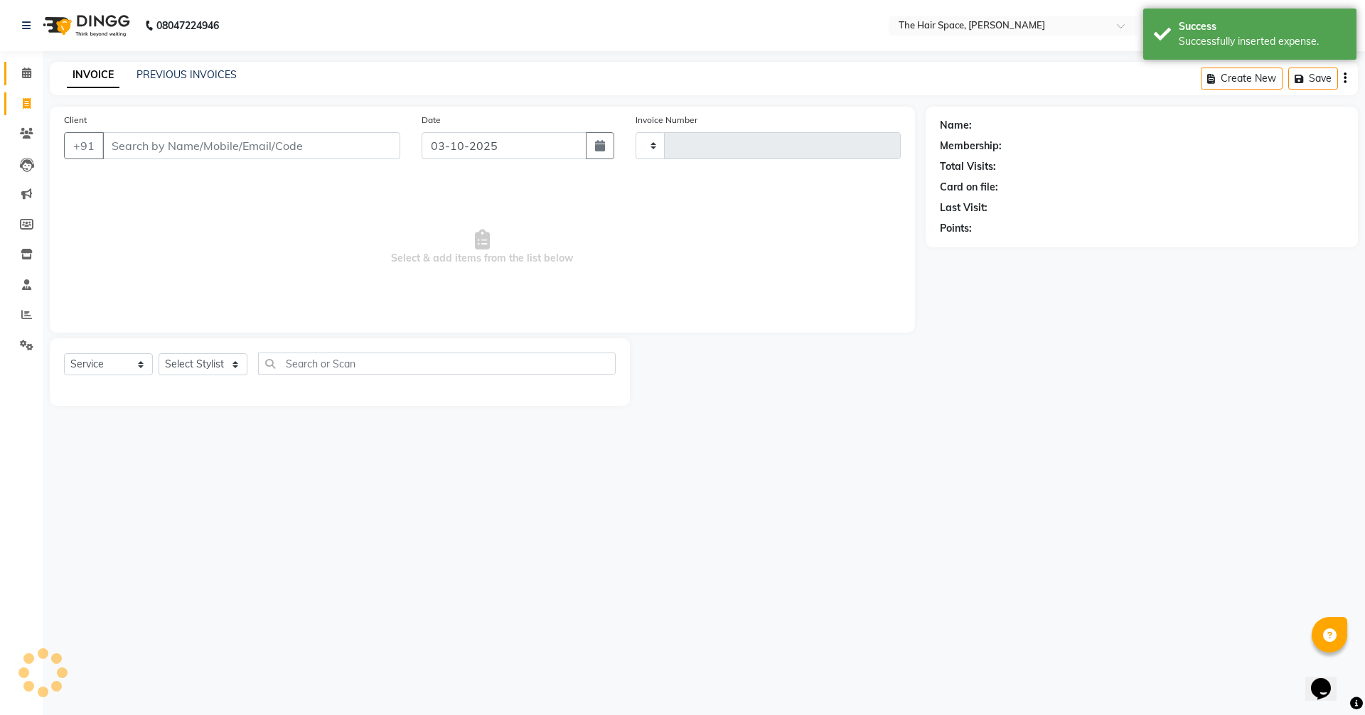
type input "2096"
select select "6663"
click at [22, 75] on icon at bounding box center [26, 73] width 9 height 11
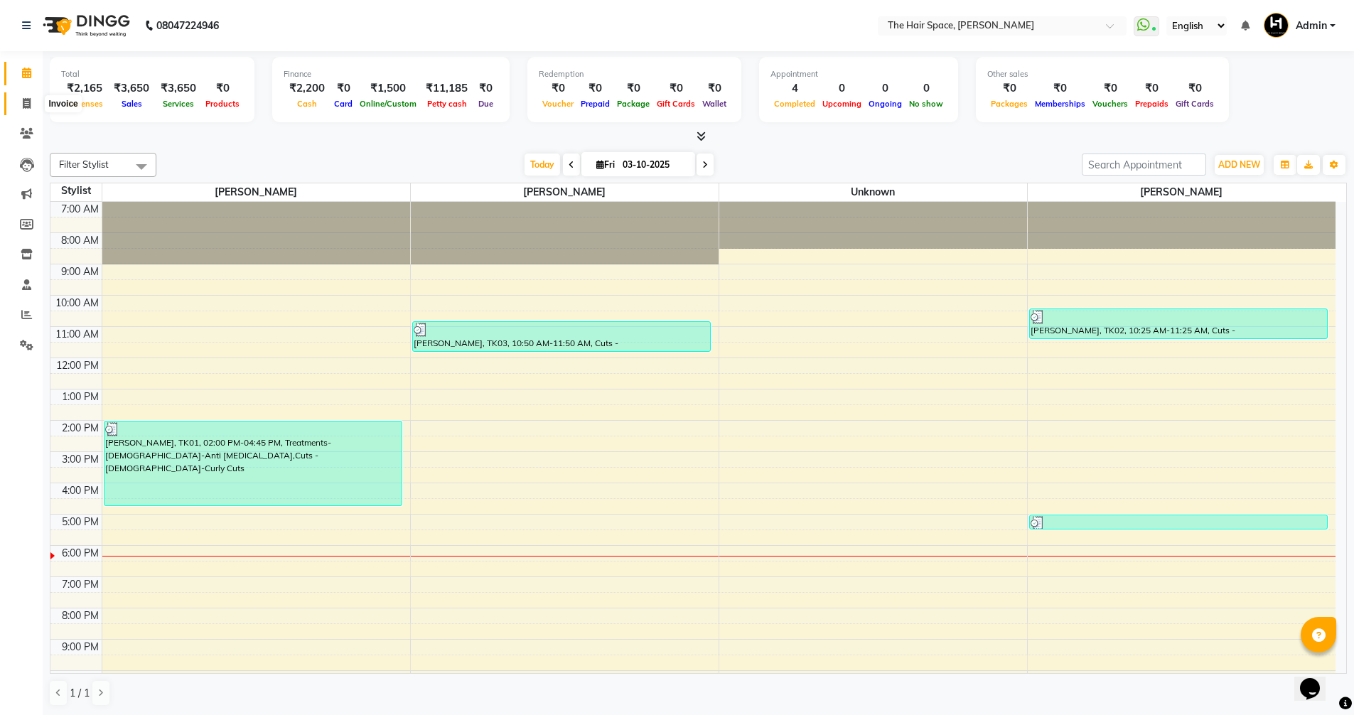
click at [28, 102] on icon at bounding box center [27, 103] width 8 height 11
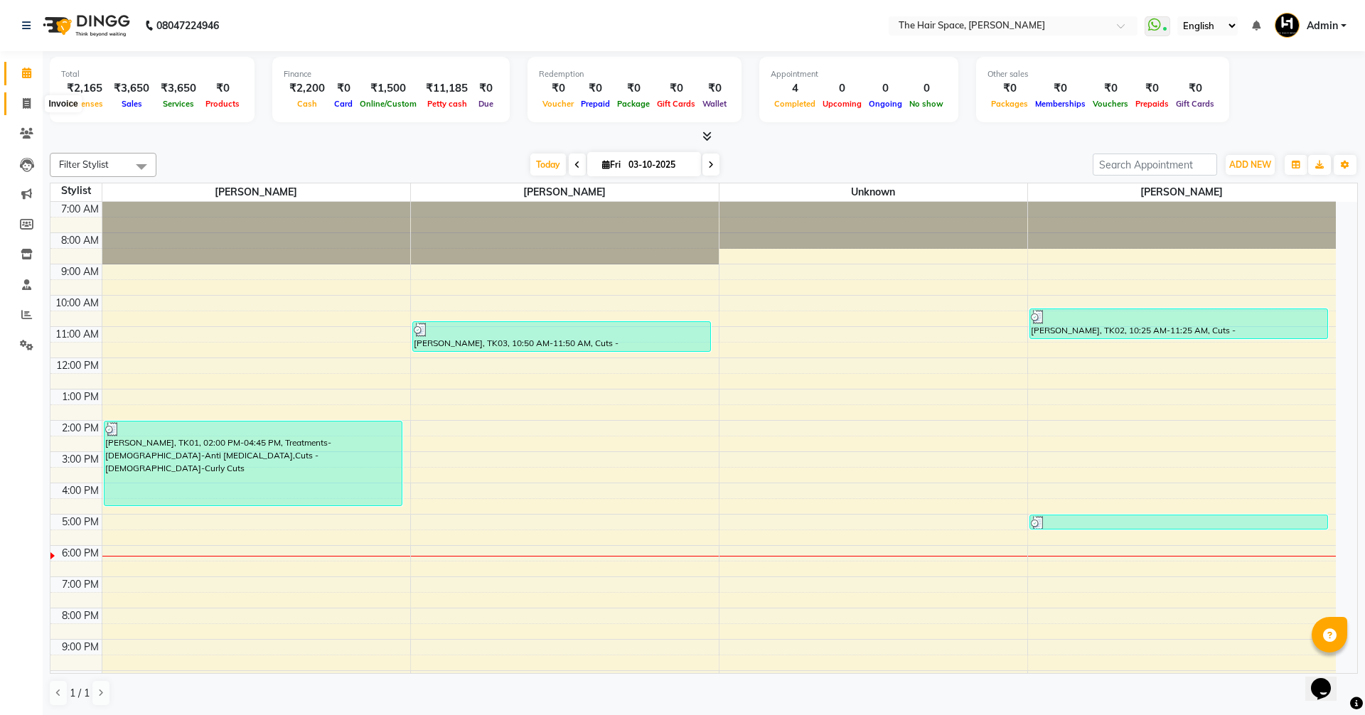
select select "service"
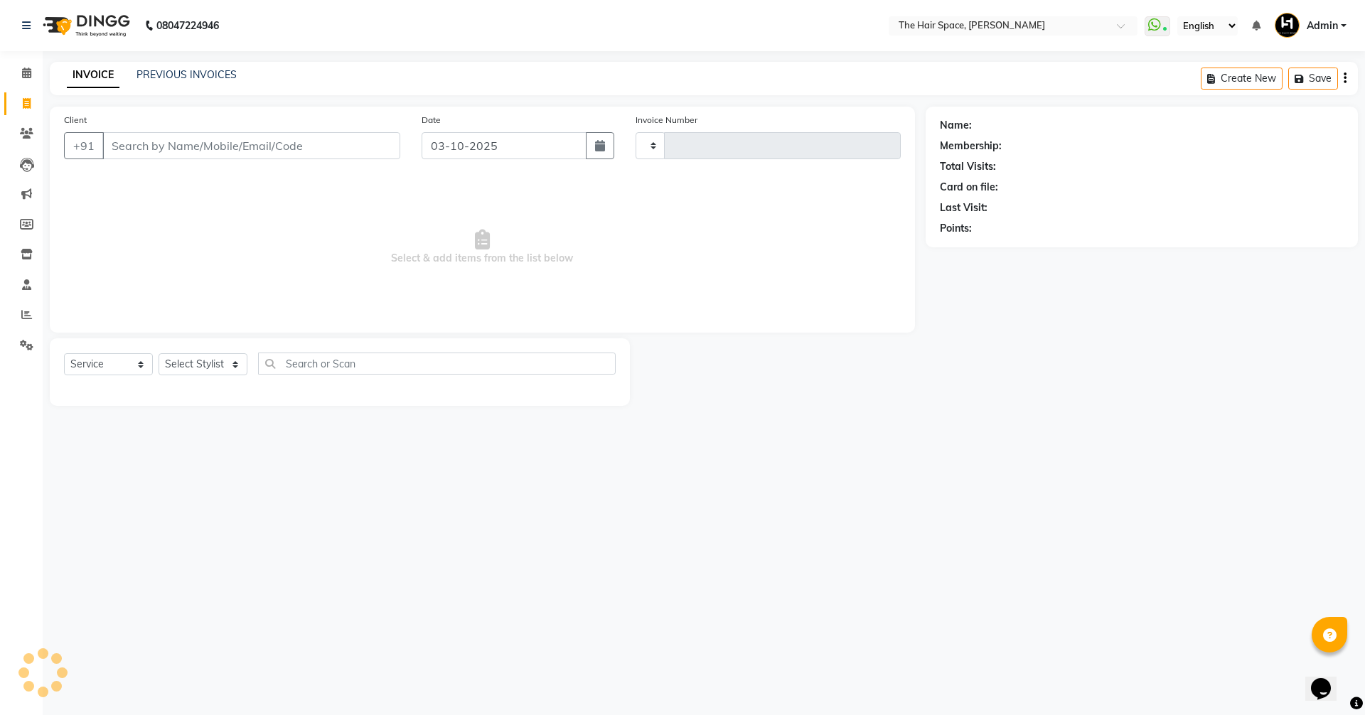
type input "2096"
select select "6663"
click at [154, 164] on div "Client +91" at bounding box center [232, 141] width 358 height 58
click at [178, 361] on select "Select Stylist [PERSON_NAME] Nai [PERSON_NAME] [PERSON_NAME] Unknown" at bounding box center [203, 364] width 89 height 22
select select "66184"
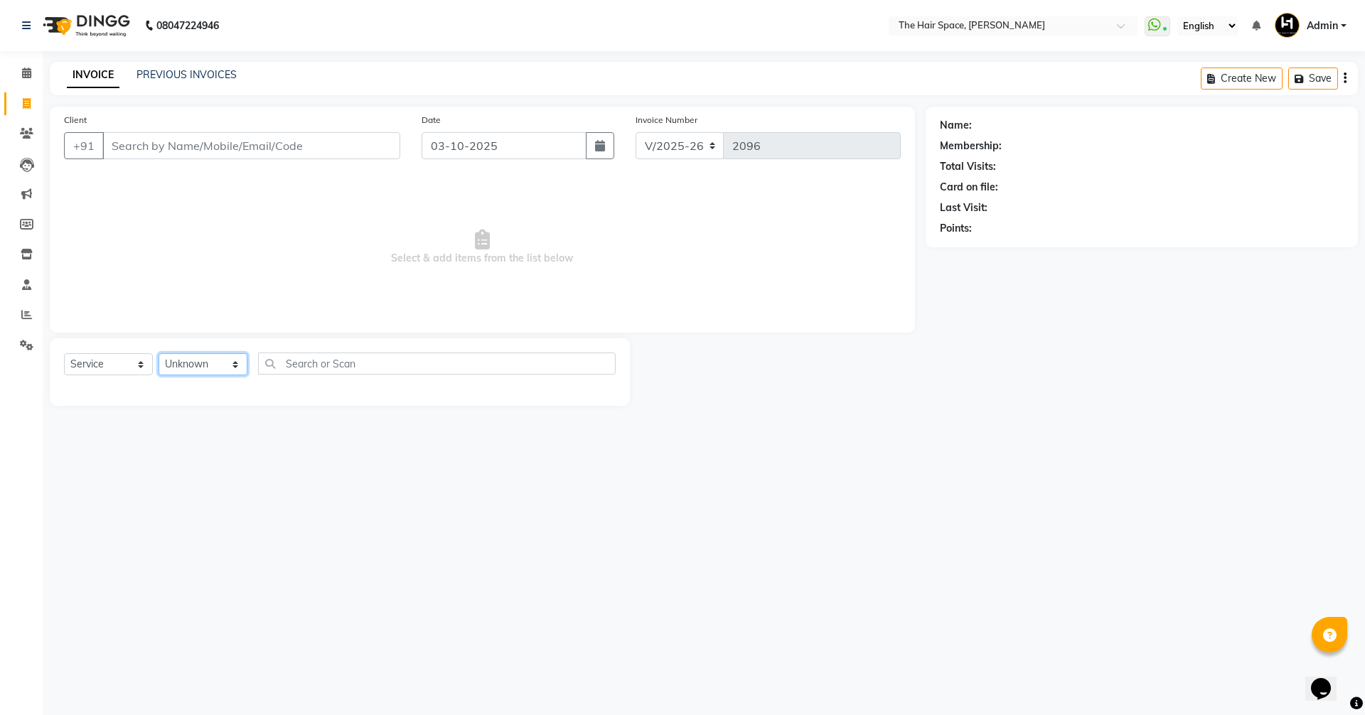
click at [159, 353] on select "Select Stylist [PERSON_NAME] Nai [PERSON_NAME] [PERSON_NAME] Unknown" at bounding box center [203, 364] width 89 height 22
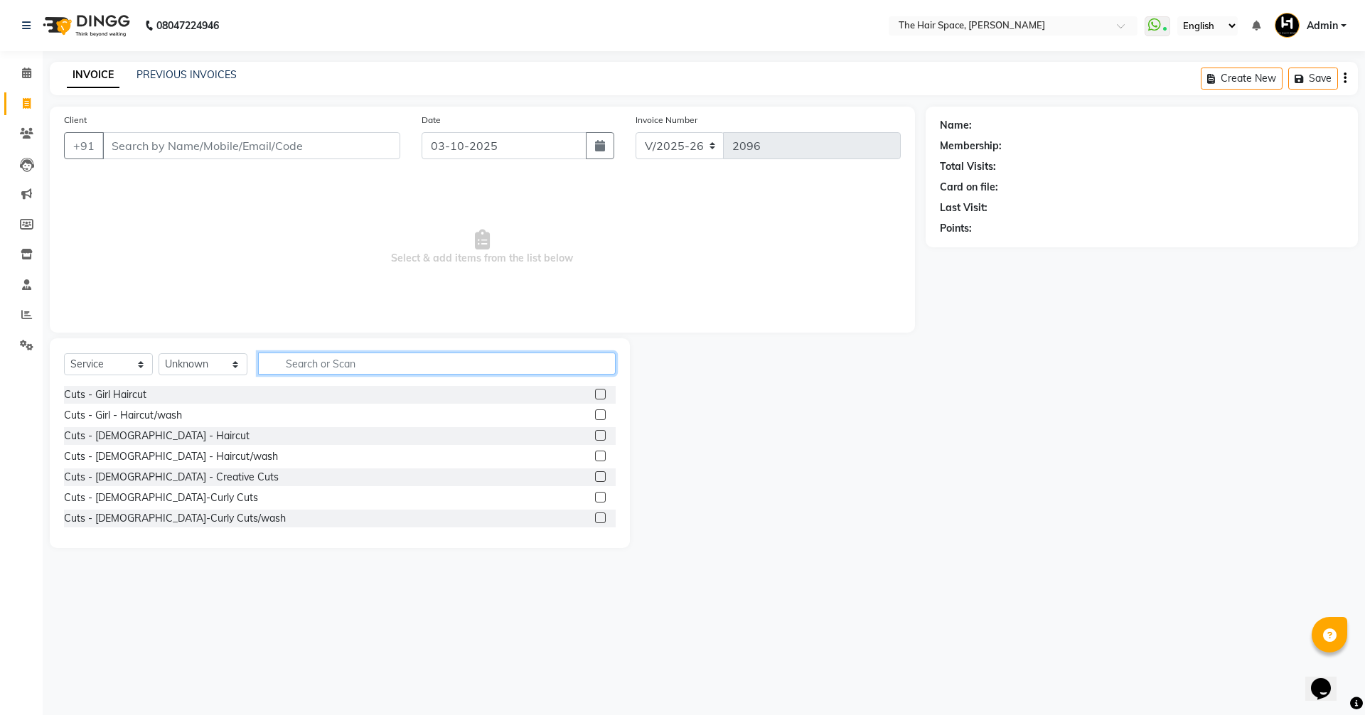
click at [350, 367] on input "text" at bounding box center [437, 364] width 358 height 22
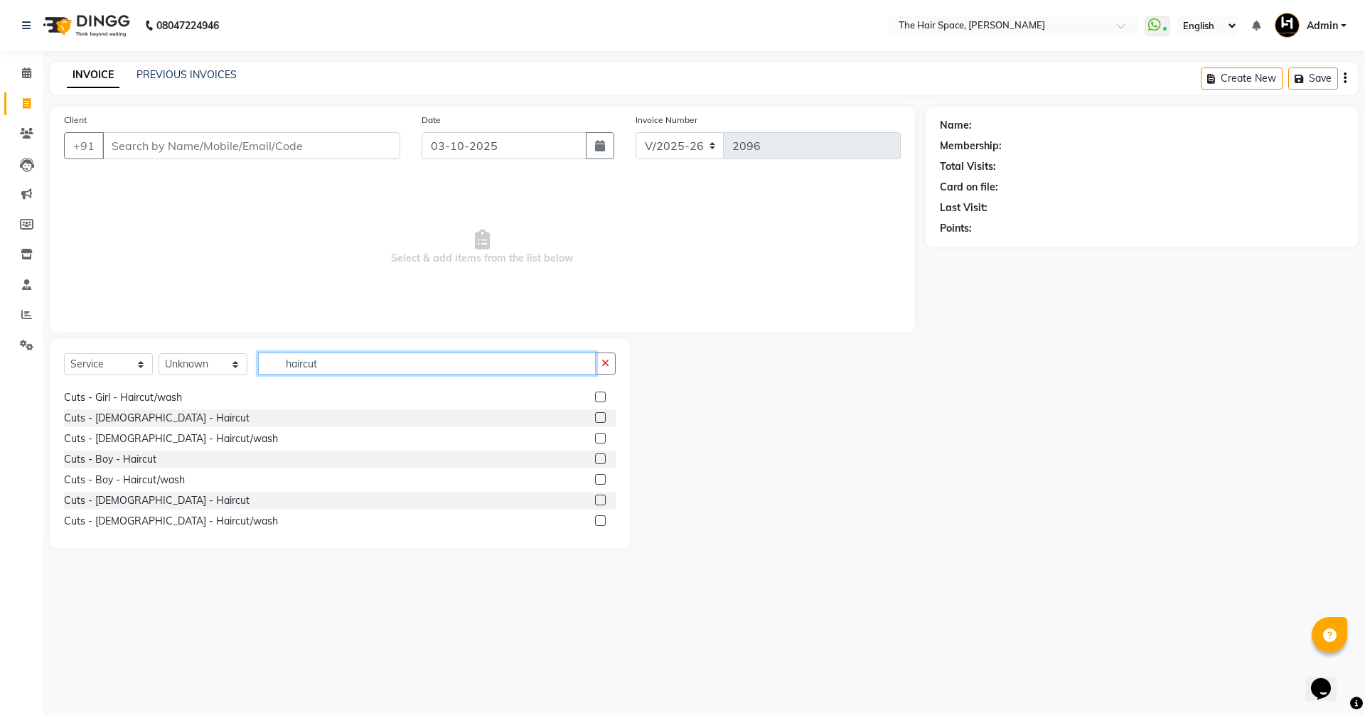
scroll to position [23, 0]
type input "haircut"
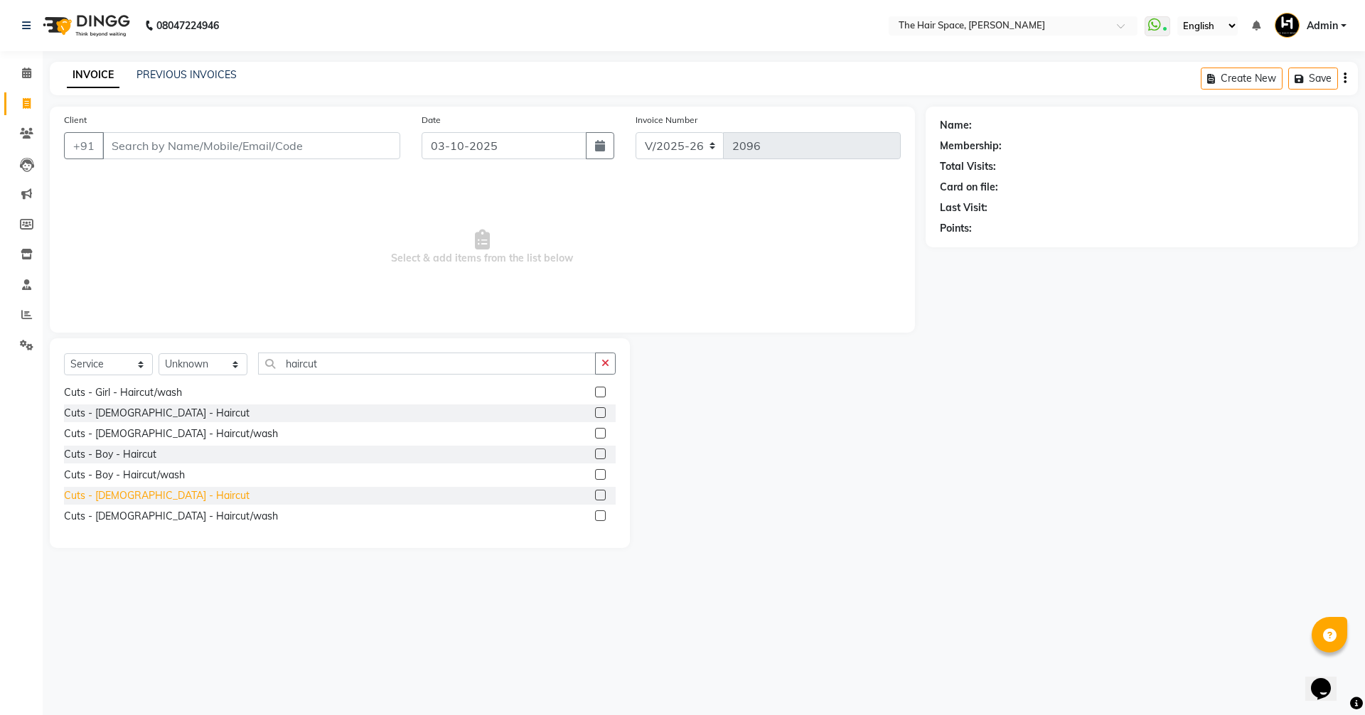
drag, startPoint x: 150, startPoint y: 503, endPoint x: 141, endPoint y: 489, distance: 16.6
click at [149, 503] on div "Cuts - [DEMOGRAPHIC_DATA] - Haircut" at bounding box center [340, 496] width 552 height 18
click at [141, 489] on div "Cuts - [DEMOGRAPHIC_DATA] - Haircut" at bounding box center [157, 495] width 186 height 15
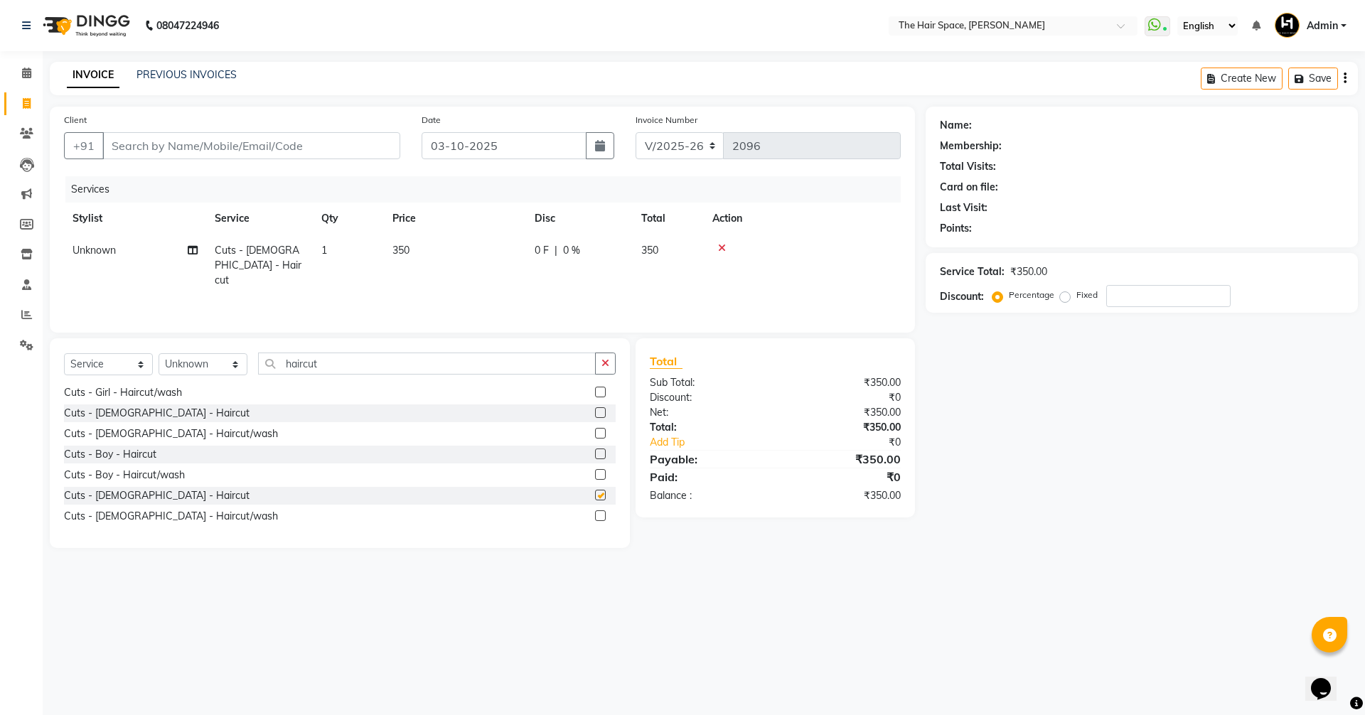
checkbox input "false"
drag, startPoint x: 327, startPoint y: 372, endPoint x: 0, endPoint y: 315, distance: 331.9
click at [59, 337] on div "Client +91 Date [DATE] Invoice Number V/2025 V/[PHONE_NUMBER] Services Stylist …" at bounding box center [482, 327] width 886 height 441
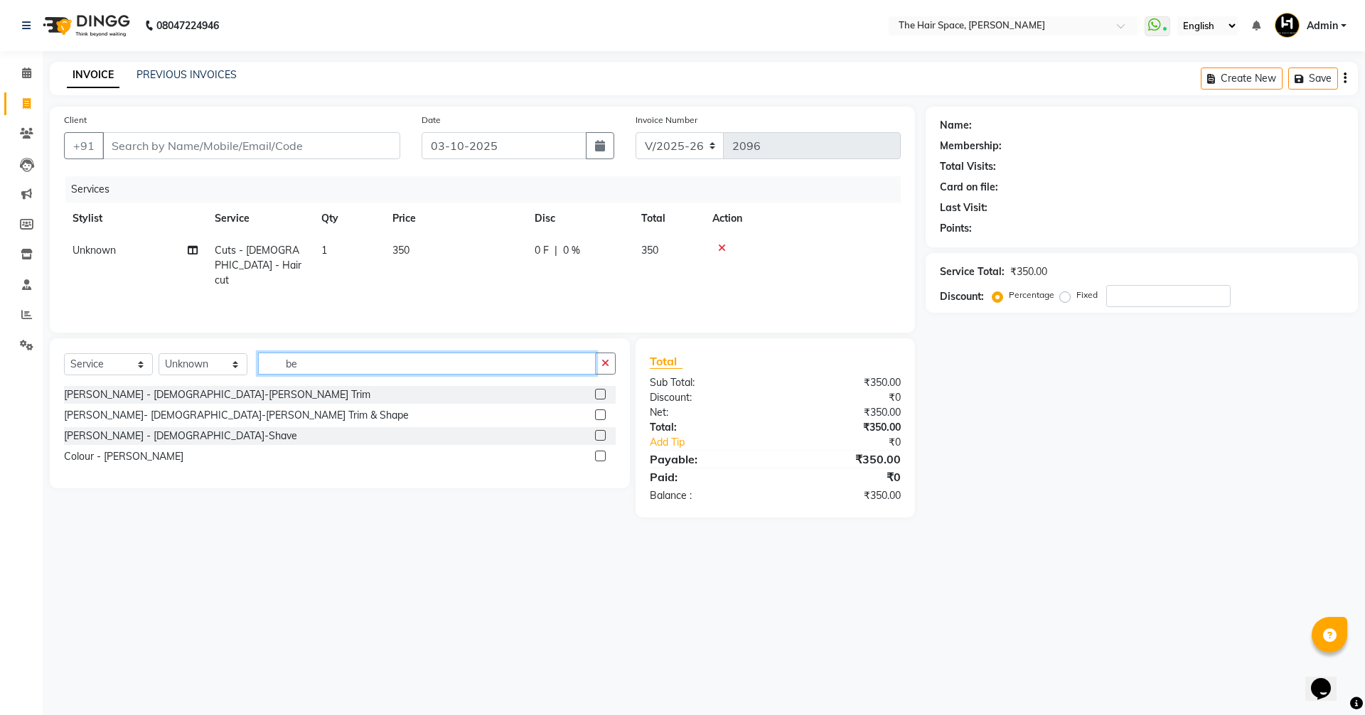
scroll to position [0, 0]
type input "[PERSON_NAME]"
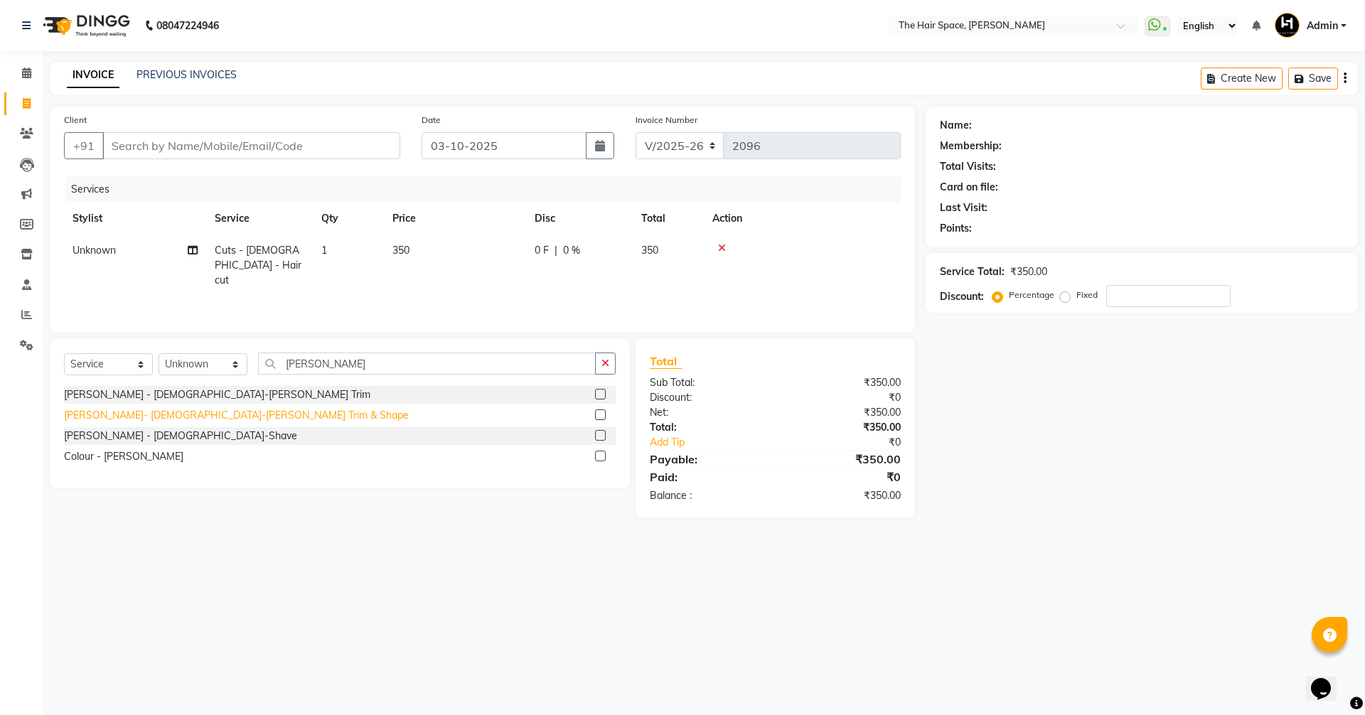
click at [108, 417] on div "[PERSON_NAME]- [DEMOGRAPHIC_DATA]-[PERSON_NAME] Trim & Shape" at bounding box center [236, 415] width 345 height 15
checkbox input "false"
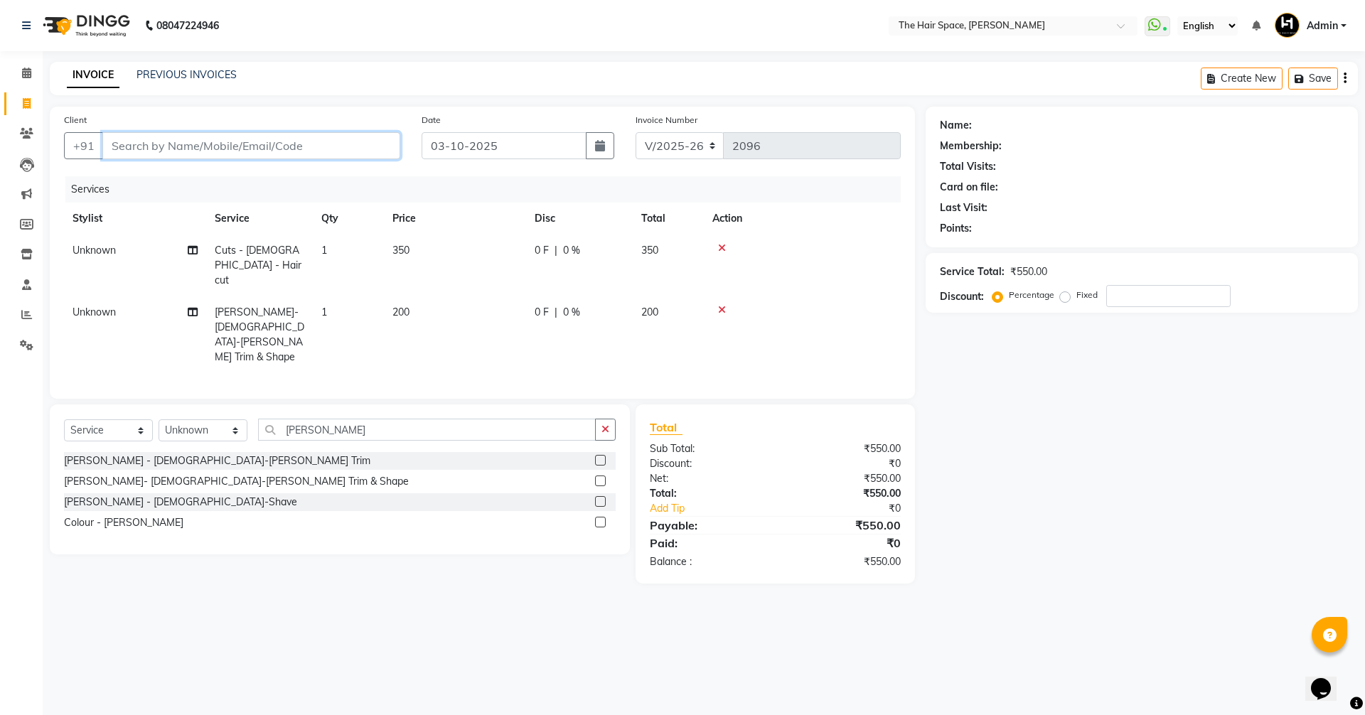
click at [174, 144] on input "Client" at bounding box center [251, 145] width 298 height 27
type input "8"
type input "0"
type input "8141266566"
click at [350, 144] on span "Add Client" at bounding box center [364, 146] width 56 height 14
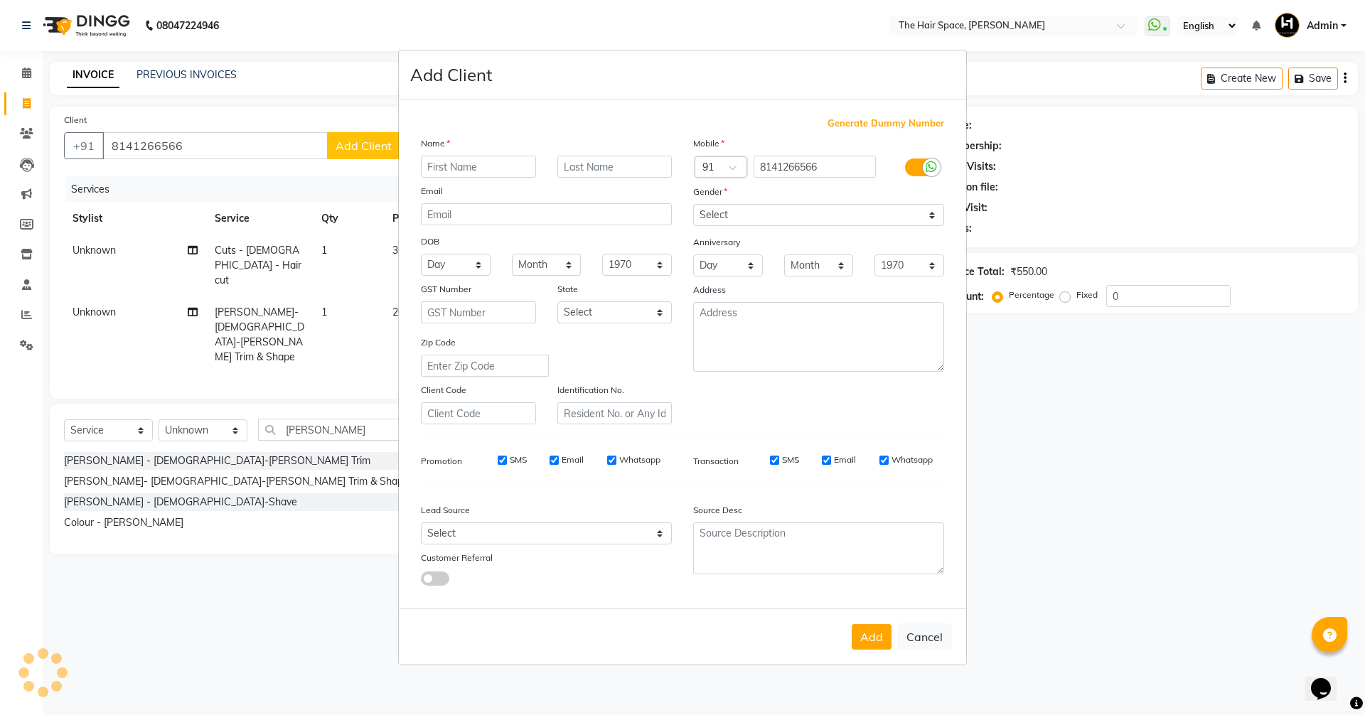
click at [451, 173] on input "text" at bounding box center [478, 167] width 115 height 22
type input "Manoj"
type input "Nair"
click at [742, 210] on select "Select [DEMOGRAPHIC_DATA] [DEMOGRAPHIC_DATA] Other Prefer Not To Say" at bounding box center [818, 215] width 251 height 22
select select "[DEMOGRAPHIC_DATA]"
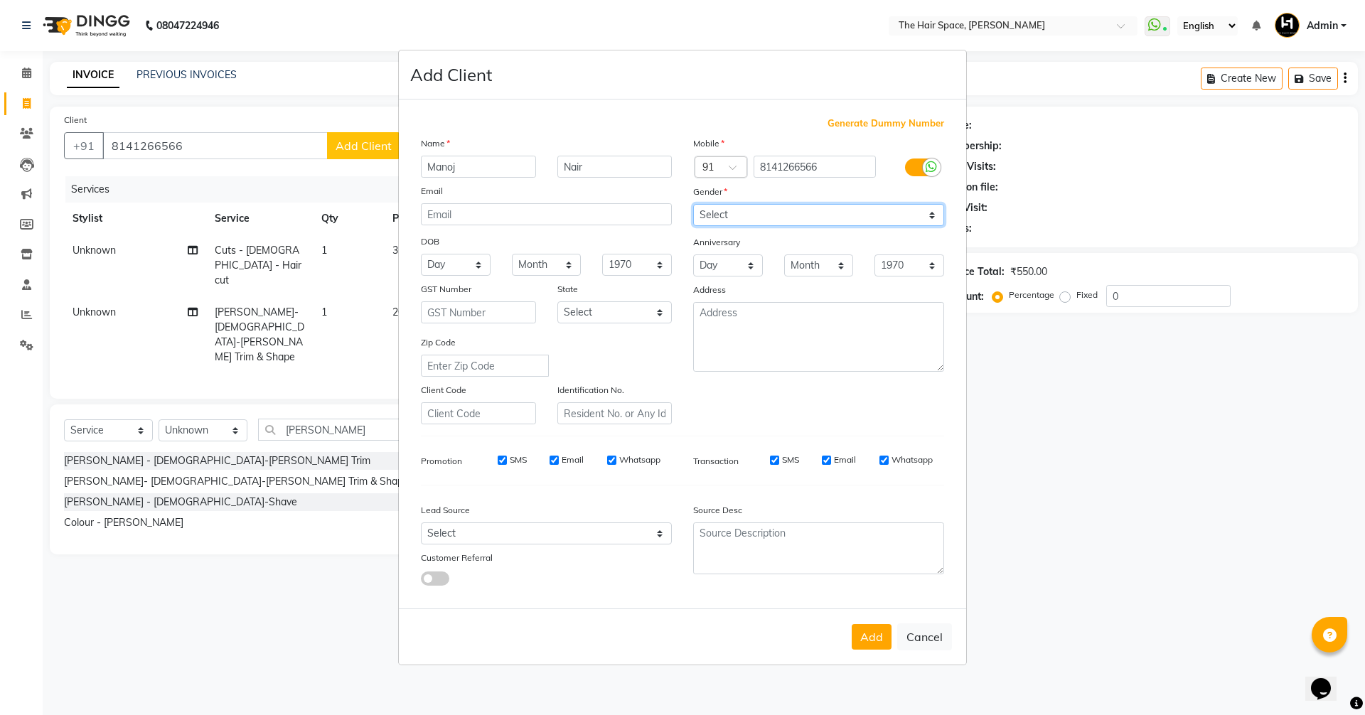
click at [693, 204] on select "Select [DEMOGRAPHIC_DATA] [DEMOGRAPHIC_DATA] Other Prefer Not To Say" at bounding box center [818, 215] width 251 height 22
click at [514, 536] on select "Select Walk-in Referral Internet Friend Word of Mouth Advertisement Facebook Ju…" at bounding box center [546, 533] width 251 height 22
select select "47092"
click at [421, 522] on select "Select Walk-in Referral Internet Friend Word of Mouth Advertisement Facebook Ju…" at bounding box center [546, 533] width 251 height 22
click at [859, 644] on button "Add" at bounding box center [872, 637] width 40 height 26
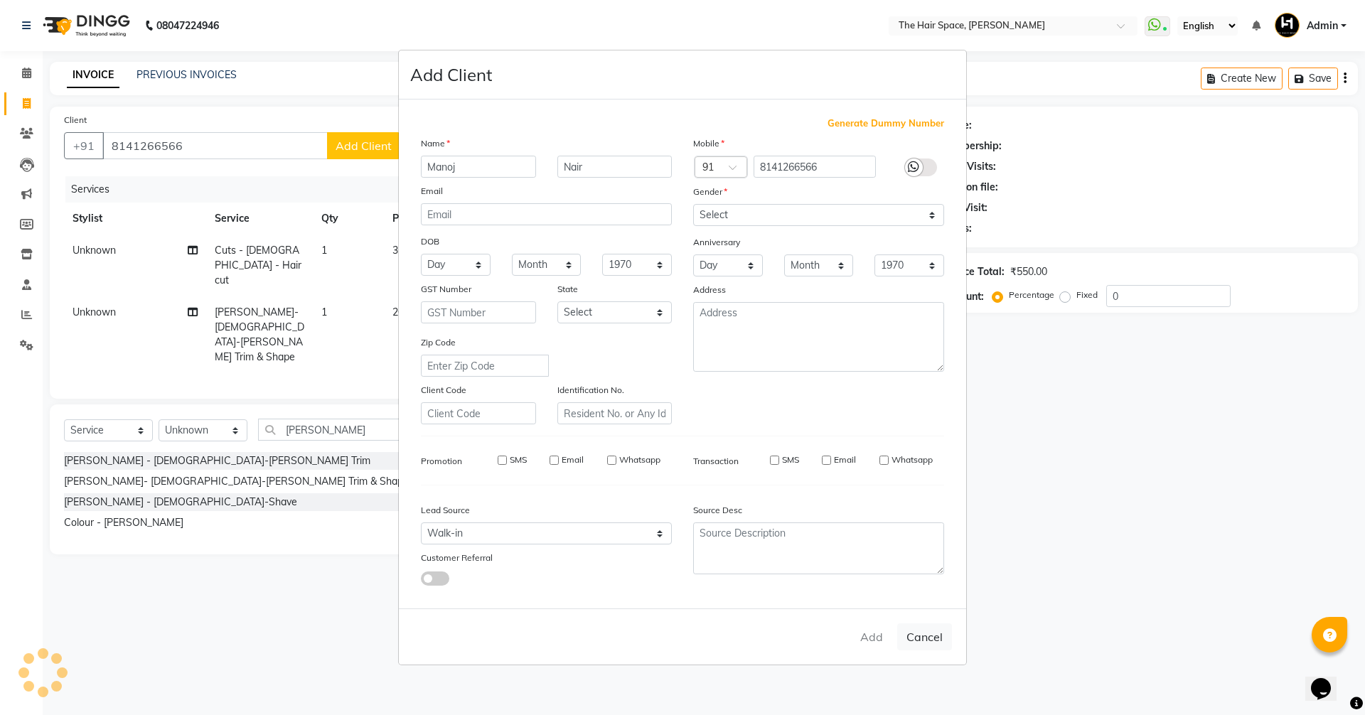
select select
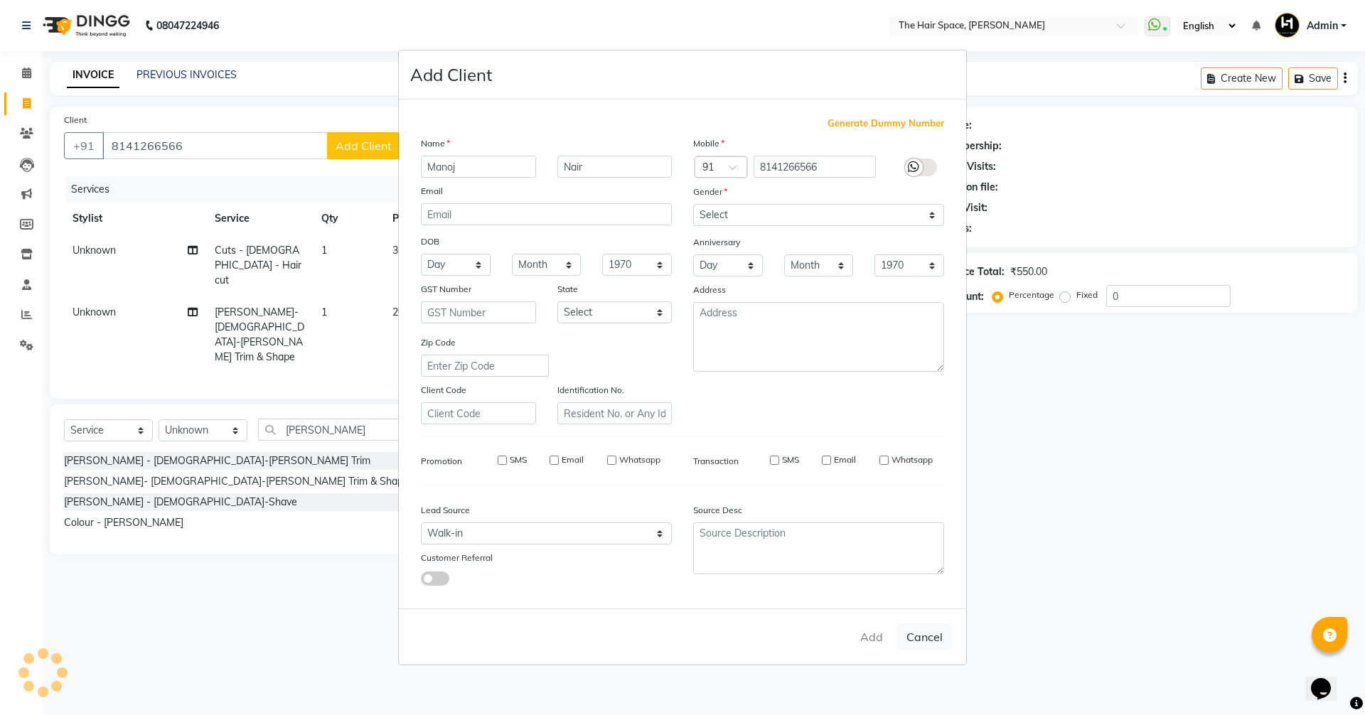
select select
checkbox input "false"
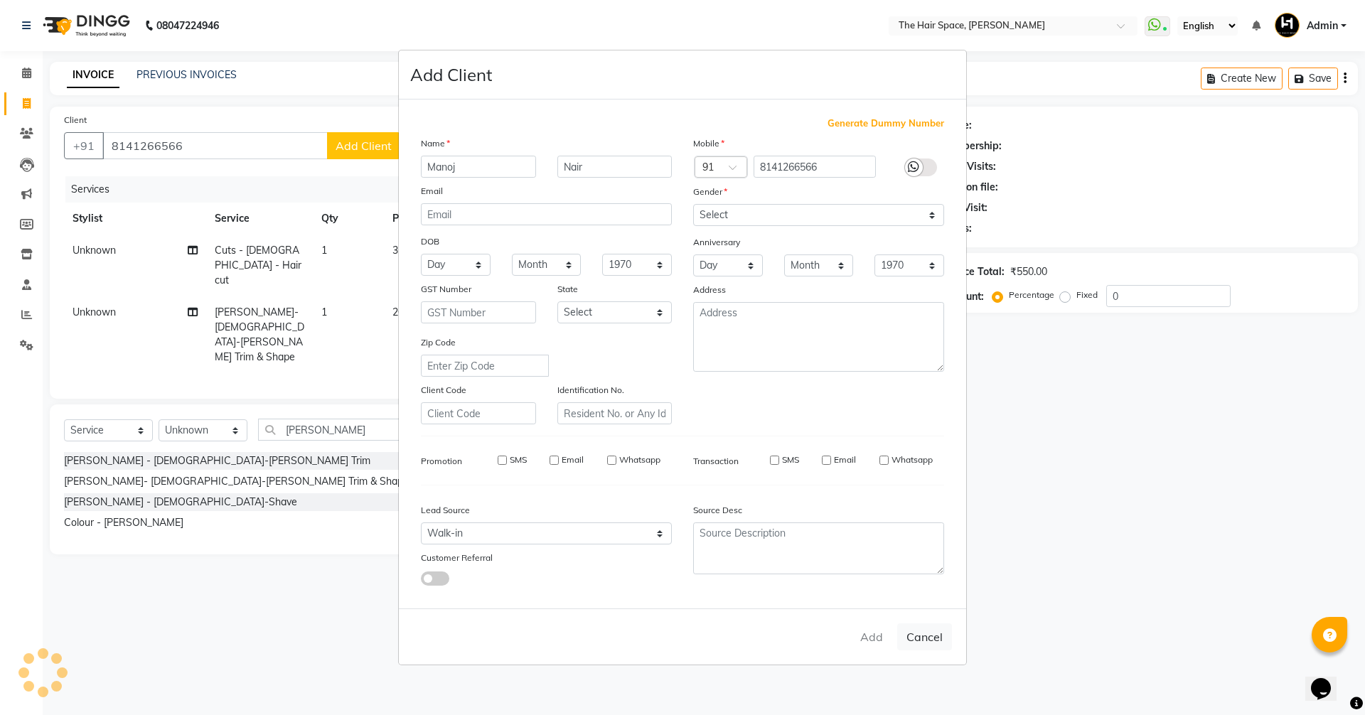
checkbox input "false"
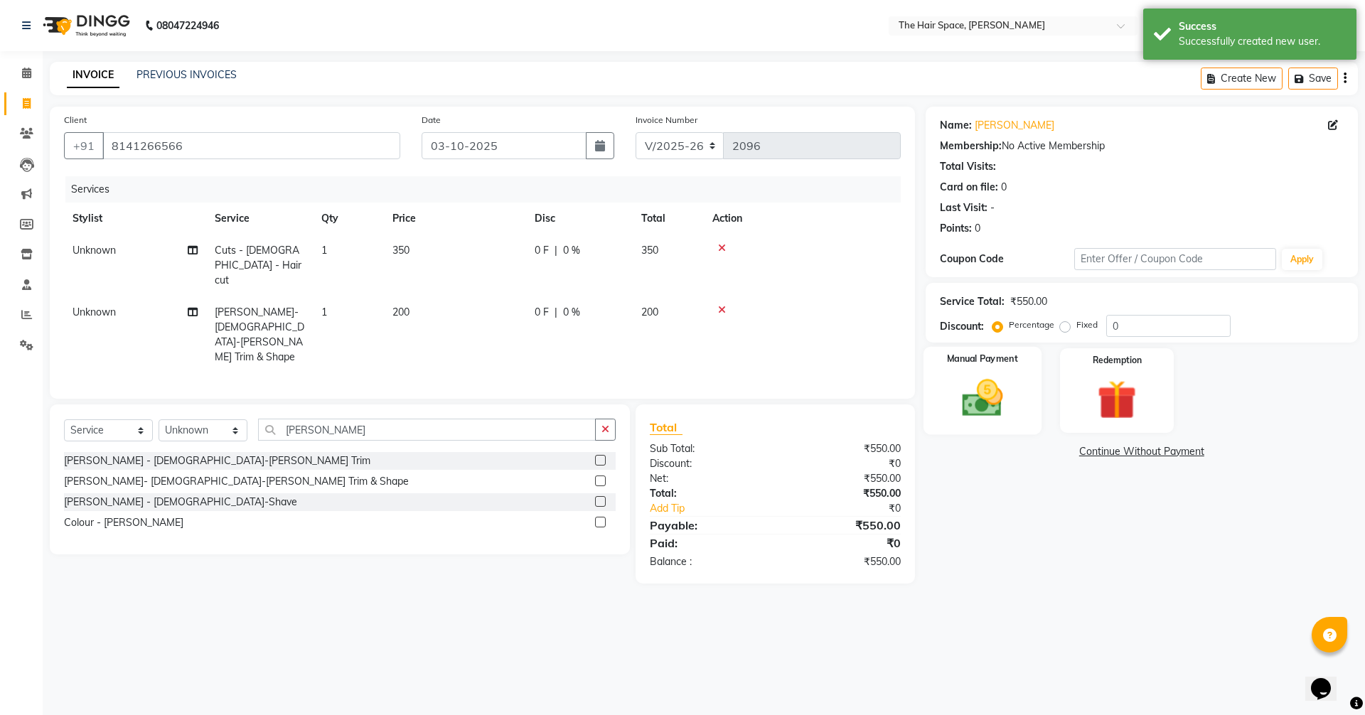
click at [1001, 397] on img at bounding box center [982, 398] width 66 height 47
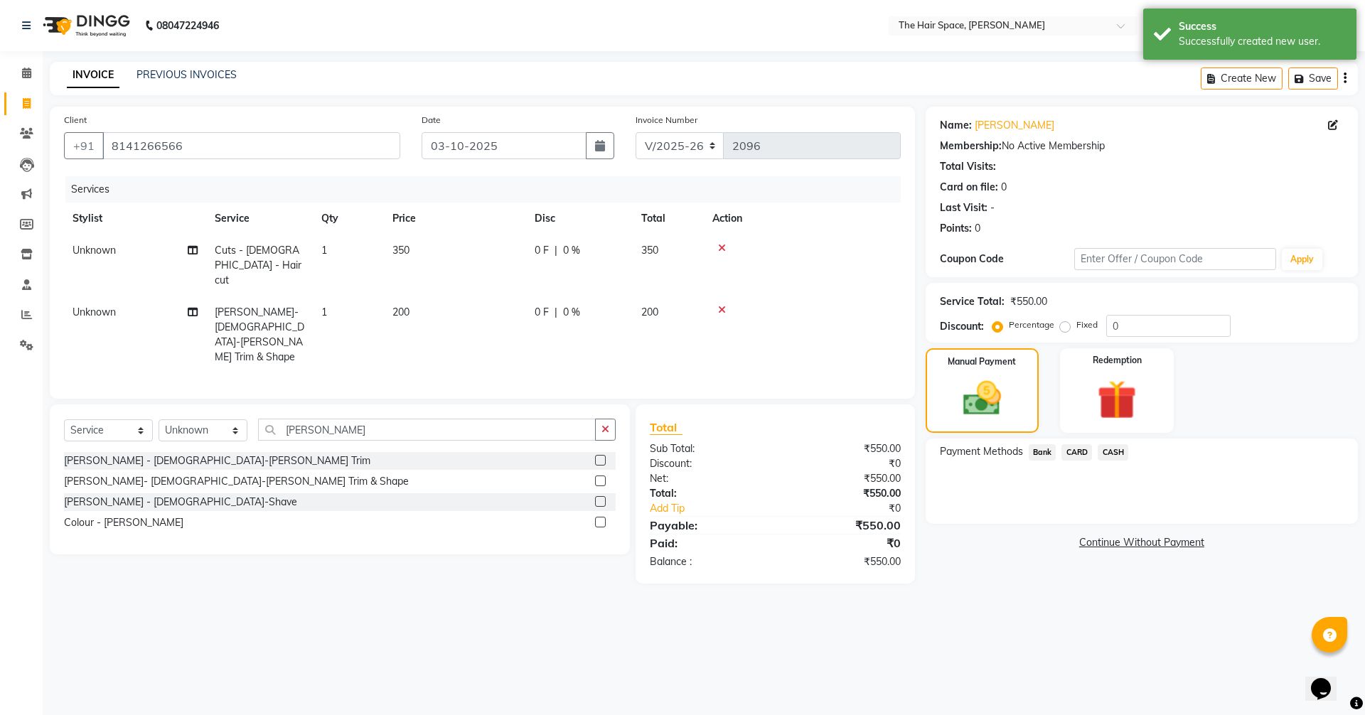
click at [1041, 457] on span "Bank" at bounding box center [1043, 452] width 28 height 16
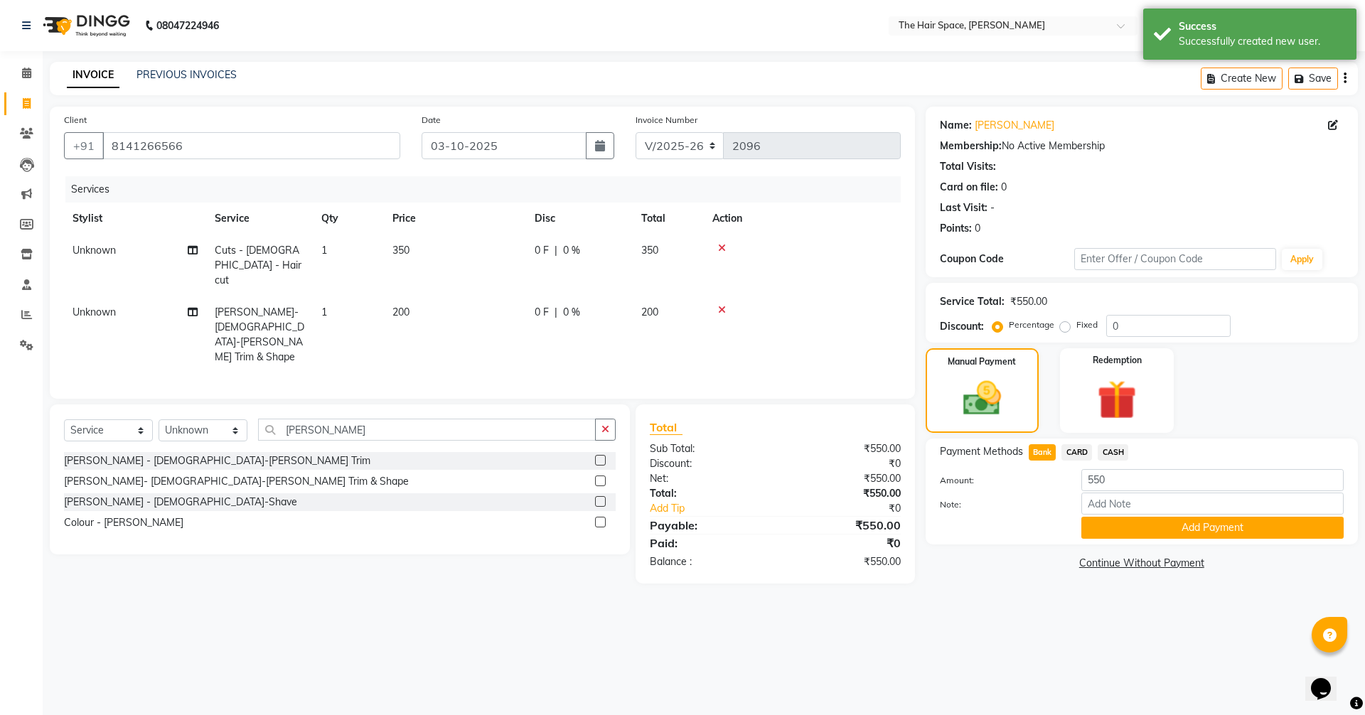
click at [1039, 453] on span "Bank" at bounding box center [1043, 452] width 28 height 16
click at [1149, 527] on button "Add Payment" at bounding box center [1212, 528] width 262 height 22
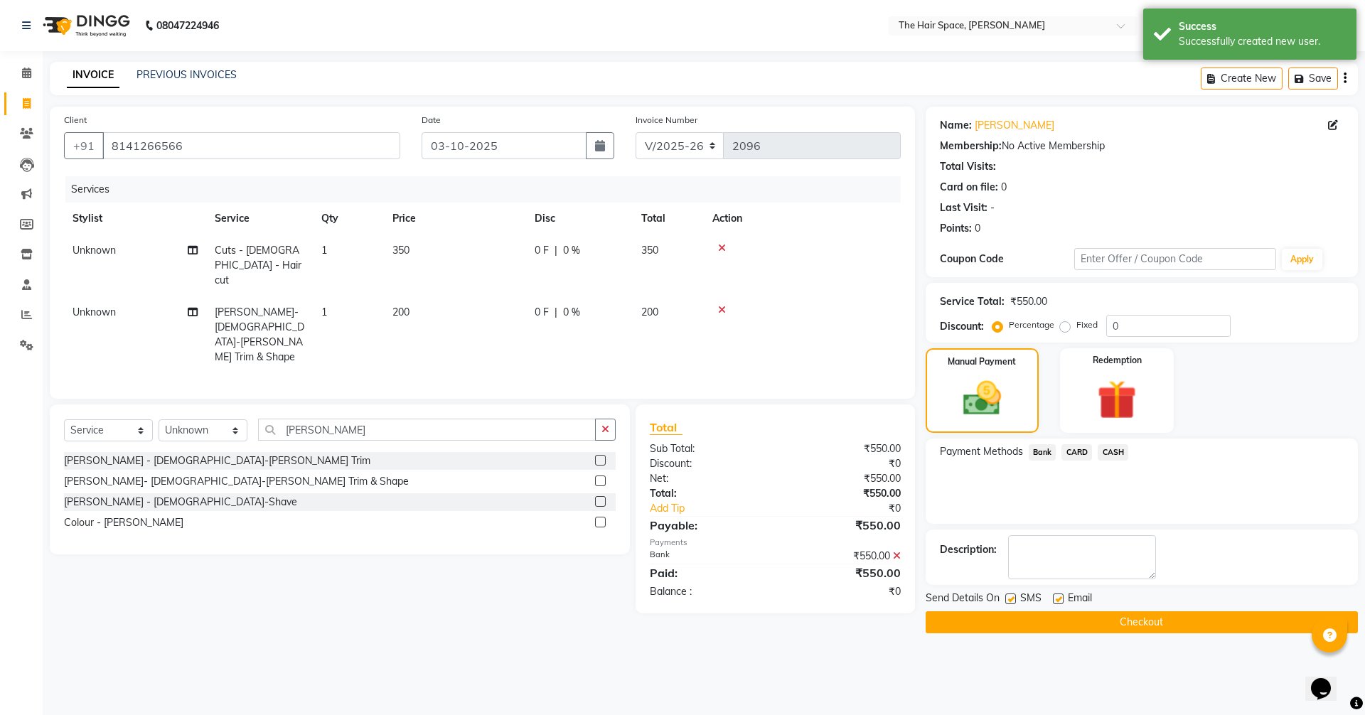
click at [1056, 626] on button "Checkout" at bounding box center [1141, 622] width 432 height 22
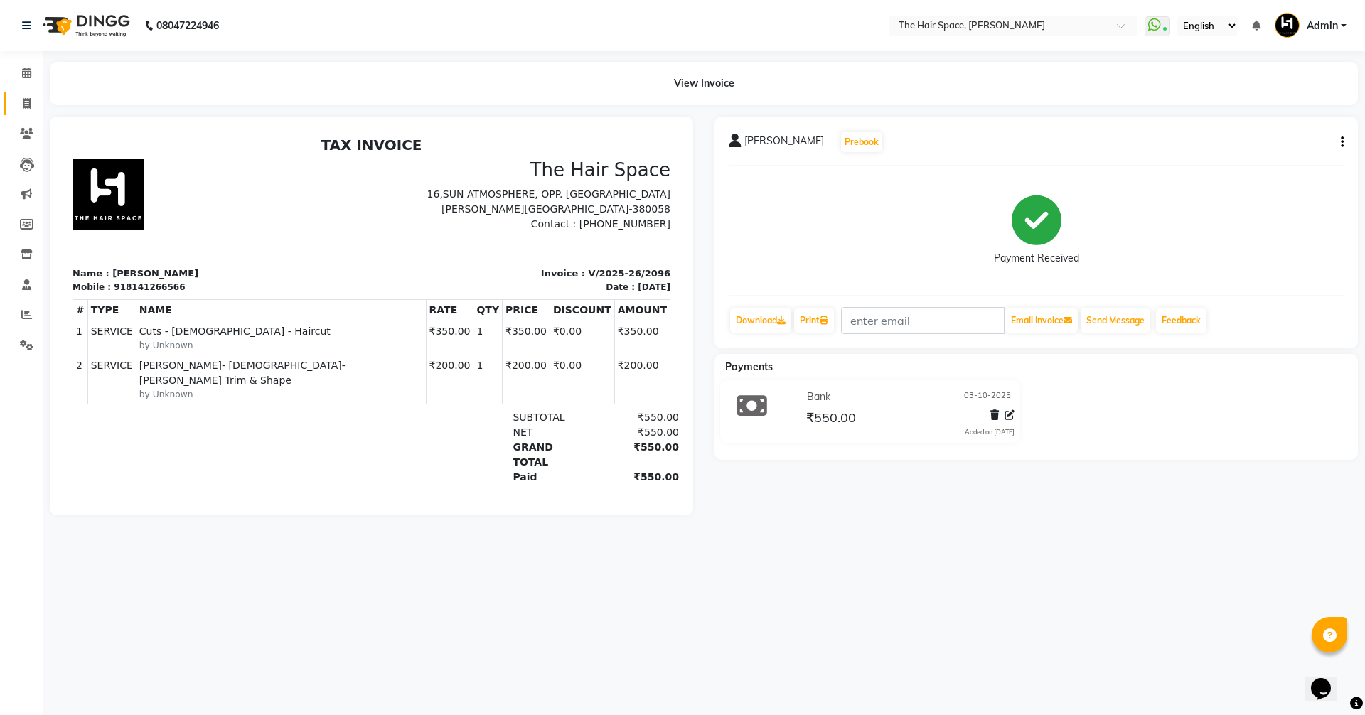
drag, startPoint x: 11, startPoint y: 100, endPoint x: 25, endPoint y: 99, distance: 13.5
click at [13, 100] on link "Invoice" at bounding box center [21, 103] width 34 height 23
select select "service"
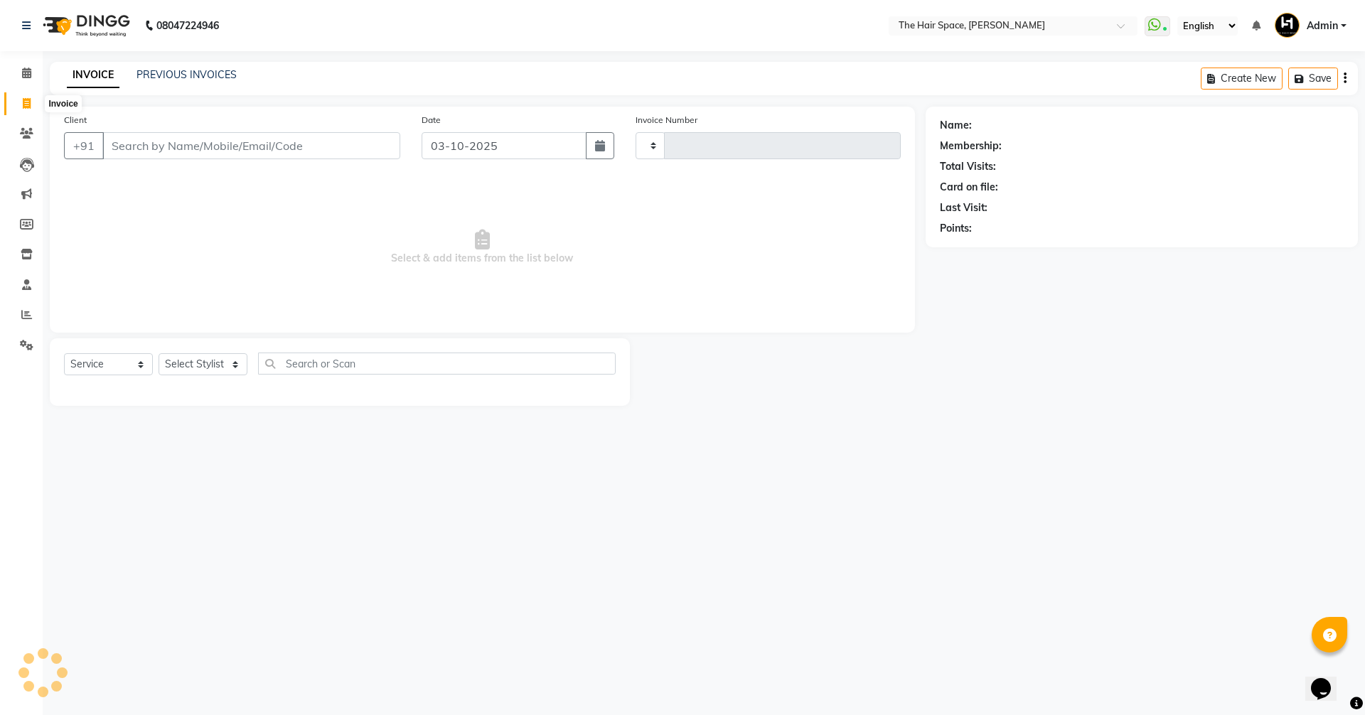
click at [26, 99] on icon at bounding box center [27, 103] width 8 height 11
select select "service"
type input "2097"
select select "6663"
click at [183, 156] on input "Client" at bounding box center [251, 145] width 298 height 27
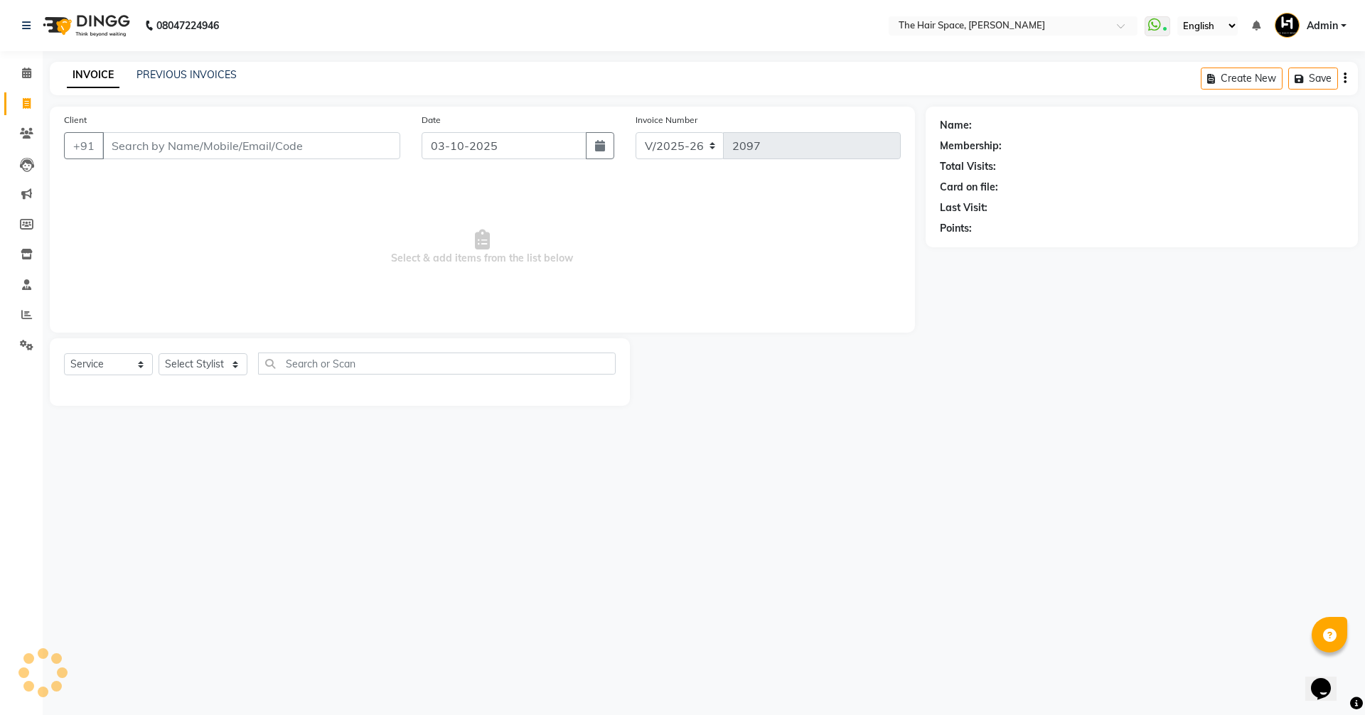
click at [173, 149] on input "Client" at bounding box center [251, 145] width 298 height 27
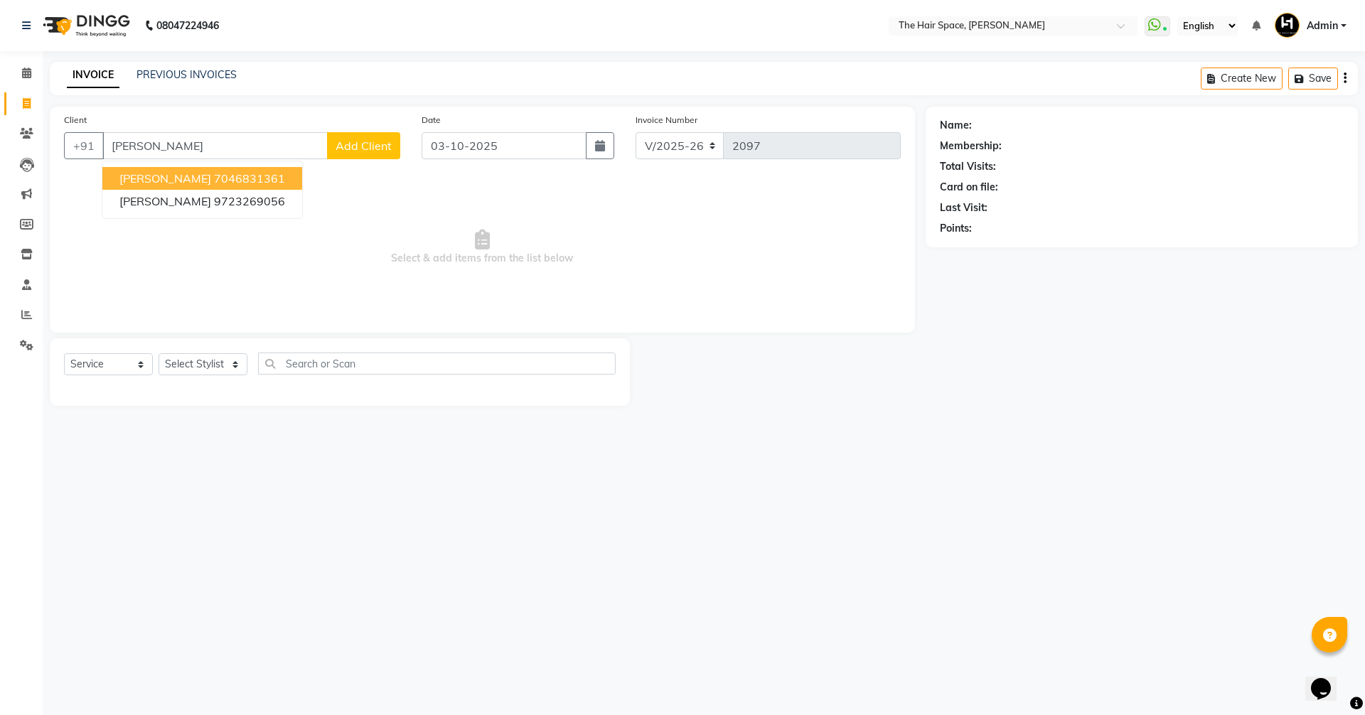
click at [175, 177] on span "[PERSON_NAME]" at bounding box center [165, 178] width 92 height 14
type input "7046831361"
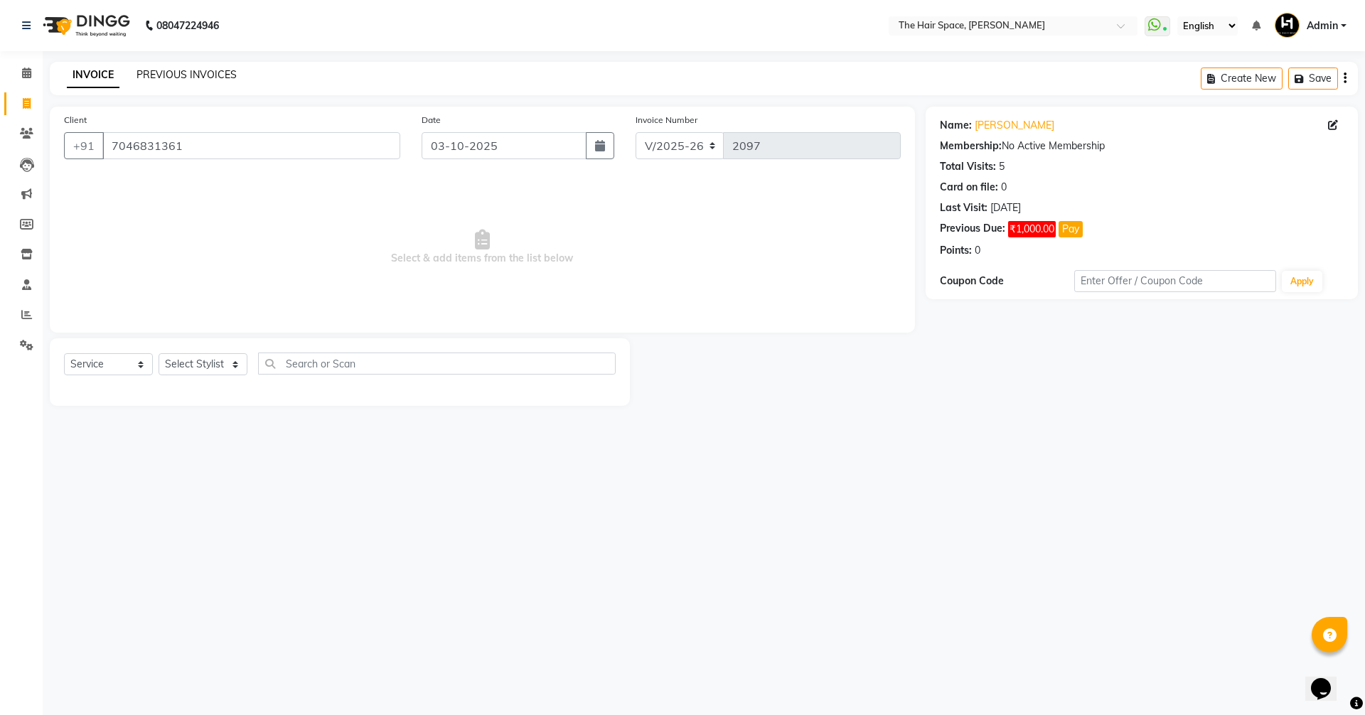
click at [181, 76] on link "PREVIOUS INVOICES" at bounding box center [186, 74] width 100 height 13
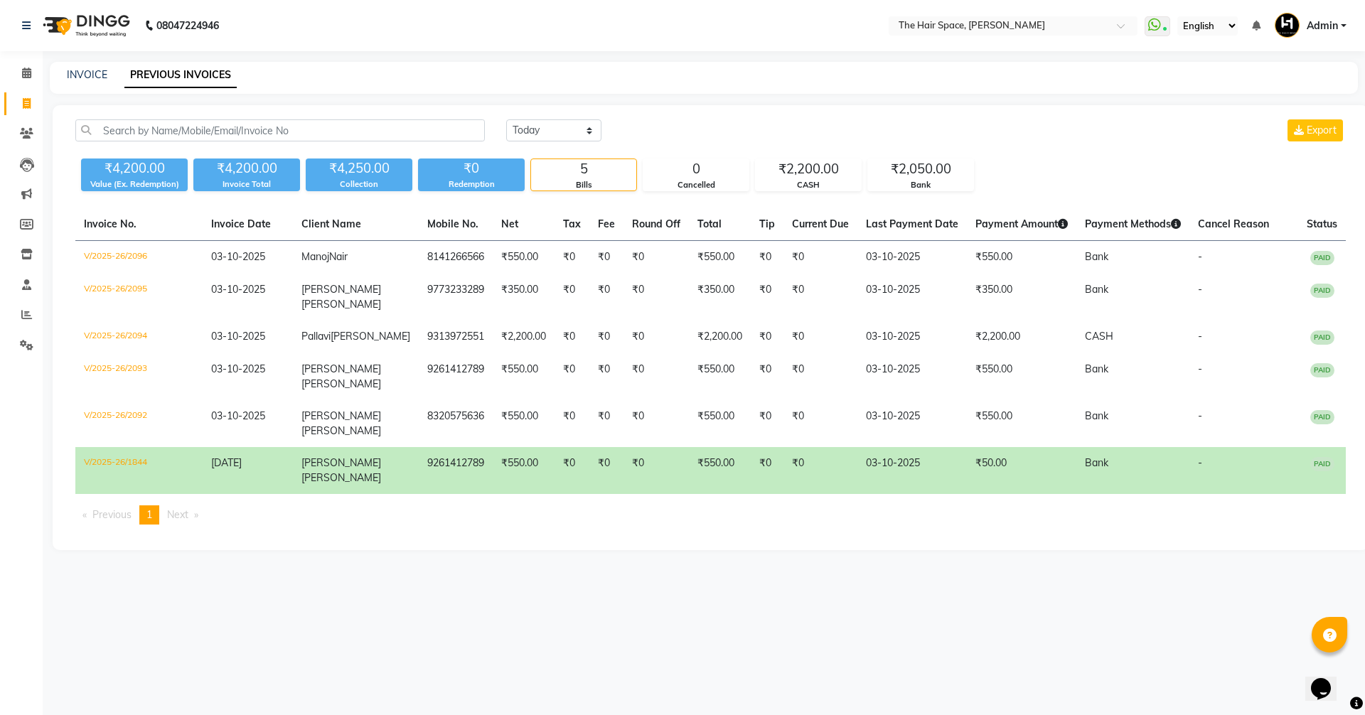
click at [96, 64] on div "INVOICE PREVIOUS INVOICES" at bounding box center [704, 78] width 1308 height 32
click at [96, 73] on link "INVOICE" at bounding box center [87, 74] width 41 height 13
select select "6663"
select select "service"
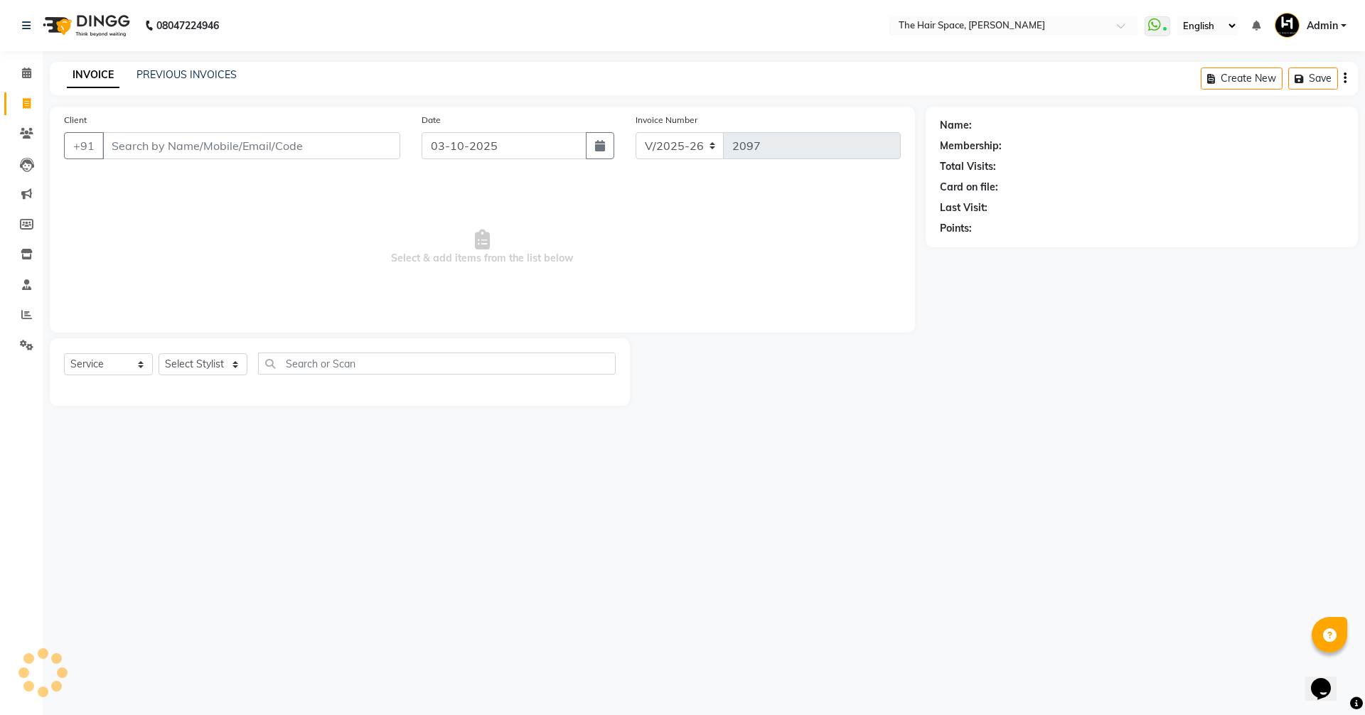
click at [166, 136] on input "Client" at bounding box center [251, 145] width 298 height 27
click at [168, 151] on input "Client" at bounding box center [251, 145] width 298 height 27
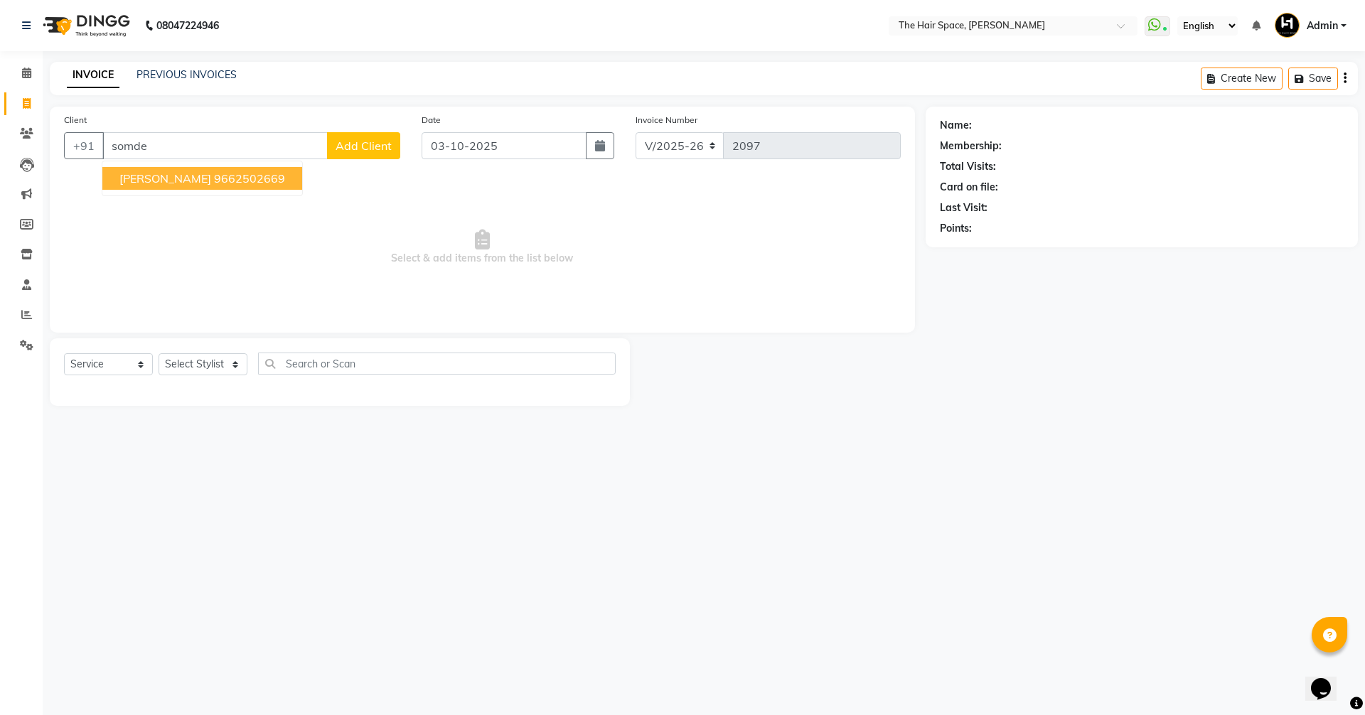
click at [167, 173] on span "[PERSON_NAME]" at bounding box center [165, 178] width 92 height 14
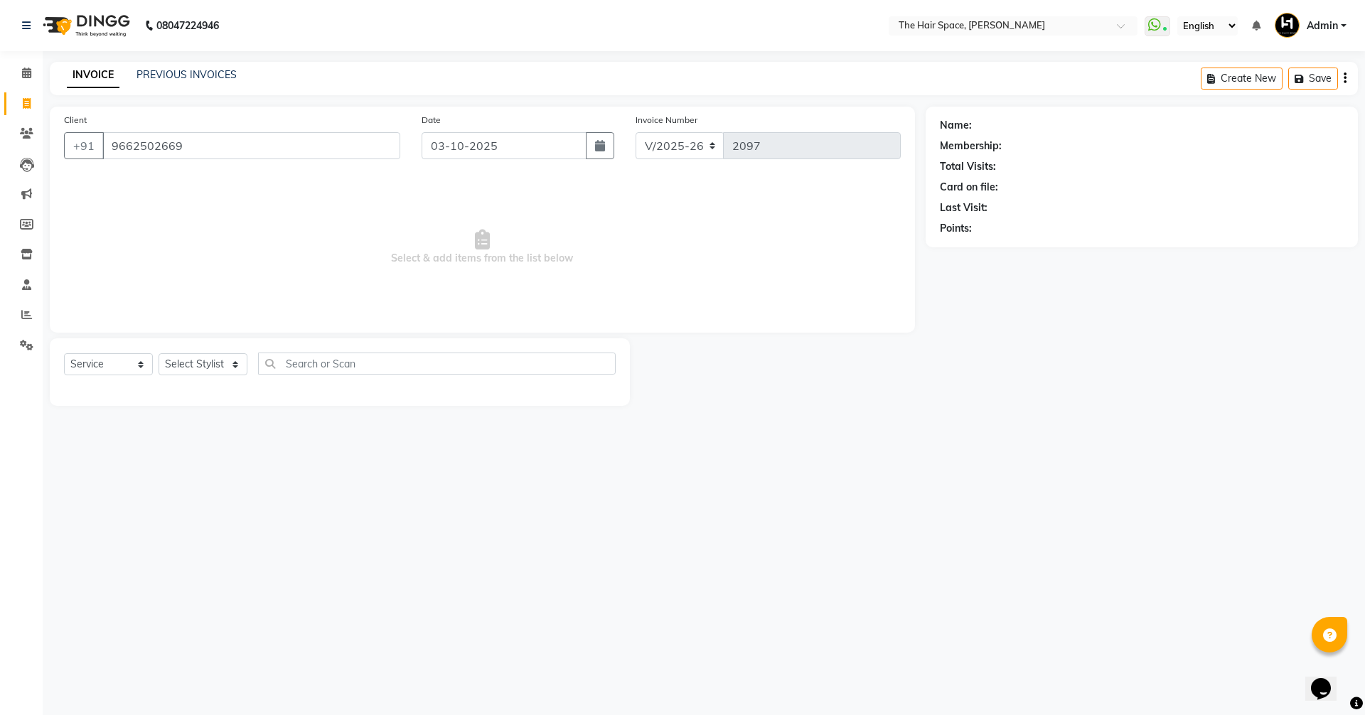
type input "9662502669"
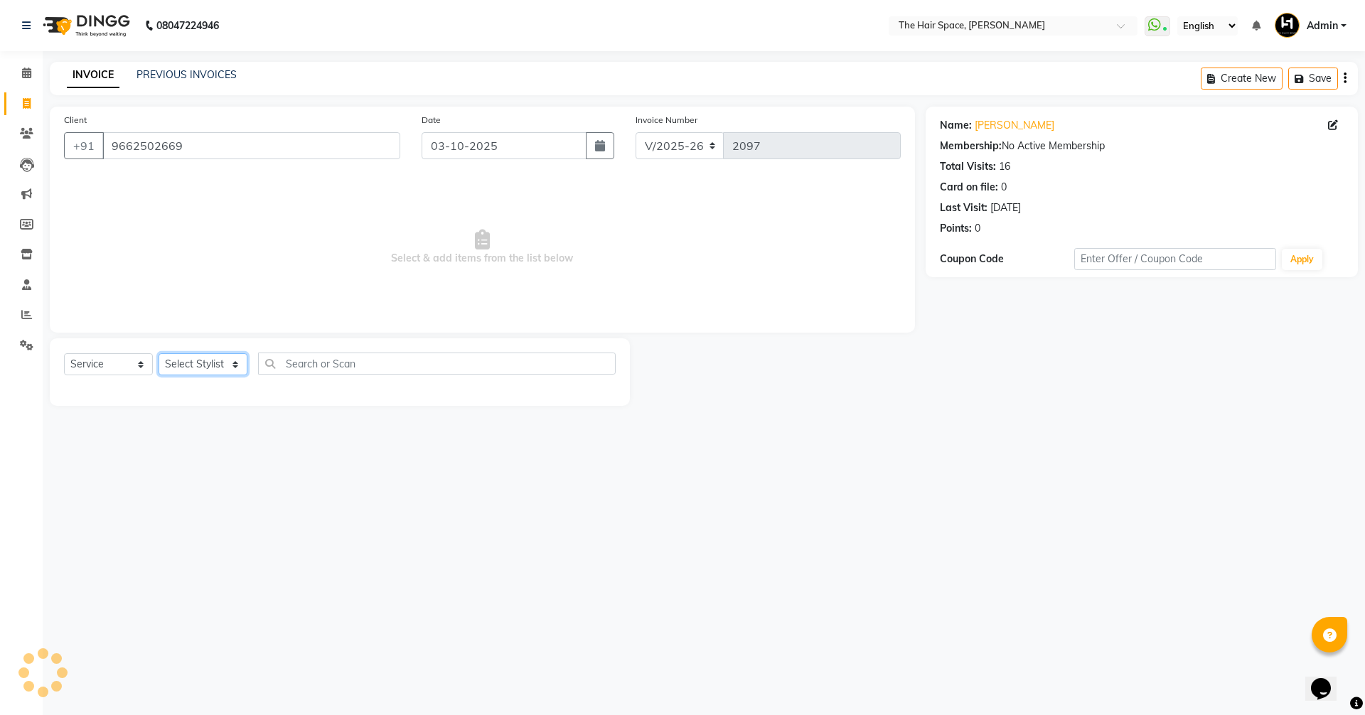
click at [188, 367] on select "Select Stylist [PERSON_NAME] Nai [PERSON_NAME] [PERSON_NAME] Unknown" at bounding box center [203, 364] width 89 height 22
select select "51969"
click at [159, 353] on select "Select Stylist [PERSON_NAME] Nai [PERSON_NAME] [PERSON_NAME] Unknown" at bounding box center [203, 364] width 89 height 22
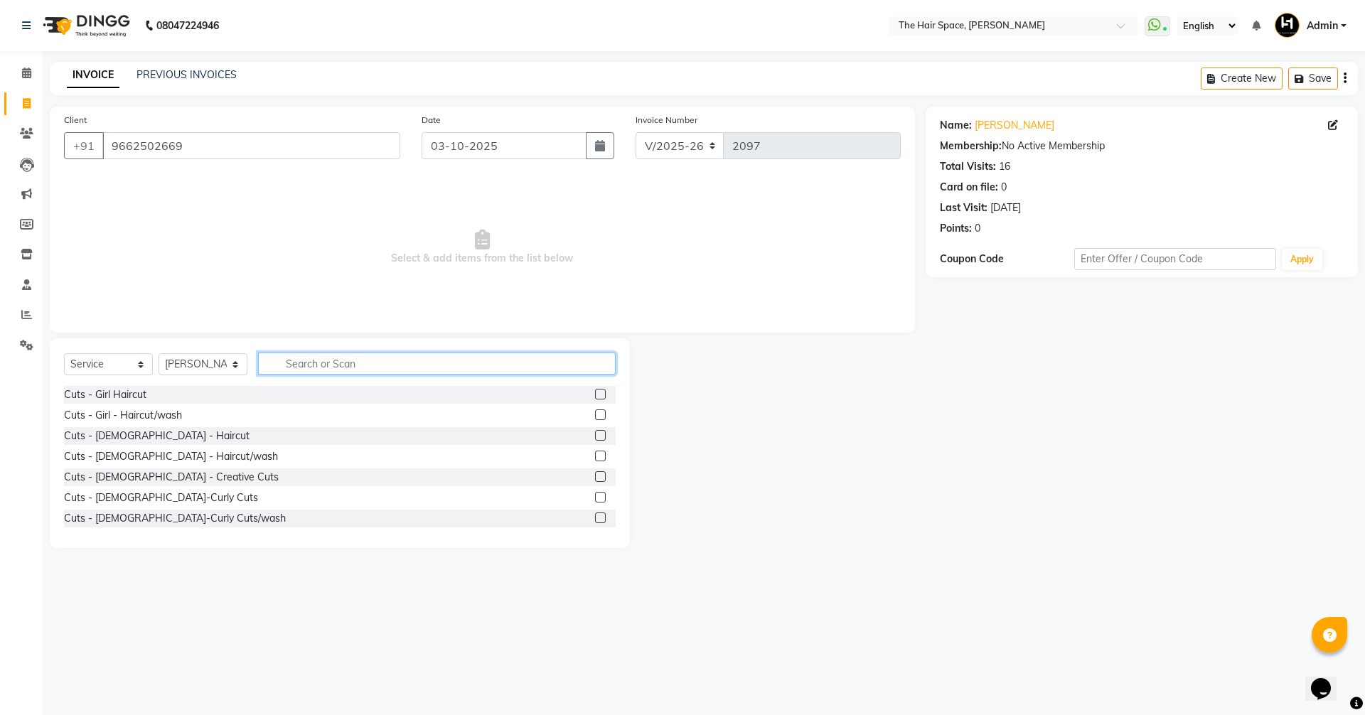
click at [312, 363] on input "text" at bounding box center [437, 364] width 358 height 22
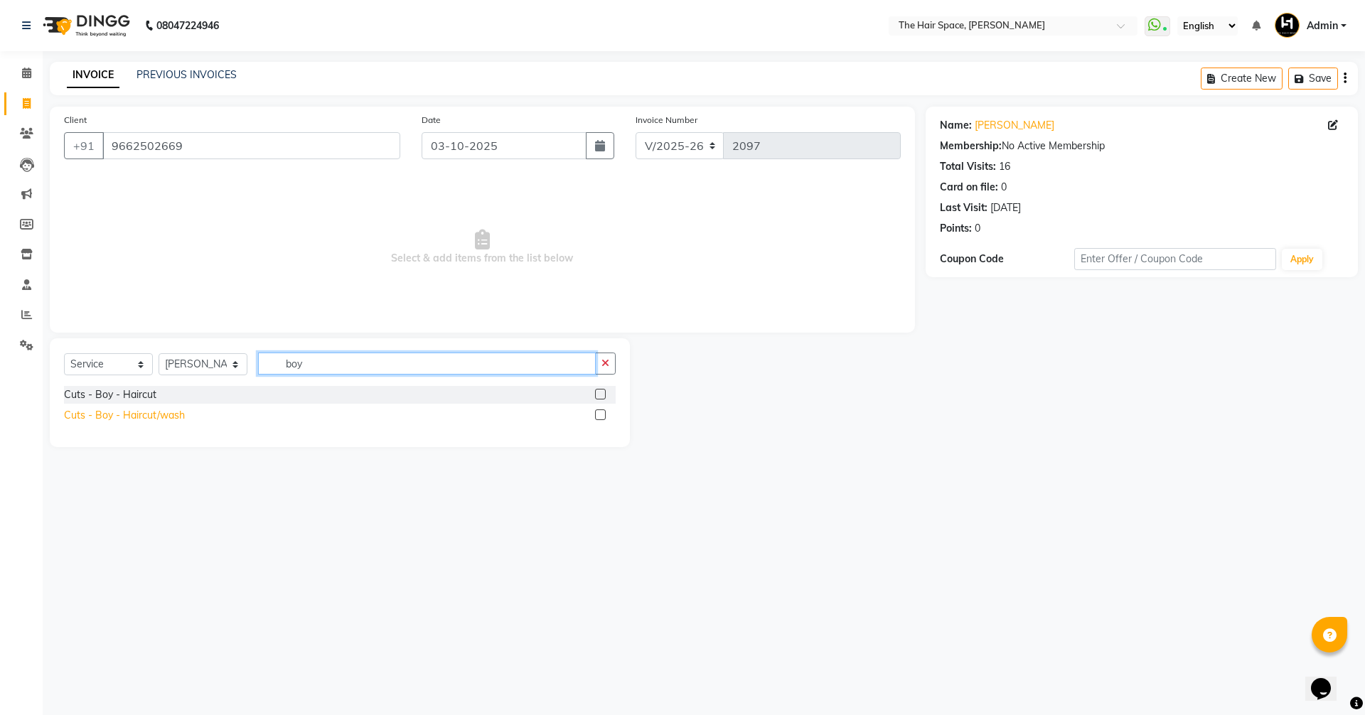
type input "boy"
click at [136, 414] on div "Cuts - Boy - Haircut/wash" at bounding box center [124, 415] width 121 height 15
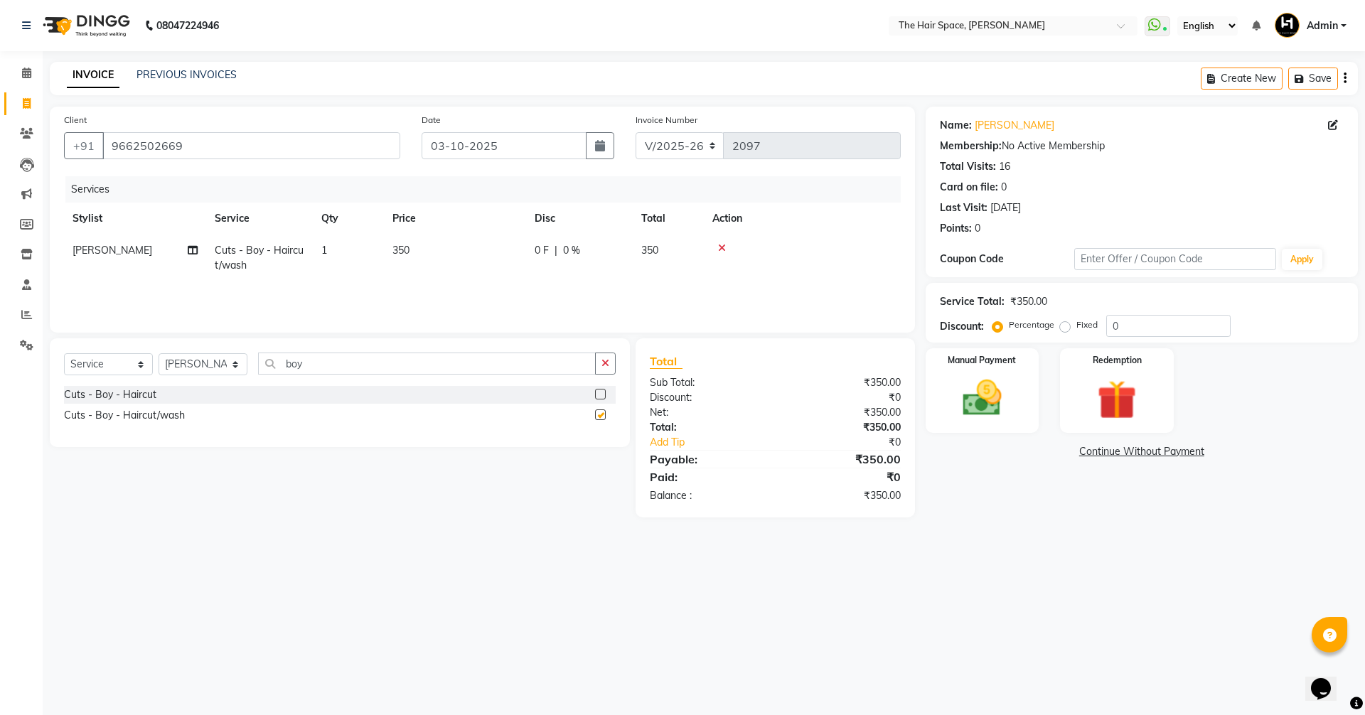
checkbox input "false"
click at [605, 358] on icon "button" at bounding box center [605, 363] width 8 height 10
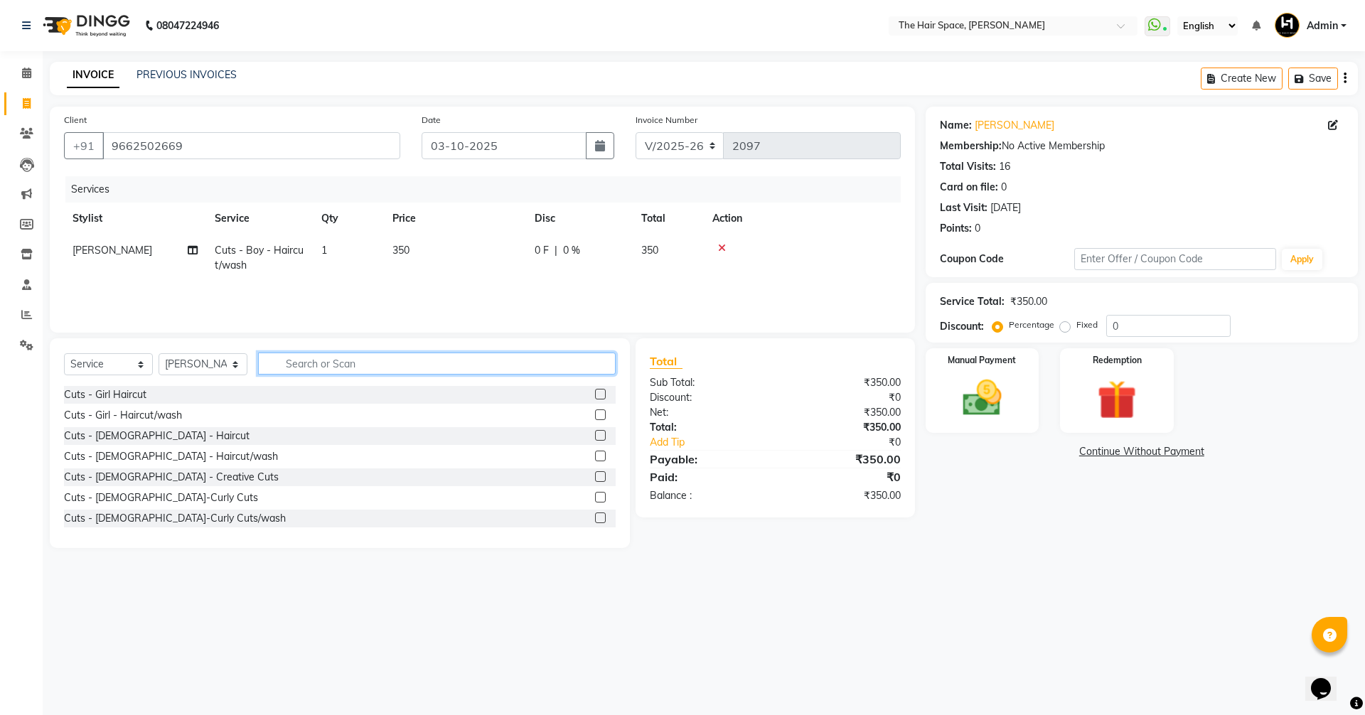
scroll to position [0, 11]
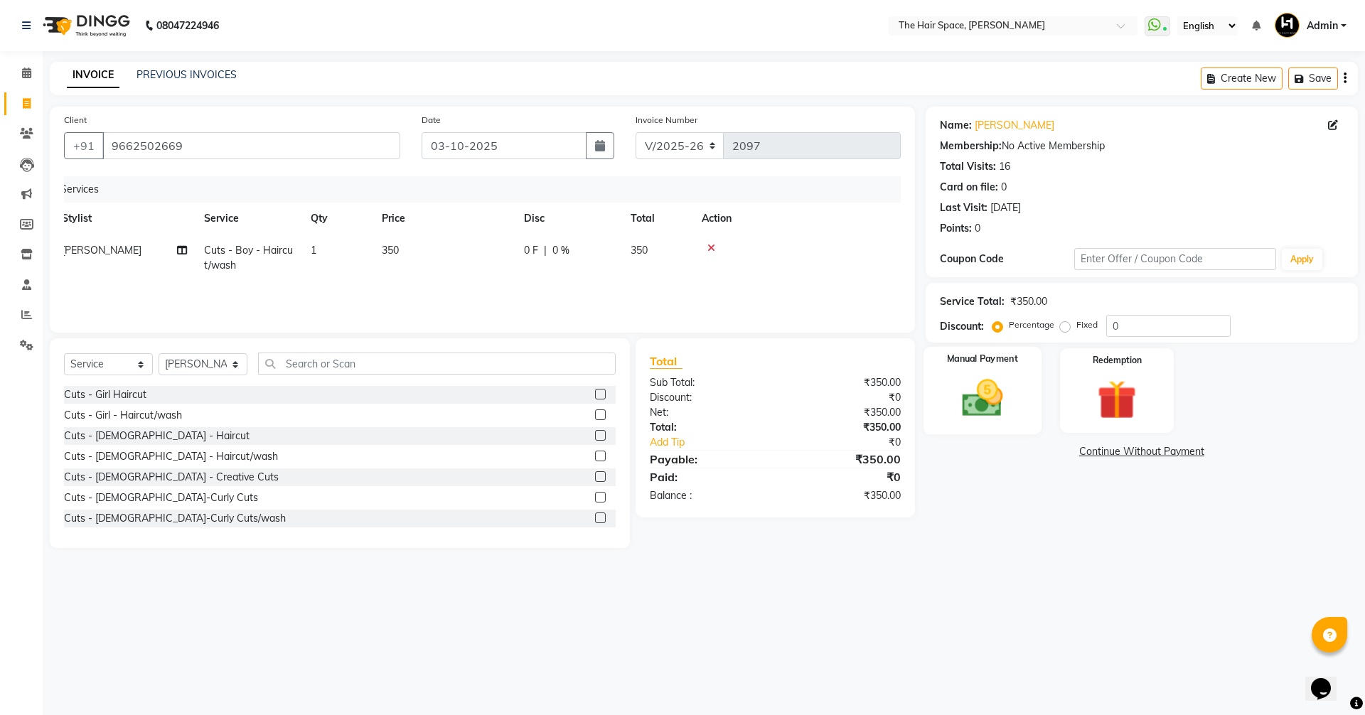
click at [985, 397] on img at bounding box center [982, 398] width 66 height 47
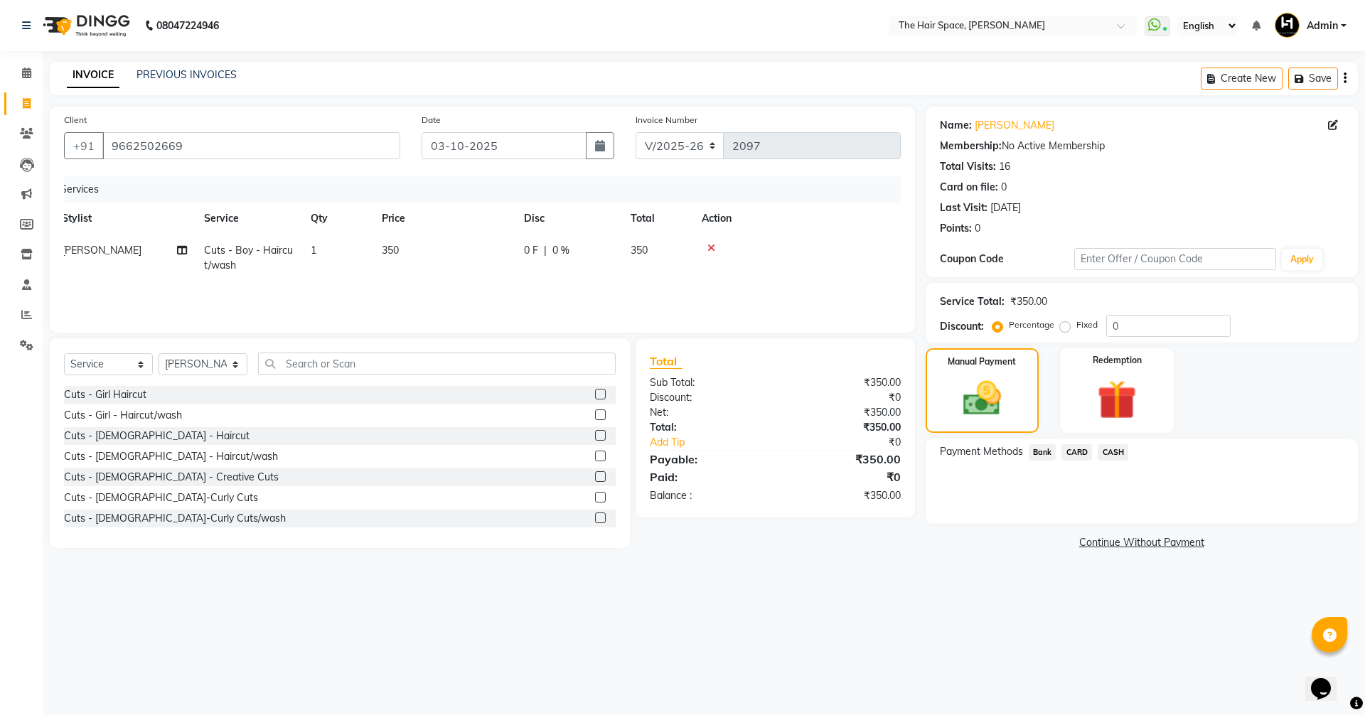
click at [1049, 452] on span "Bank" at bounding box center [1043, 452] width 28 height 16
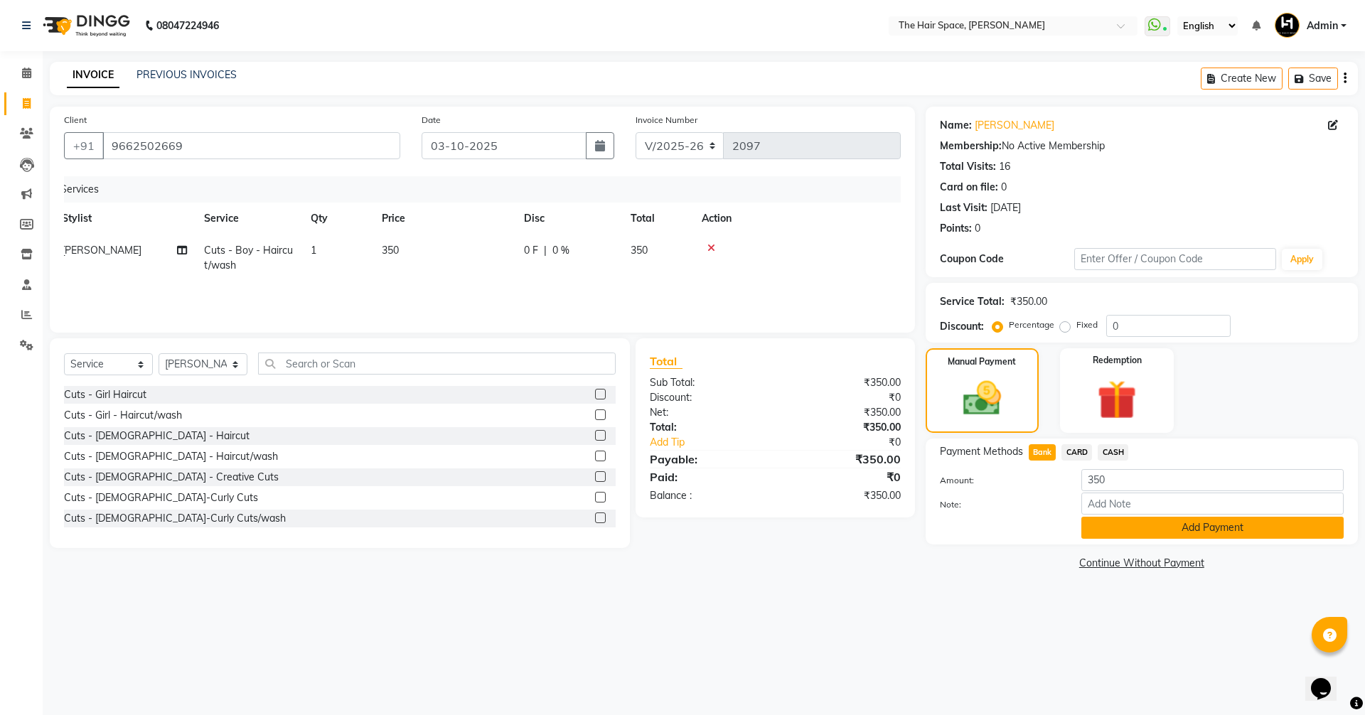
click at [1152, 525] on button "Add Payment" at bounding box center [1212, 528] width 262 height 22
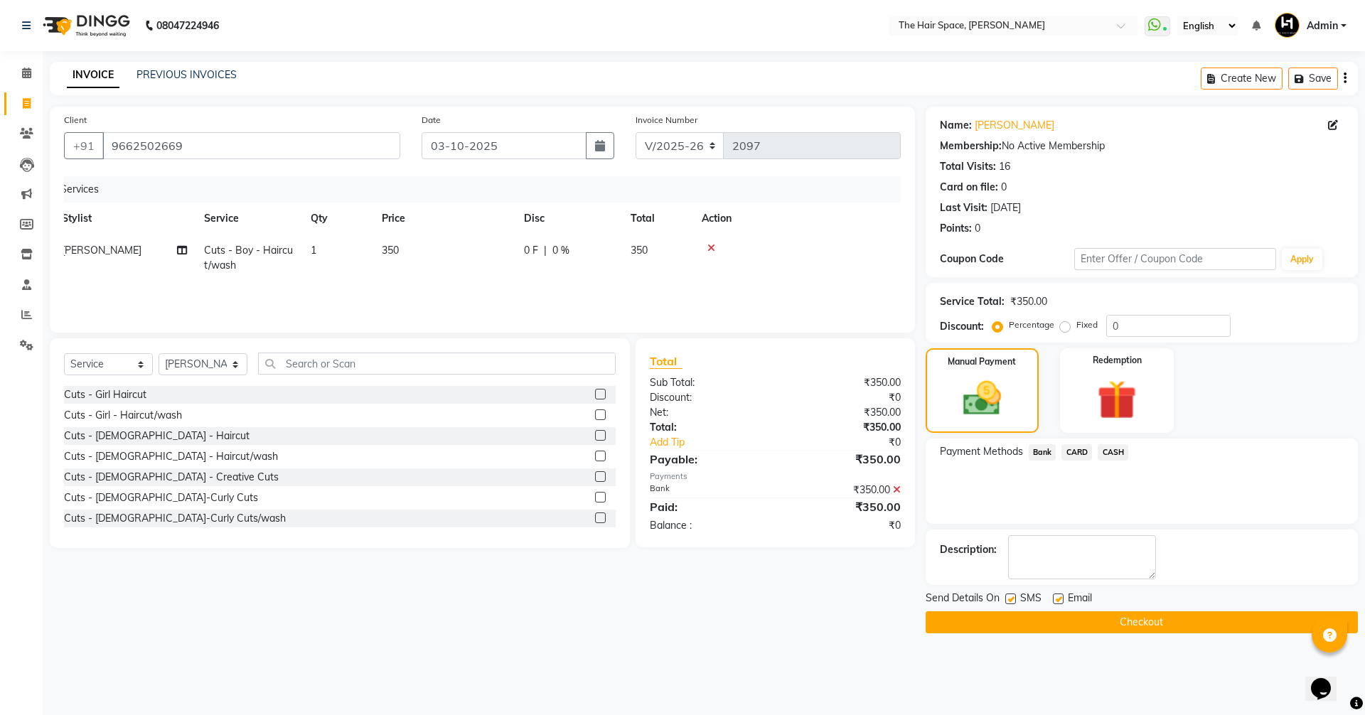
click at [1056, 599] on label at bounding box center [1058, 599] width 11 height 11
click at [1056, 599] on input "checkbox" at bounding box center [1057, 599] width 9 height 9
checkbox input "false"
click at [1037, 617] on button "Checkout" at bounding box center [1141, 622] width 432 height 22
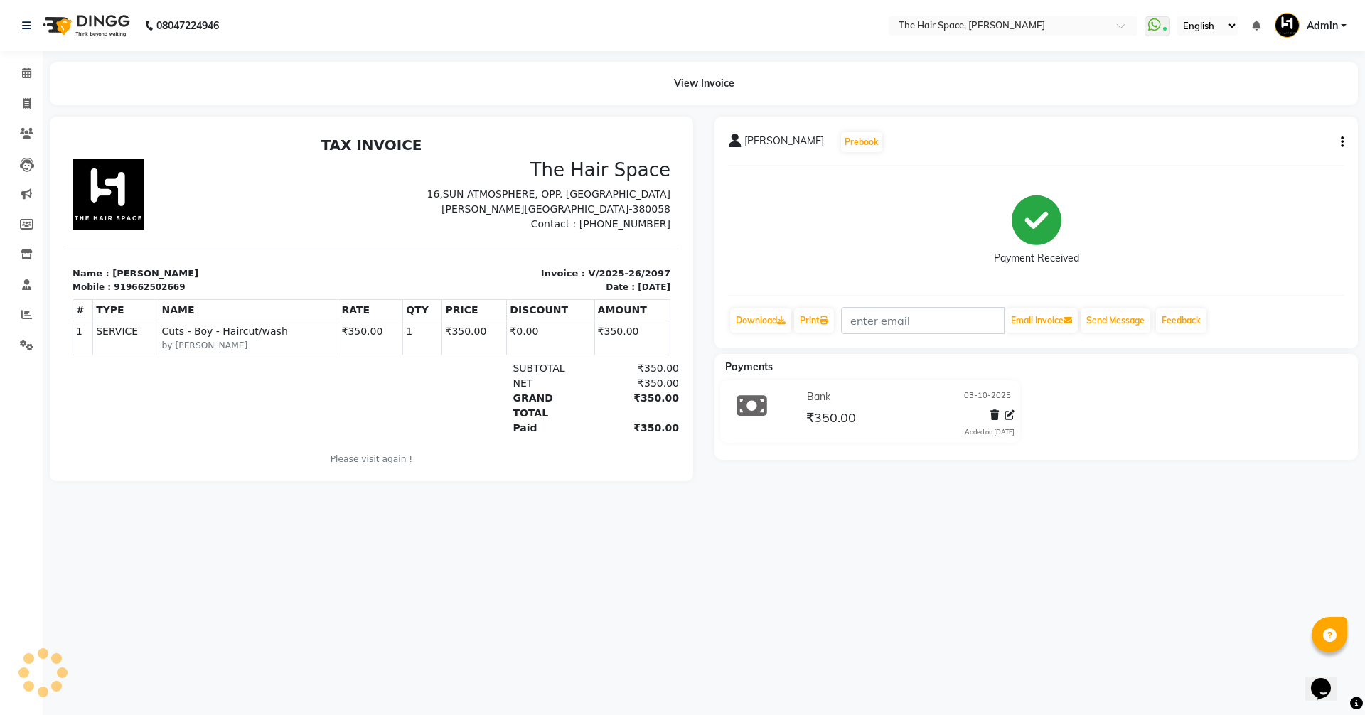
click at [1033, 619] on div "08047224946 Select Location × The Hair Space, [PERSON_NAME] WhatsApp Status ✕ S…" at bounding box center [682, 357] width 1365 height 715
click at [25, 108] on icon at bounding box center [27, 103] width 8 height 11
select select "service"
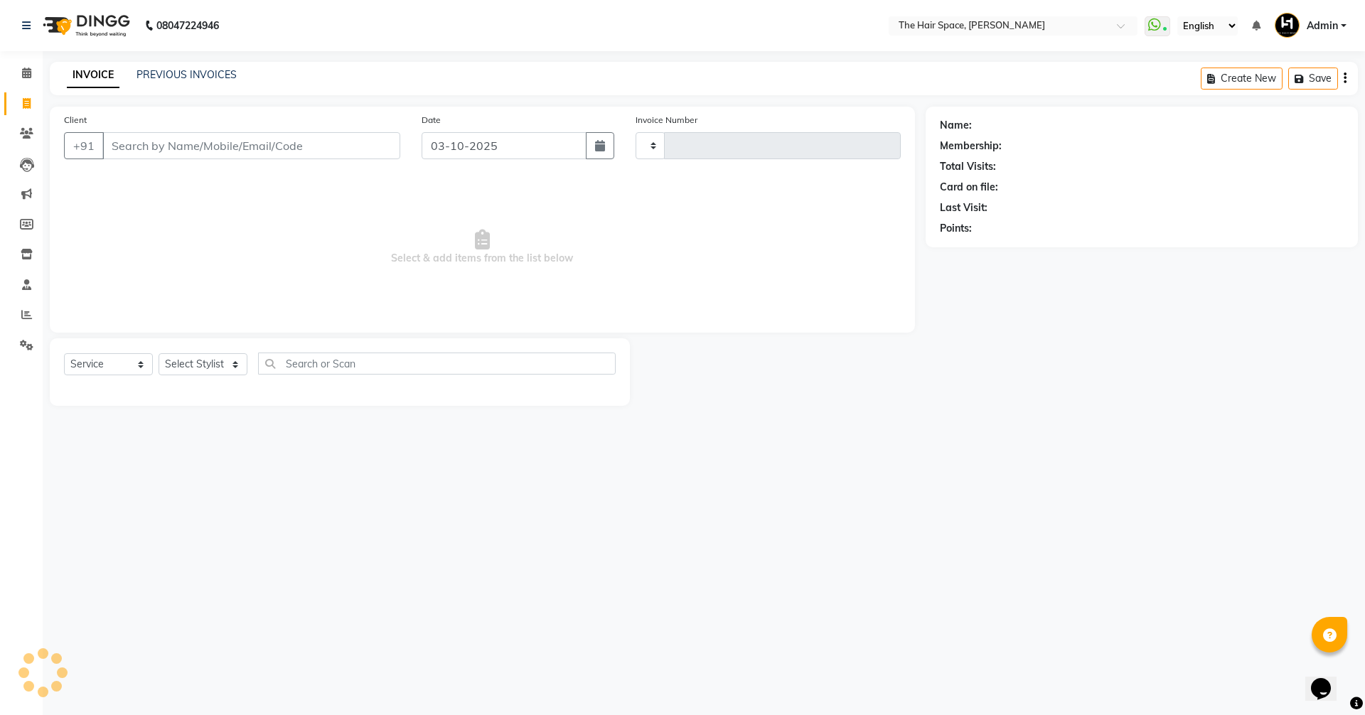
type input "2098"
select select "6663"
click at [185, 75] on link "PREVIOUS INVOICES" at bounding box center [186, 74] width 100 height 13
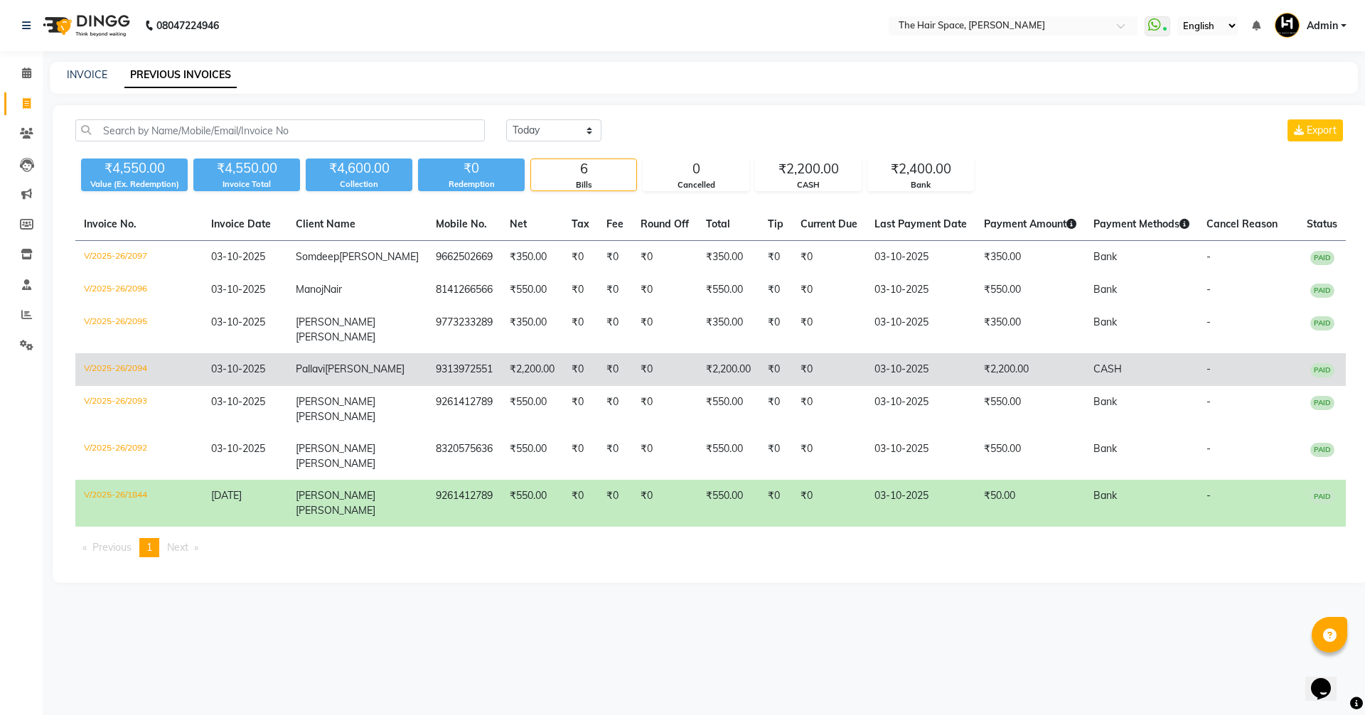
click at [598, 382] on td "₹0" at bounding box center [615, 369] width 34 height 33
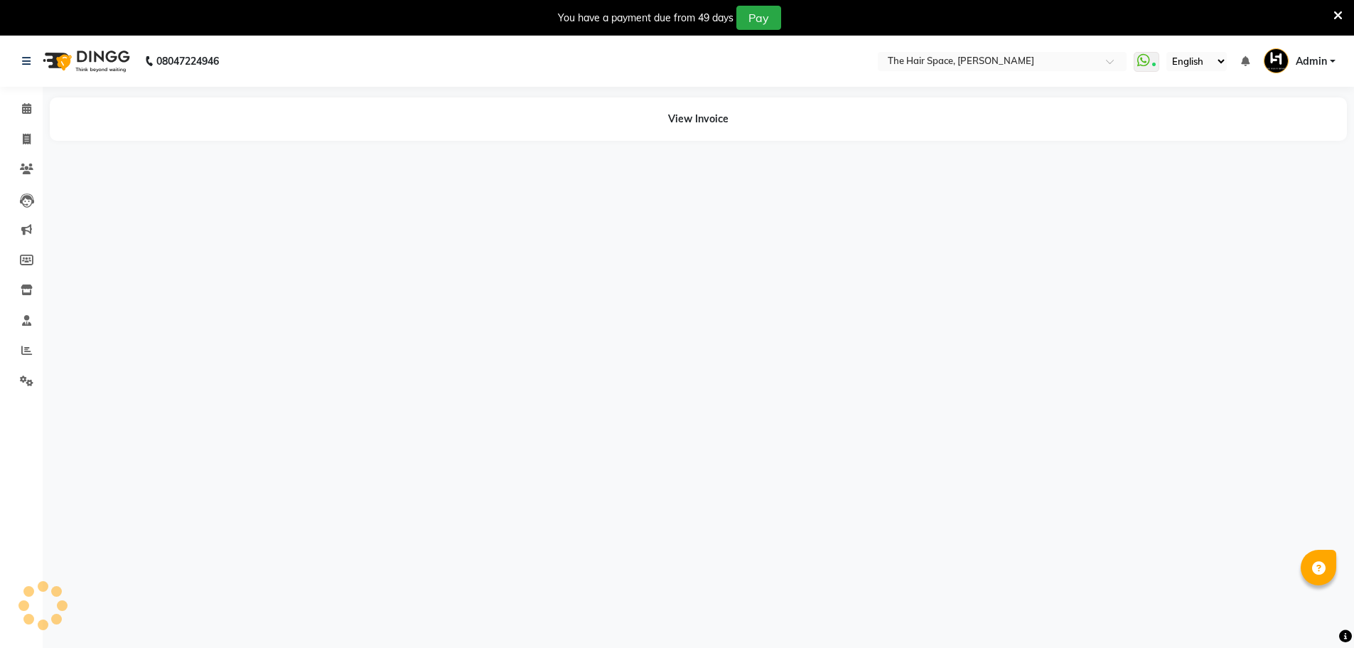
select select "en"
